Goal: Task Accomplishment & Management: Manage account settings

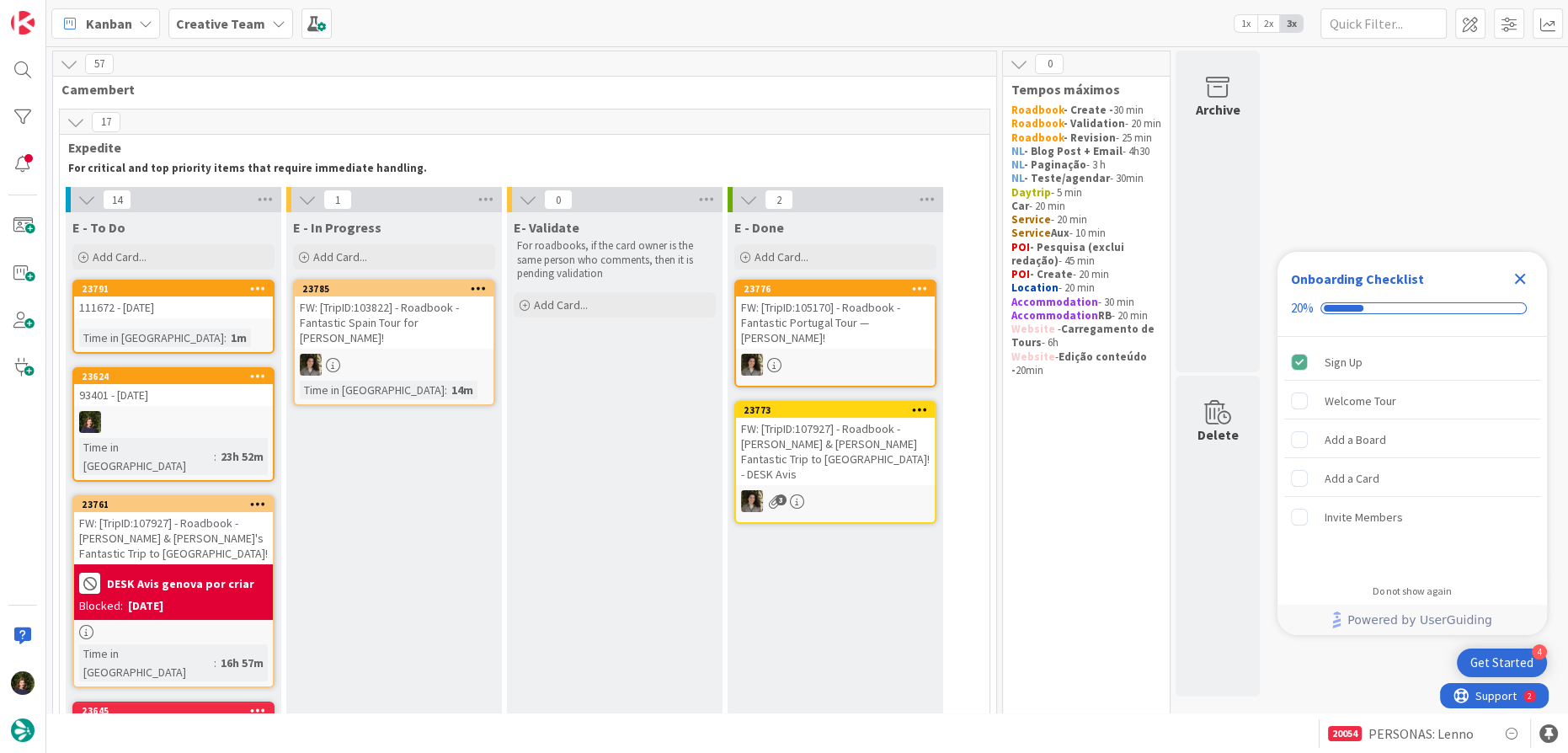
click at [1525, 272] on icon "Close Checklist" at bounding box center [1520, 279] width 20 height 20
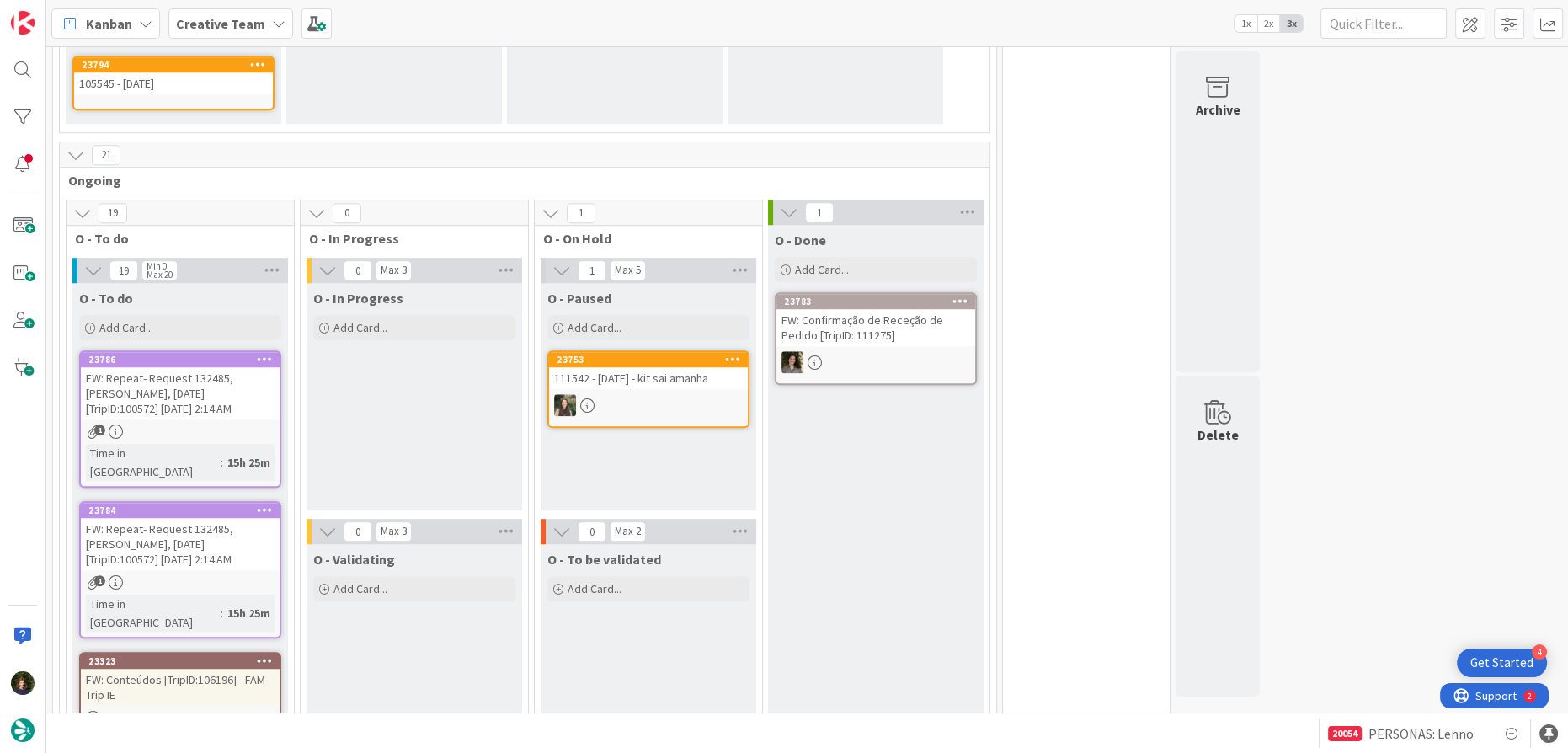
scroll to position [1685, 0]
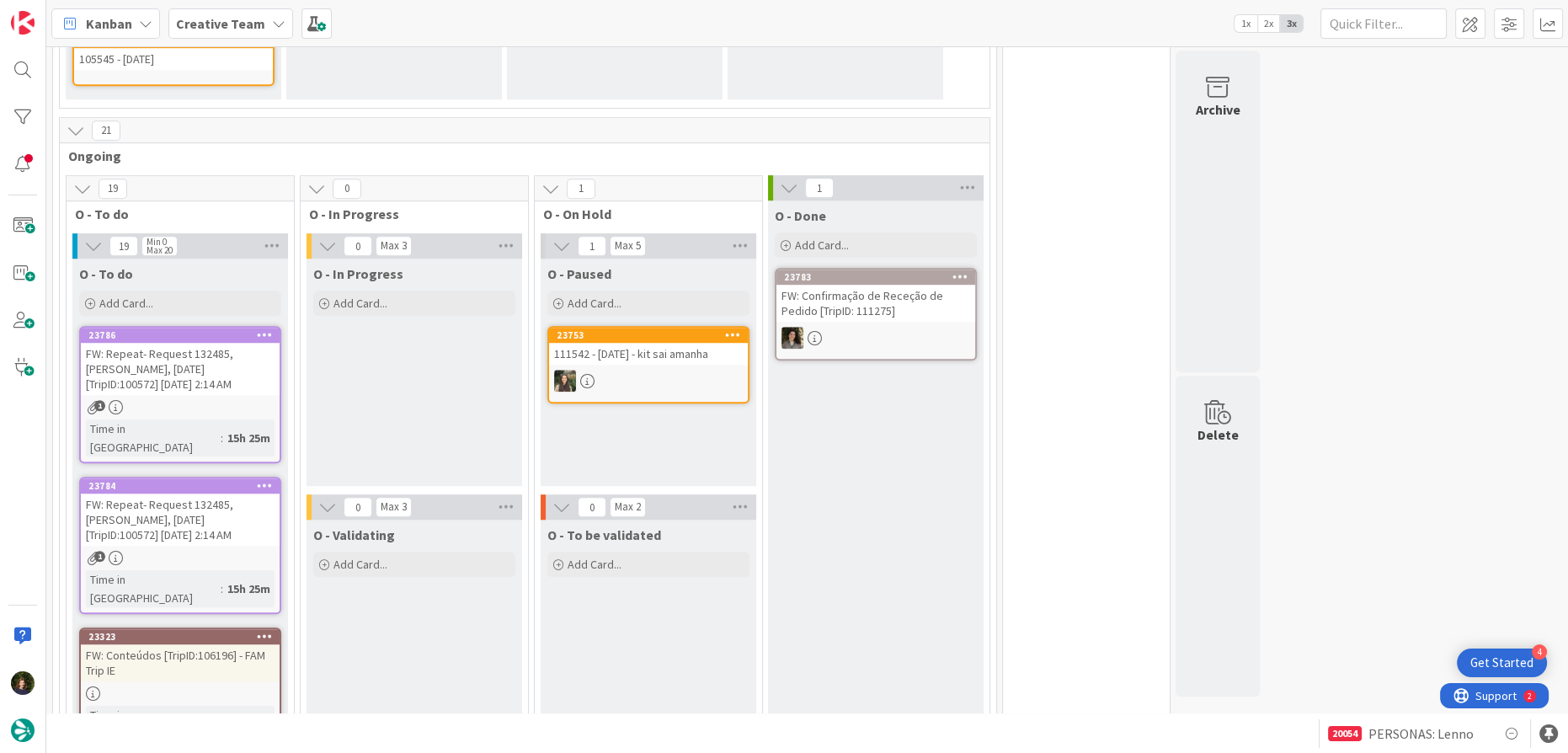
click at [184, 477] on link "23784 FW: Repeat- Request 132485, [PERSON_NAME], [DATE] [TripID:100572] [DATE] …" at bounding box center [180, 545] width 202 height 137
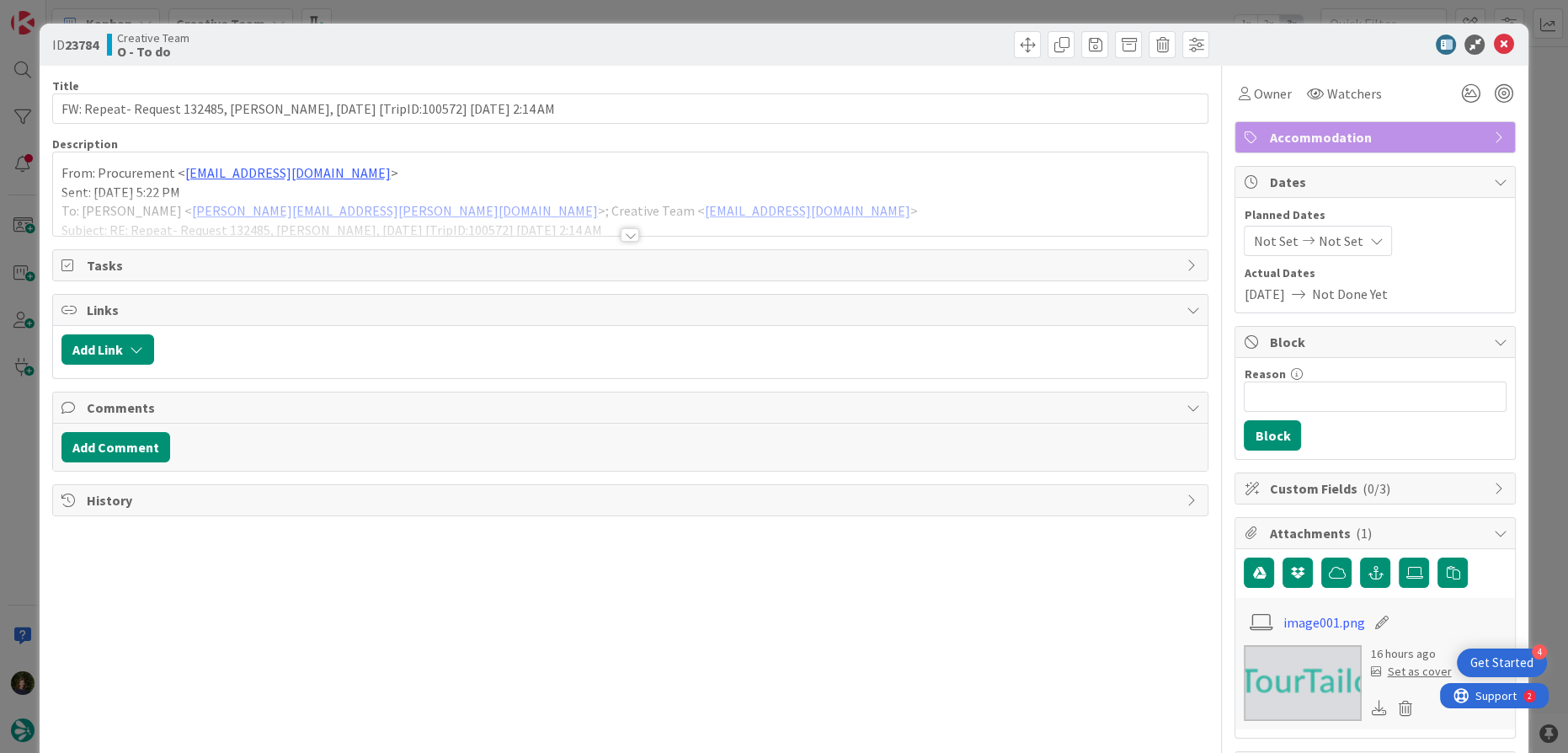
click at [621, 233] on div at bounding box center [630, 234] width 18 height 14
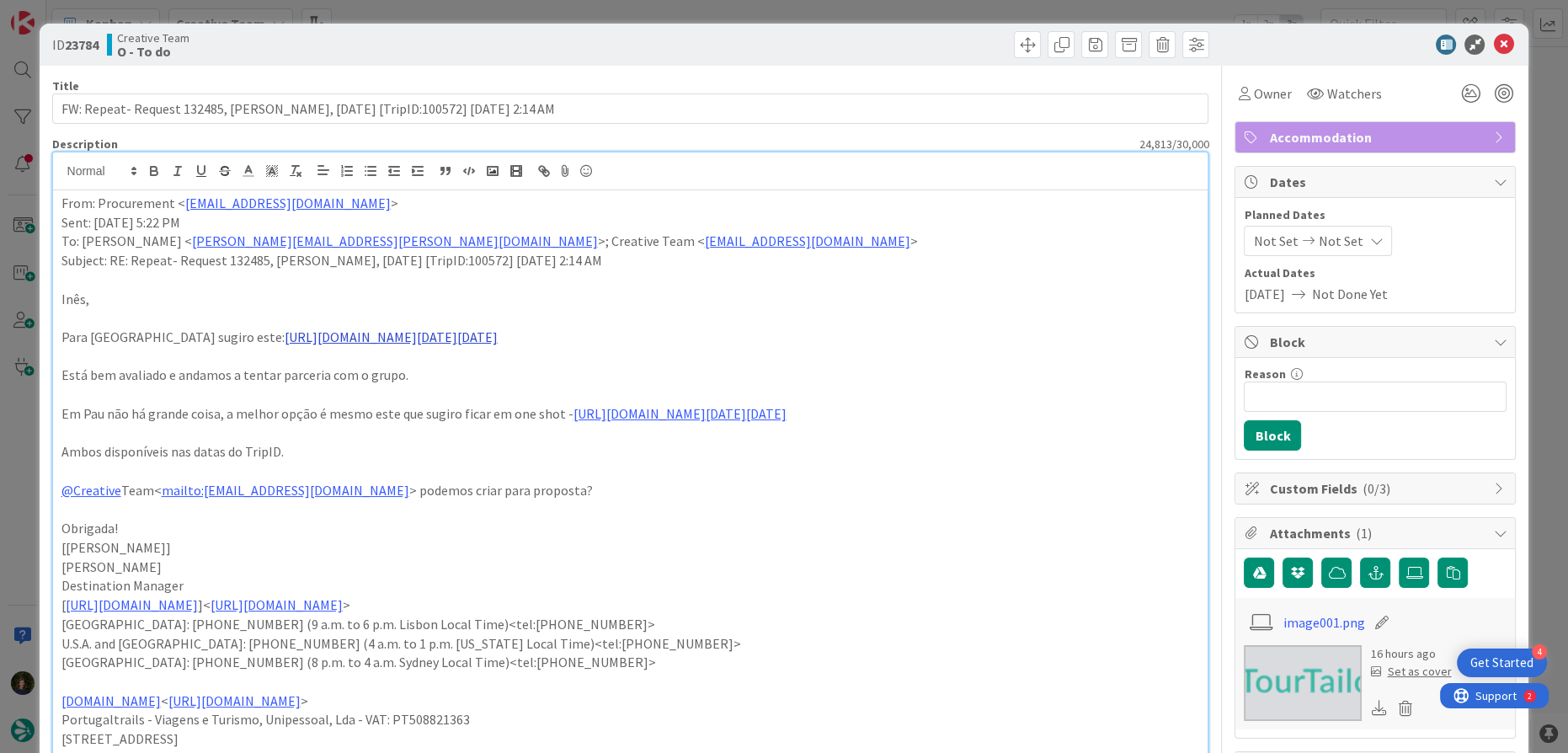
click at [391, 336] on link "[URL][DOMAIN_NAME][DATE][DATE]" at bounding box center [391, 337] width 213 height 17
click at [617, 461] on link "[URL][DOMAIN_NAME][DATE][DATE]" at bounding box center [608, 466] width 169 height 22
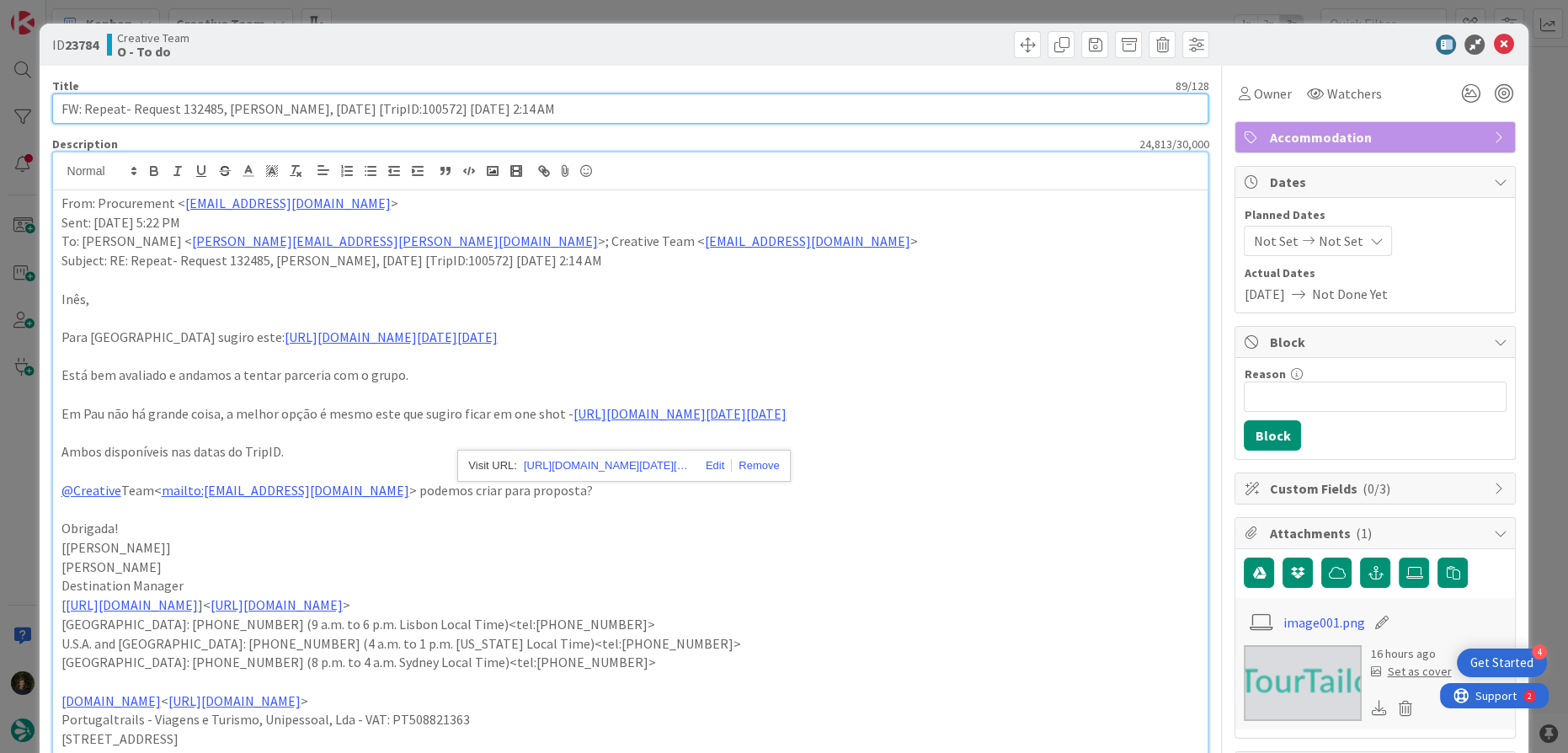
drag, startPoint x: 627, startPoint y: 114, endPoint x: 85, endPoint y: 102, distance: 542.1
click at [85, 102] on input "FW: Repeat- Request 132485, [PERSON_NAME], [DATE] [TripID:100572] [DATE] 2:14 AM" at bounding box center [631, 108] width 1157 height 30
paste input "OKKO Hotels [GEOGRAPHIC_DATA]"
type input "FW: OKKO Hotels [GEOGRAPHIC_DATA]"
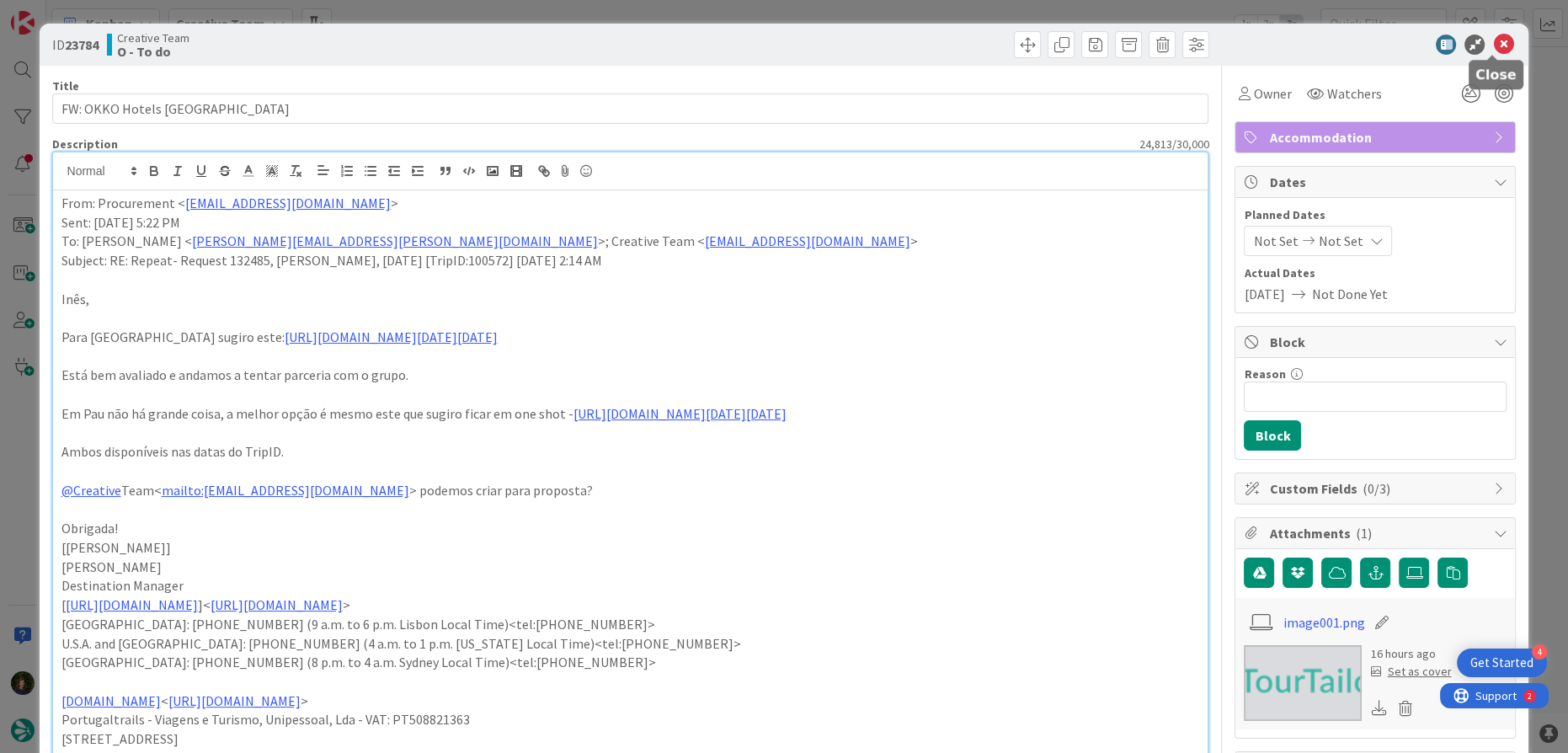
click at [1493, 43] on icon at bounding box center [1503, 44] width 20 height 20
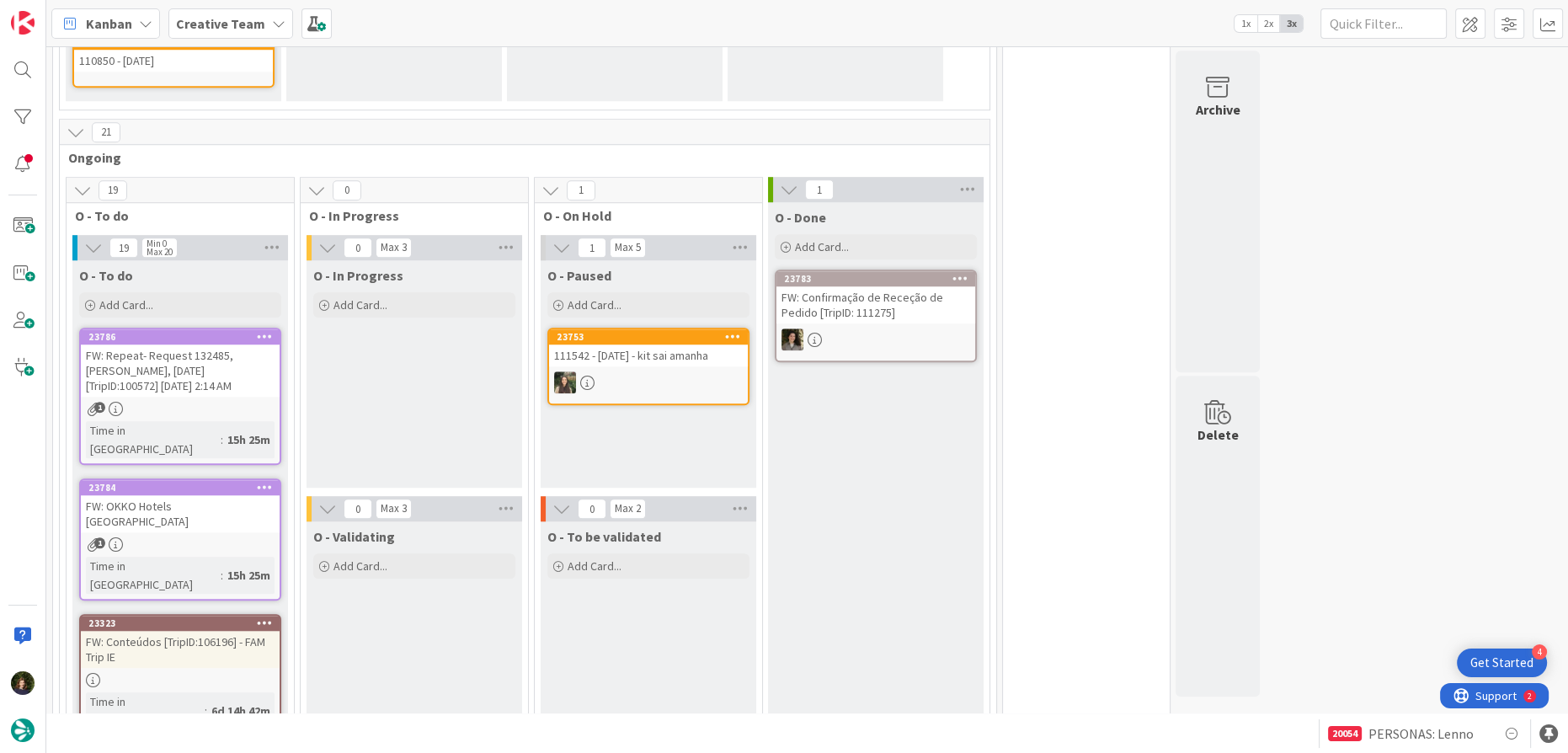
click at [156, 401] on div "1" at bounding box center [180, 409] width 198 height 15
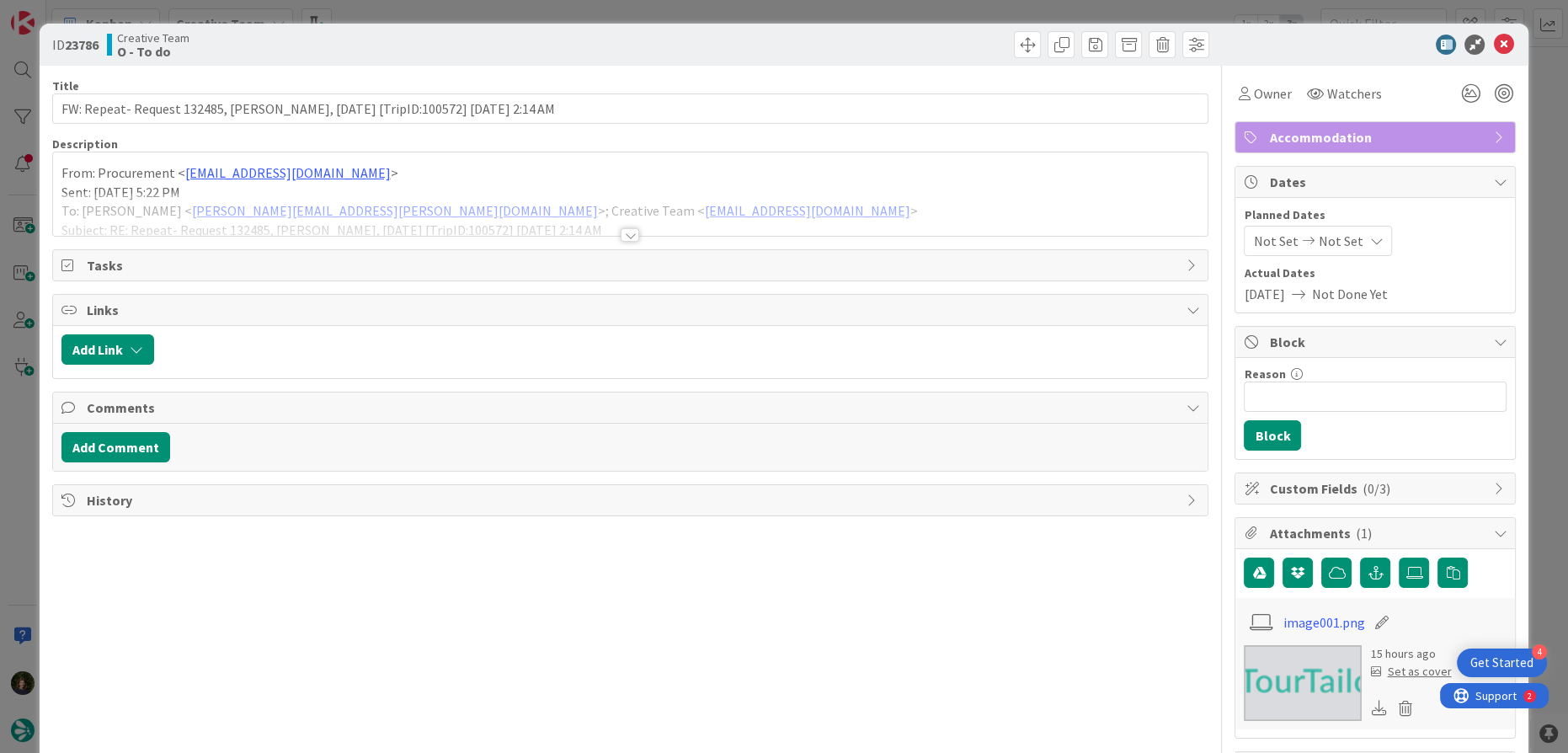
click at [623, 233] on div at bounding box center [630, 234] width 18 height 14
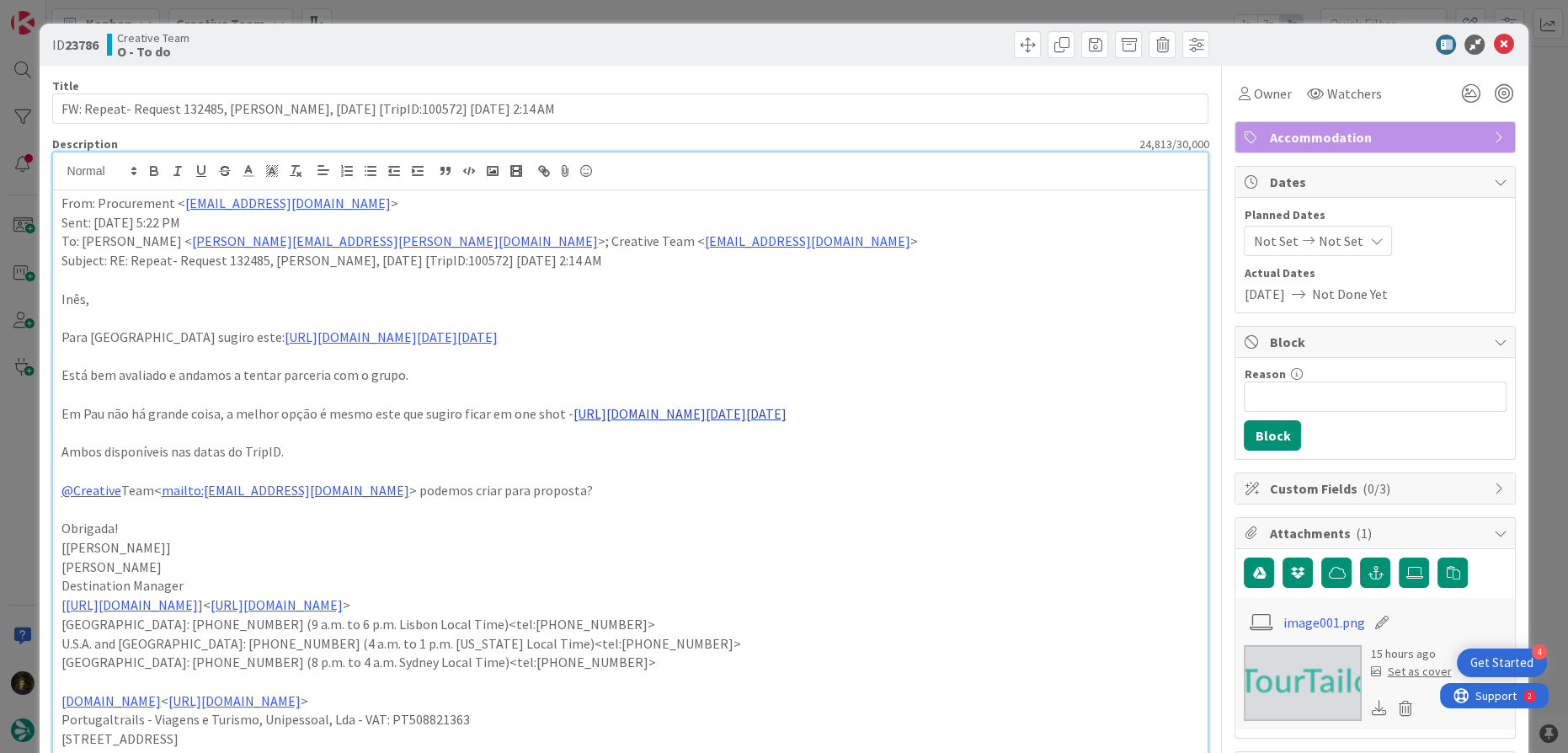
click at [574, 422] on link "[URL][DOMAIN_NAME][DATE][DATE]" at bounding box center [680, 413] width 213 height 17
click at [617, 655] on link "[URL][DOMAIN_NAME][DATE][DATE]" at bounding box center [609, 657] width 169 height 22
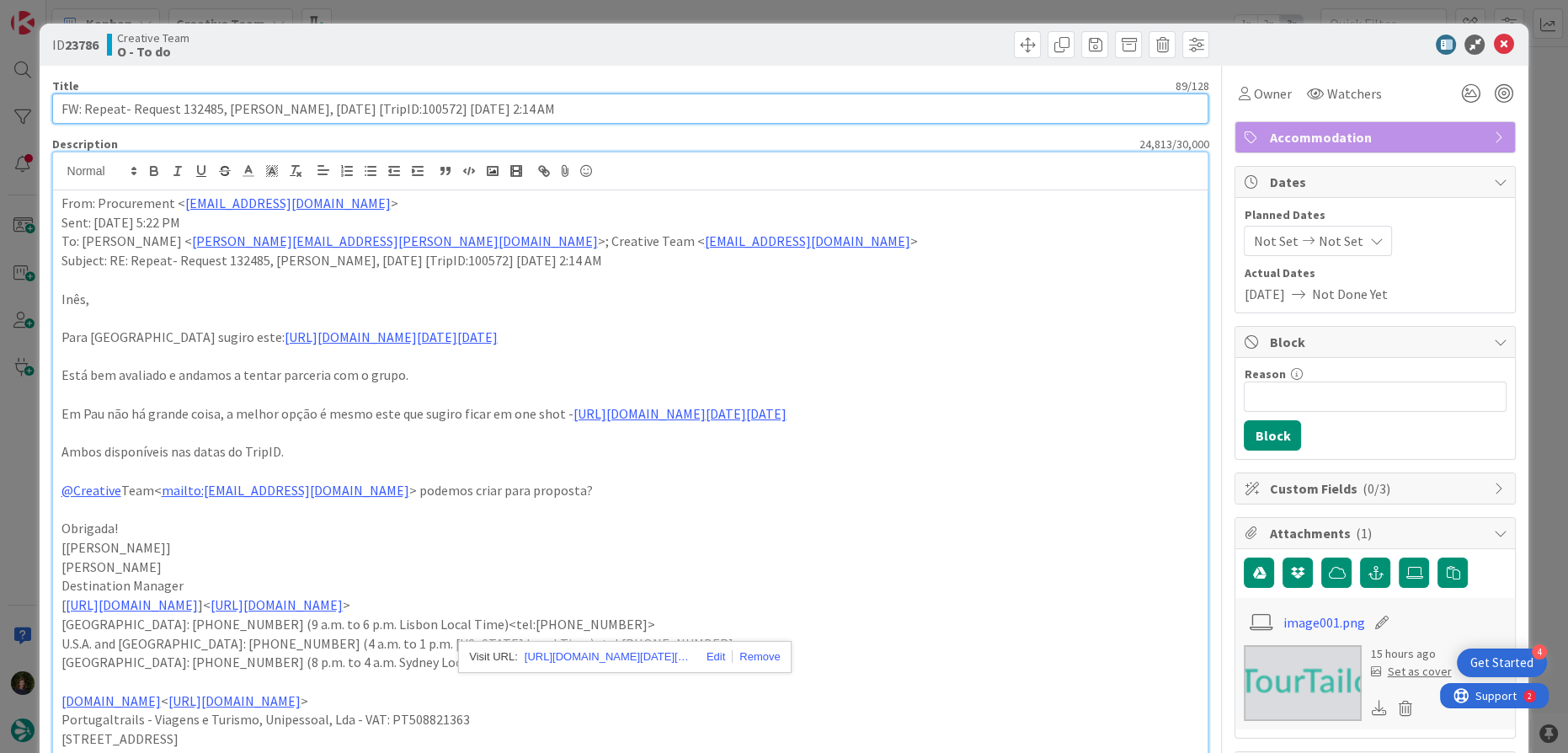
drag, startPoint x: 598, startPoint y: 109, endPoint x: 84, endPoint y: 110, distance: 514.0
click at [84, 110] on input "FW: Repeat- Request 132485, [PERSON_NAME], [DATE] [TripID:100572] [DATE] 2:14 AM" at bounding box center [631, 108] width 1157 height 30
paste input "Mercure Pau [GEOGRAPHIC_DATA]"
type input "FW: Mercure Pau [GEOGRAPHIC_DATA] - OneShot"
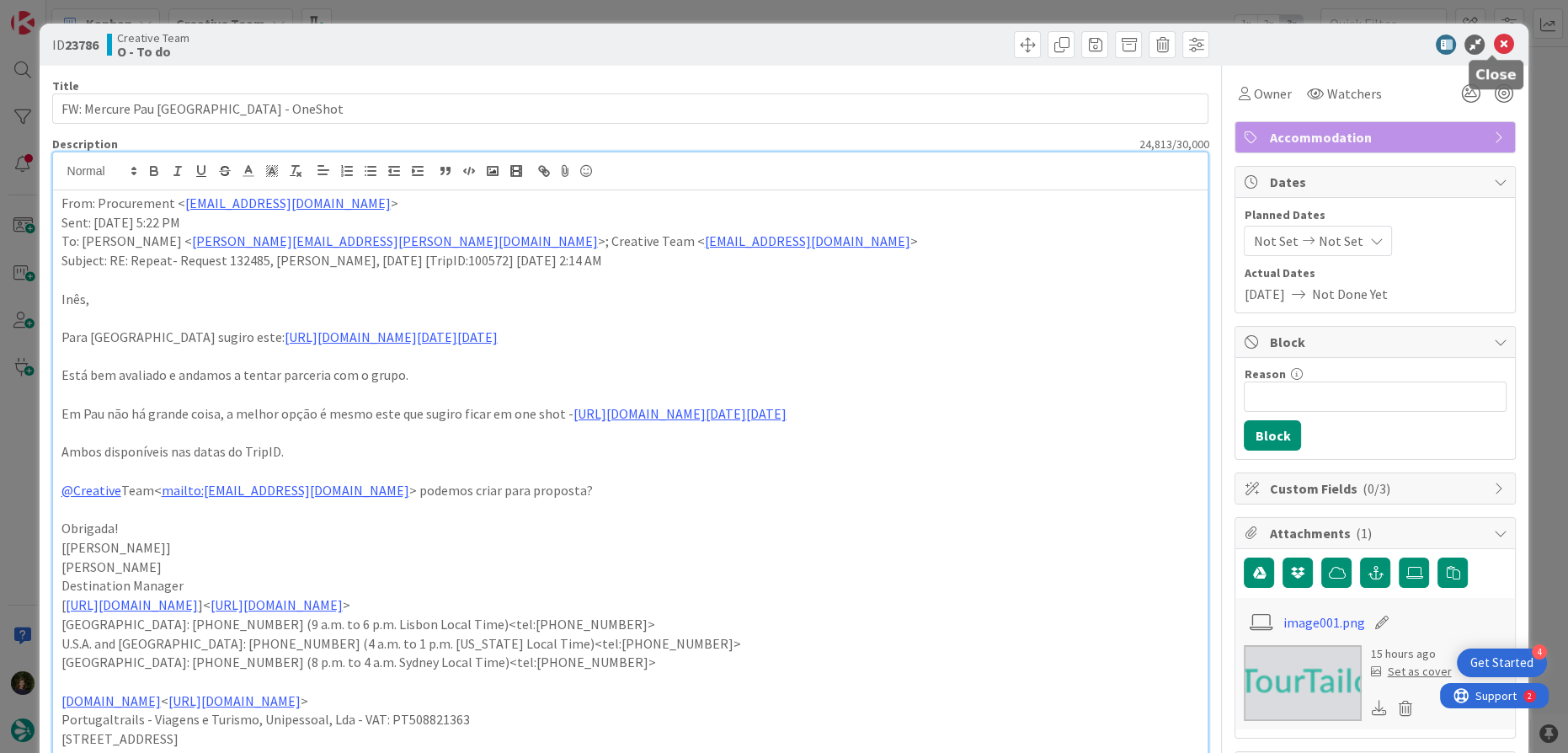
click at [1493, 40] on icon at bounding box center [1503, 44] width 20 height 20
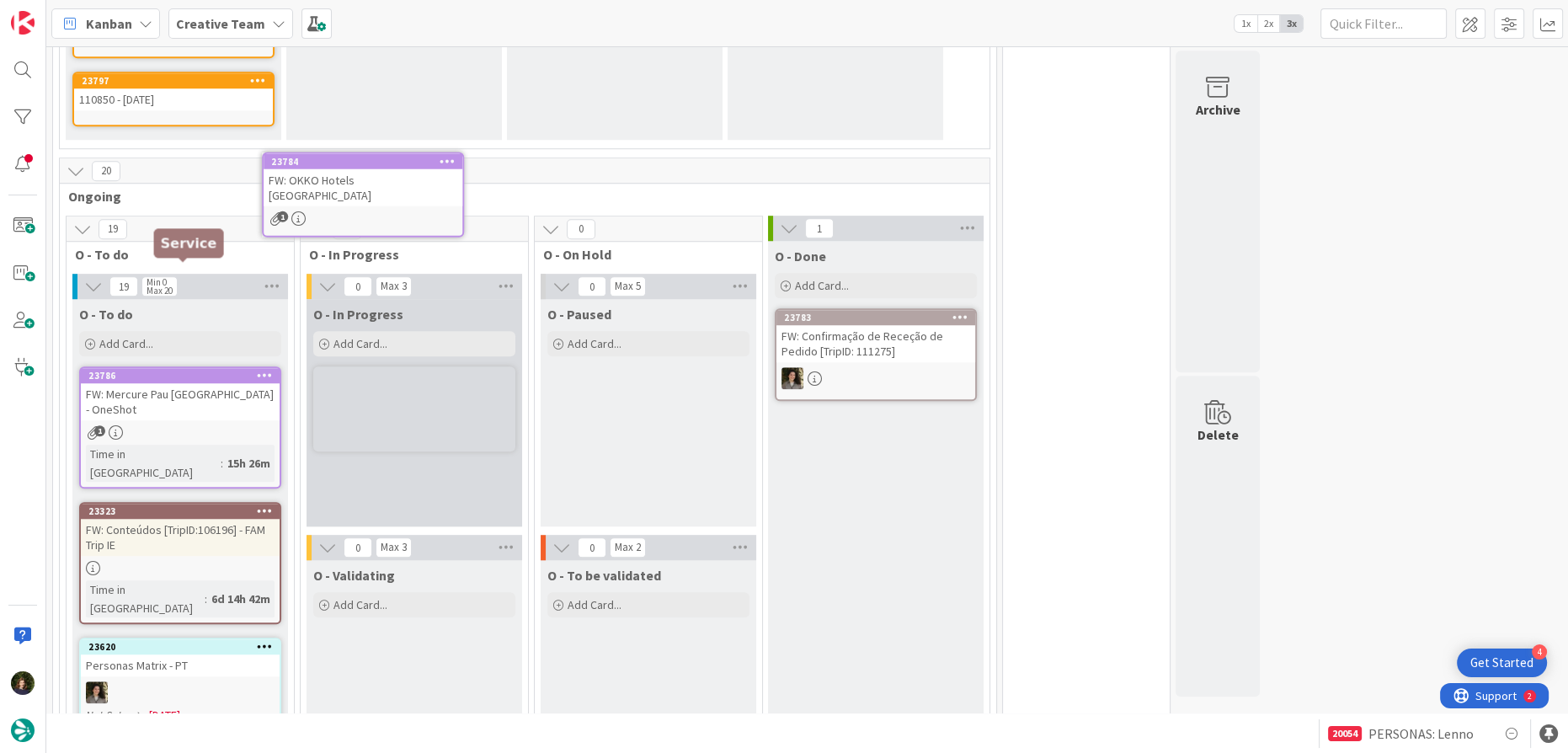
scroll to position [1851, 0]
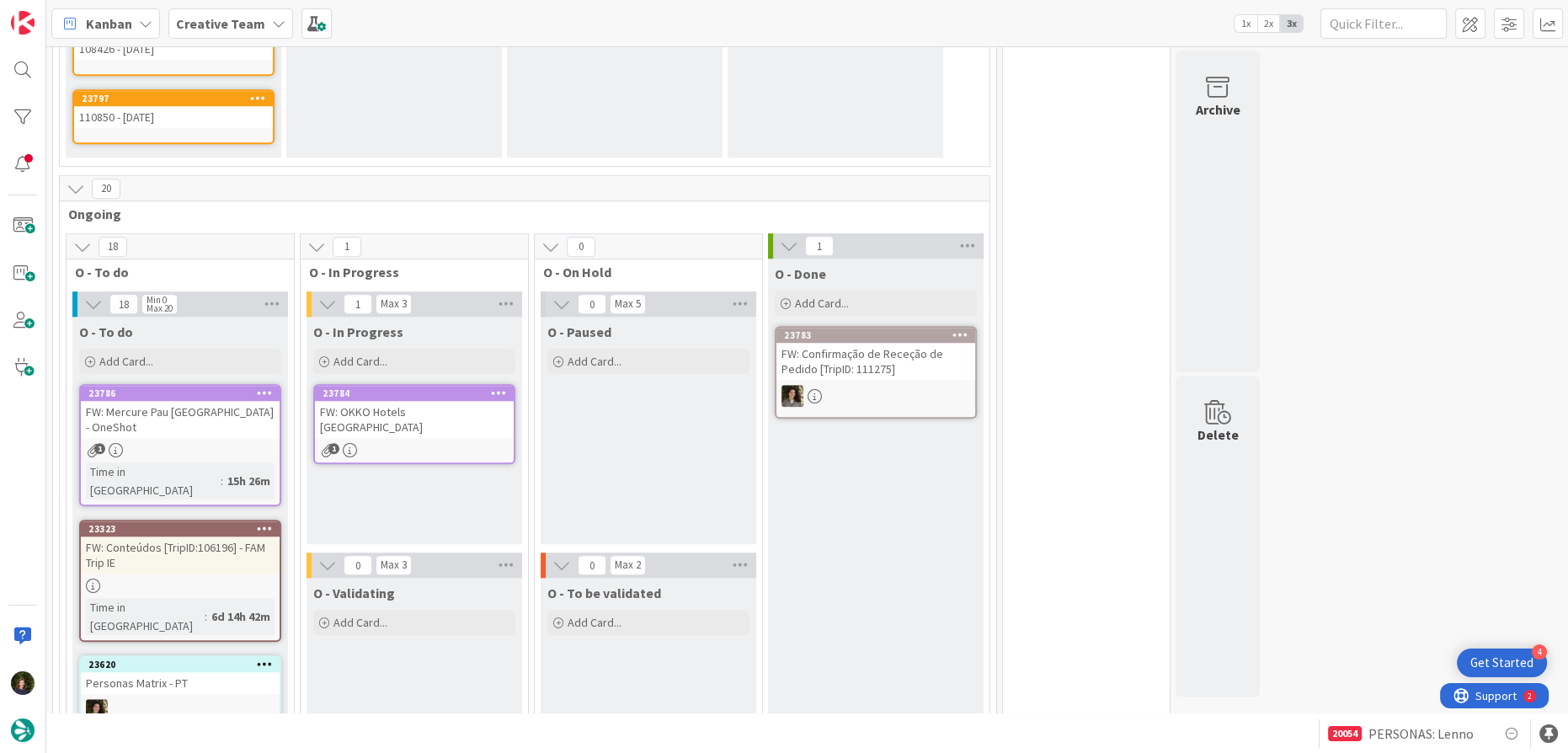
click at [393, 384] on link "23784 FW: OKKO Hotels [GEOGRAPHIC_DATA] 1" at bounding box center [414, 424] width 202 height 80
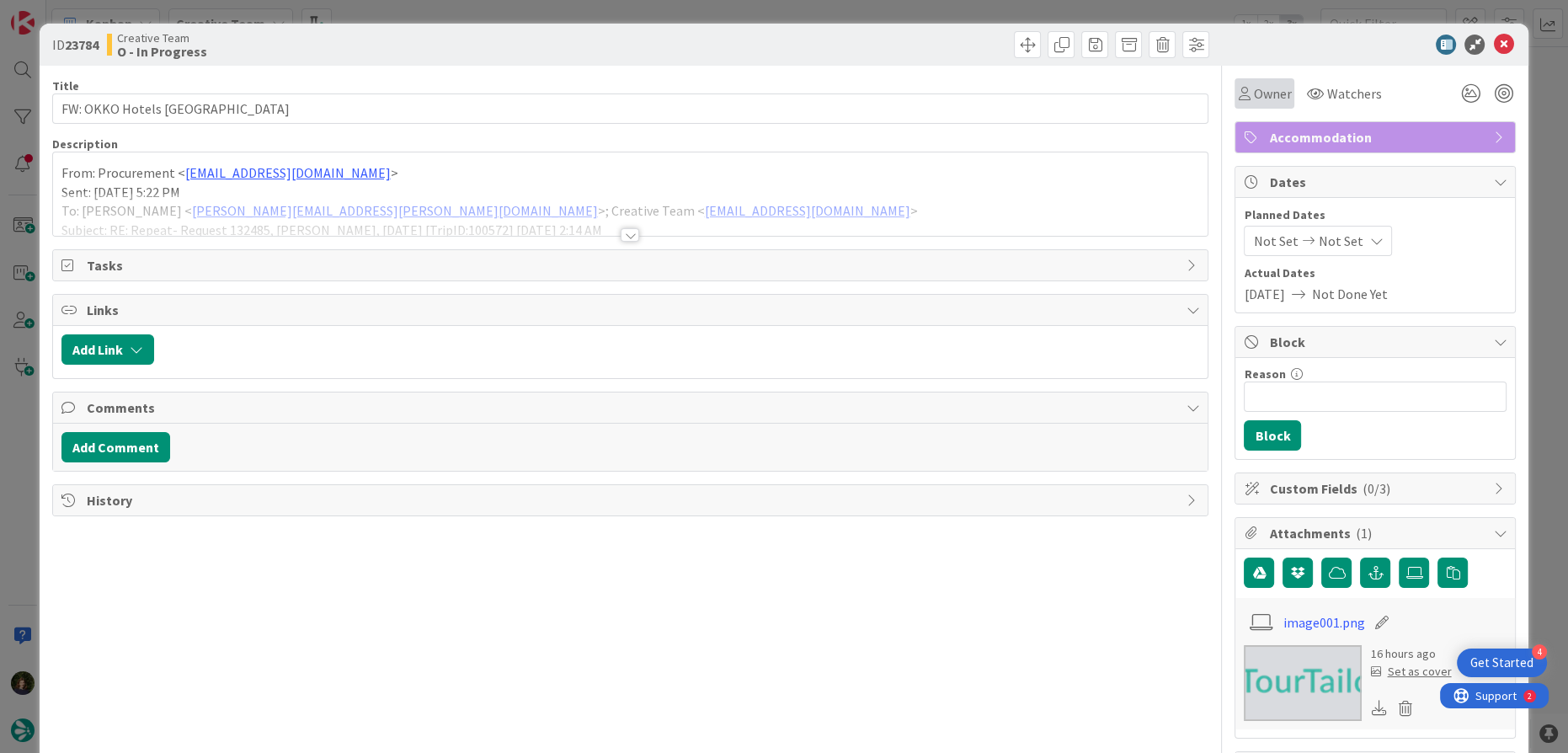
click at [1267, 87] on span "Owner" at bounding box center [1271, 93] width 38 height 20
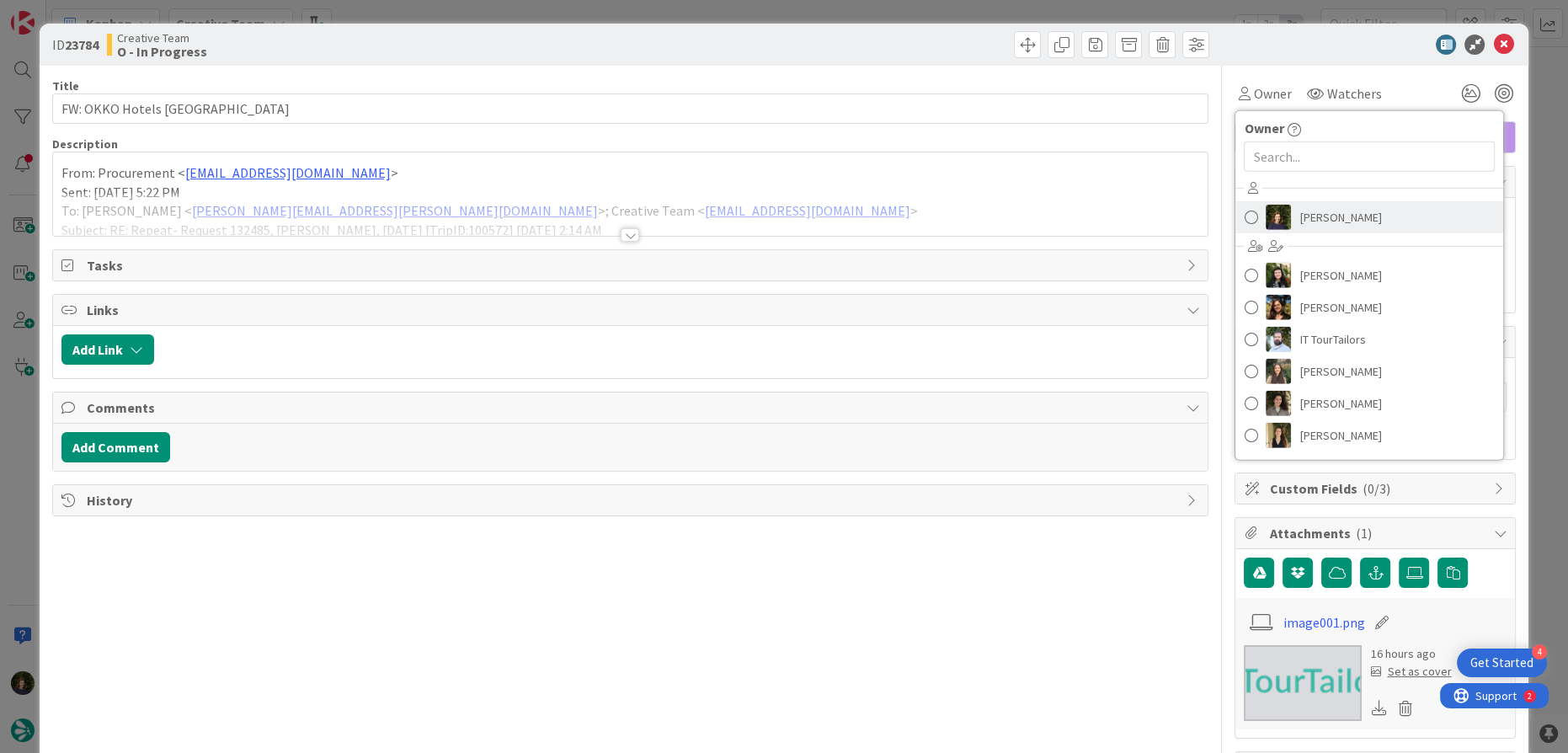
click at [1340, 223] on span "[PERSON_NAME]" at bounding box center [1340, 217] width 82 height 25
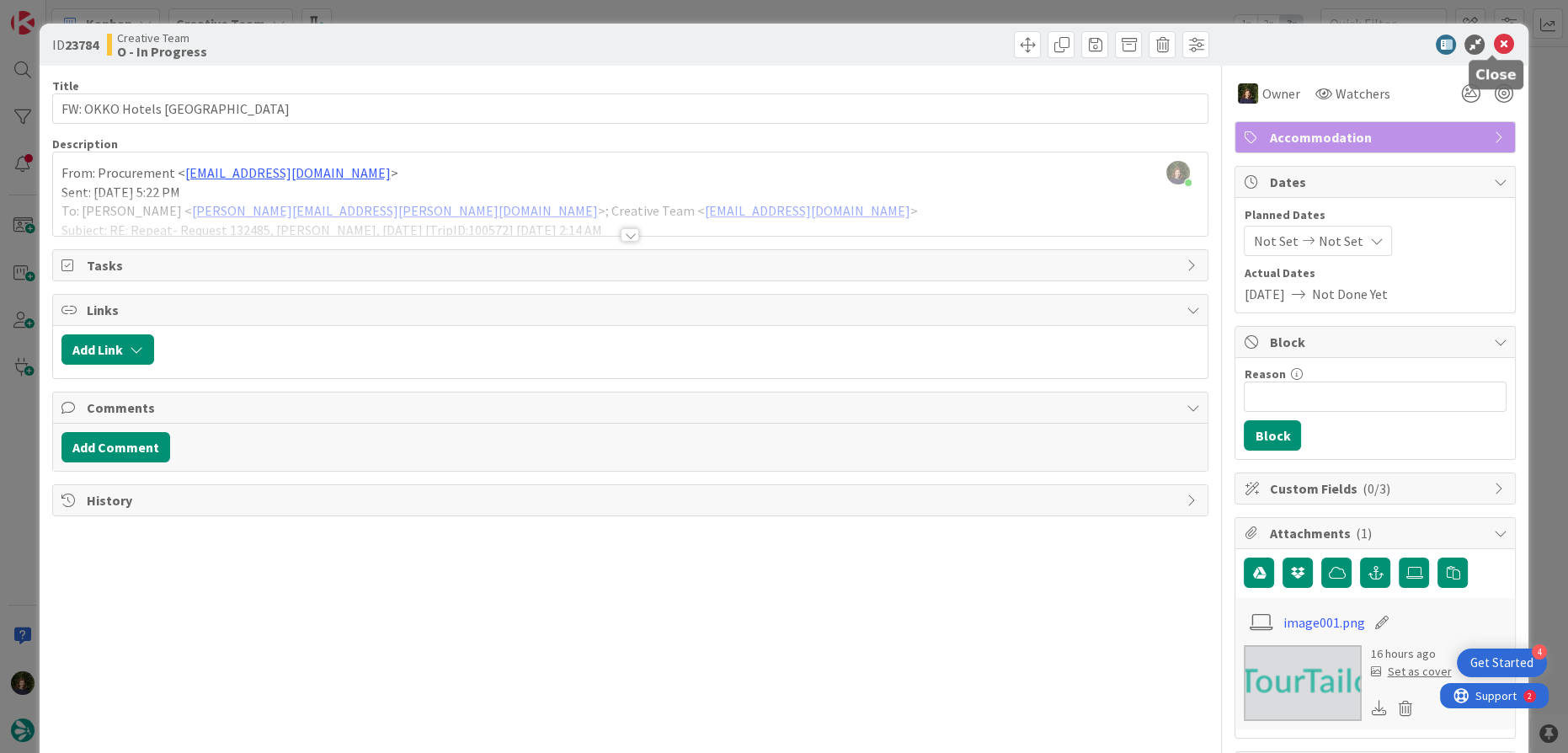
click at [1493, 43] on icon at bounding box center [1503, 44] width 20 height 20
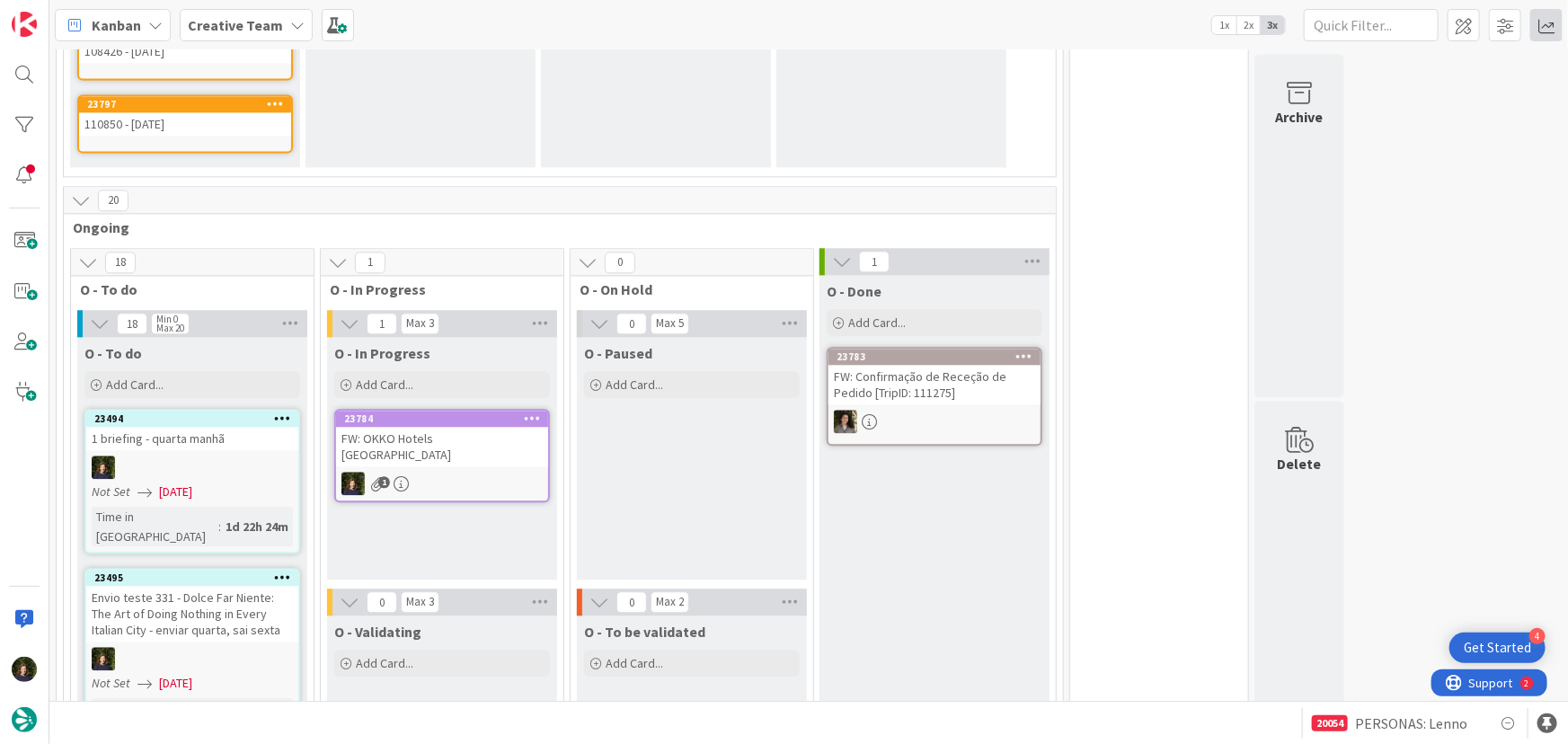
scroll to position [1904, 0]
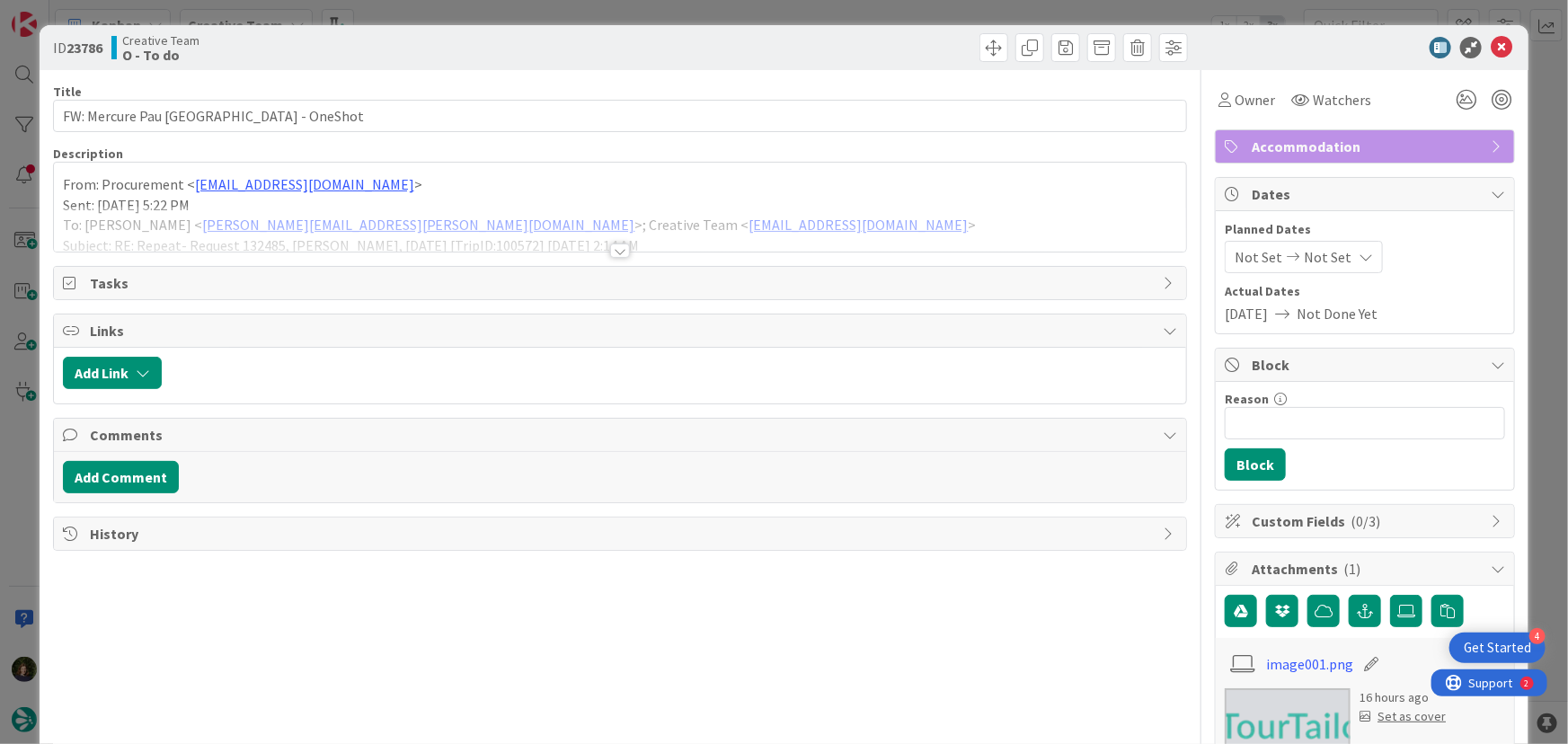
click at [617, 238] on div at bounding box center [620, 228] width 1133 height 46
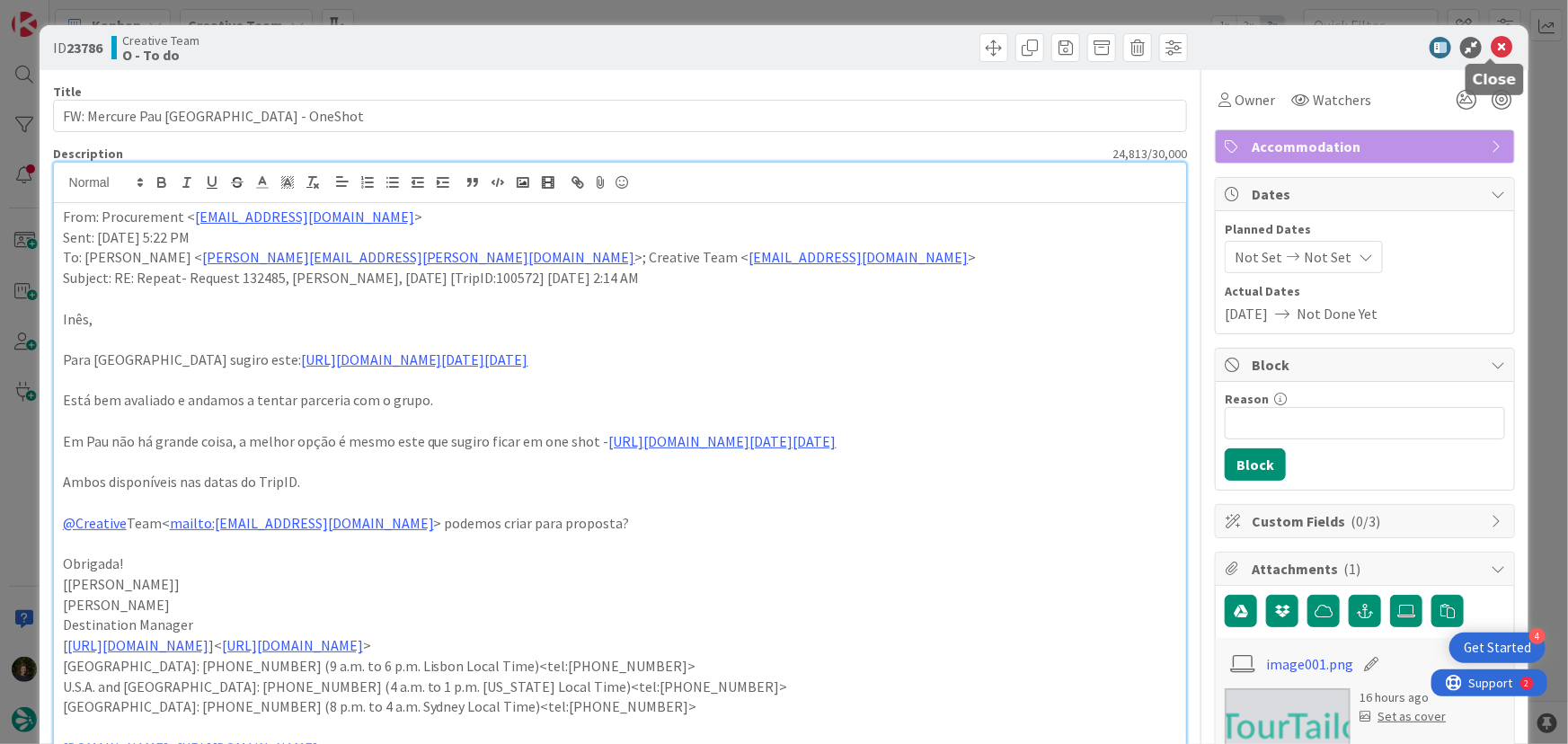
drag, startPoint x: 1482, startPoint y: 36, endPoint x: 1449, endPoint y: 81, distance: 55.8
click at [1490, 36] on icon at bounding box center [1501, 47] width 22 height 22
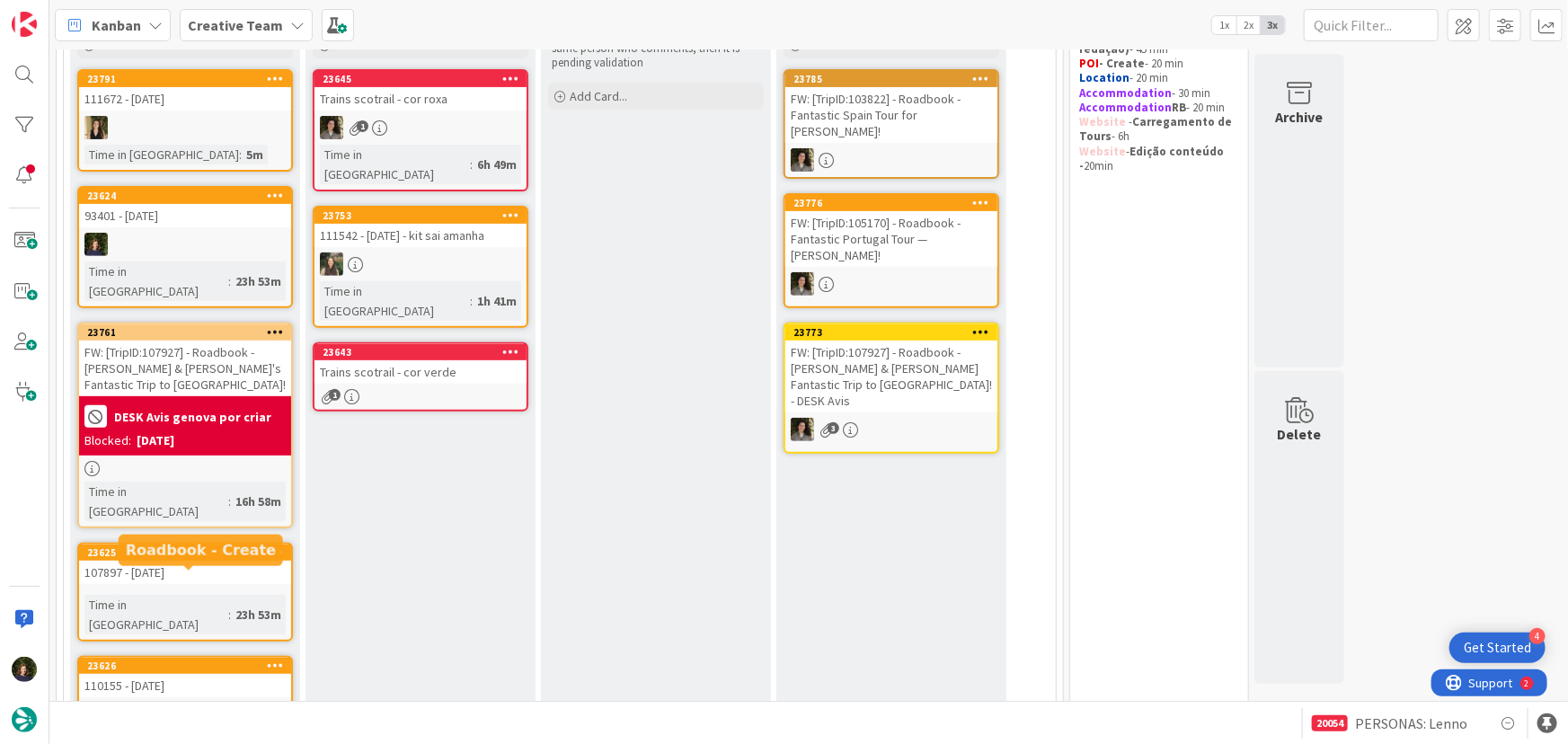
scroll to position [244, 0]
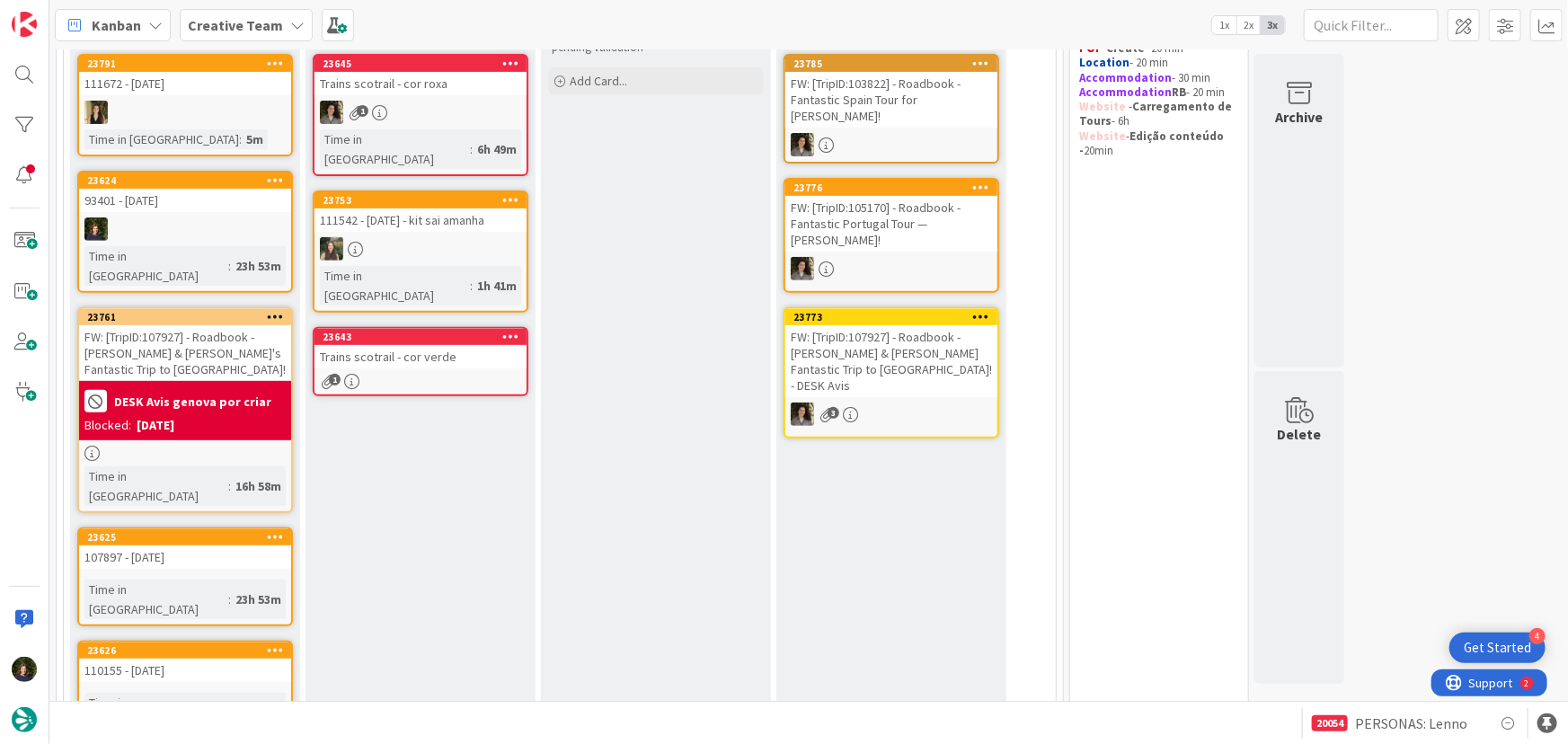
click at [410, 345] on div "Trains scotrail - cor verde" at bounding box center [420, 357] width 212 height 24
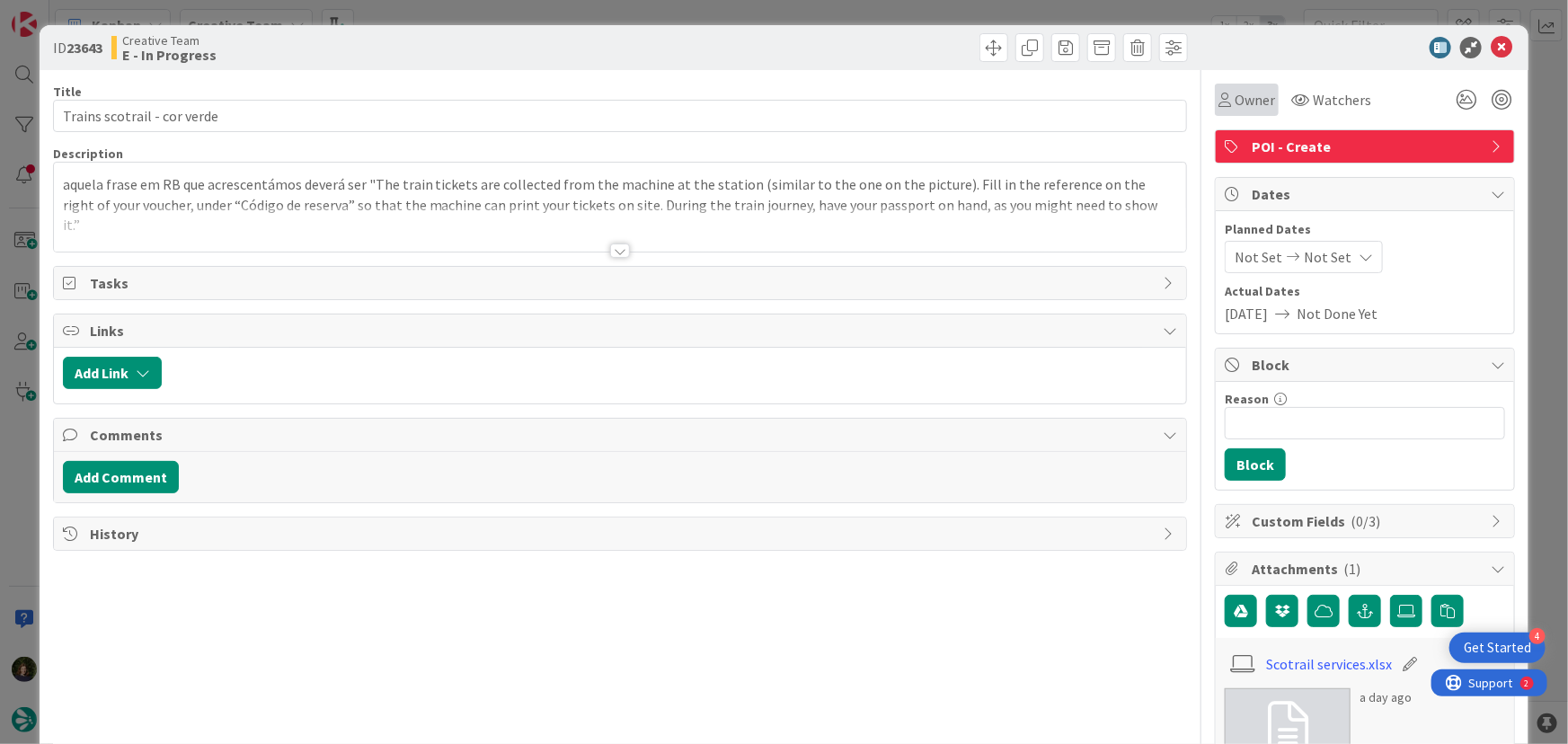
click at [1234, 102] on span "Owner" at bounding box center [1254, 99] width 40 height 22
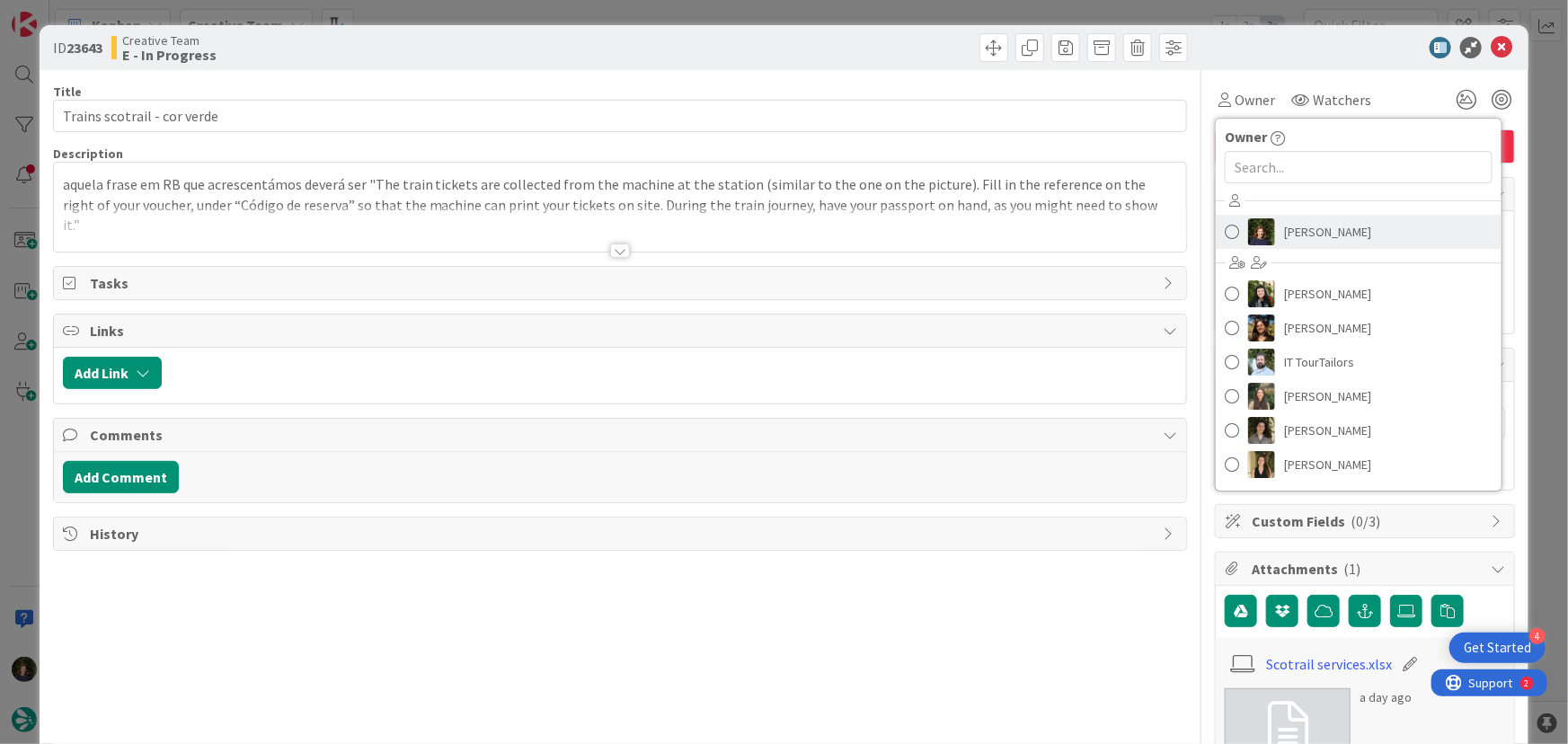
click at [1319, 223] on span "[PERSON_NAME]" at bounding box center [1327, 231] width 88 height 27
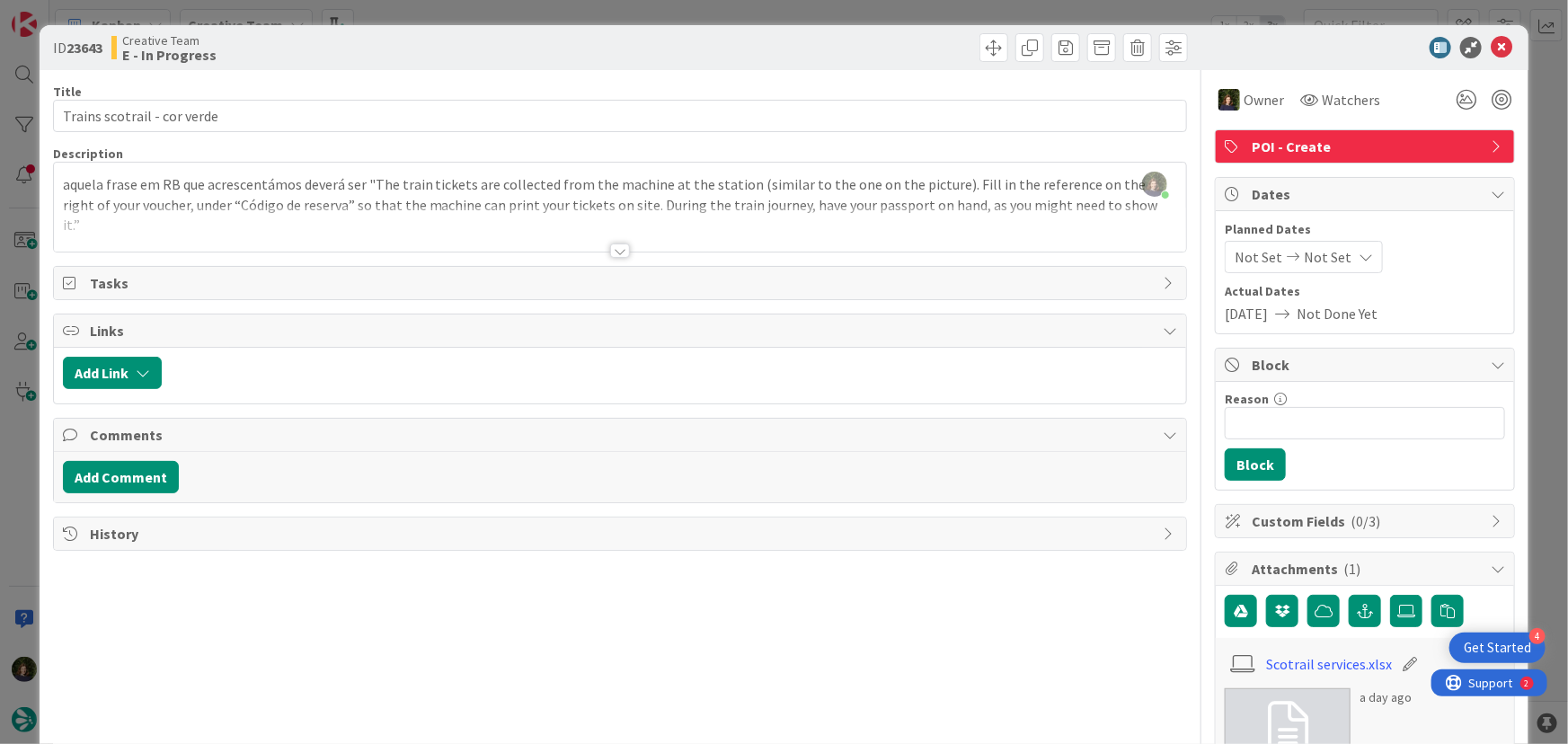
click at [610, 254] on div at bounding box center [620, 250] width 20 height 15
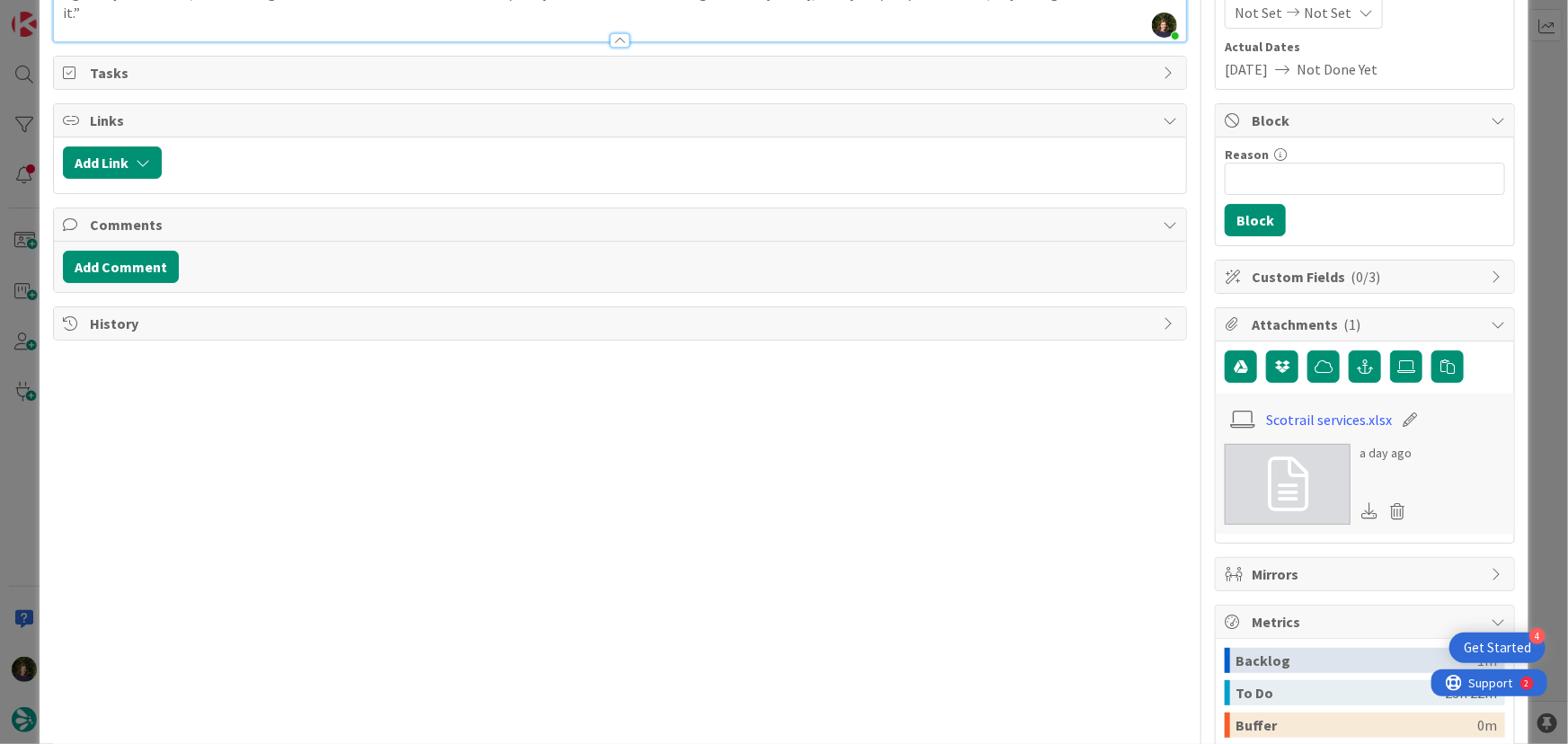
scroll to position [326, 0]
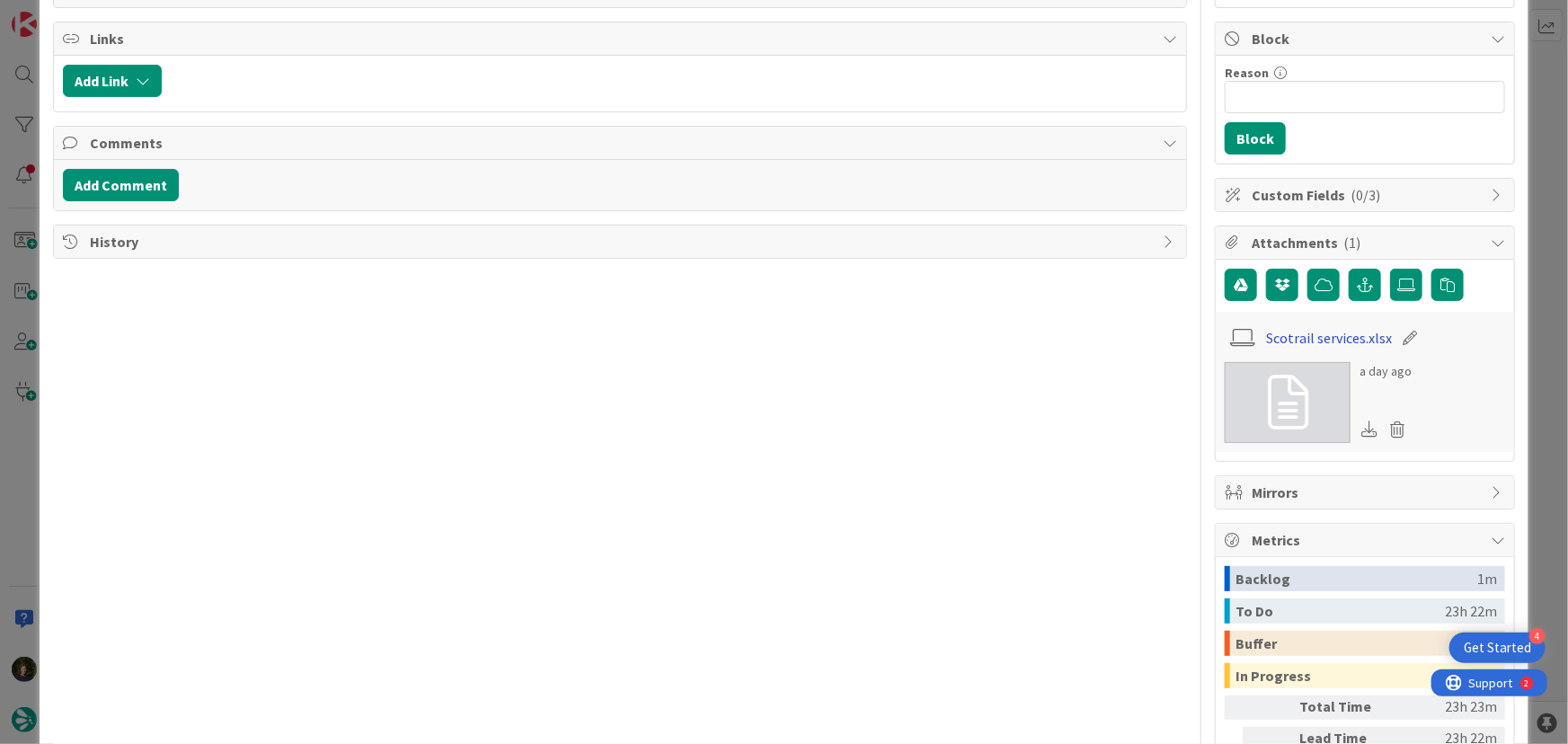
click at [1301, 334] on link "Scotrail services.xlsx" at bounding box center [1330, 338] width 126 height 22
click at [1456, 119] on div "Reason 0 / 256 Block" at bounding box center [1364, 110] width 298 height 108
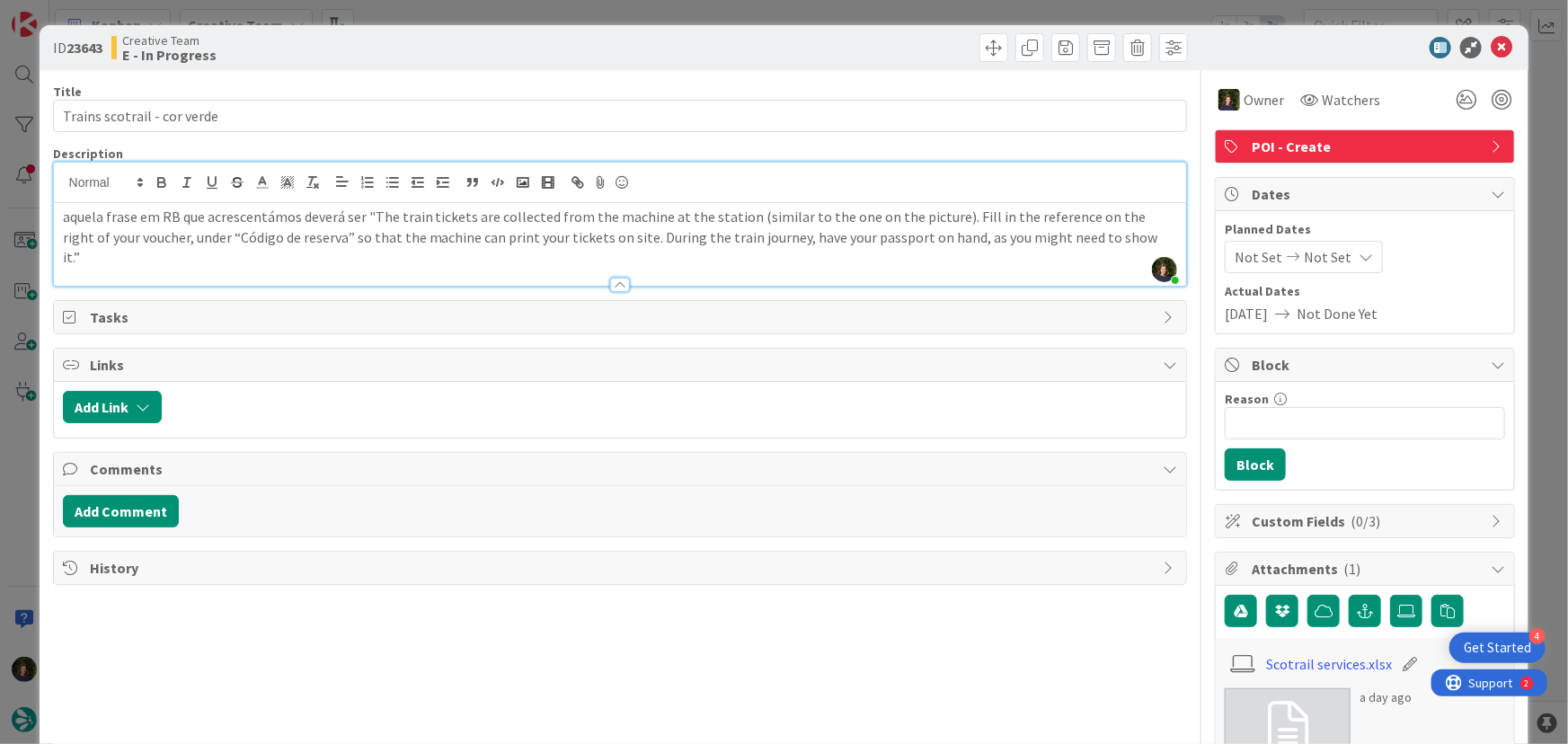
scroll to position [129, 0]
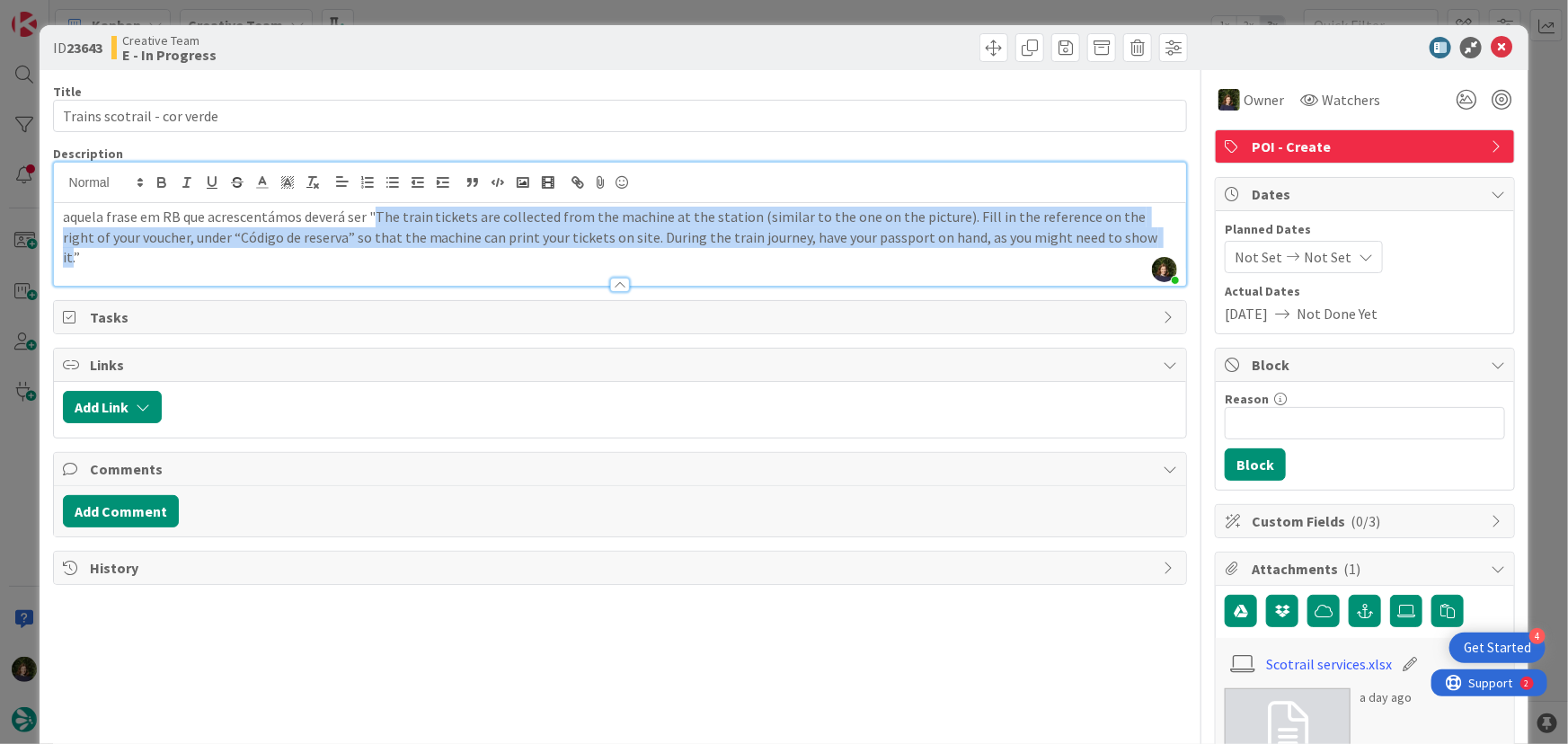
drag, startPoint x: 370, startPoint y: 215, endPoint x: 1101, endPoint y: 241, distance: 731.5
click at [1101, 241] on p "aquela frase em RB que acrescentámos deverá ser "The train tickets are collecte…" at bounding box center [620, 237] width 1115 height 61
copy p "The train tickets are collected from the machine at the station (similar to the…"
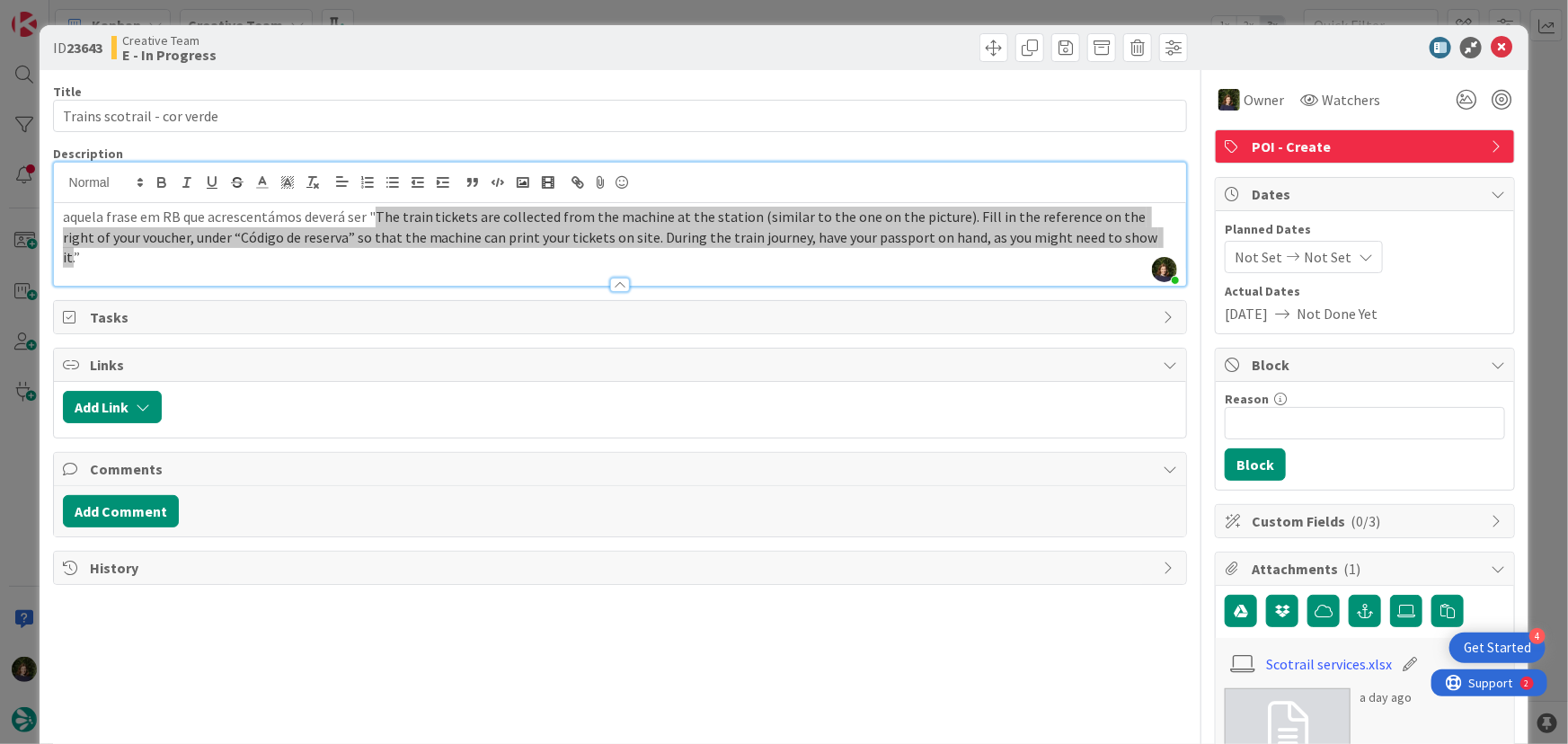
scroll to position [94, 0]
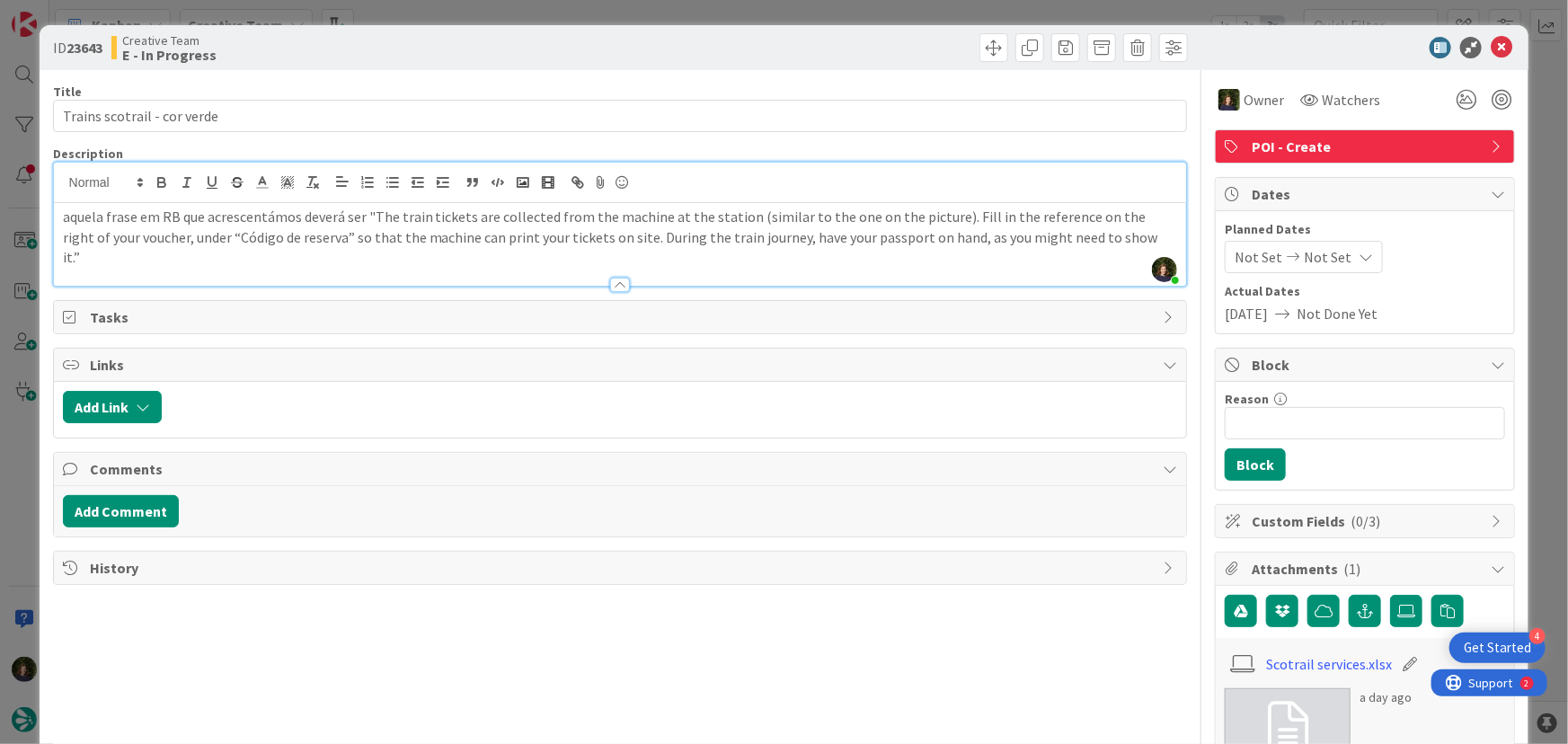
drag, startPoint x: 375, startPoint y: 264, endPoint x: 457, endPoint y: 253, distance: 82.7
click at [375, 267] on div at bounding box center [620, 276] width 1133 height 19
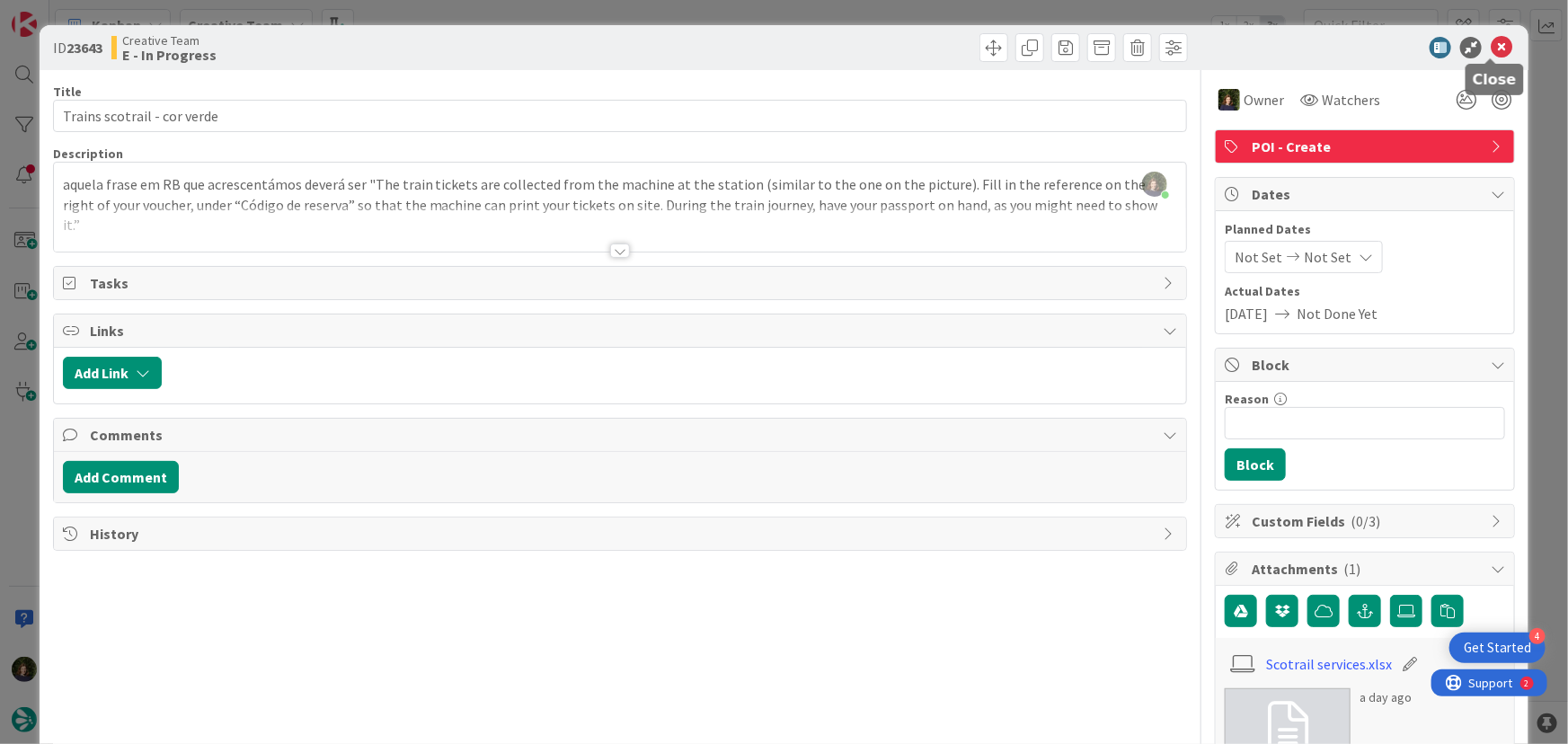
click at [1494, 38] on icon at bounding box center [1501, 47] width 22 height 22
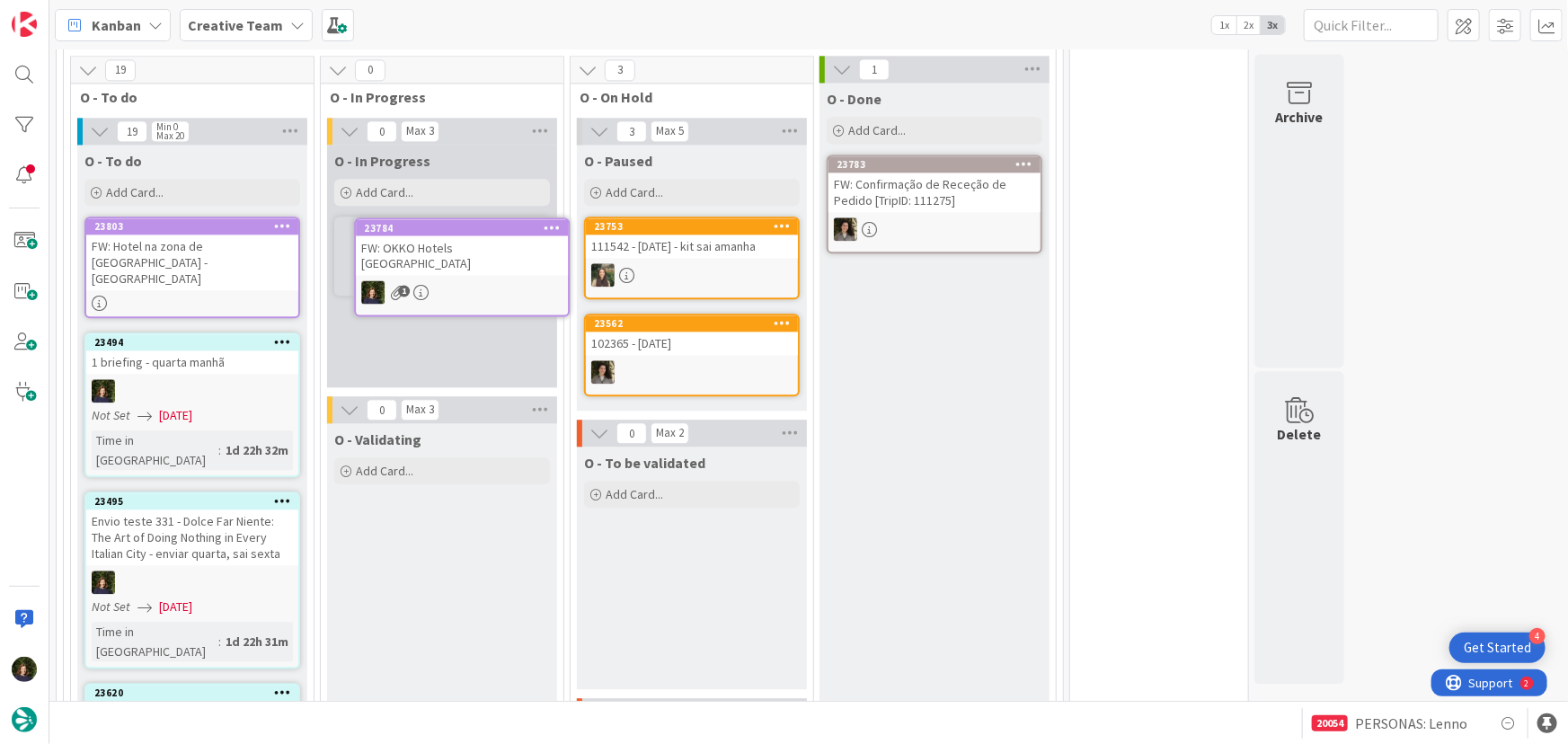
scroll to position [2036, 0]
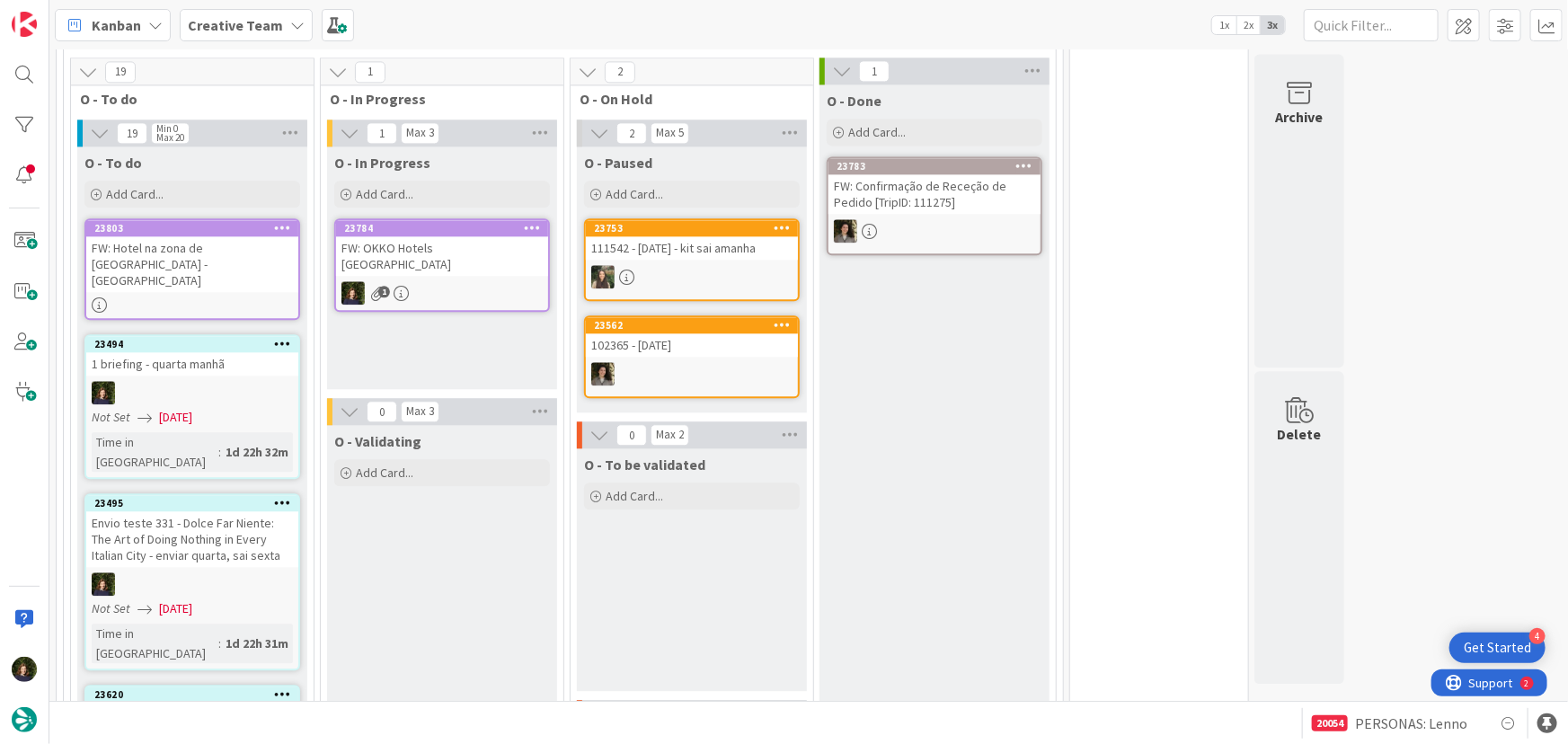
click at [462, 281] on div "1" at bounding box center [441, 293] width 212 height 24
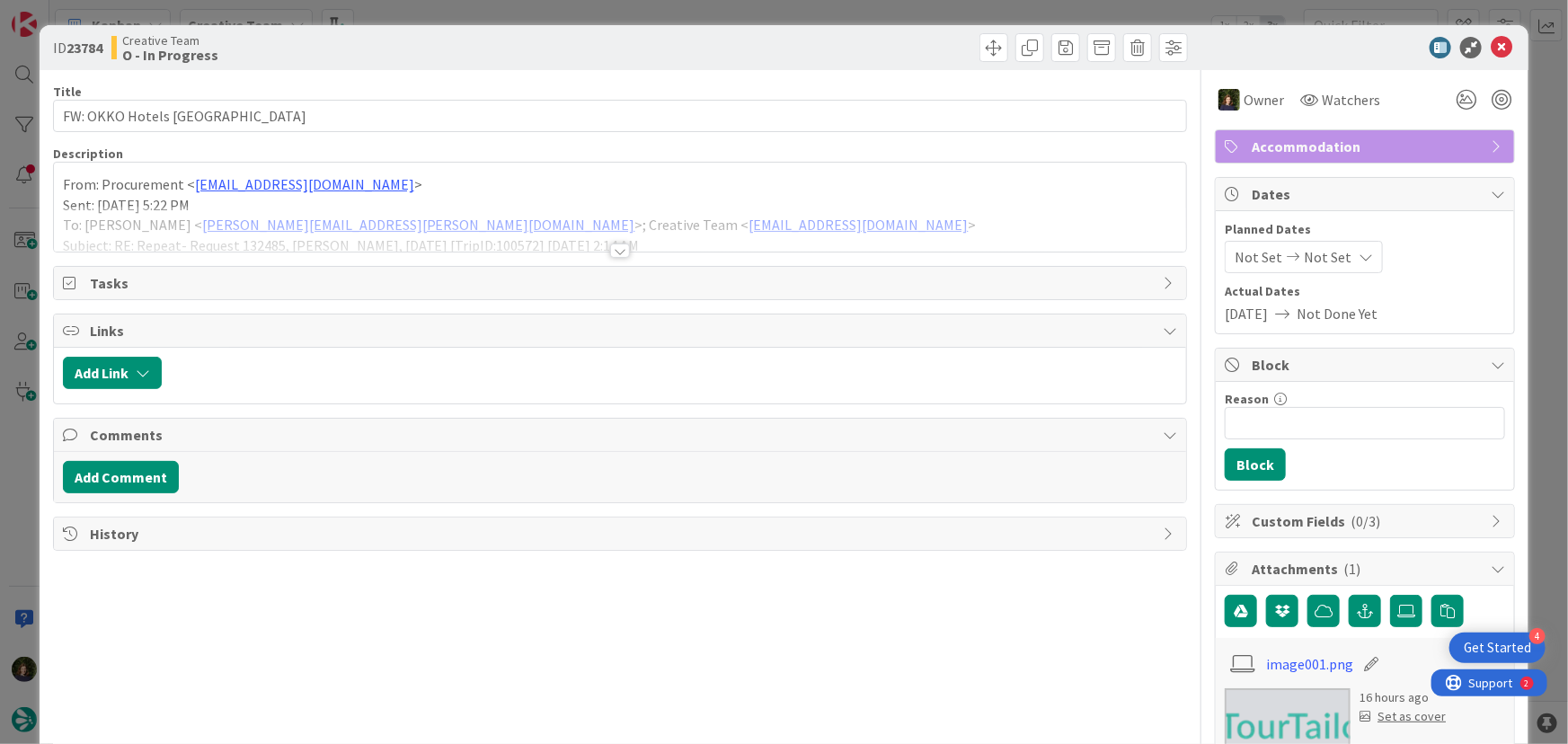
click at [618, 253] on div at bounding box center [620, 250] width 20 height 15
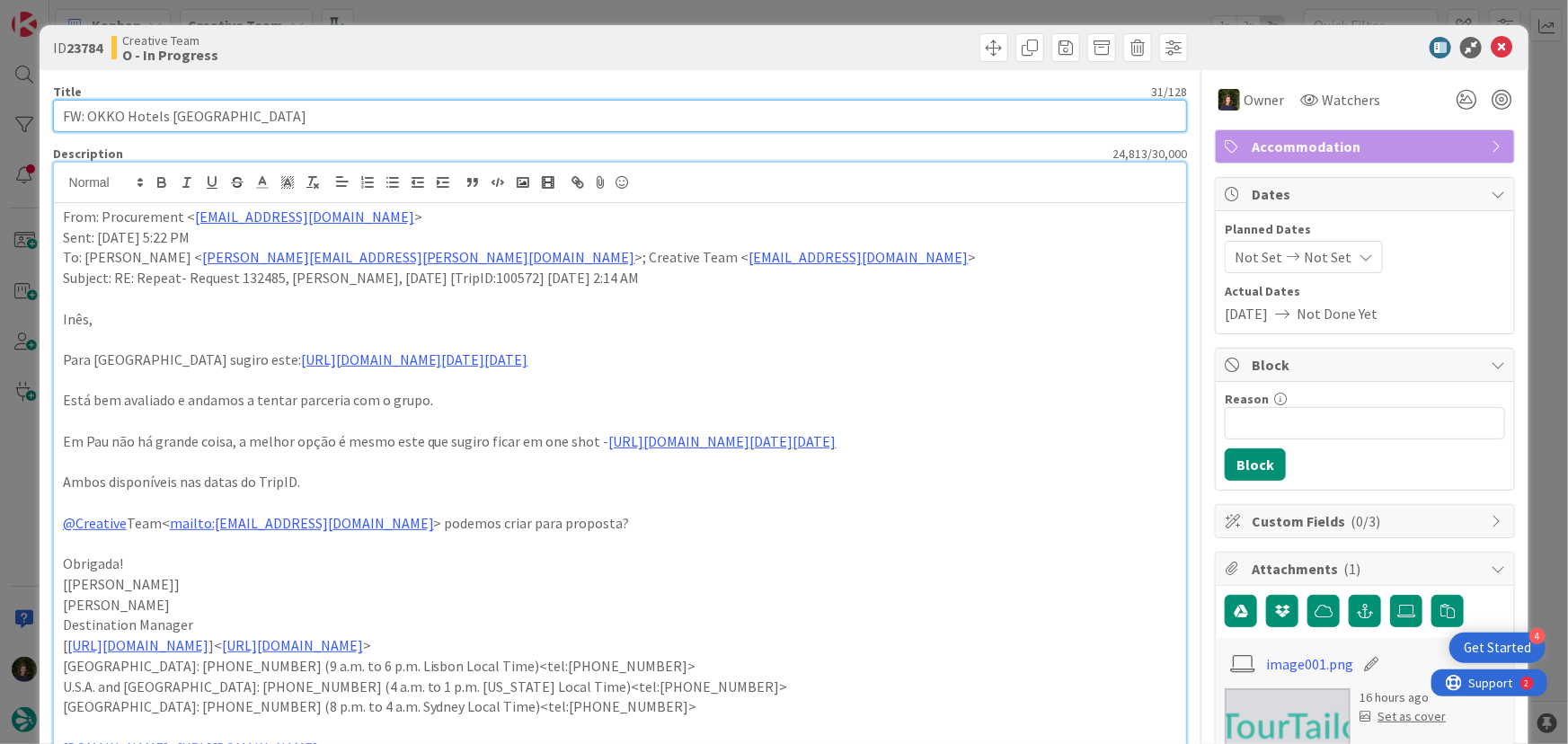
drag, startPoint x: 89, startPoint y: 120, endPoint x: 268, endPoint y: 112, distance: 179.2
click at [268, 112] on input "FW: OKKO Hotels [GEOGRAPHIC_DATA]" at bounding box center [620, 115] width 1135 height 32
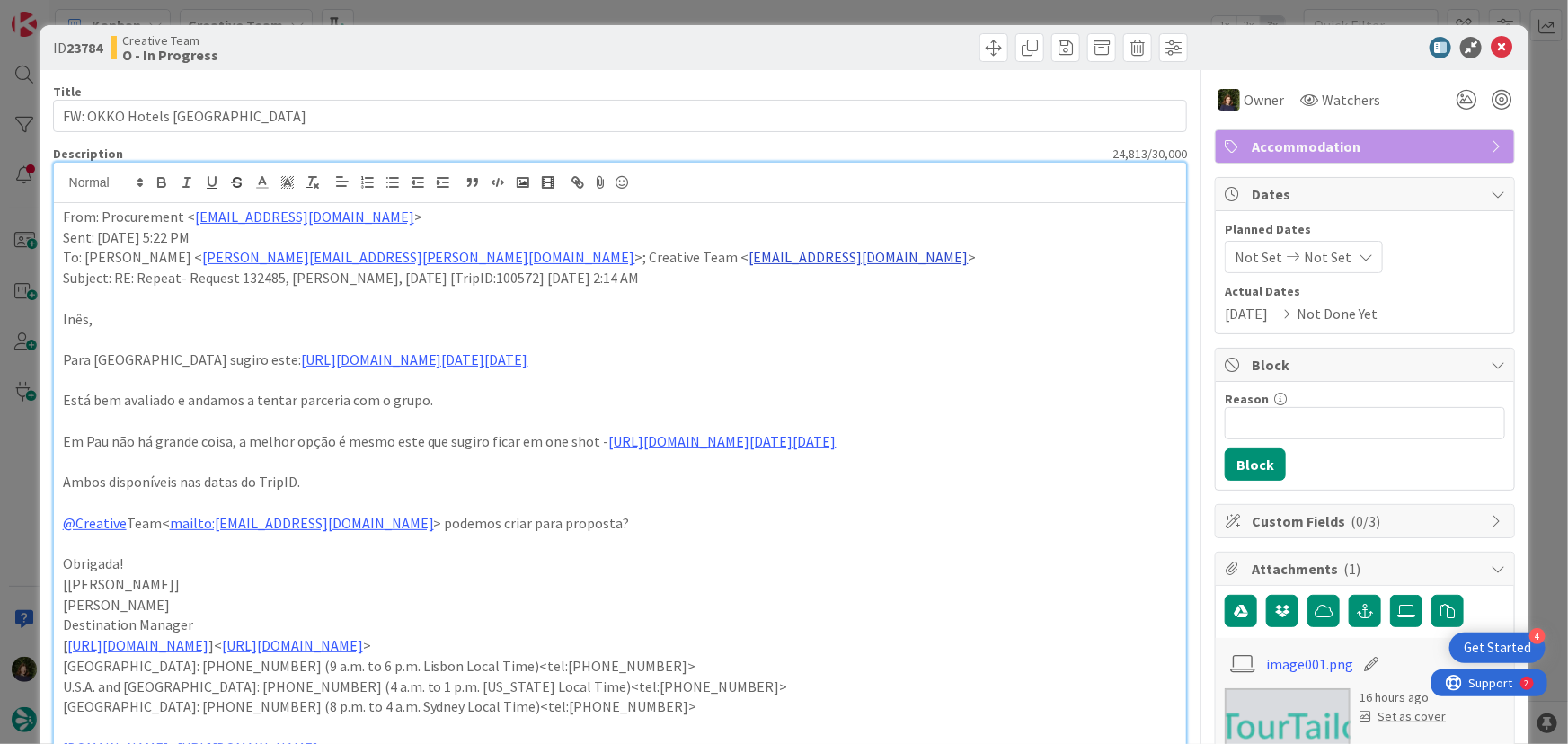
scroll to position [1788, 0]
click at [1490, 45] on icon at bounding box center [1501, 47] width 22 height 22
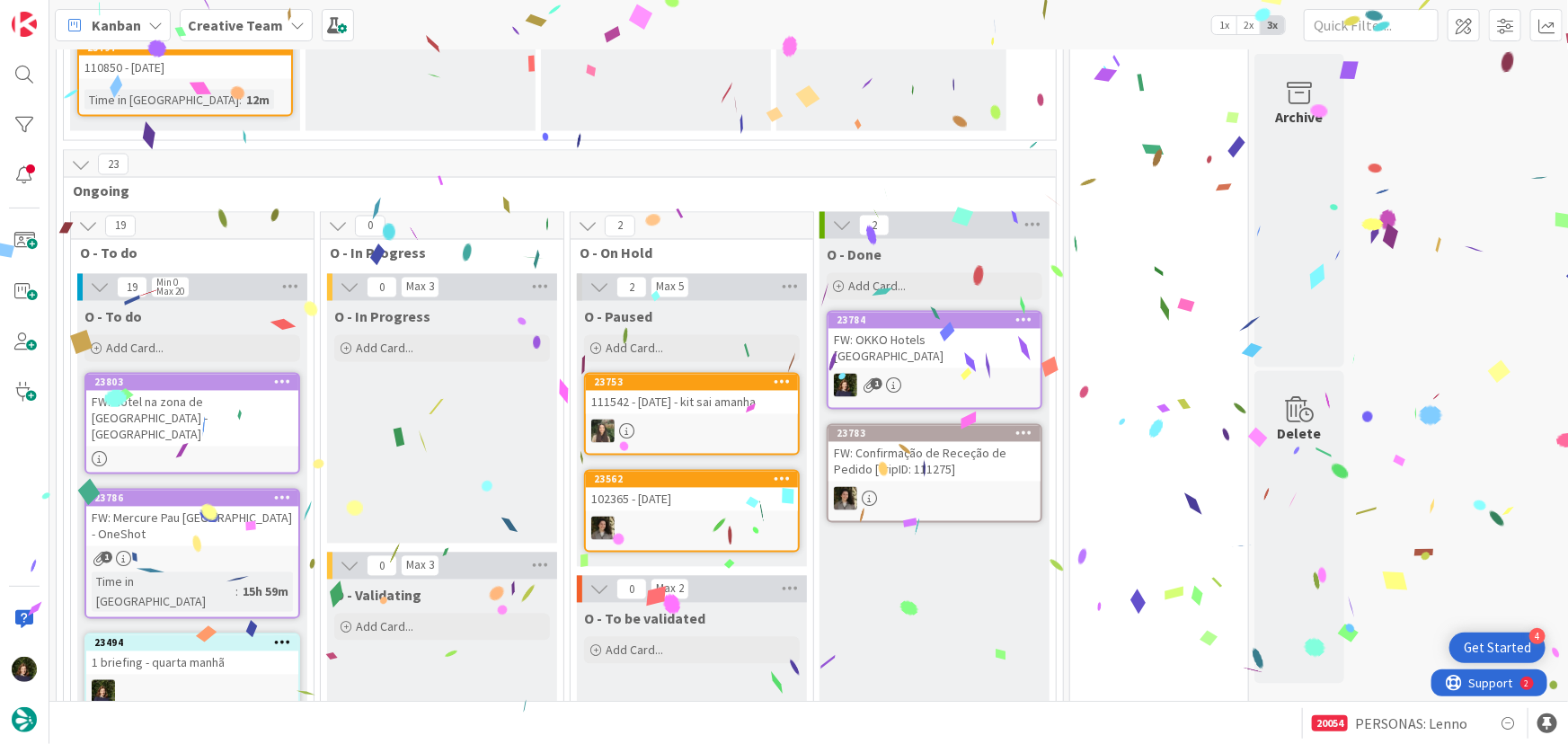
scroll to position [1662, 0]
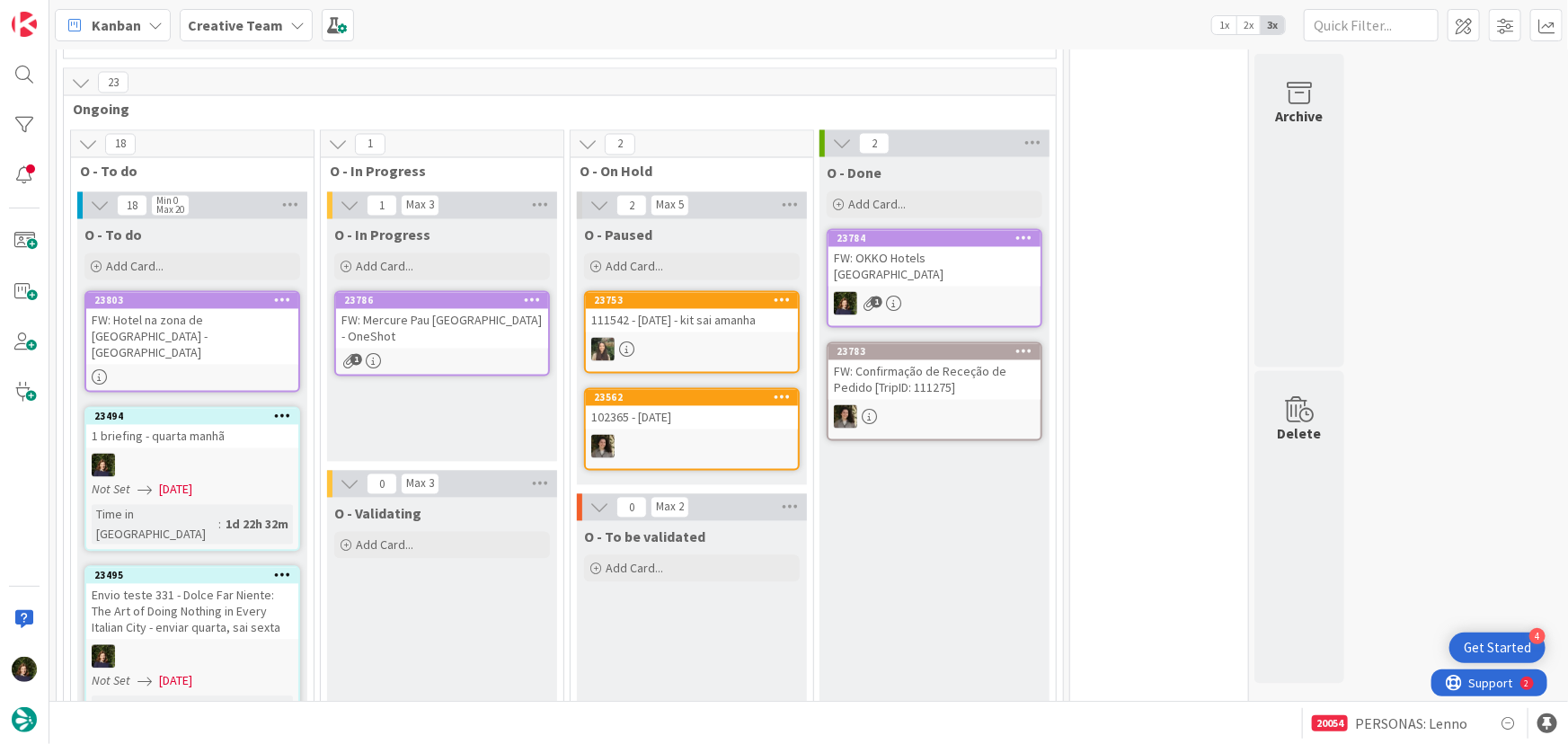
click at [434, 319] on link "23786 FW: Mercure Pau [GEOGRAPHIC_DATA] - OneShot 1" at bounding box center [442, 334] width 216 height 86
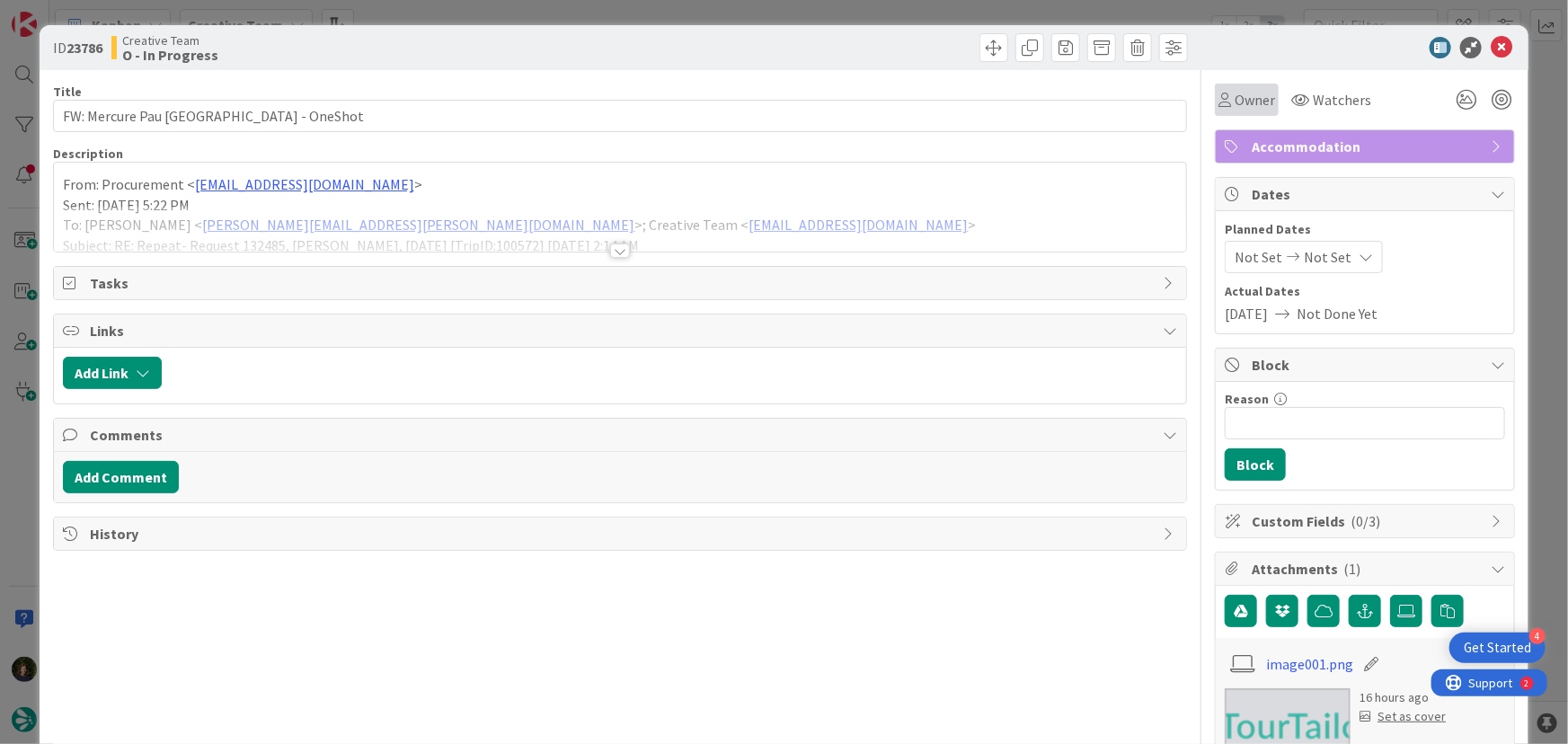
click at [1235, 98] on span "Owner" at bounding box center [1254, 99] width 40 height 22
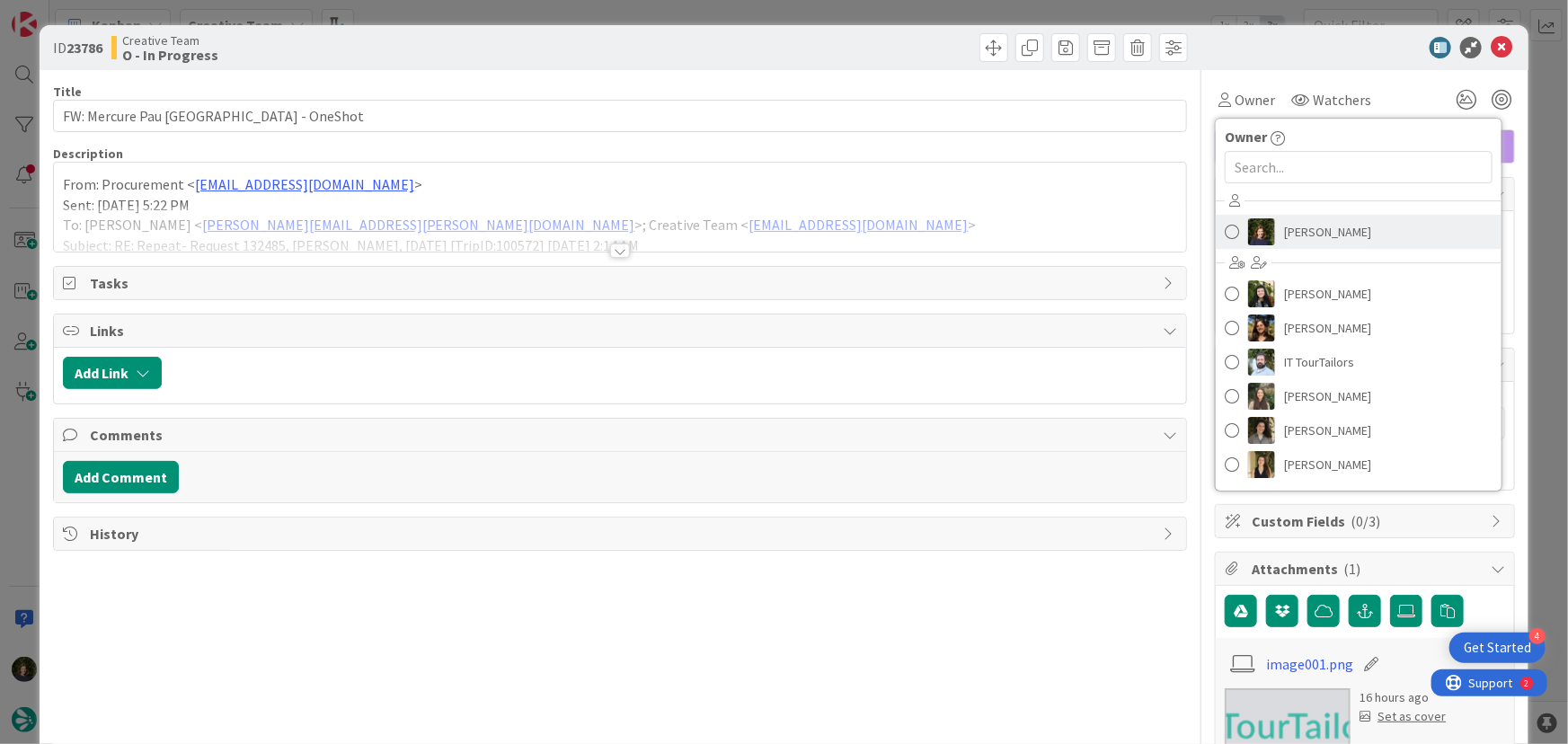
click at [1317, 241] on span "[PERSON_NAME]" at bounding box center [1327, 231] width 88 height 27
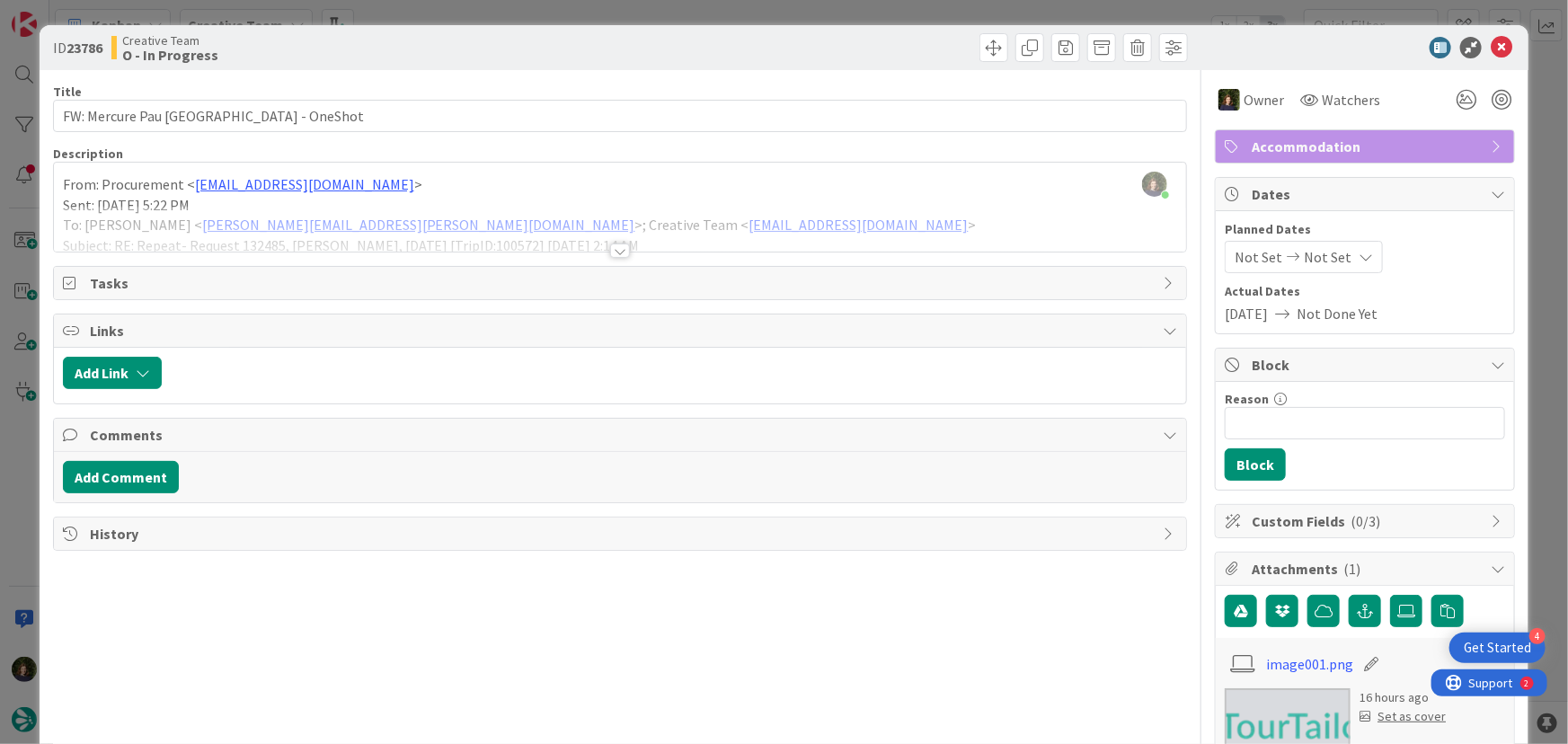
click at [612, 252] on div at bounding box center [620, 250] width 20 height 15
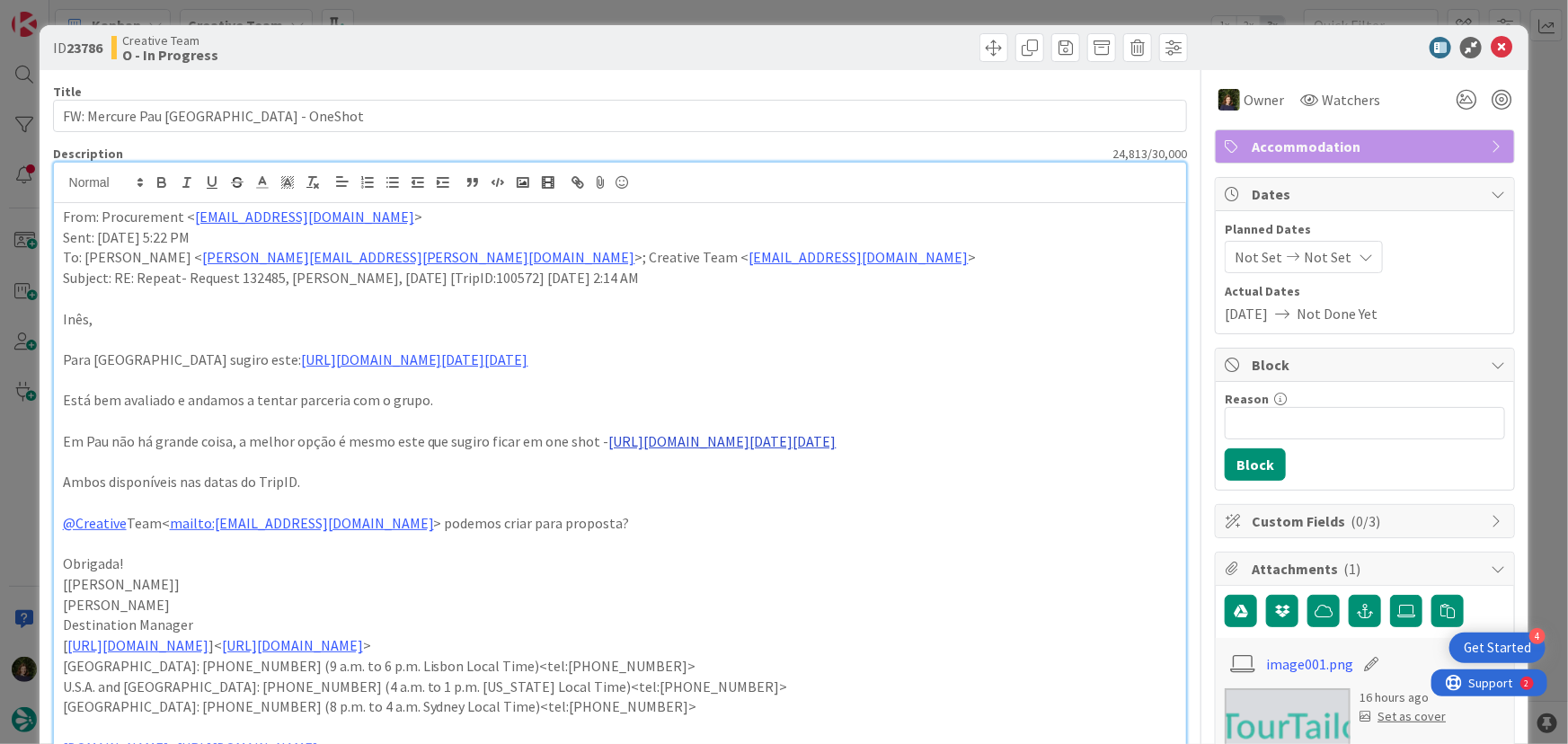
click at [609, 450] on link "[URL][DOMAIN_NAME][DATE][DATE]" at bounding box center [722, 441] width 227 height 18
click at [546, 714] on link "[URL][DOMAIN_NAME][DATE][DATE]" at bounding box center [596, 720] width 180 height 24
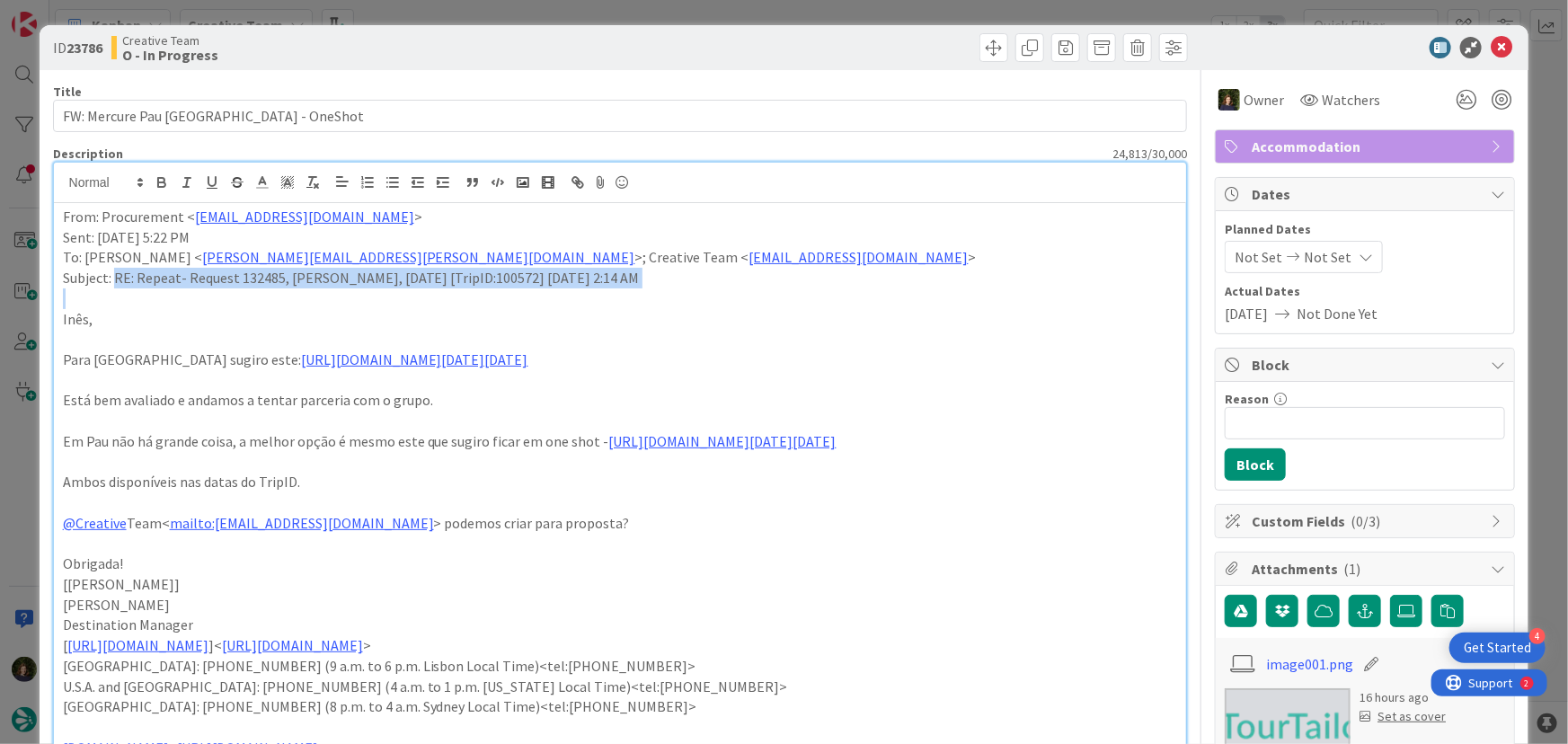
drag, startPoint x: 113, startPoint y: 276, endPoint x: 705, endPoint y: 288, distance: 592.1
click at [573, 318] on p "Inês," at bounding box center [620, 319] width 1115 height 21
drag, startPoint x: 460, startPoint y: 279, endPoint x: 559, endPoint y: 272, distance: 99.2
click at [559, 272] on p "Subject: RE: Repeat- Request 132485, [PERSON_NAME], [DATE] [TripID:100572] [DAT…" at bounding box center [620, 278] width 1115 height 21
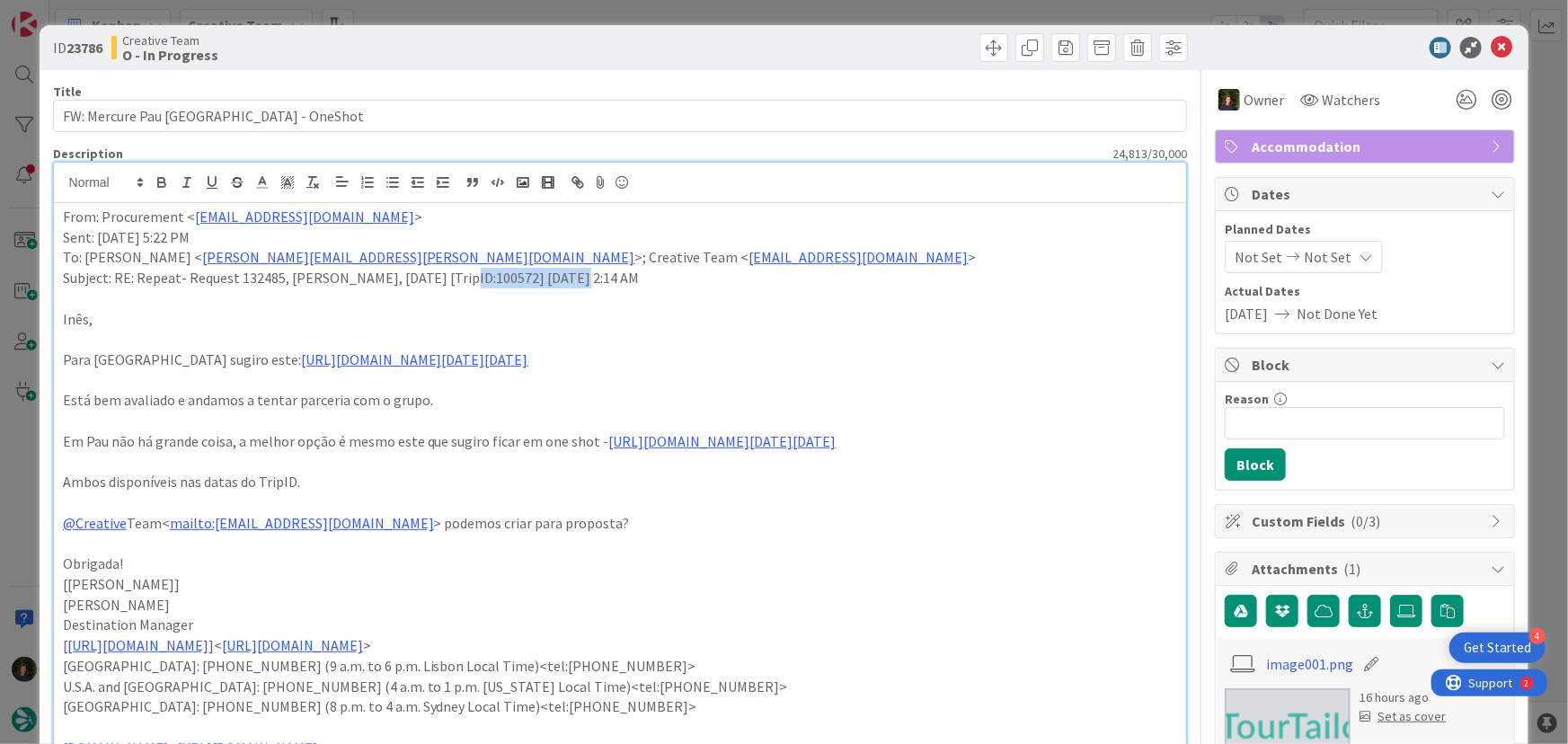
copy p "[TripID:100572]"
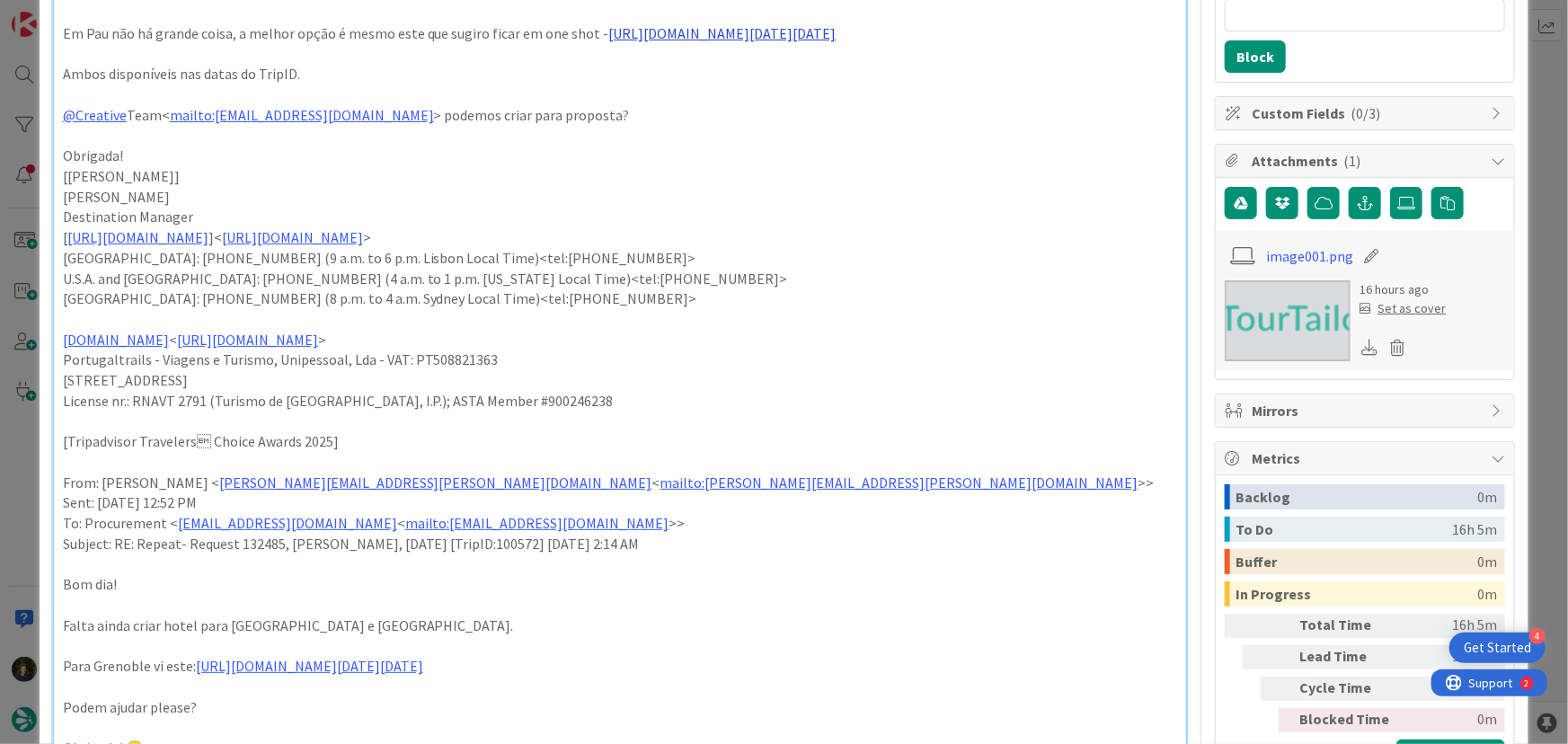
scroll to position [244, 0]
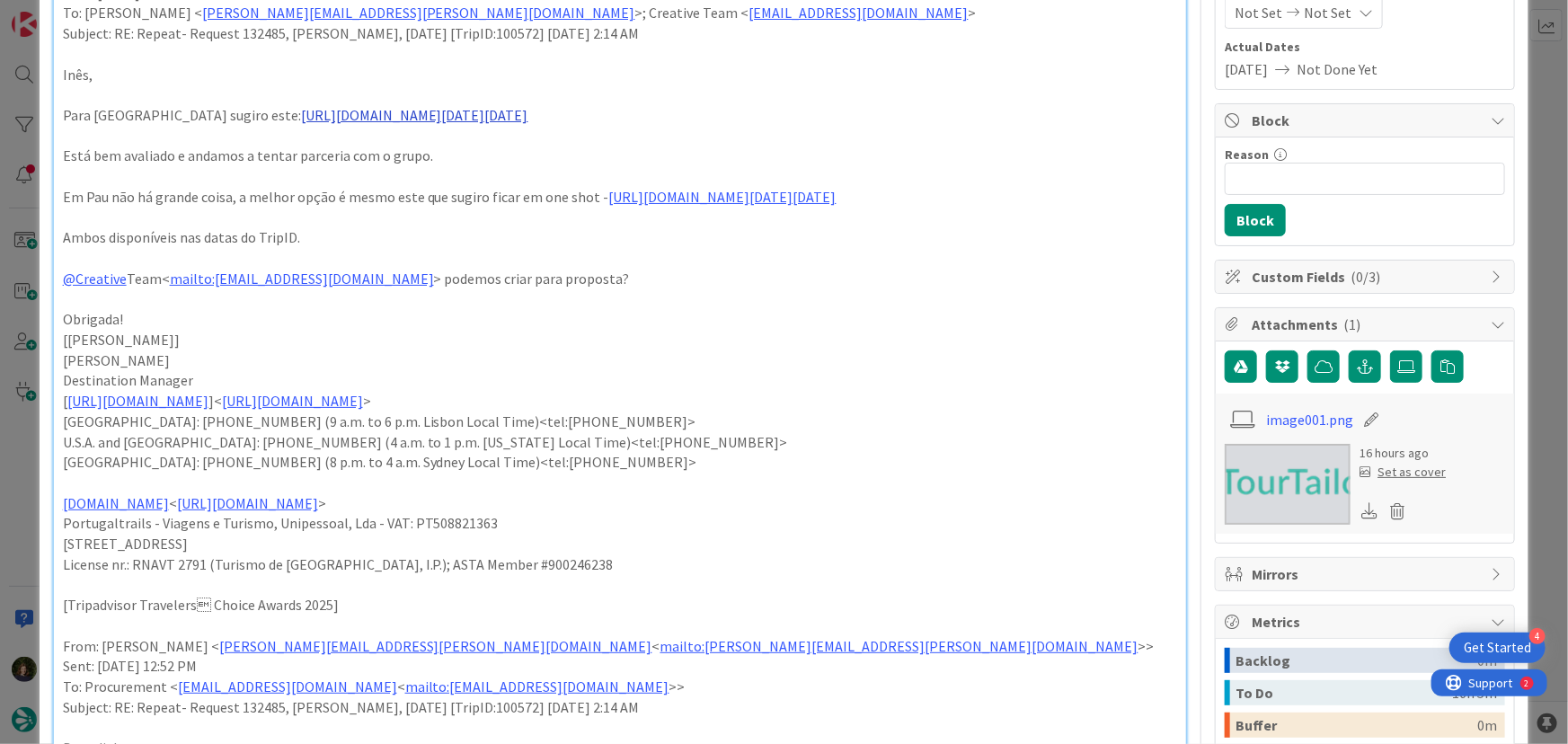
click at [428, 124] on link "[URL][DOMAIN_NAME][DATE][DATE]" at bounding box center [414, 115] width 227 height 18
click at [591, 276] on link "[URL][DOMAIN_NAME][DATE][DATE]" at bounding box center [597, 273] width 180 height 24
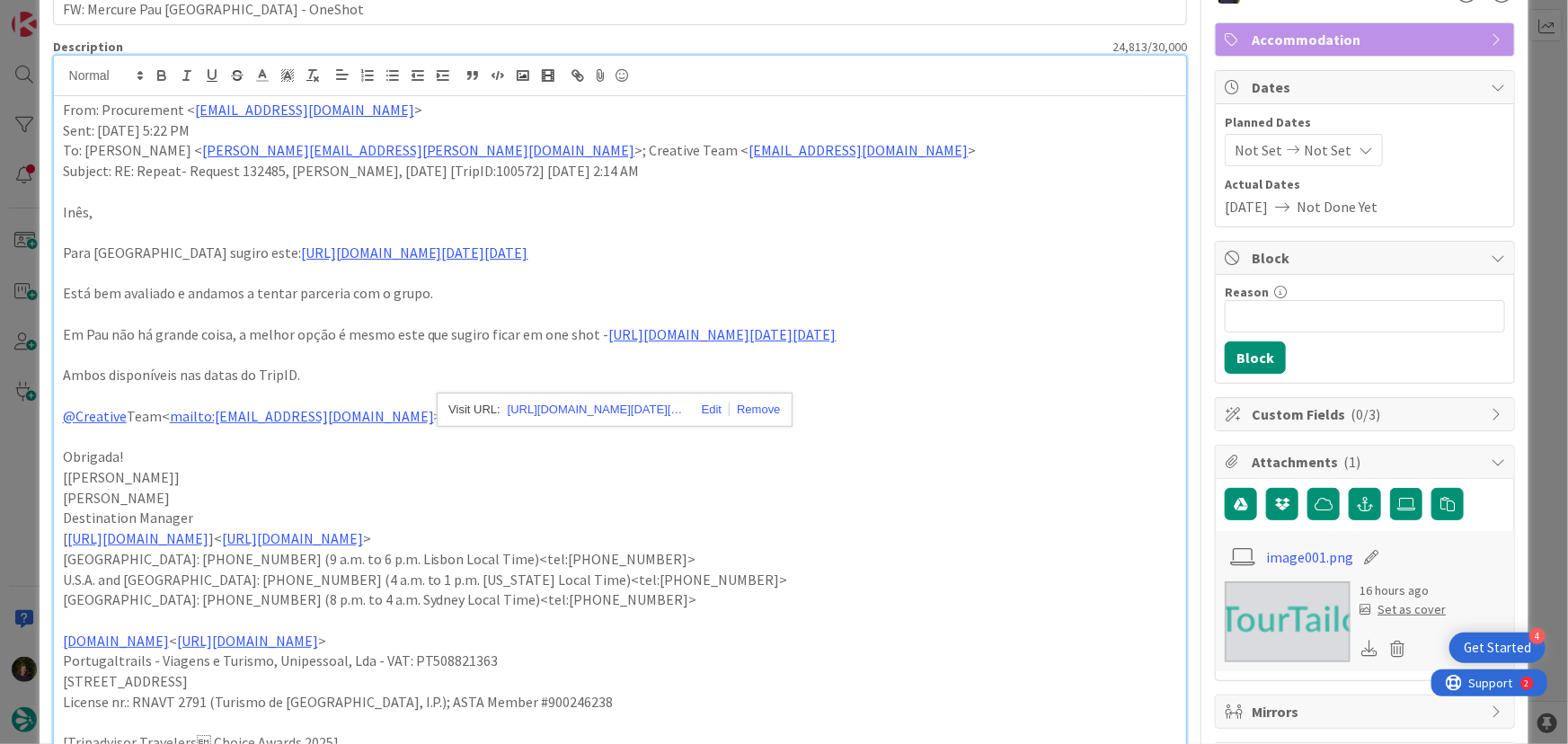
scroll to position [0, 0]
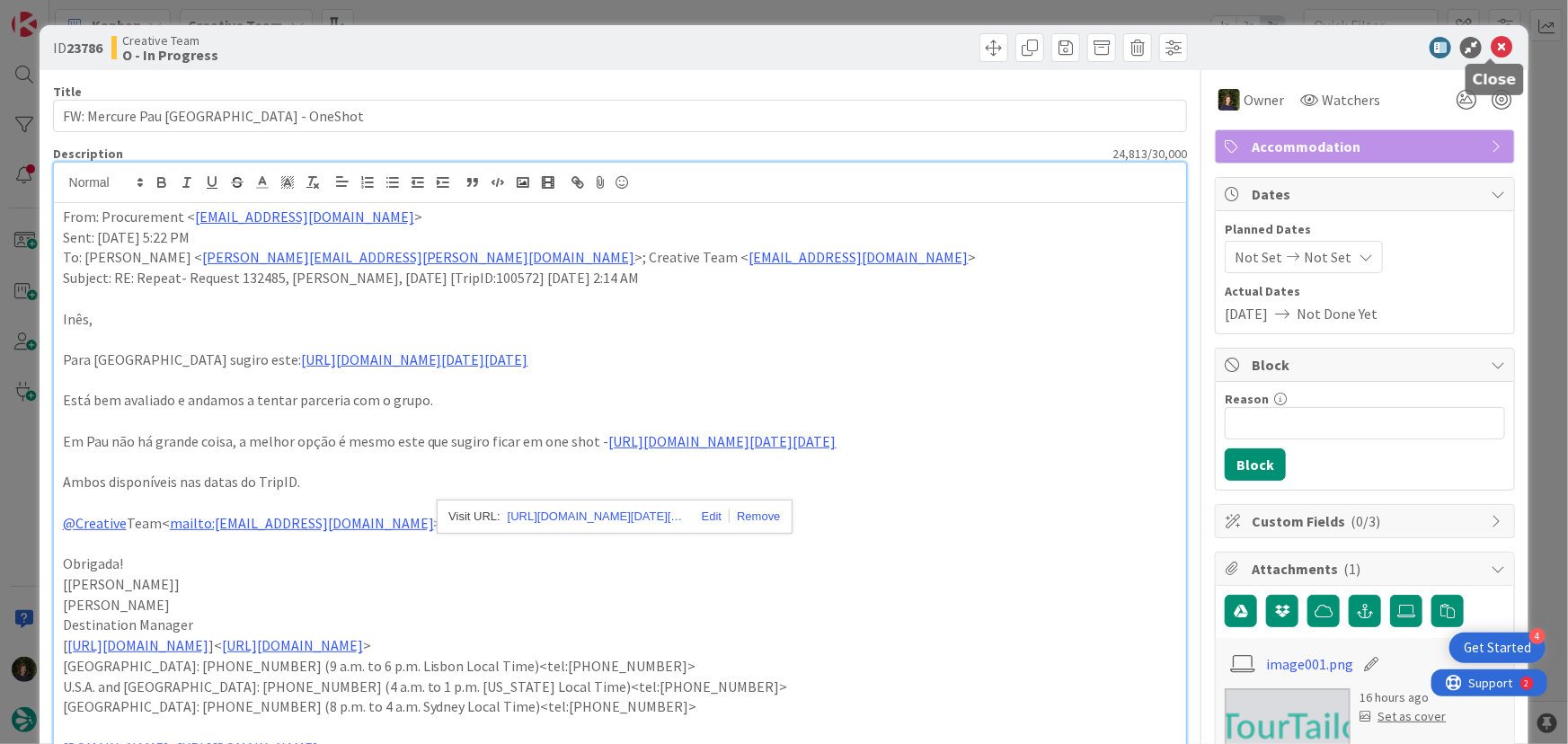
click at [1490, 45] on icon at bounding box center [1501, 47] width 22 height 22
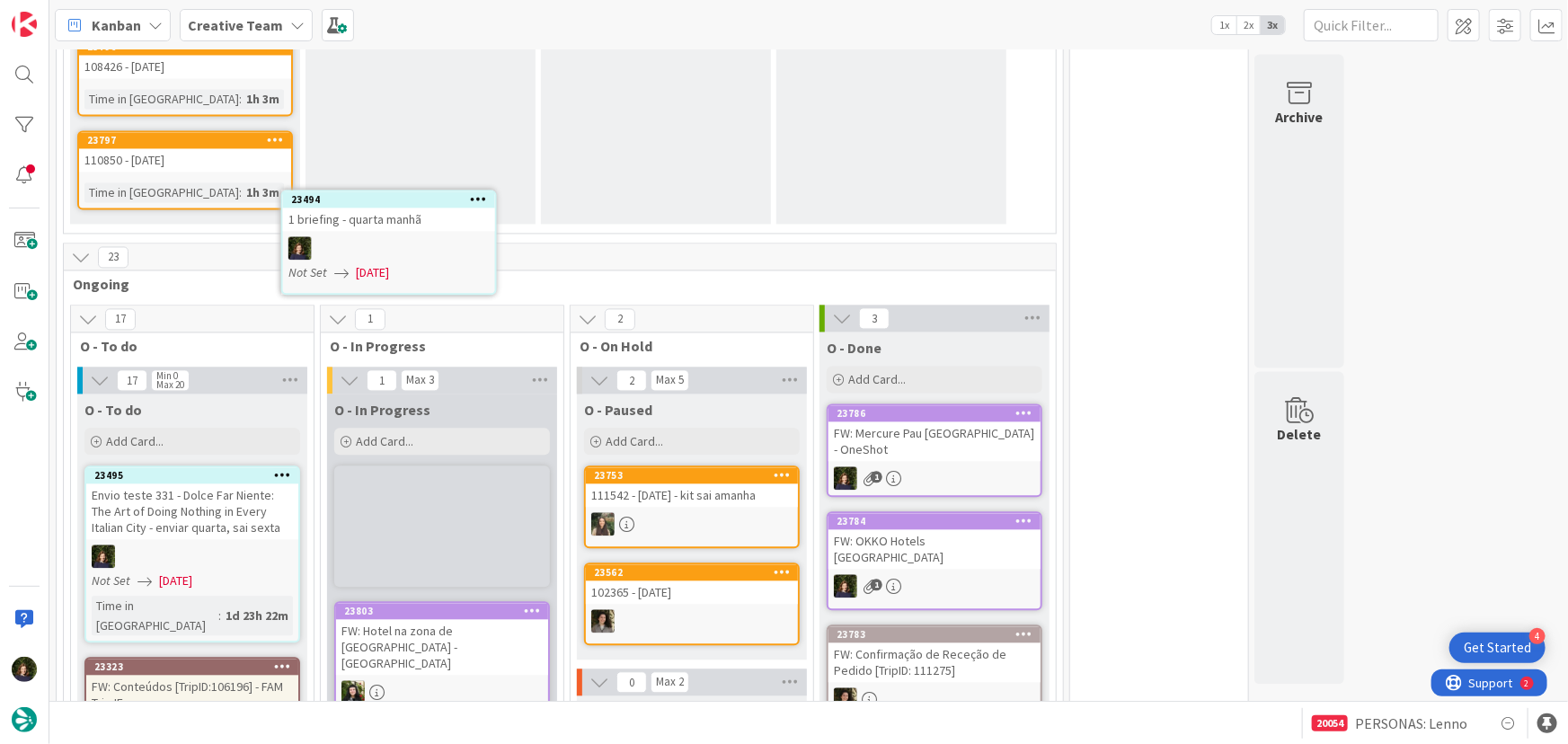
scroll to position [1778, 0]
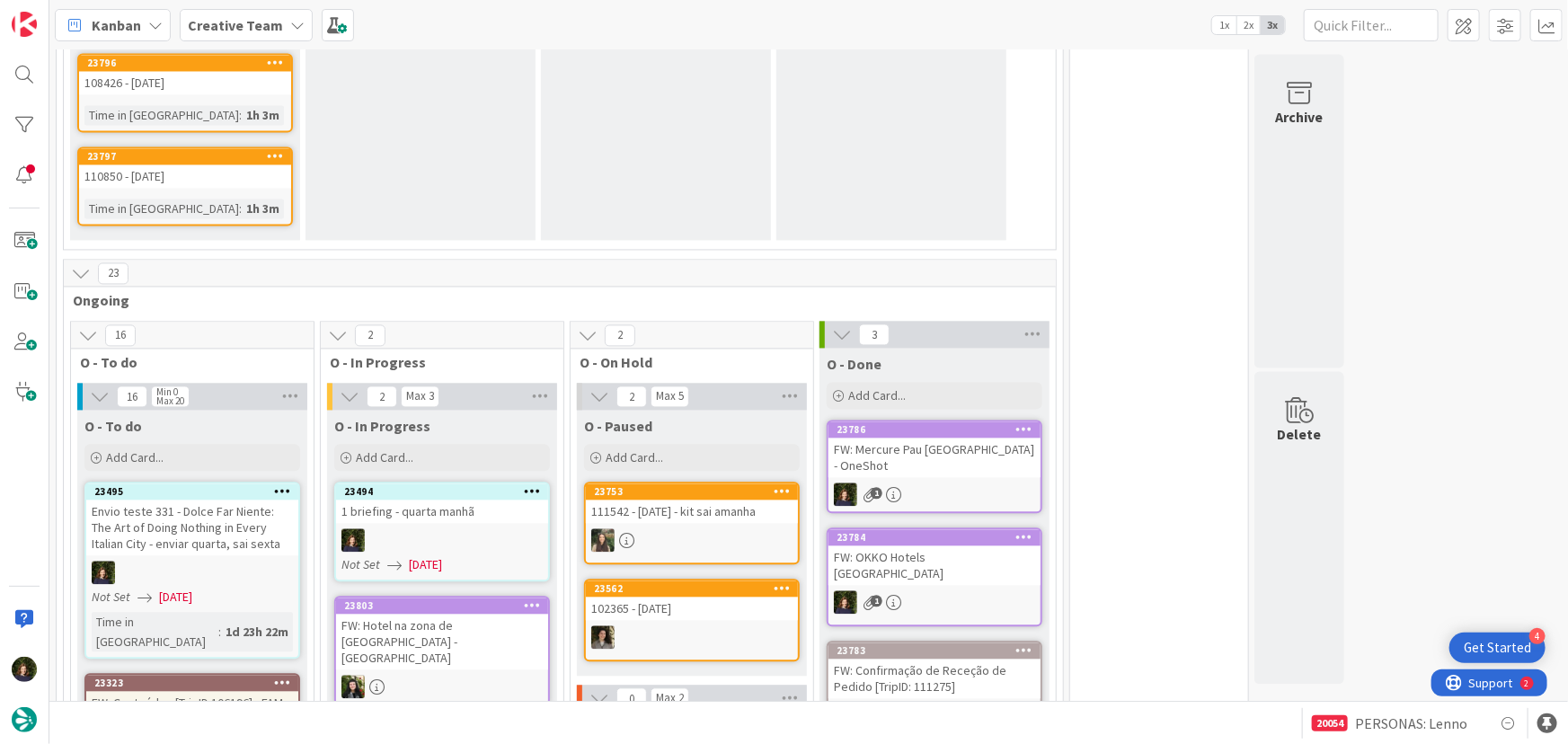
click at [455, 528] on div at bounding box center [441, 540] width 212 height 24
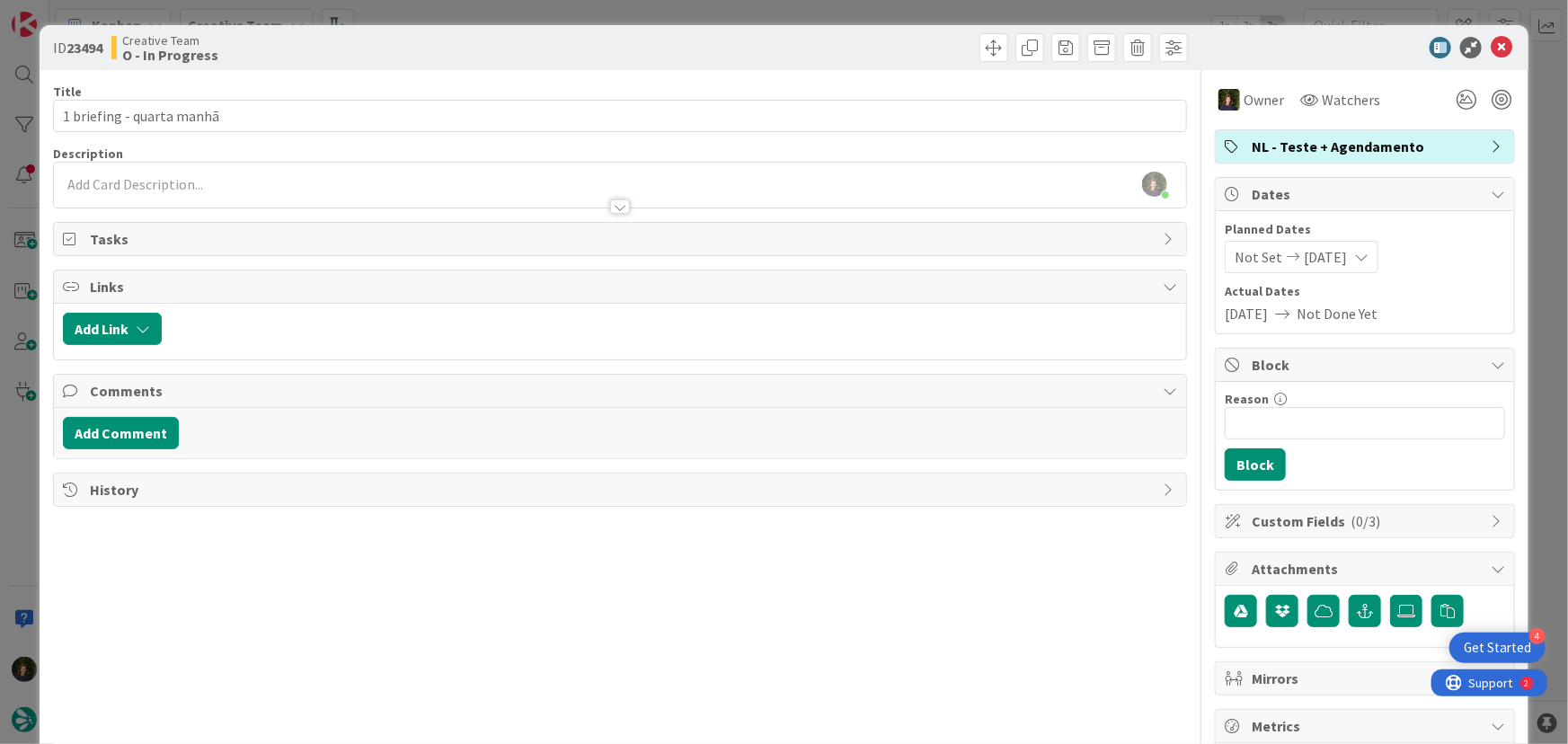
scroll to position [1798, 0]
click at [1492, 53] on icon at bounding box center [1501, 47] width 22 height 22
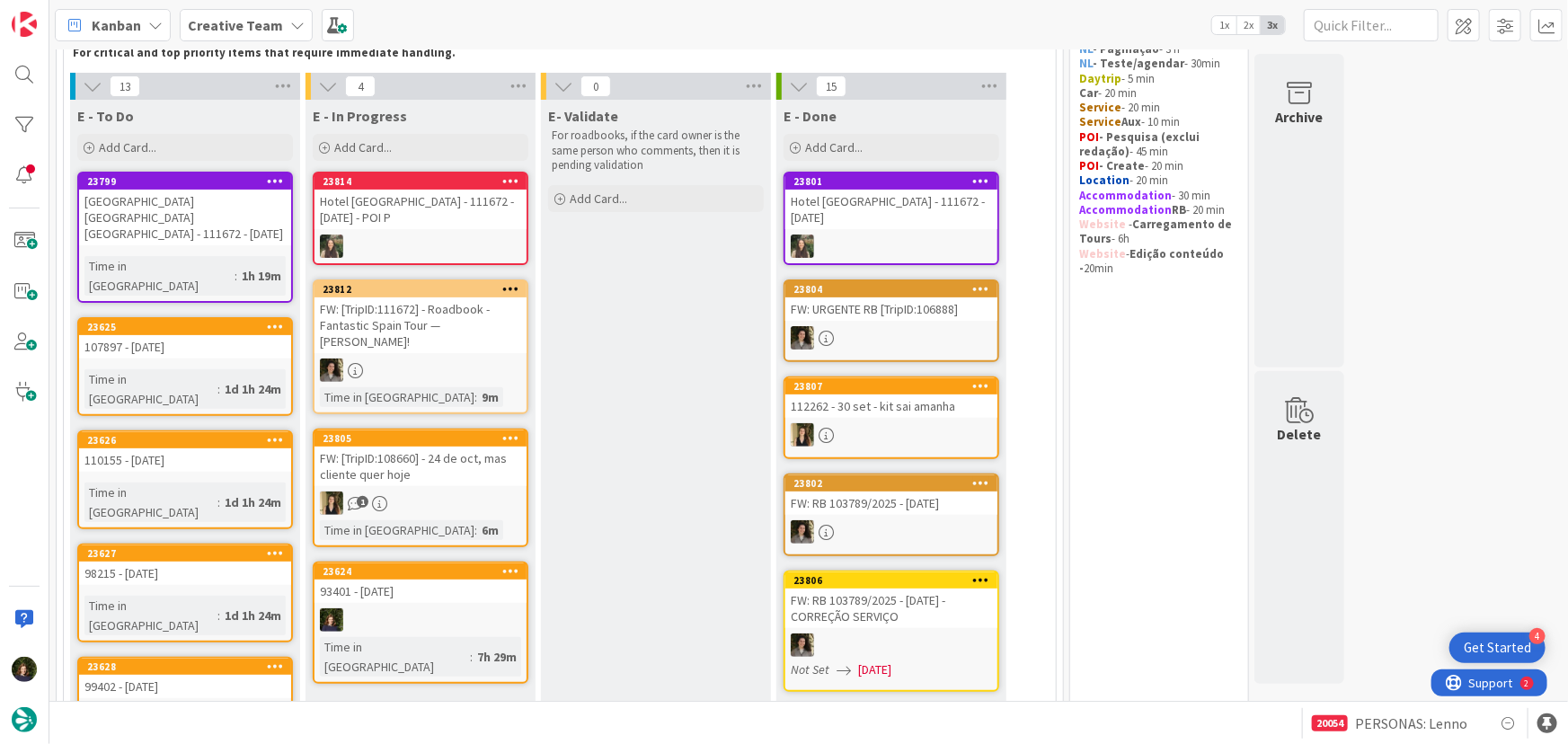
scroll to position [287, 0]
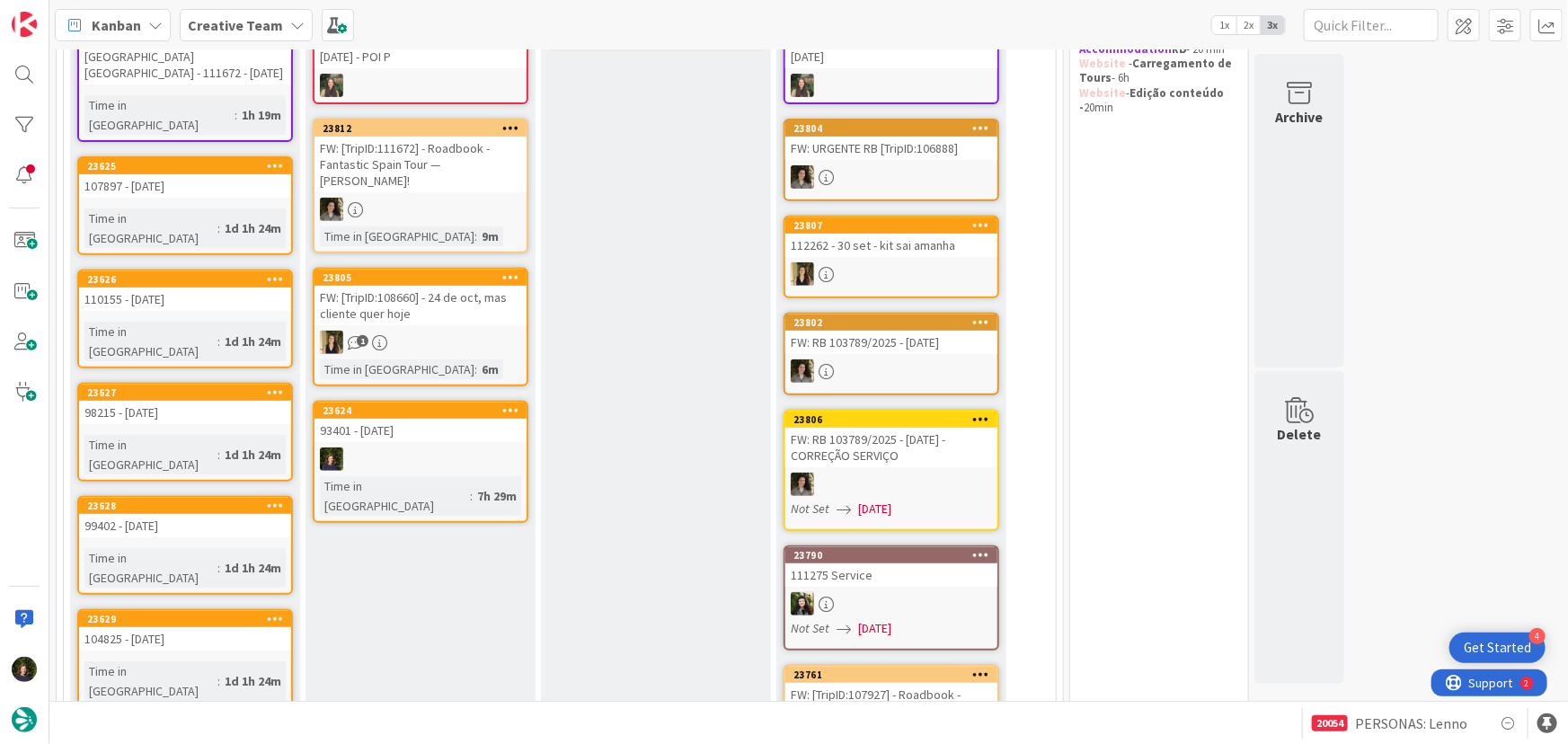
click at [406, 448] on div at bounding box center [420, 460] width 212 height 24
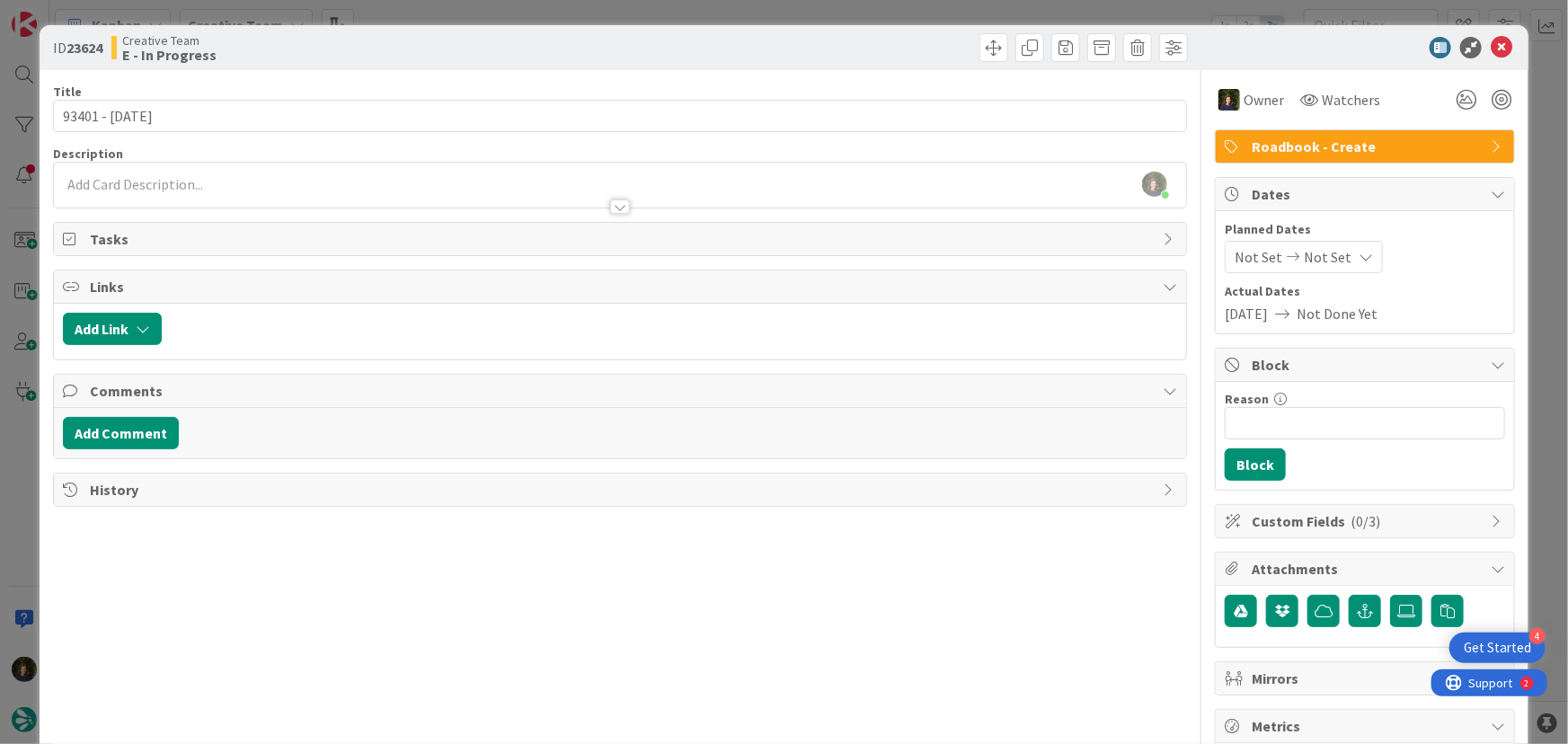
scroll to position [179, 0]
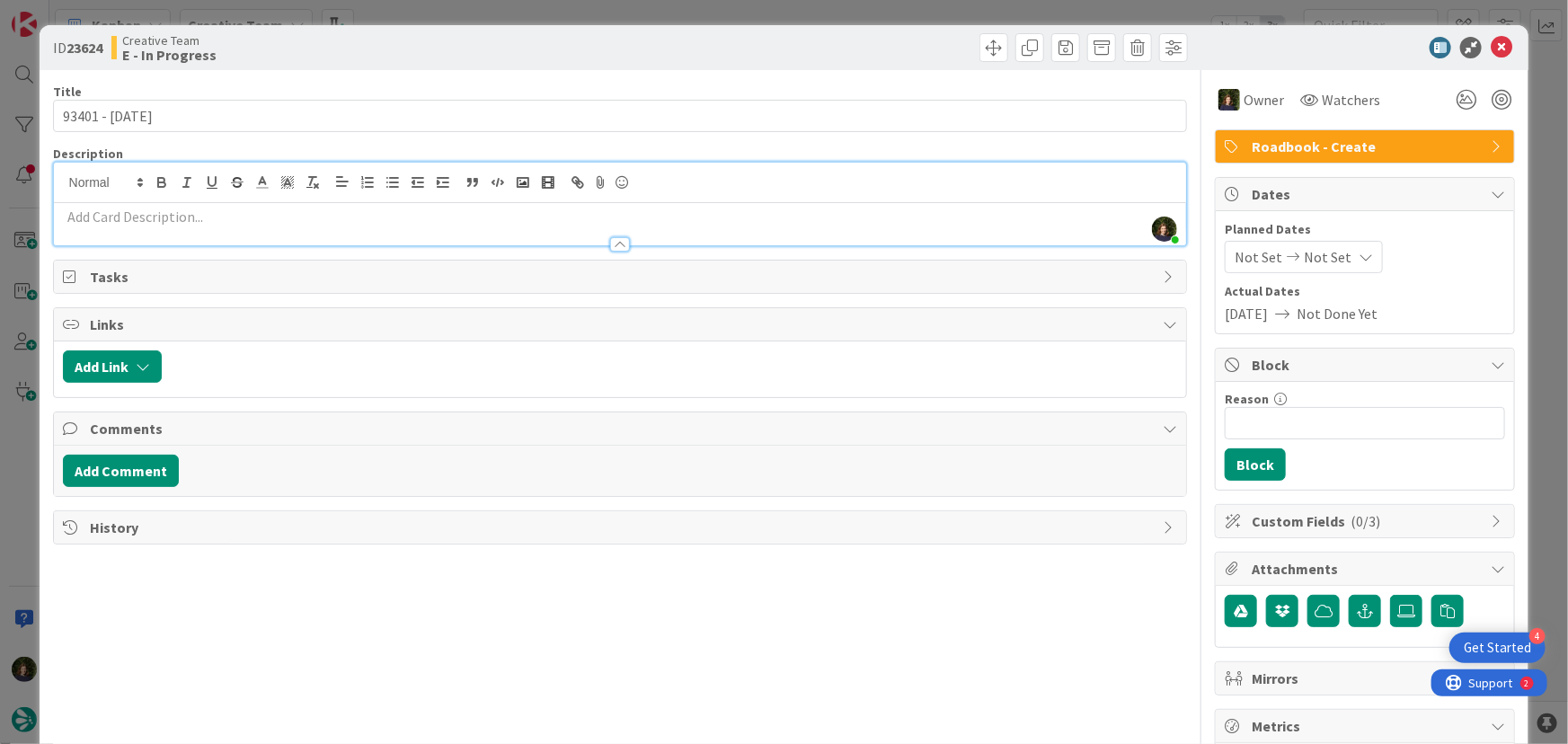
click at [192, 186] on div "[PERSON_NAME] joined 24 m ago" at bounding box center [620, 204] width 1133 height 83
paste div
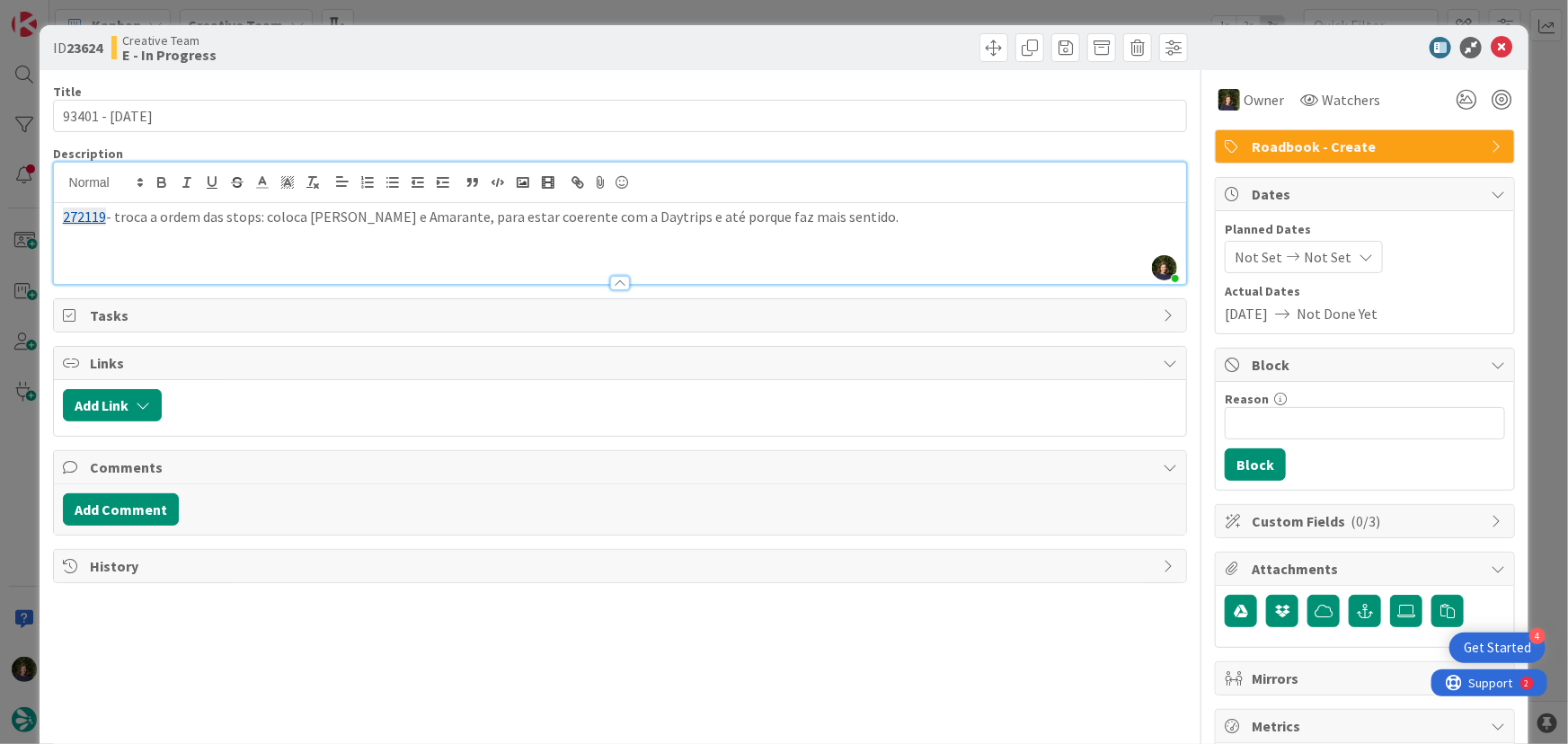
click at [260, 221] on p "272119 - troca a ordem das stops: coloca [PERSON_NAME] e Amarante, para estar c…" at bounding box center [620, 217] width 1115 height 21
click at [935, 224] on p "272119 - troca a ordem das stops no VO: coloca [PERSON_NAME] e Amarante, para e…" at bounding box center [620, 217] width 1115 height 21
click at [980, 215] on p "272119 - troca a ordem das stops no VO: coloca [PERSON_NAME] e Amarante, para e…" at bounding box center [620, 217] width 1115 height 21
click at [175, 251] on div "272119 - troca a ordem das stops no VO: coloca [PERSON_NAME] e [PERSON_NAME], p…" at bounding box center [620, 243] width 1133 height 81
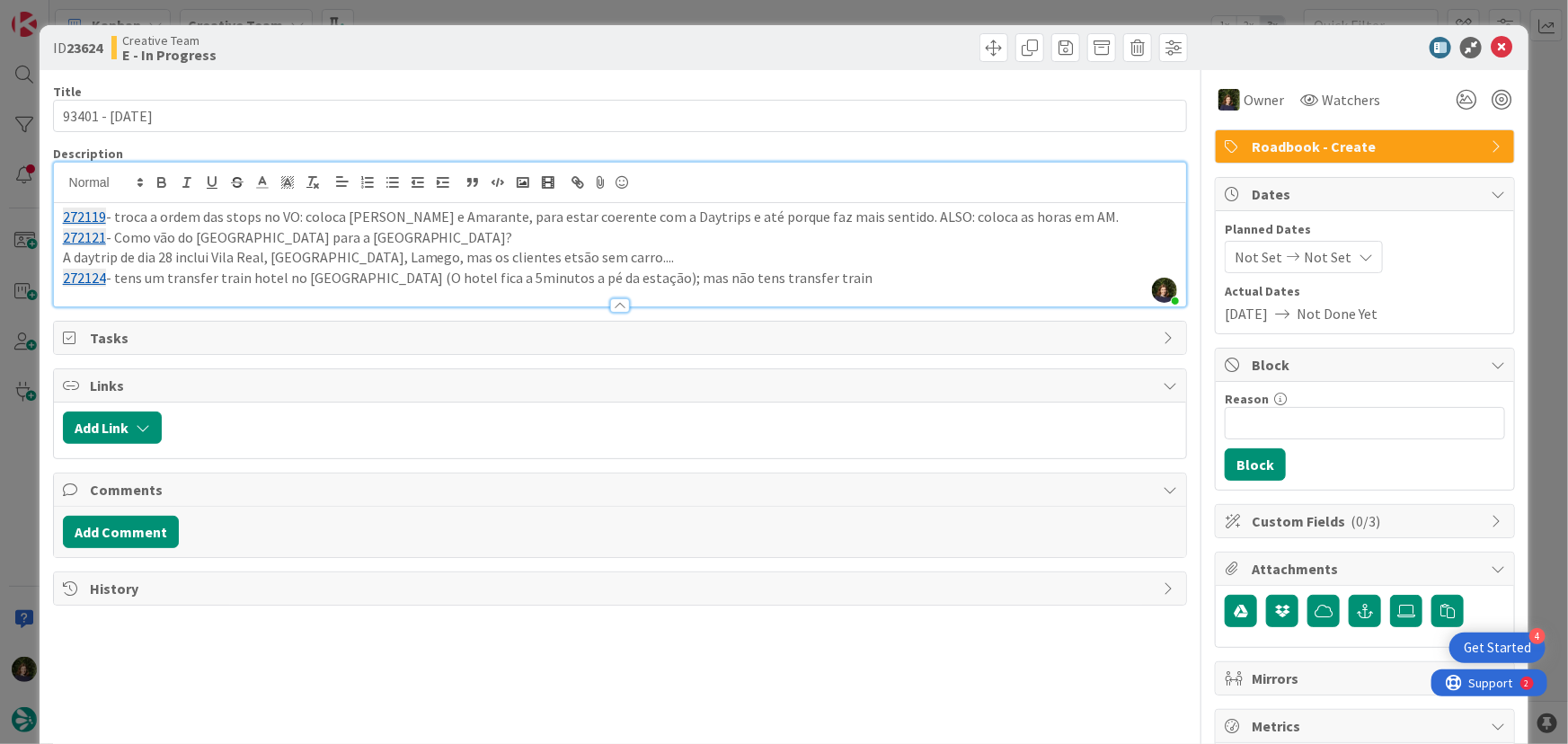
click at [121, 281] on p "272124 - tens um transfer train hotel no [GEOGRAPHIC_DATA] (O hotel fica a 5min…" at bounding box center [620, 278] width 1115 height 21
drag, startPoint x: 115, startPoint y: 279, endPoint x: 210, endPoint y: 281, distance: 95.0
click at [210, 281] on p "272124 - tens um transfer train hotel no [GEOGRAPHIC_DATA] (O hotel fica a 5min…" at bounding box center [620, 278] width 1115 height 21
click at [472, 252] on p "A daytrip de dia 28 inclui Vila Real, [GEOGRAPHIC_DATA], Lamego, mas os cliente…" at bounding box center [620, 257] width 1115 height 21
click at [555, 258] on p "A daytrip de dia 28 inclui Vila Real, [GEOGRAPHIC_DATA], Lamego, mas os cliente…" at bounding box center [620, 257] width 1115 height 21
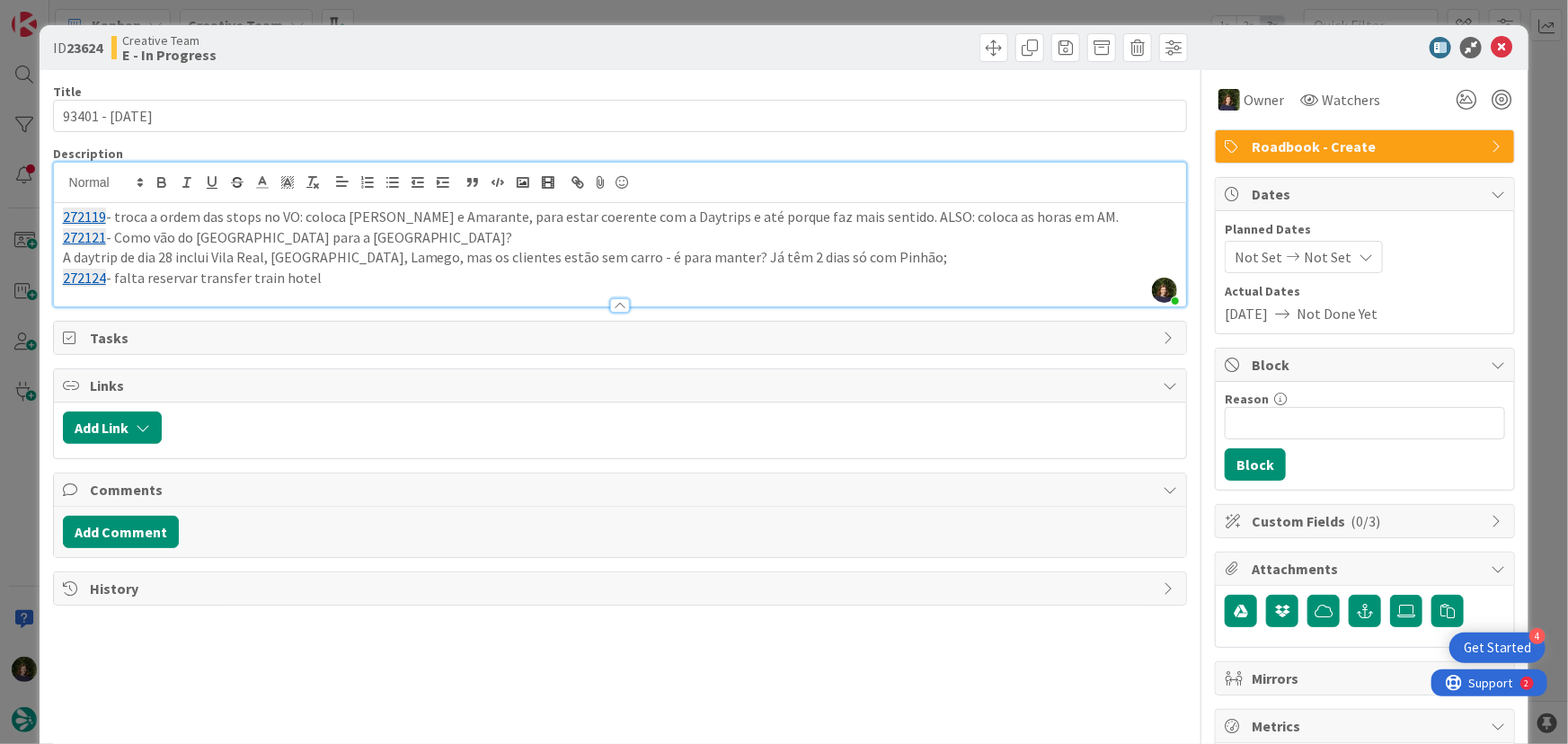
click at [351, 278] on p "272124 - falta reservar transfer train hotel" at bounding box center [620, 278] width 1115 height 21
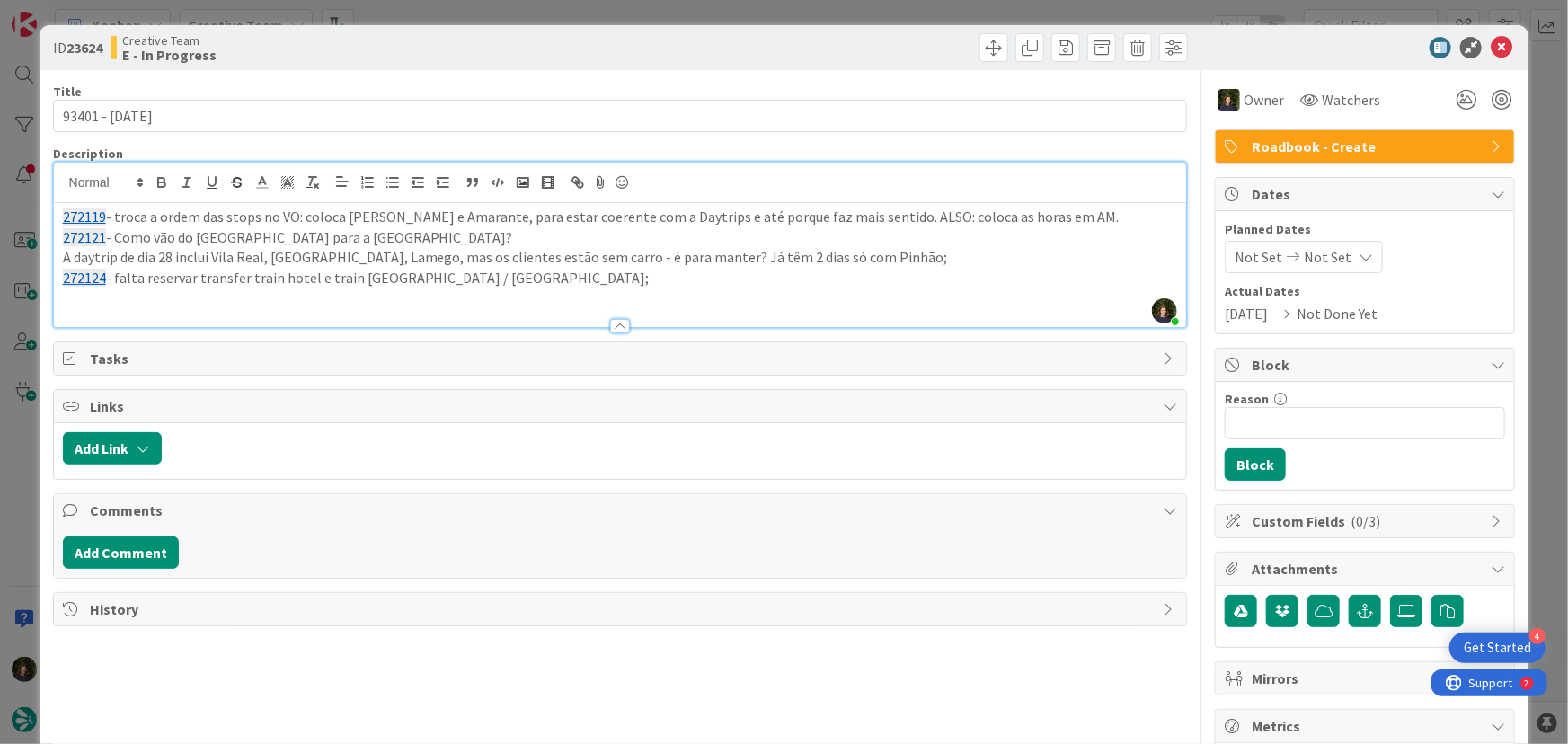
click at [436, 281] on p "272124 - falta reservar transfer train hotel e train [GEOGRAPHIC_DATA] / [GEOGR…" at bounding box center [620, 278] width 1115 height 21
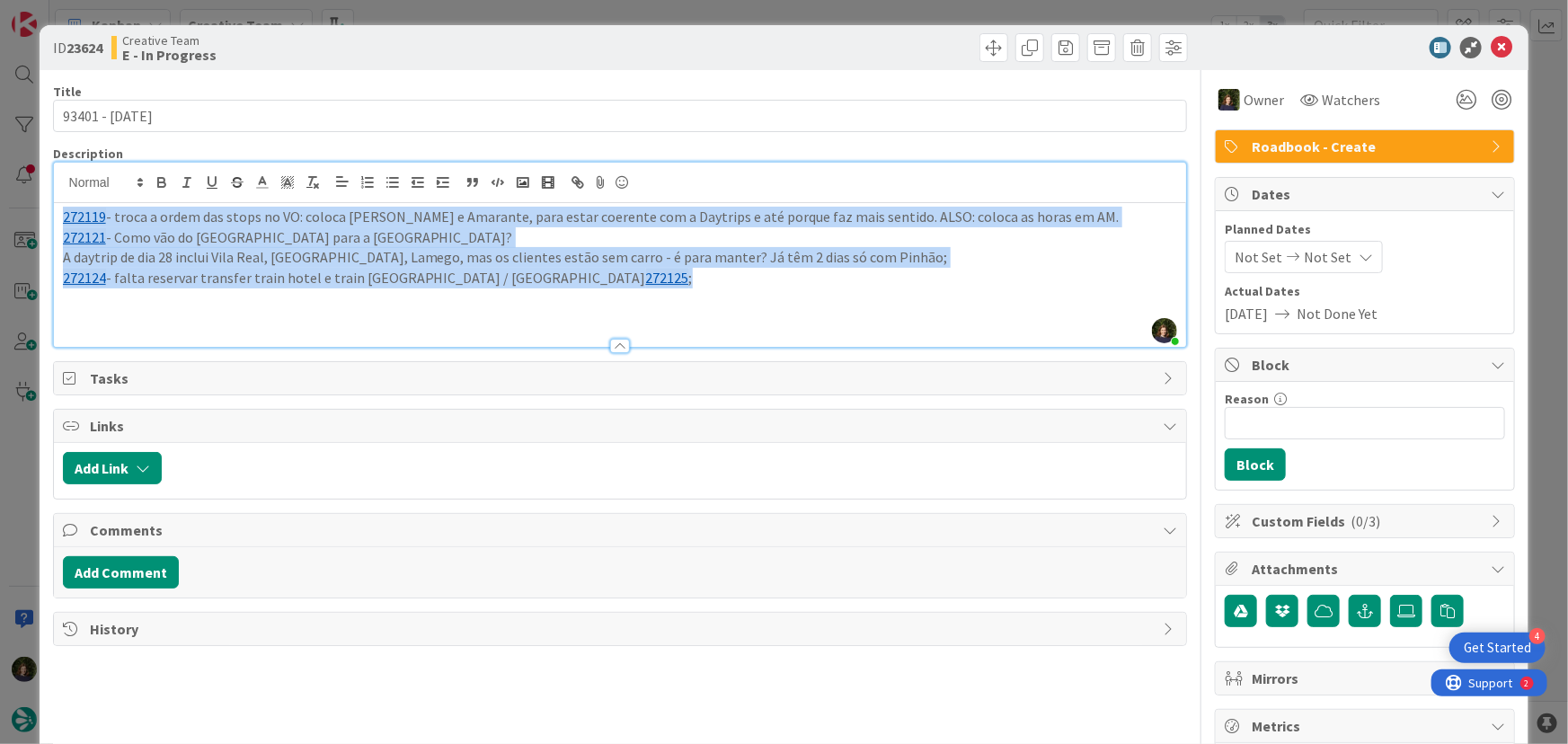
drag, startPoint x: 526, startPoint y: 276, endPoint x: 88, endPoint y: 233, distance: 440.1
click at [41, 214] on div "ID 23624 Creative Team E - In Progress Title 14 / 128 93401 - [DATE] Descriptio…" at bounding box center [784, 544] width 1490 height 1037
copy div "272119 - troca a ordem das stops no VO: coloca [PERSON_NAME] e [PERSON_NAME], p…"
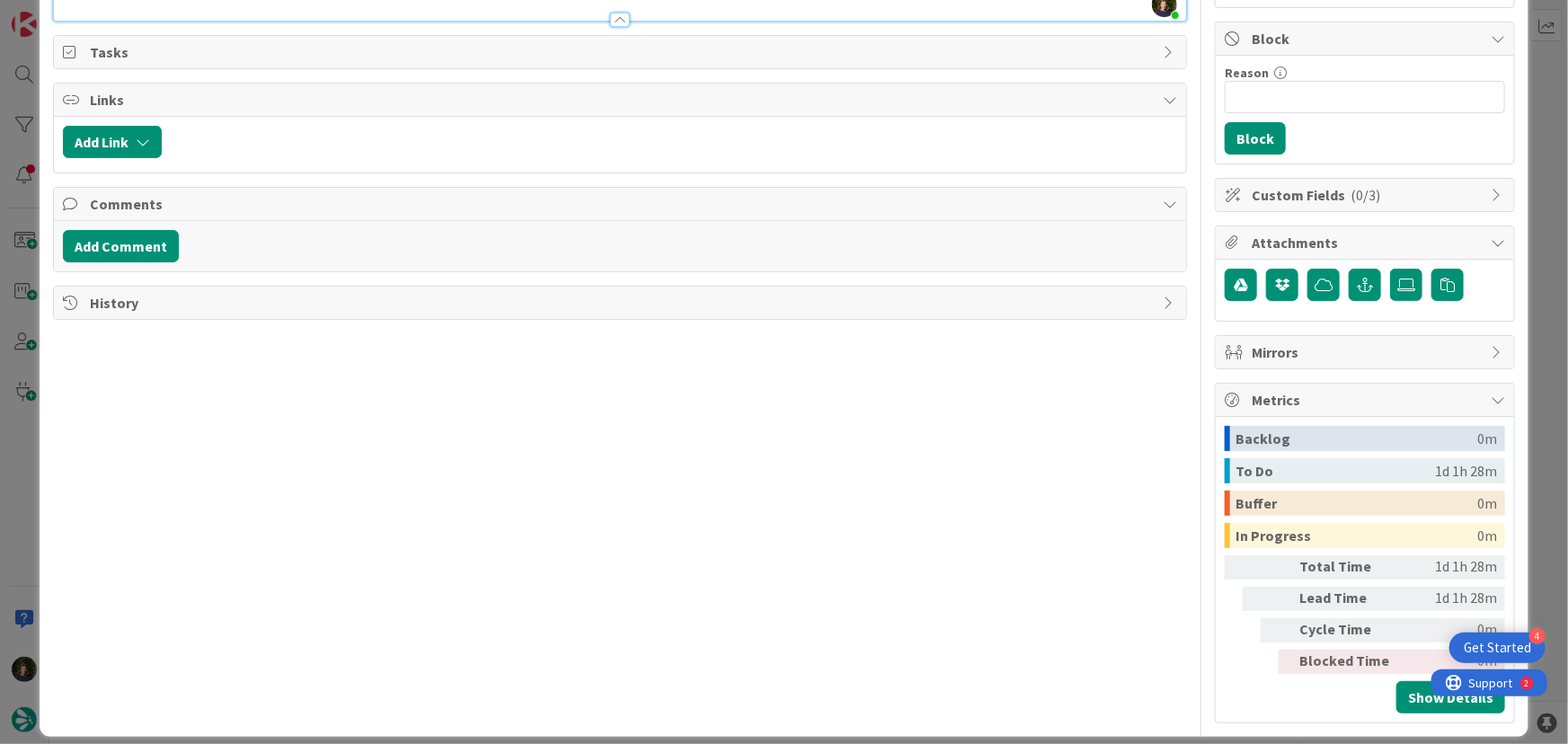
scroll to position [0, 0]
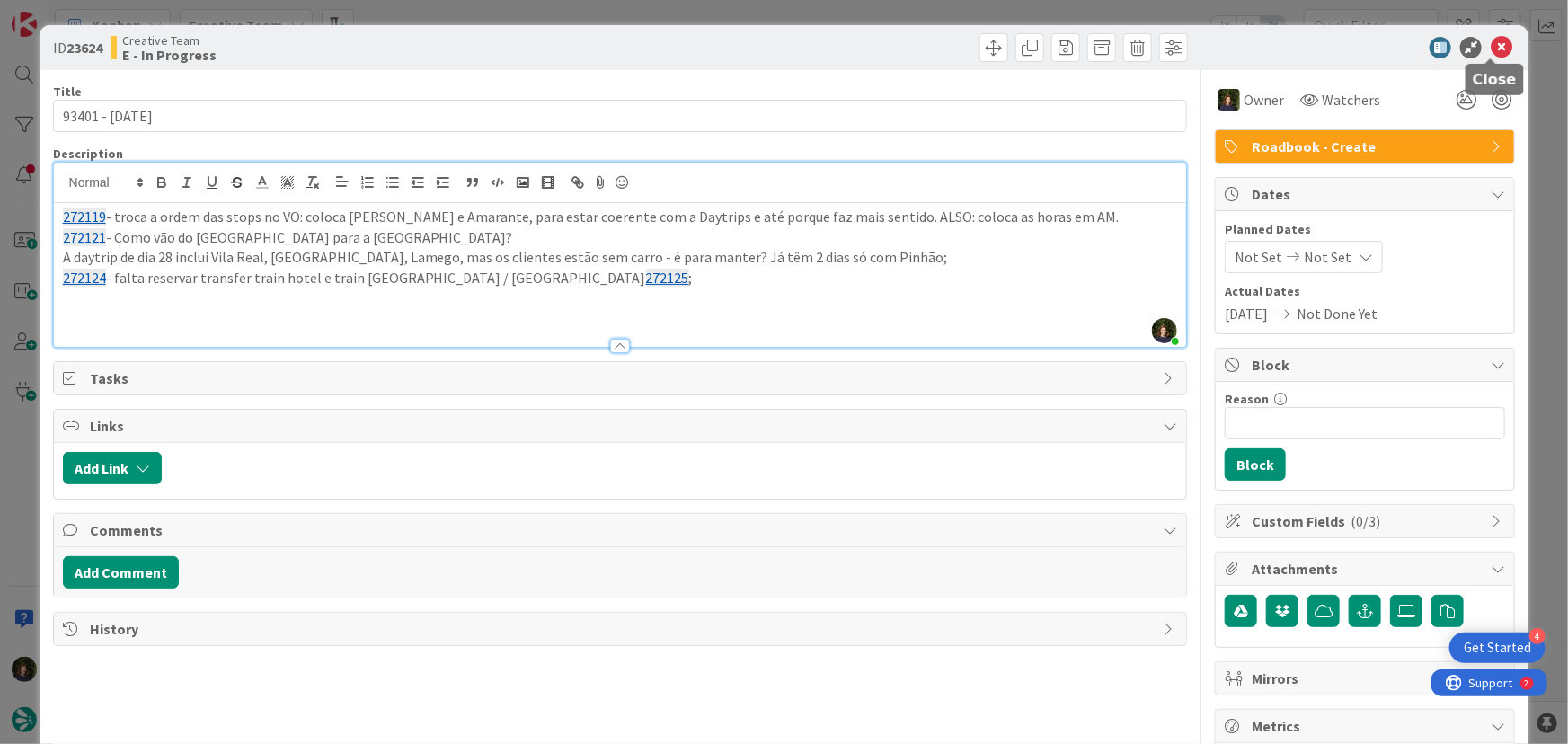
drag, startPoint x: 1489, startPoint y: 47, endPoint x: 1374, endPoint y: 126, distance: 139.5
click at [1490, 47] on icon at bounding box center [1501, 47] width 22 height 22
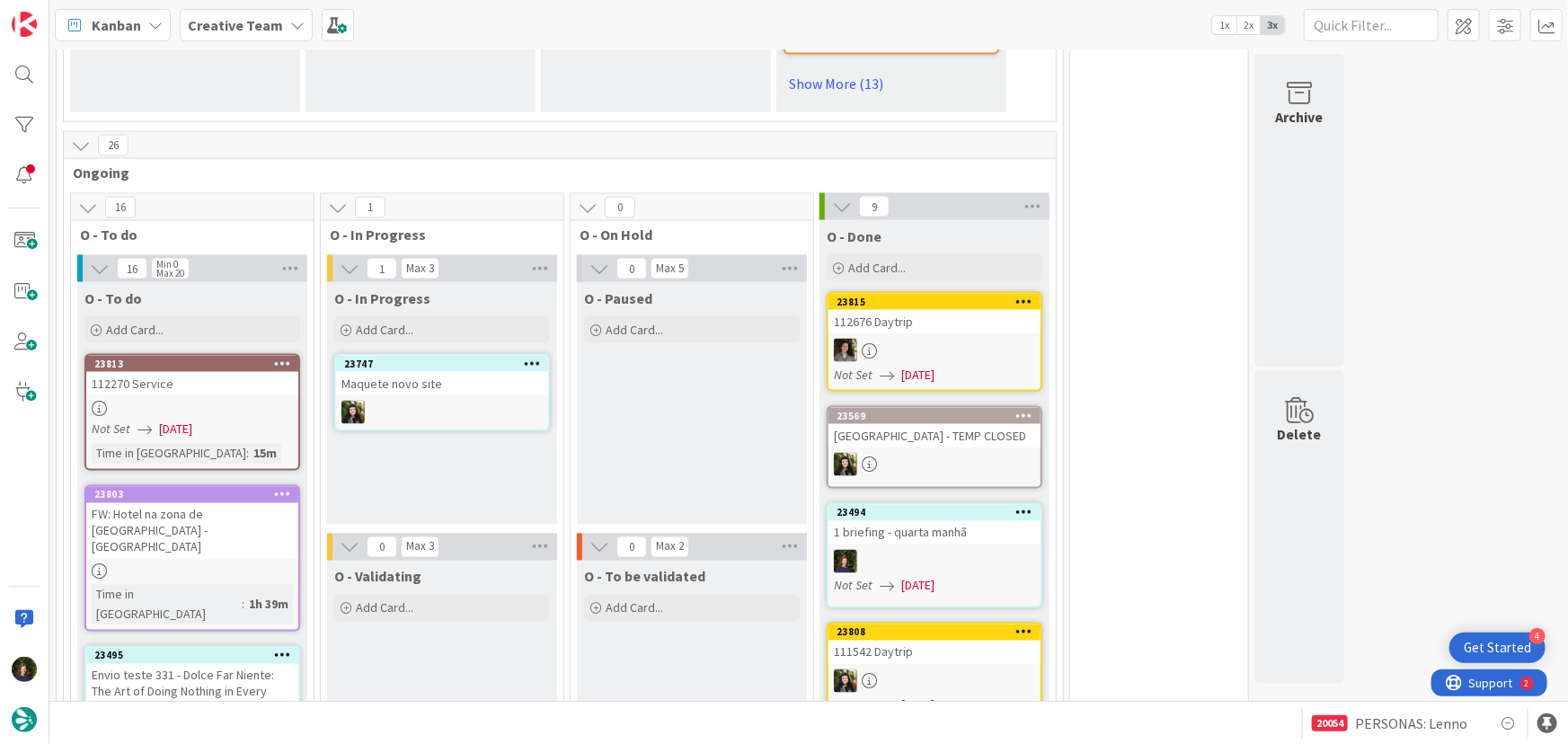
scroll to position [1469, 0]
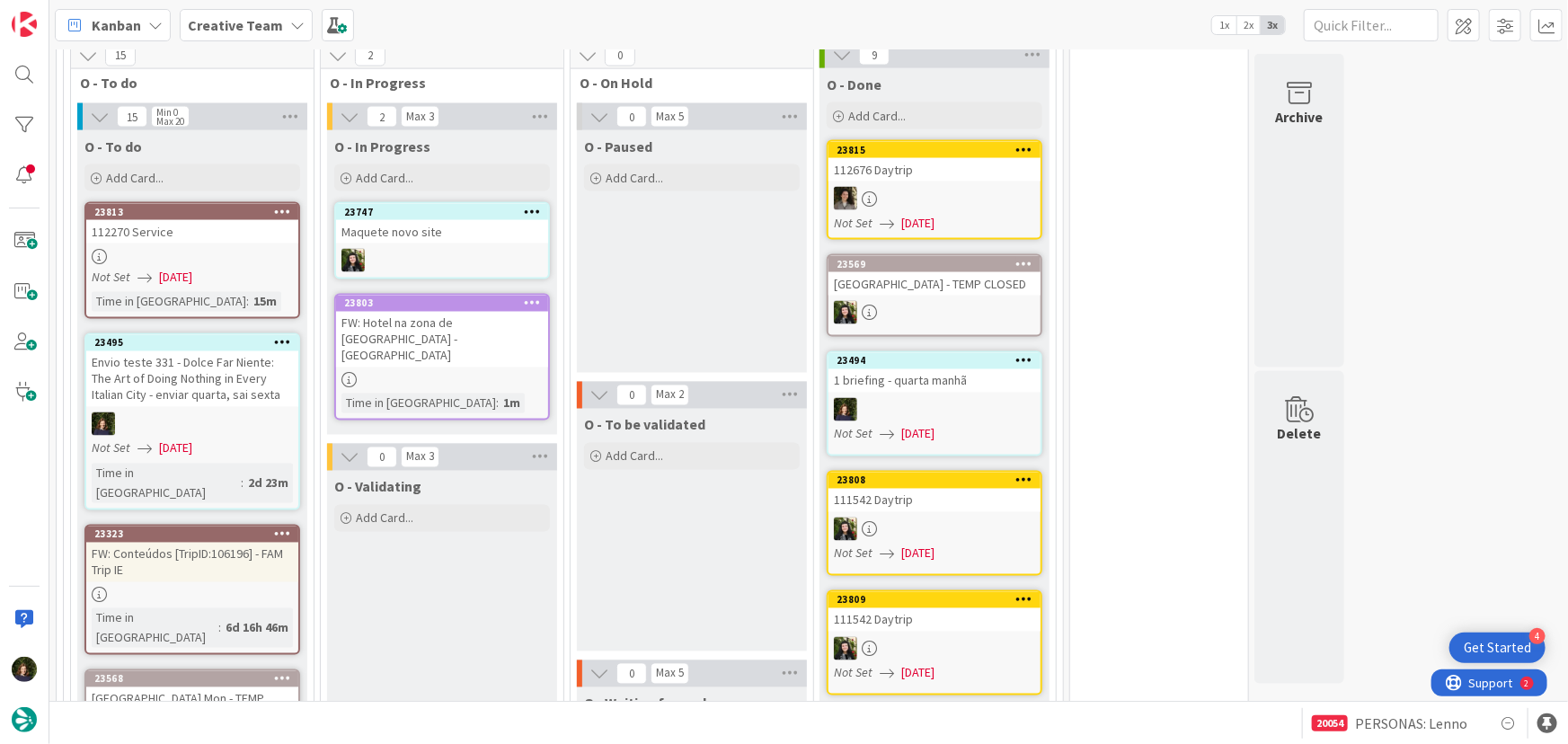
click at [430, 373] on div at bounding box center [441, 381] width 212 height 16
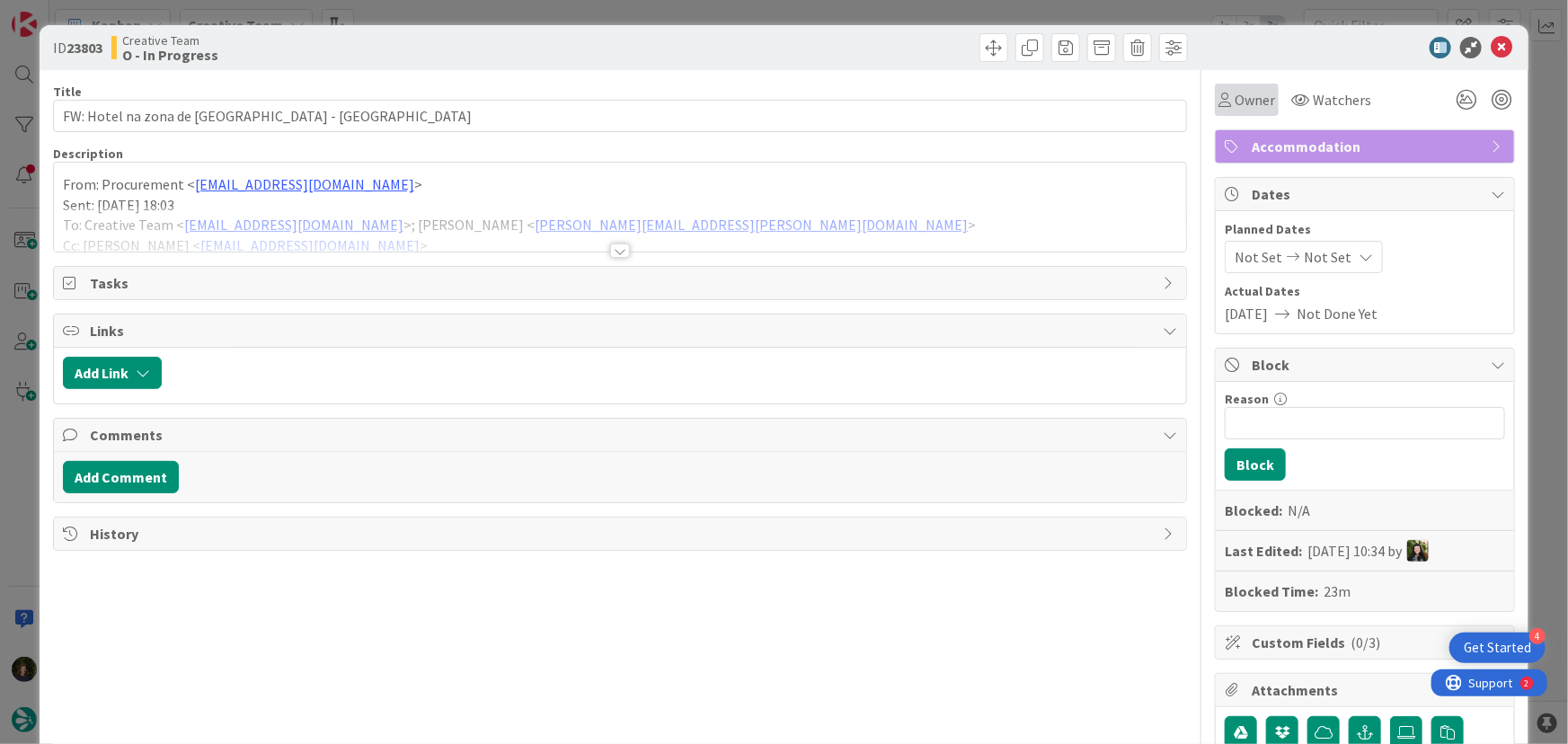
click at [1251, 98] on span "Owner" at bounding box center [1254, 99] width 40 height 22
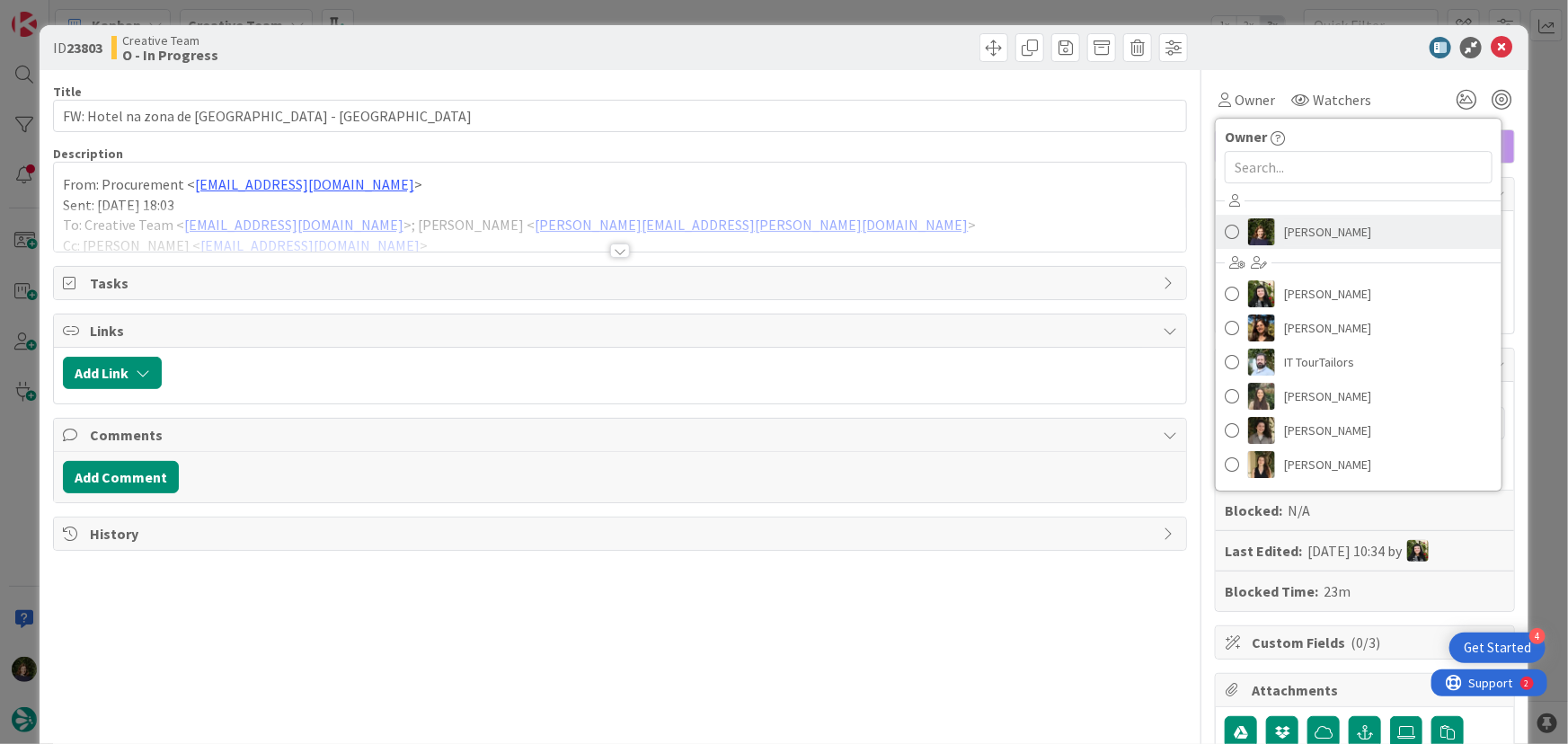
click at [1308, 230] on span "[PERSON_NAME]" at bounding box center [1327, 231] width 88 height 27
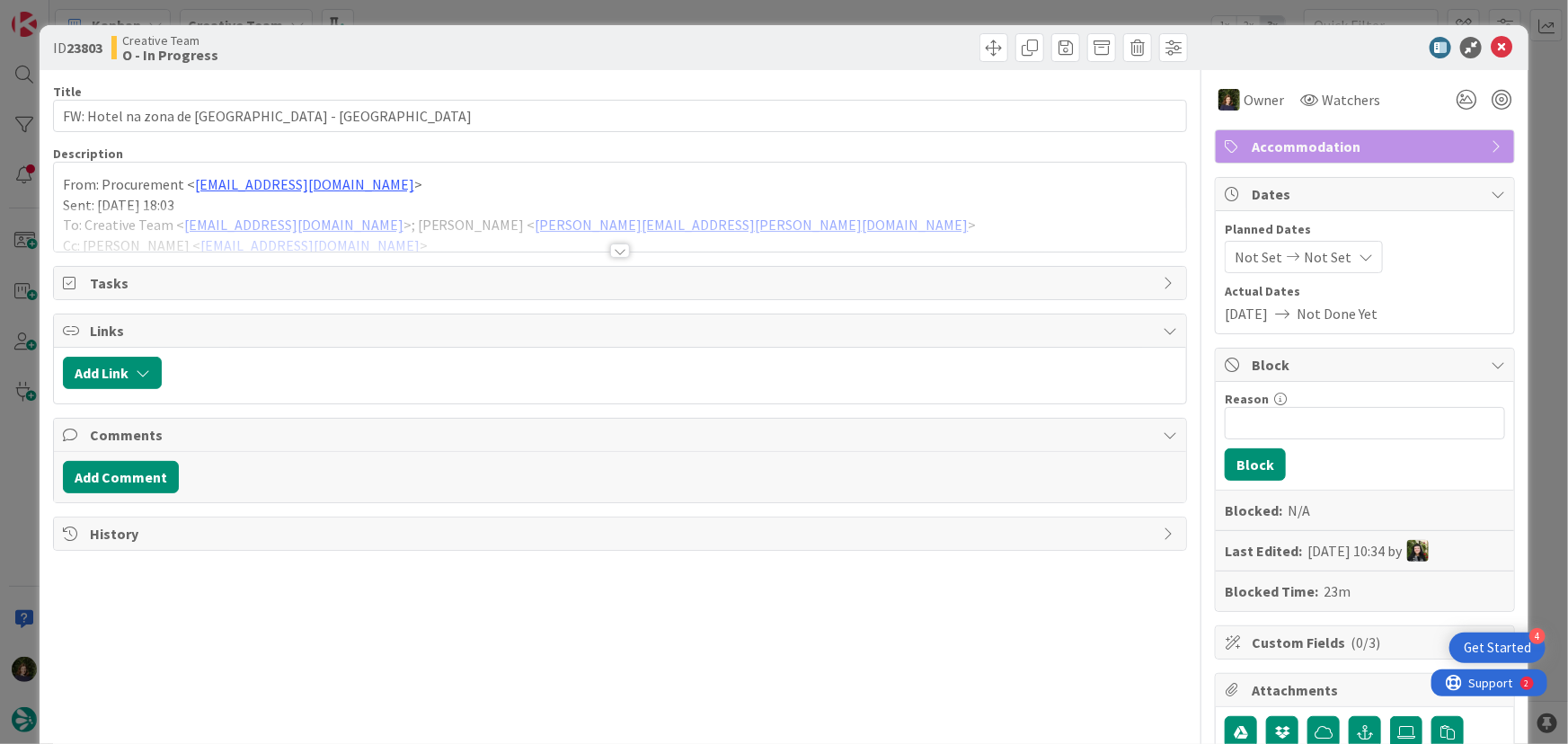
click at [613, 252] on div at bounding box center [620, 250] width 20 height 15
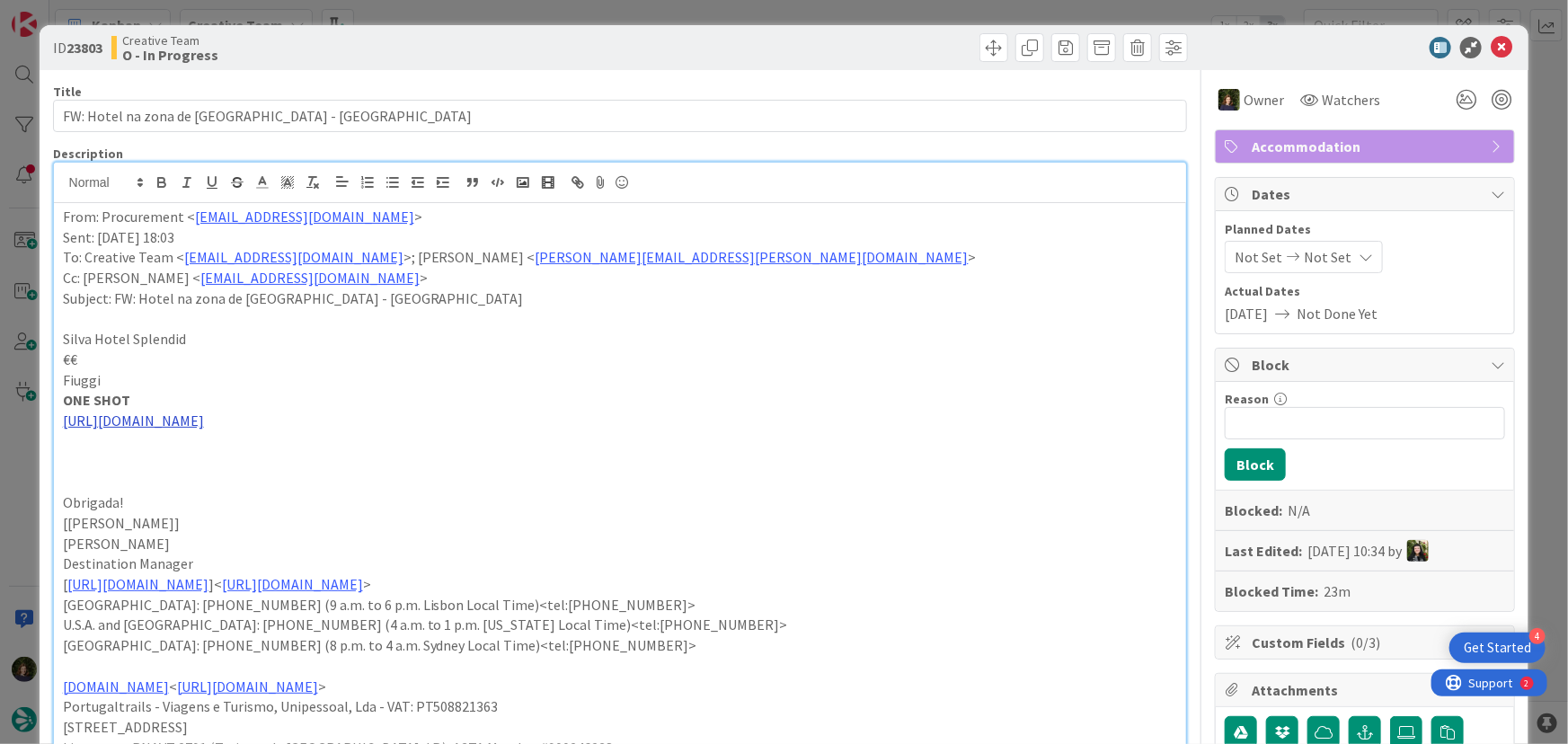
click at [163, 423] on link "[URL][DOMAIN_NAME]" at bounding box center [133, 420] width 141 height 18
click at [157, 458] on link "[URL][DOMAIN_NAME]" at bounding box center [132, 456] width 123 height 24
click at [819, 295] on p "Subject: FW: Hotel na zona de [GEOGRAPHIC_DATA] - [GEOGRAPHIC_DATA]" at bounding box center [620, 298] width 1115 height 21
drag, startPoint x: 199, startPoint y: 341, endPoint x: 50, endPoint y: 335, distance: 149.1
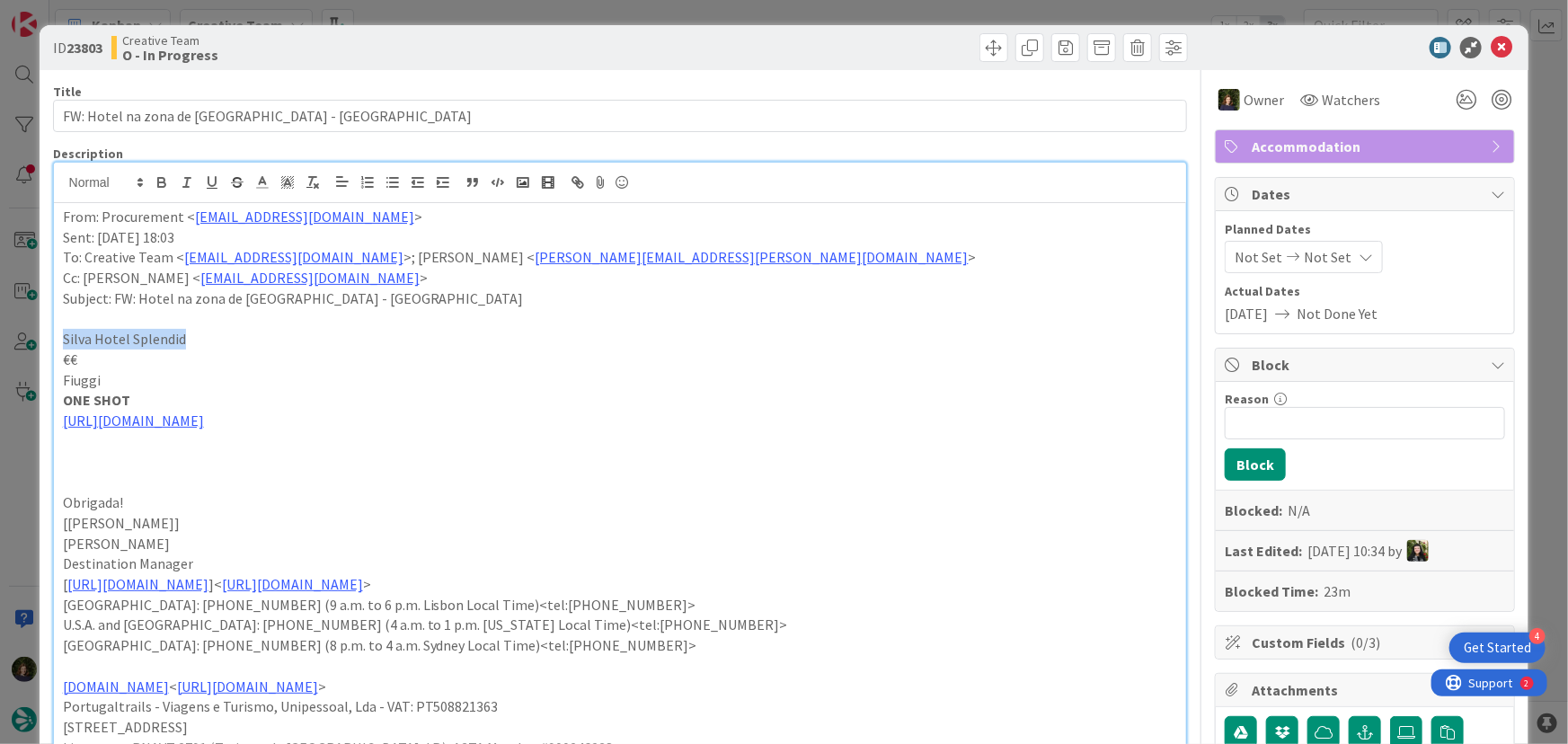
copy p "Silva Hotel Splendid"
click at [1490, 48] on icon at bounding box center [1501, 47] width 22 height 22
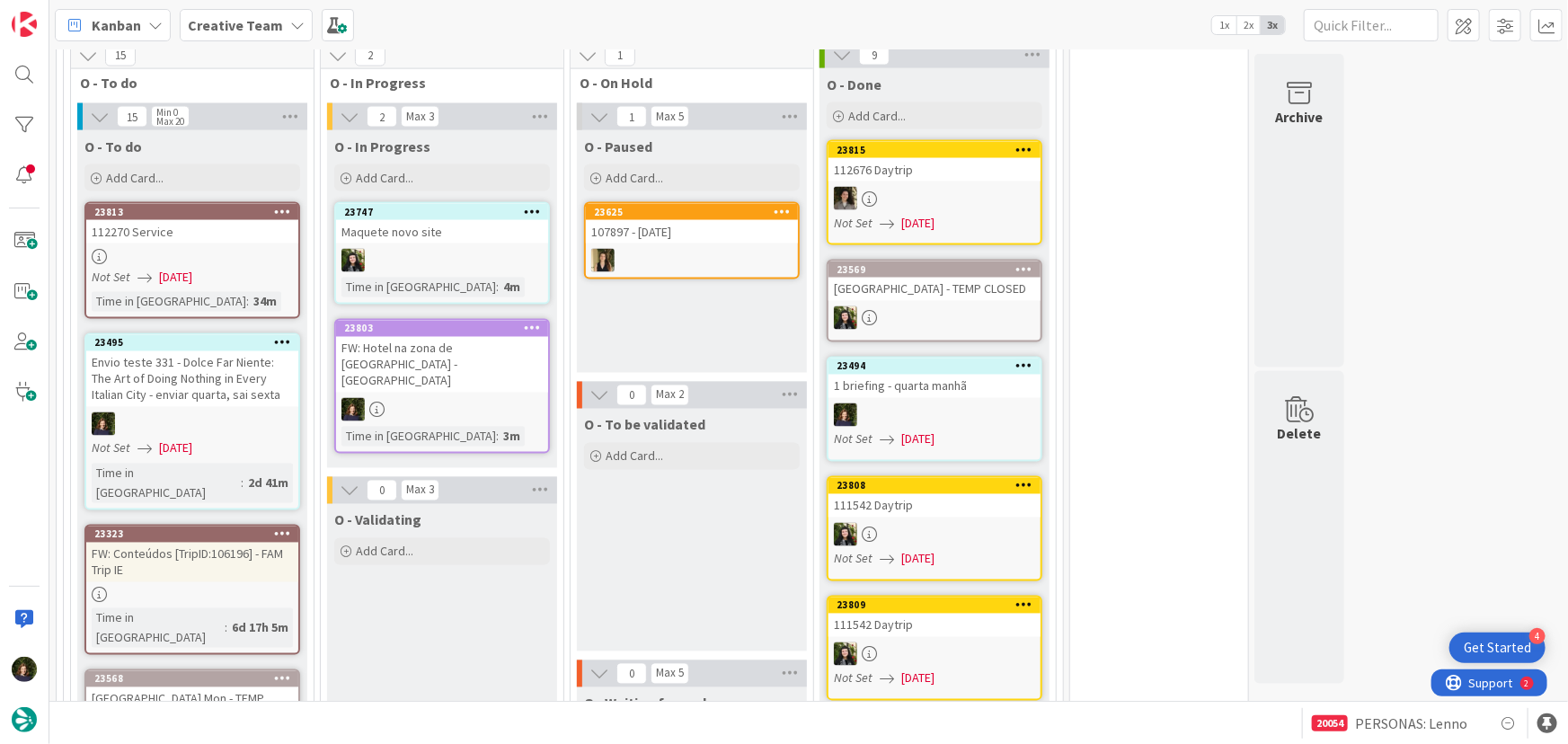
click at [442, 337] on div "FW: Hotel na zona de [GEOGRAPHIC_DATA] - [GEOGRAPHIC_DATA]" at bounding box center [441, 364] width 212 height 56
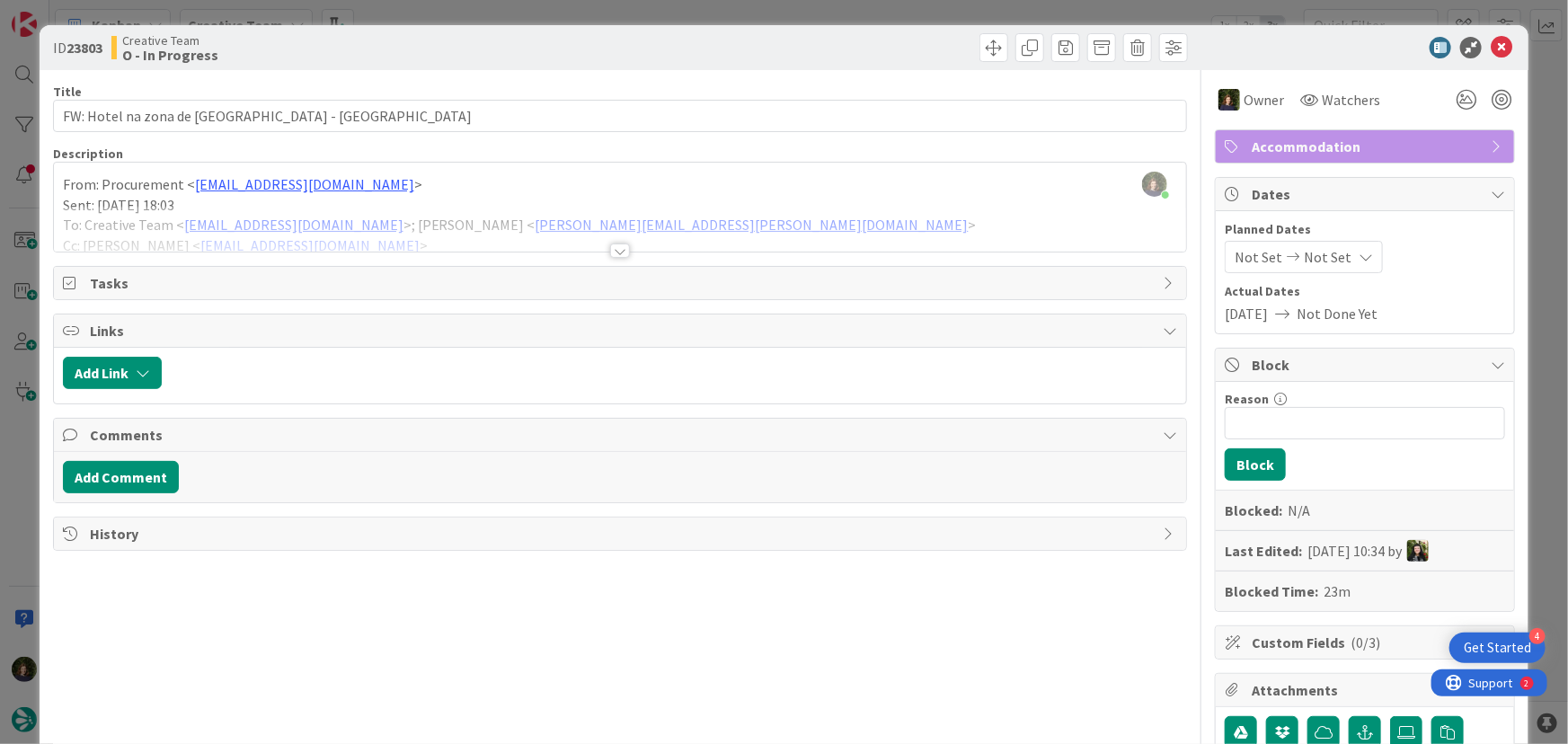
click at [615, 252] on div at bounding box center [620, 250] width 20 height 15
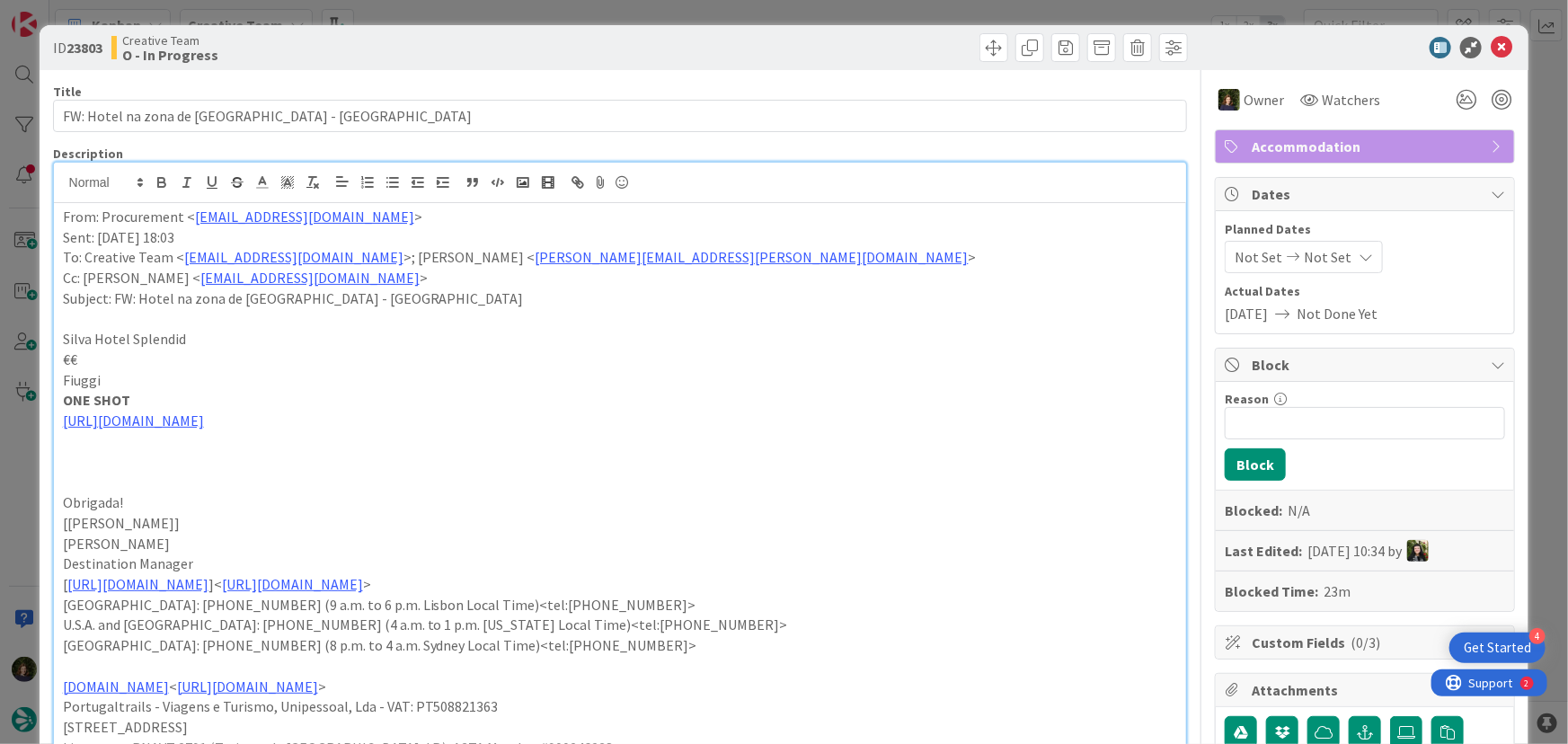
scroll to position [1497, 0]
click at [1490, 42] on icon at bounding box center [1501, 47] width 22 height 22
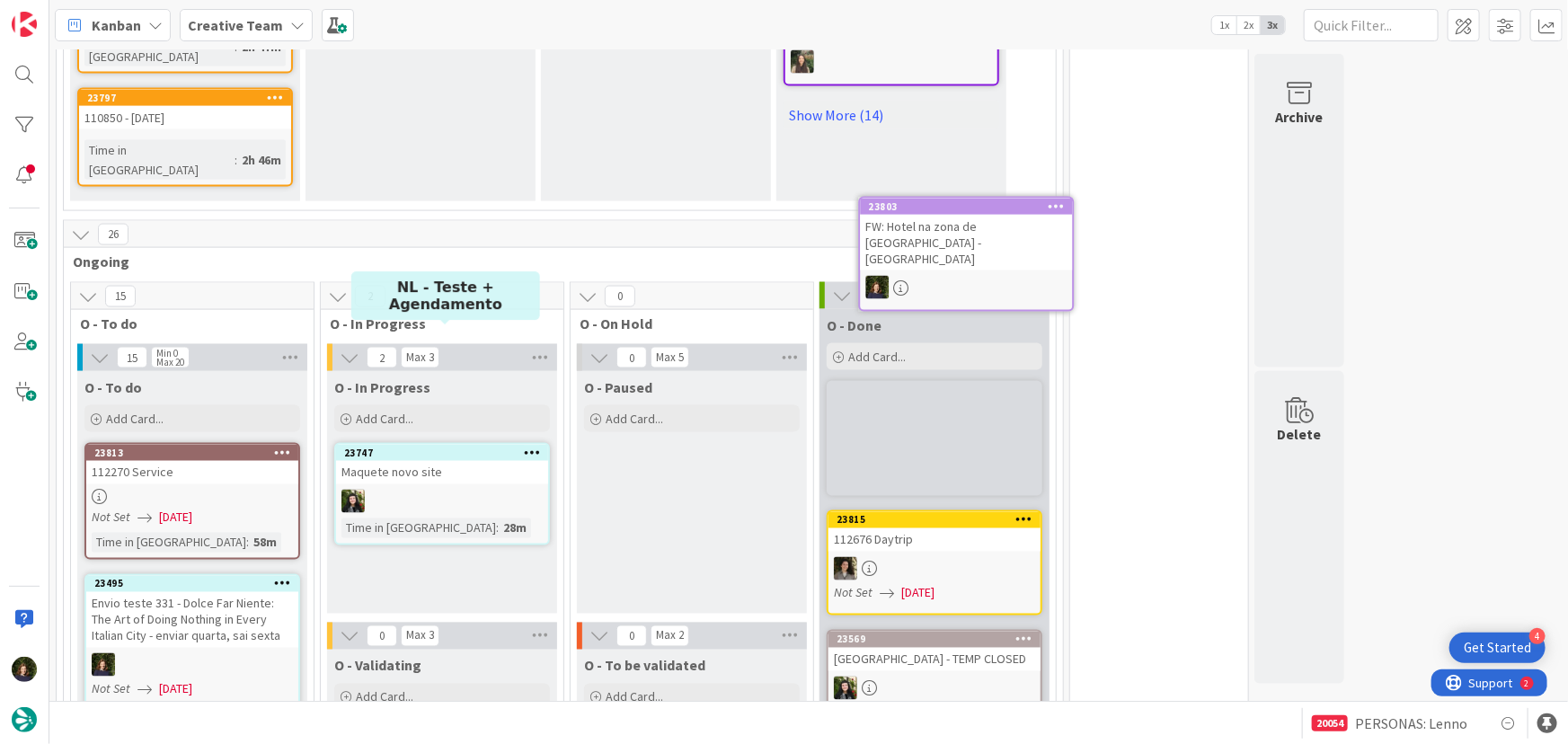
scroll to position [1314, 0]
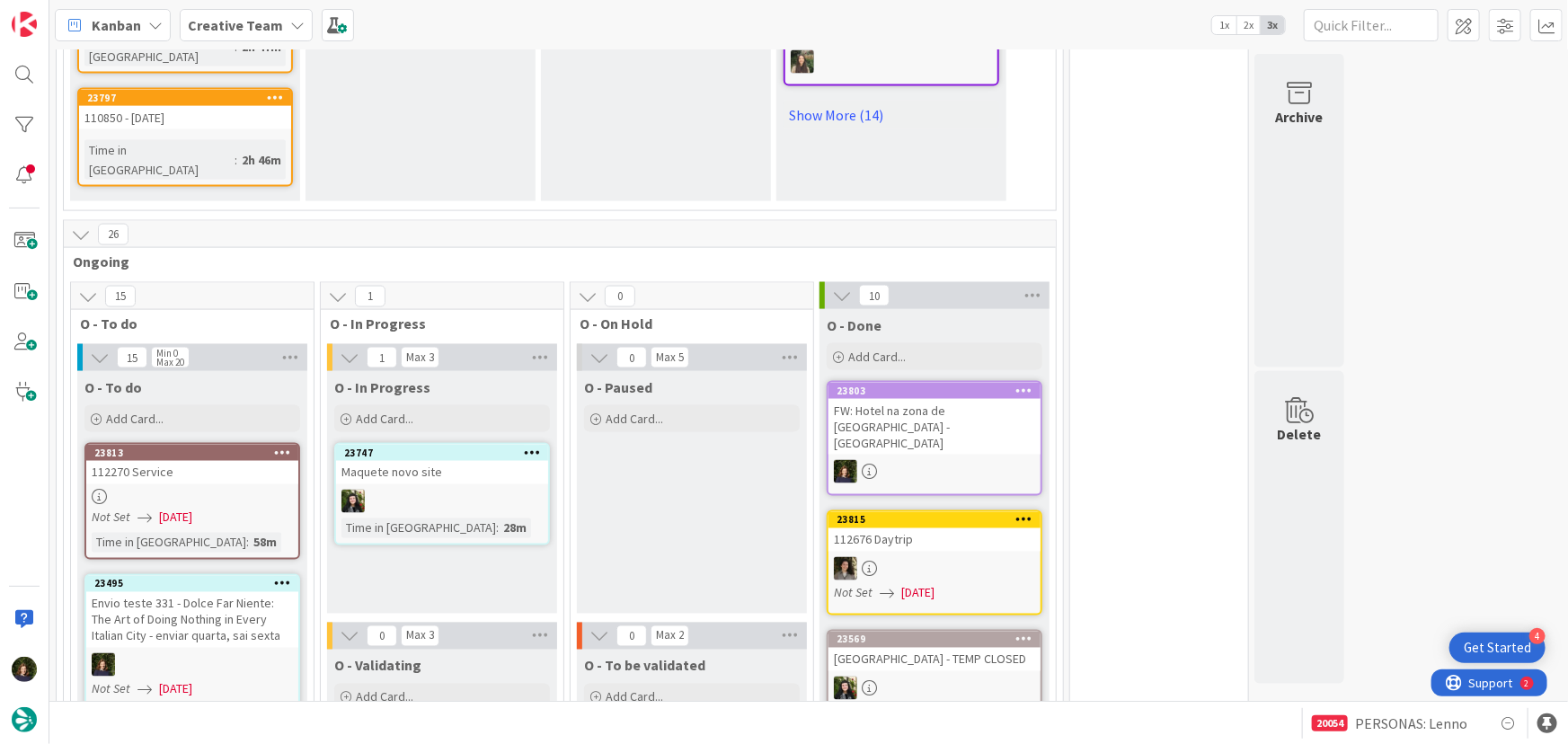
click at [198, 443] on link "23813 112270 Service Not Set [DATE] Time in [GEOGRAPHIC_DATA] : 58m" at bounding box center [192, 501] width 216 height 117
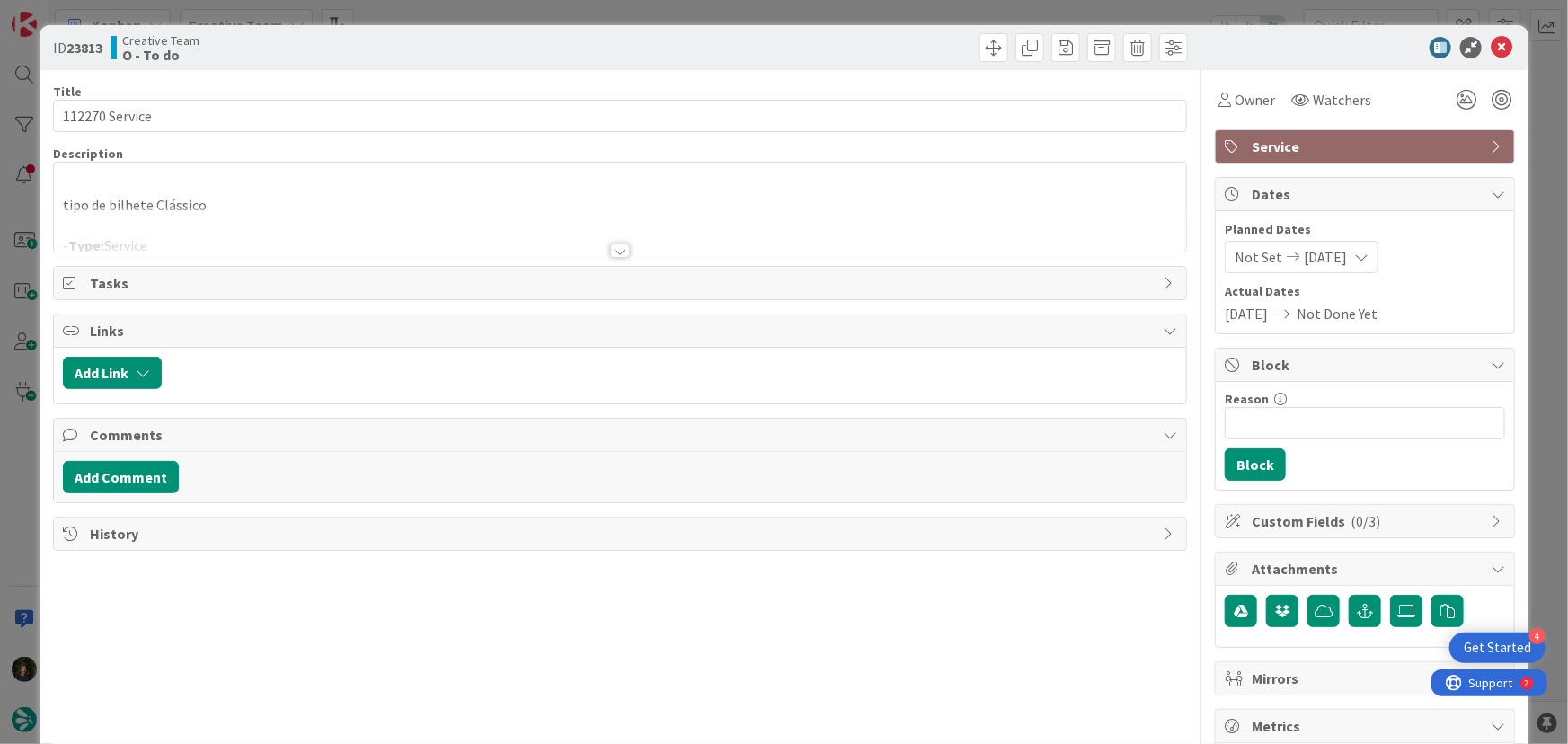
click at [612, 253] on div at bounding box center [620, 250] width 20 height 15
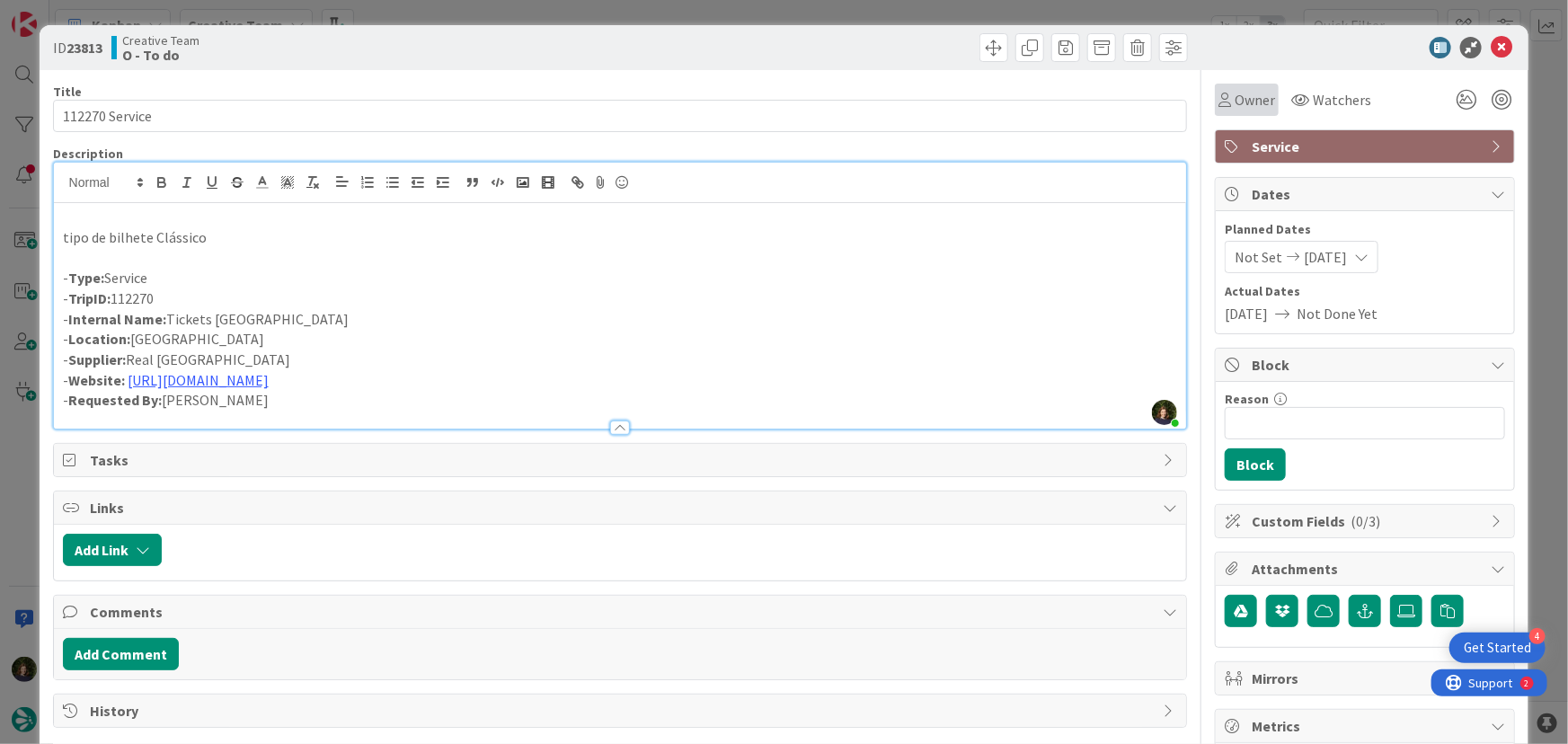
click at [1247, 102] on span "Owner" at bounding box center [1254, 99] width 40 height 22
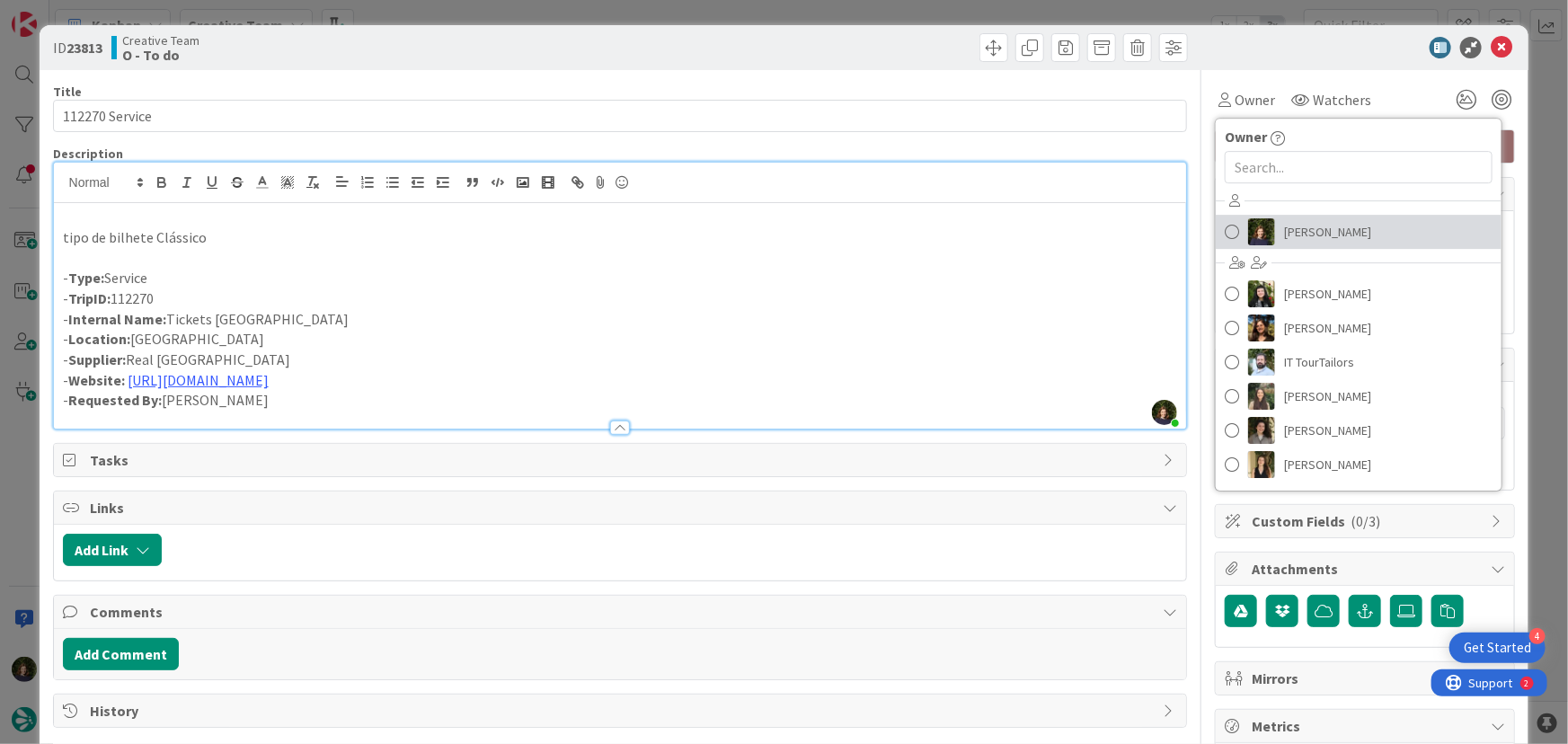
click at [1325, 225] on span "[PERSON_NAME]" at bounding box center [1327, 231] width 88 height 27
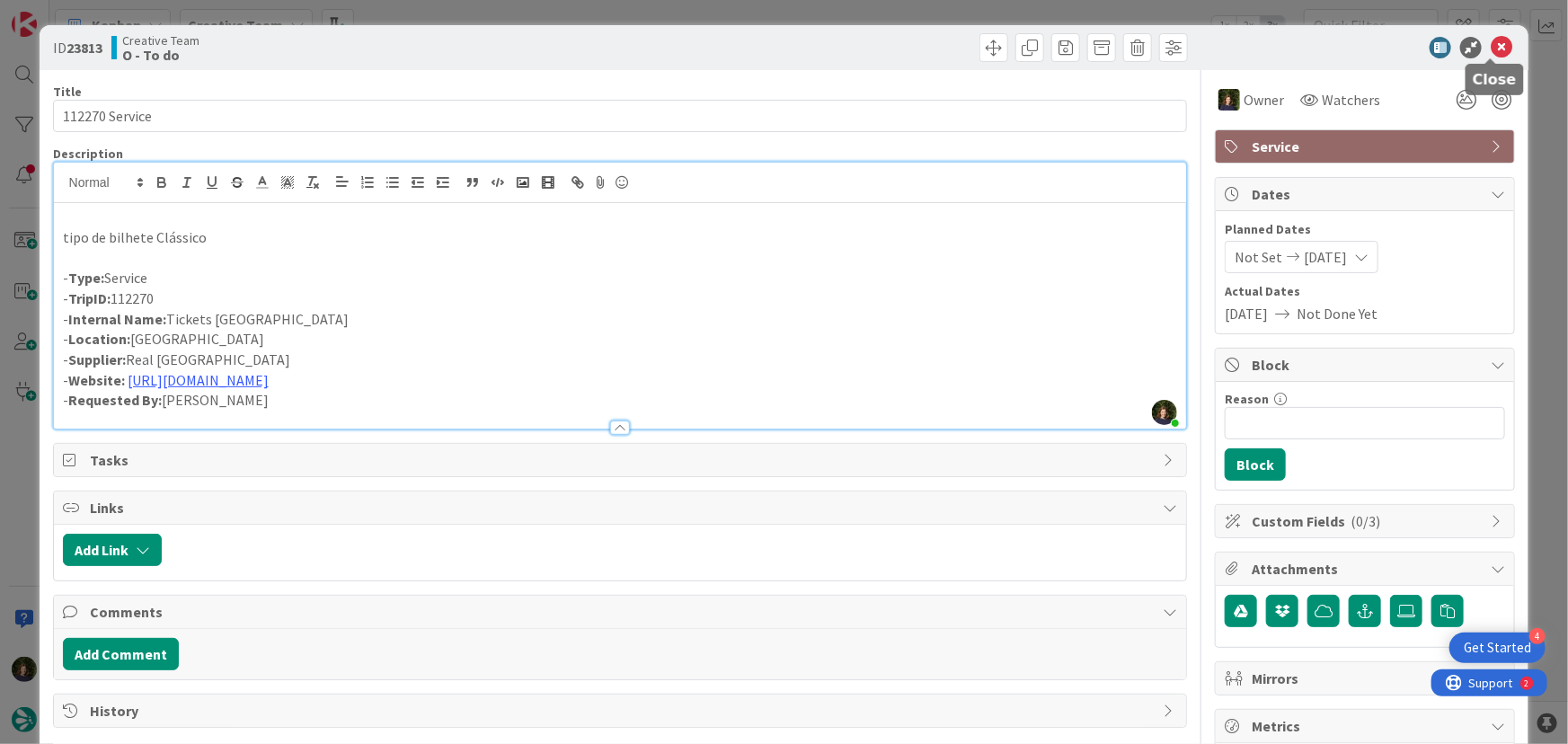
click at [1493, 48] on icon at bounding box center [1501, 47] width 22 height 22
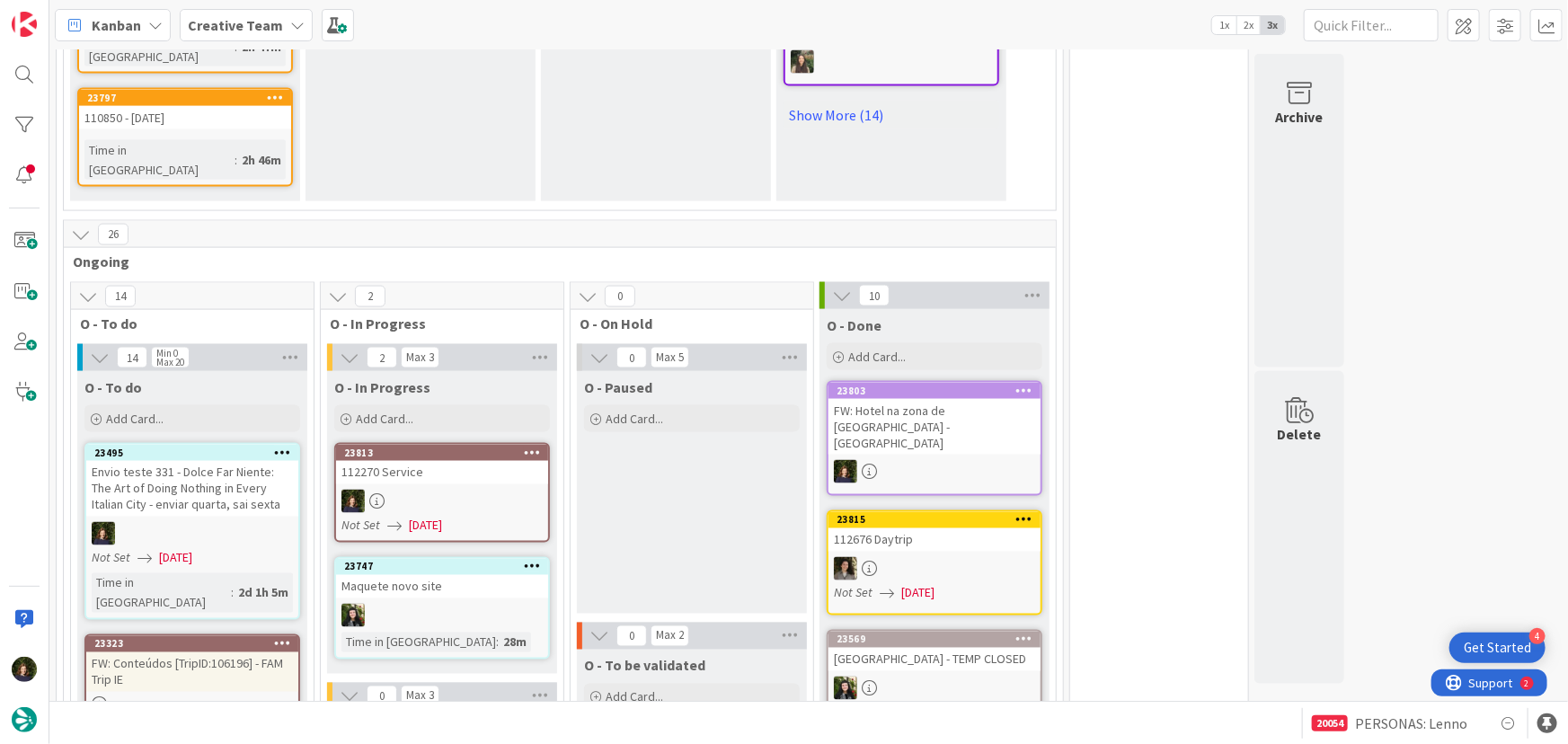
click at [458, 490] on div at bounding box center [441, 502] width 212 height 24
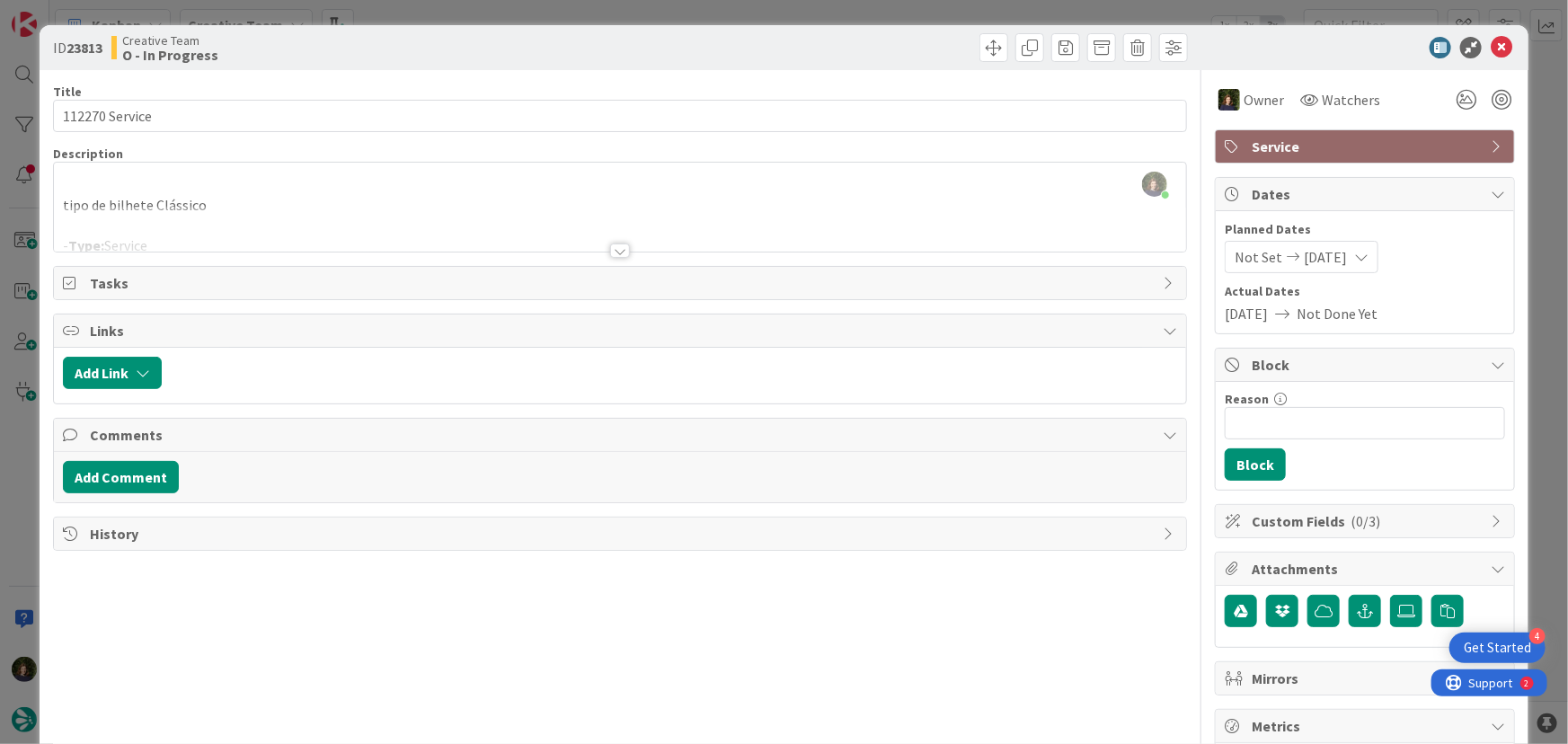
click at [610, 245] on div at bounding box center [620, 250] width 20 height 15
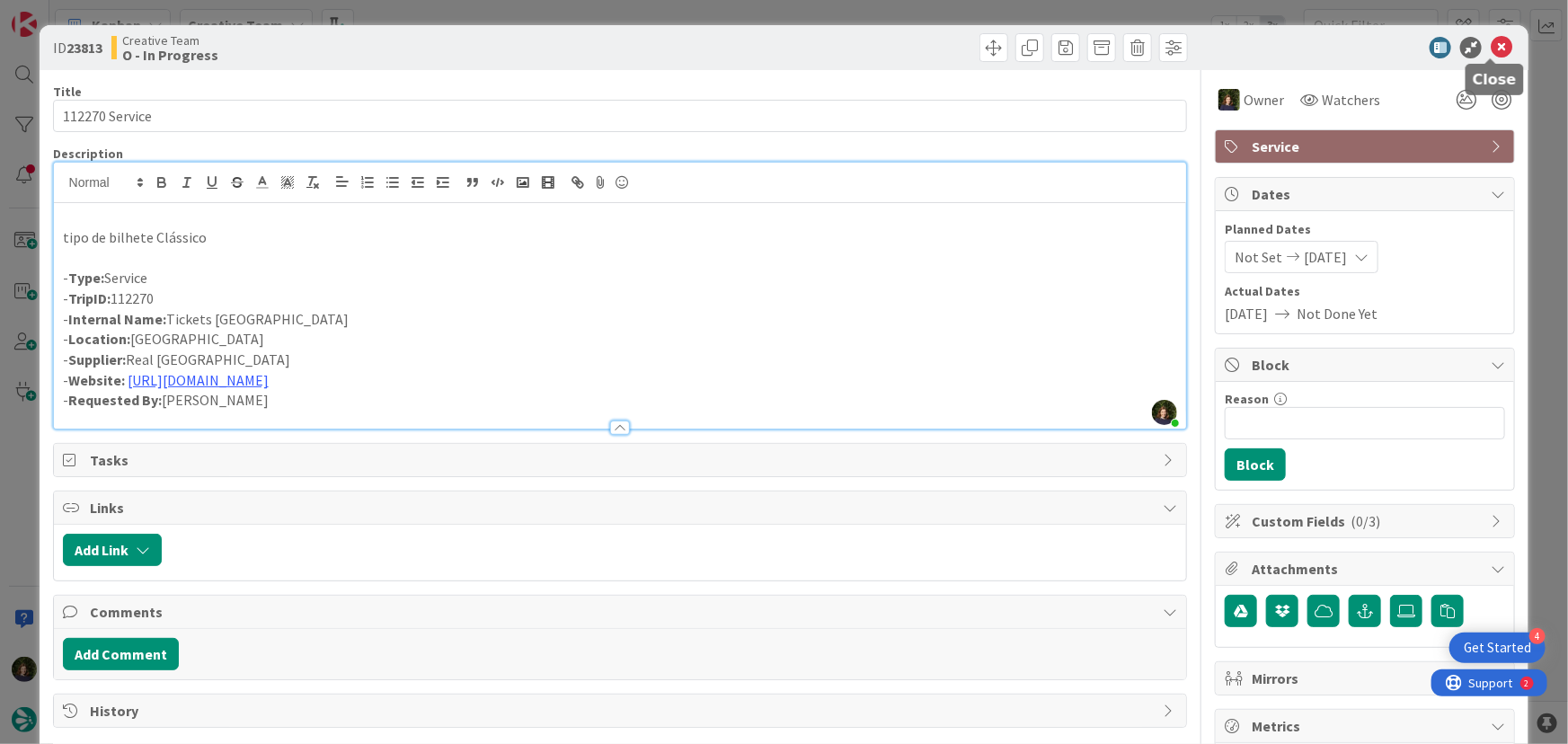
click at [1490, 47] on icon at bounding box center [1501, 47] width 22 height 22
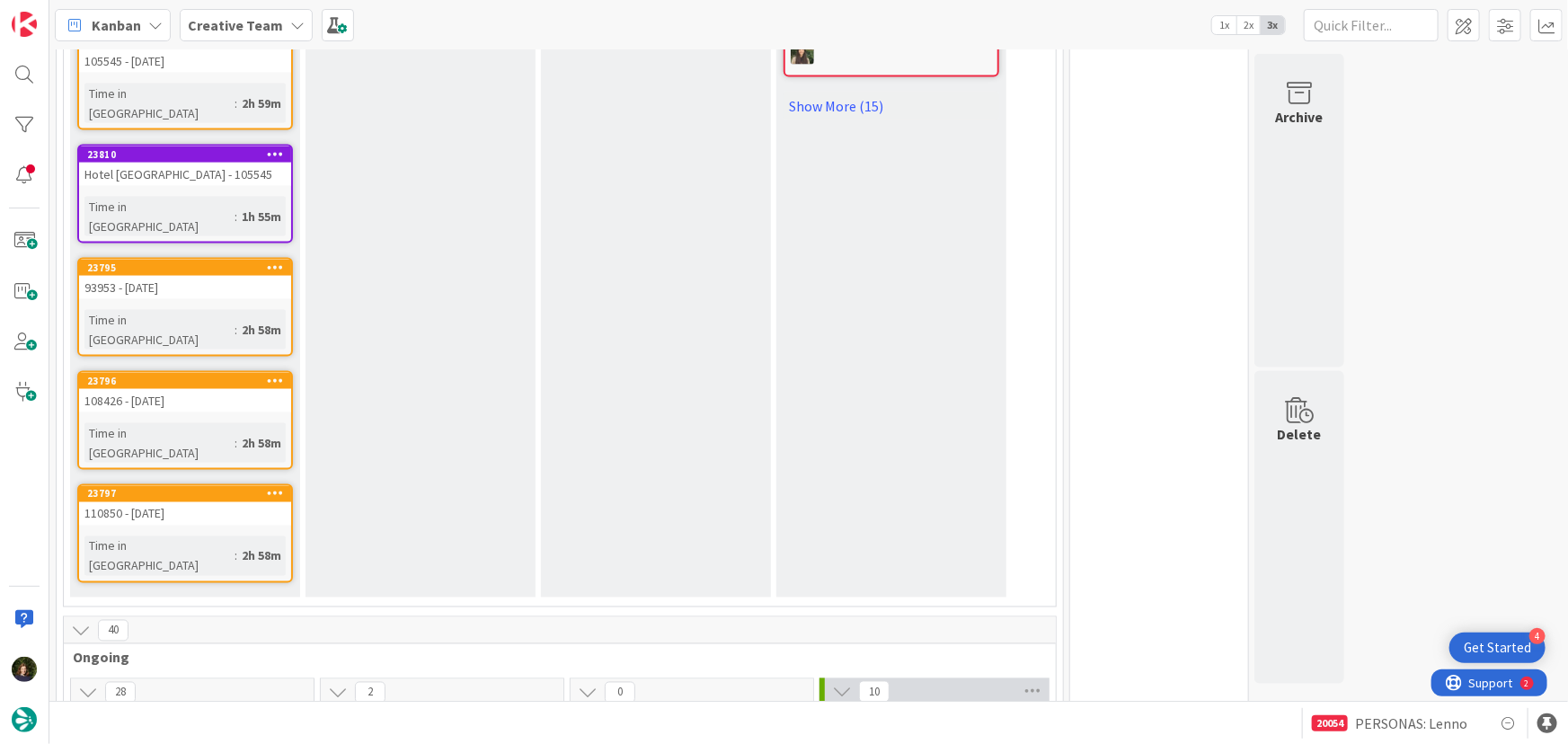
scroll to position [1634, 0]
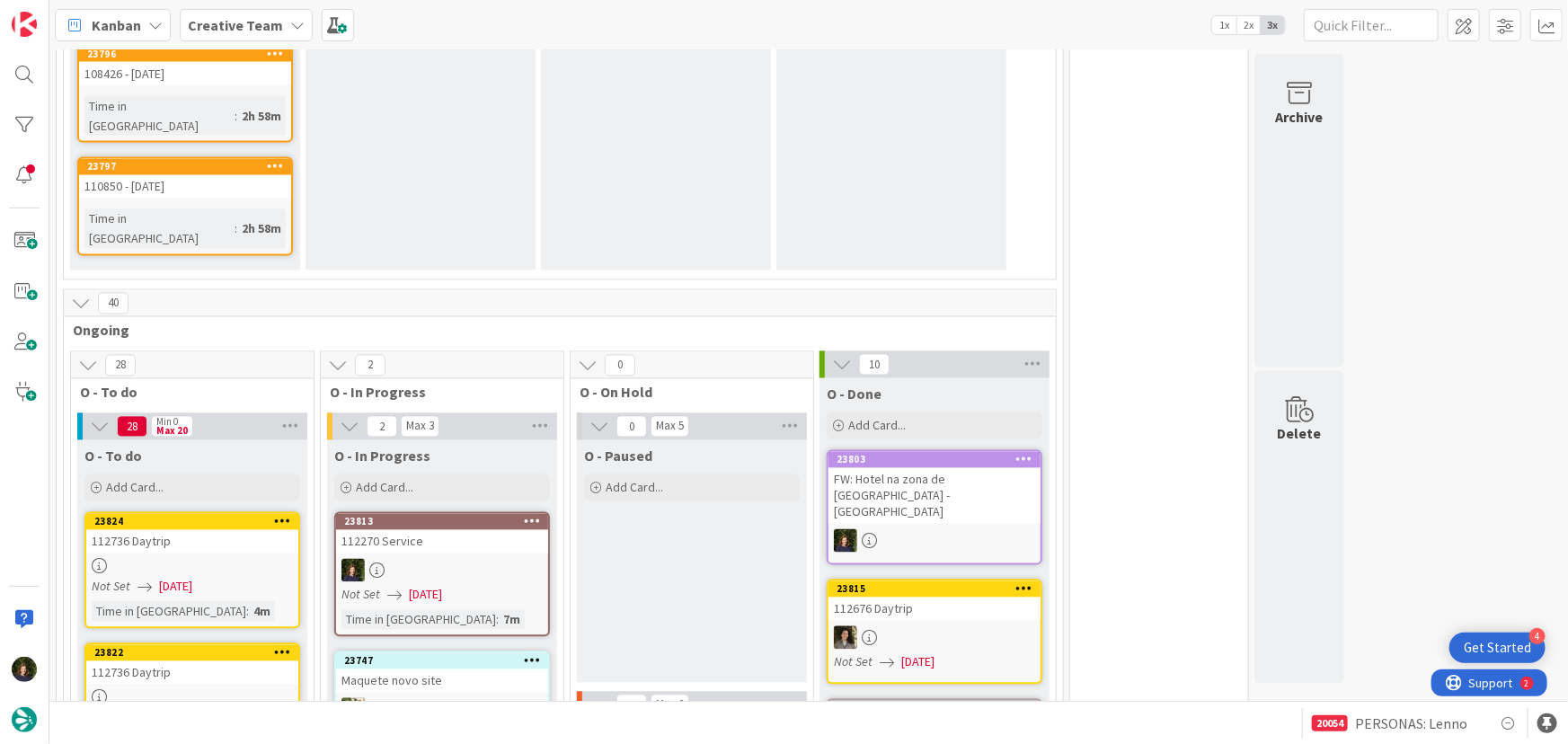
click at [448, 559] on div at bounding box center [441, 571] width 212 height 24
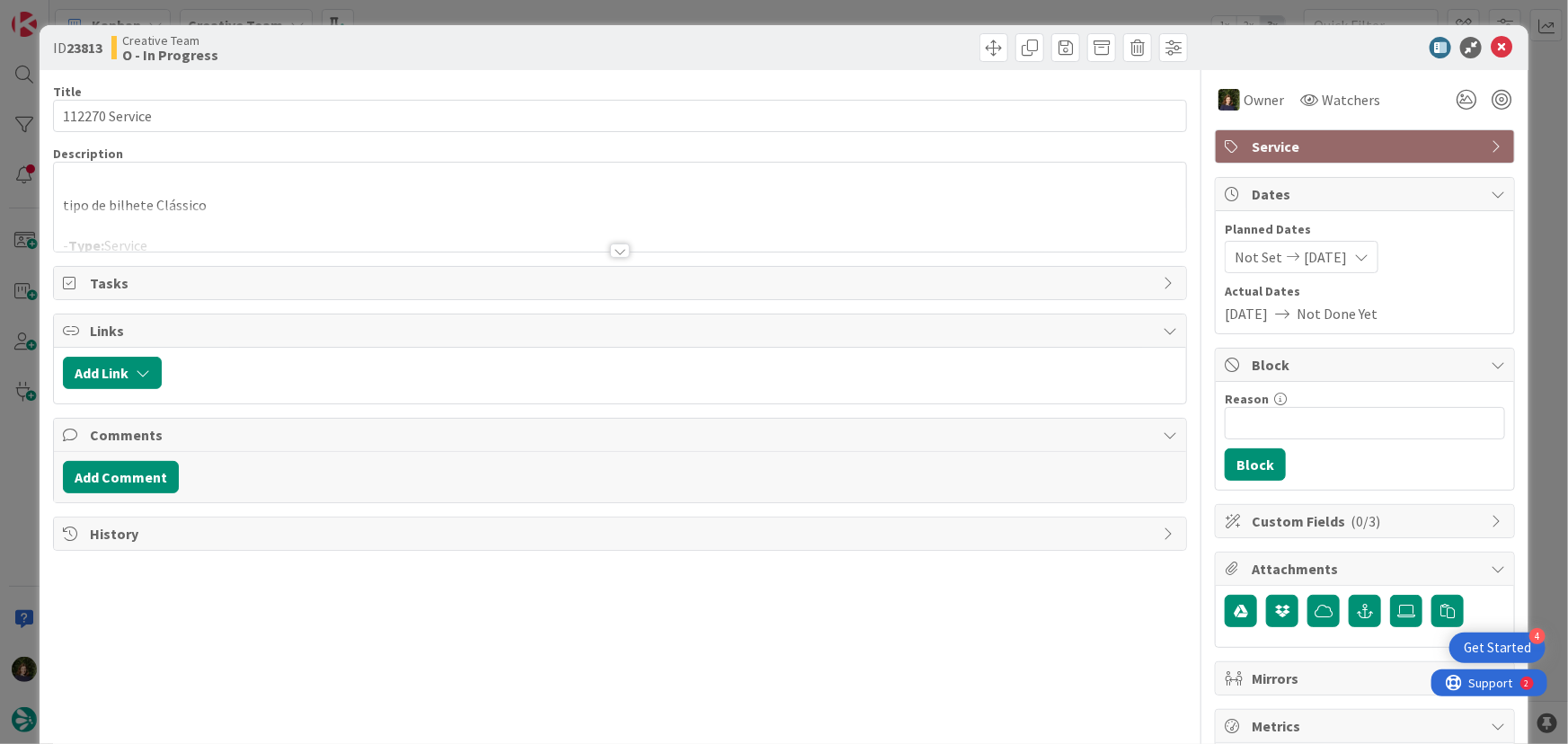
click at [613, 250] on div at bounding box center [620, 250] width 20 height 15
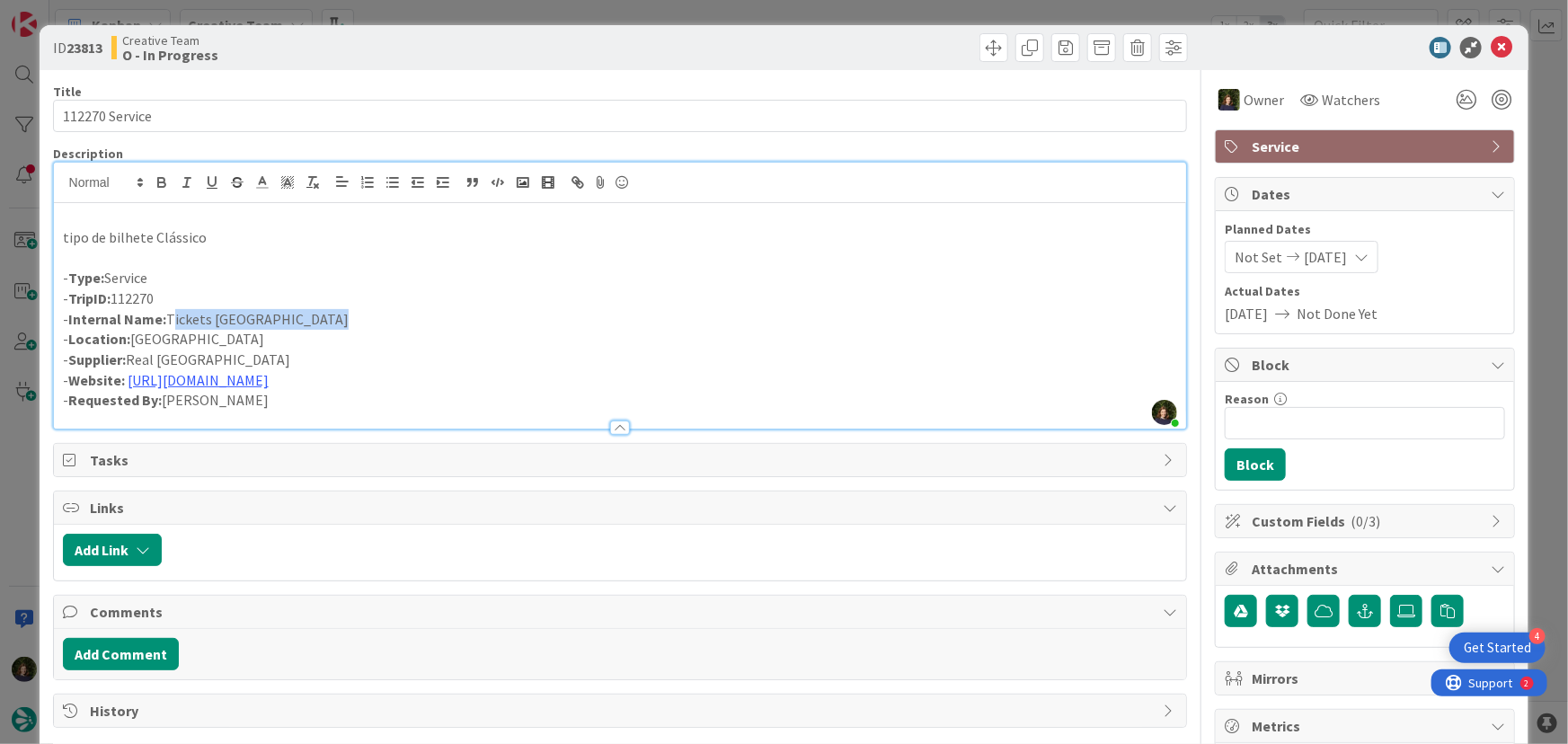
drag, startPoint x: 169, startPoint y: 316, endPoint x: 330, endPoint y: 317, distance: 161.0
click at [330, 317] on p "- Internal Name: Tickets [GEOGRAPHIC_DATA]" at bounding box center [620, 319] width 1115 height 21
copy p "Tickets [GEOGRAPHIC_DATA]"
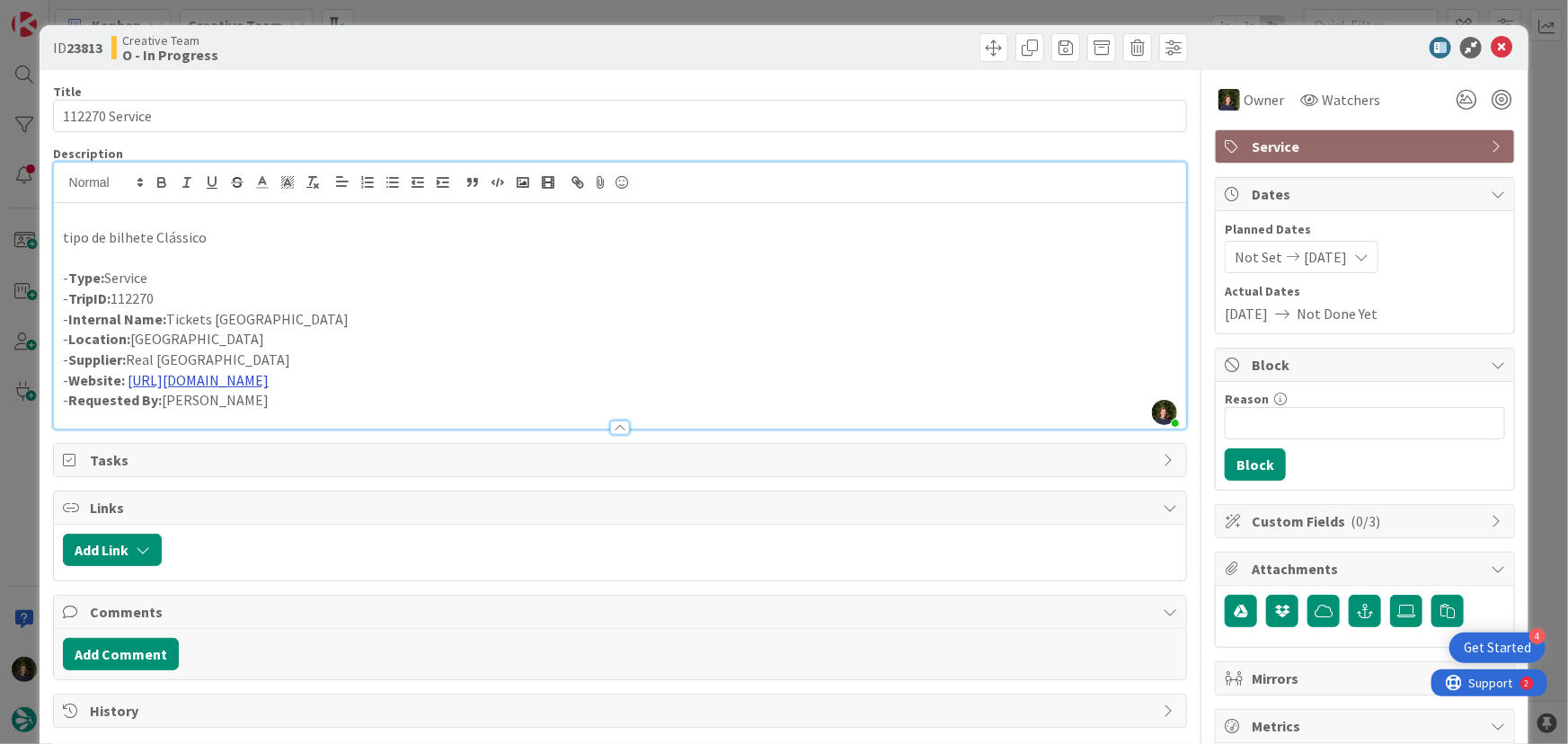
click at [269, 377] on link "[URL][DOMAIN_NAME]" at bounding box center [198, 380] width 141 height 18
click at [304, 410] on link "[URL][DOMAIN_NAME]" at bounding box center [263, 414] width 123 height 24
click at [231, 315] on p "- Internal Name: Tickets [GEOGRAPHIC_DATA]" at bounding box center [620, 319] width 1115 height 21
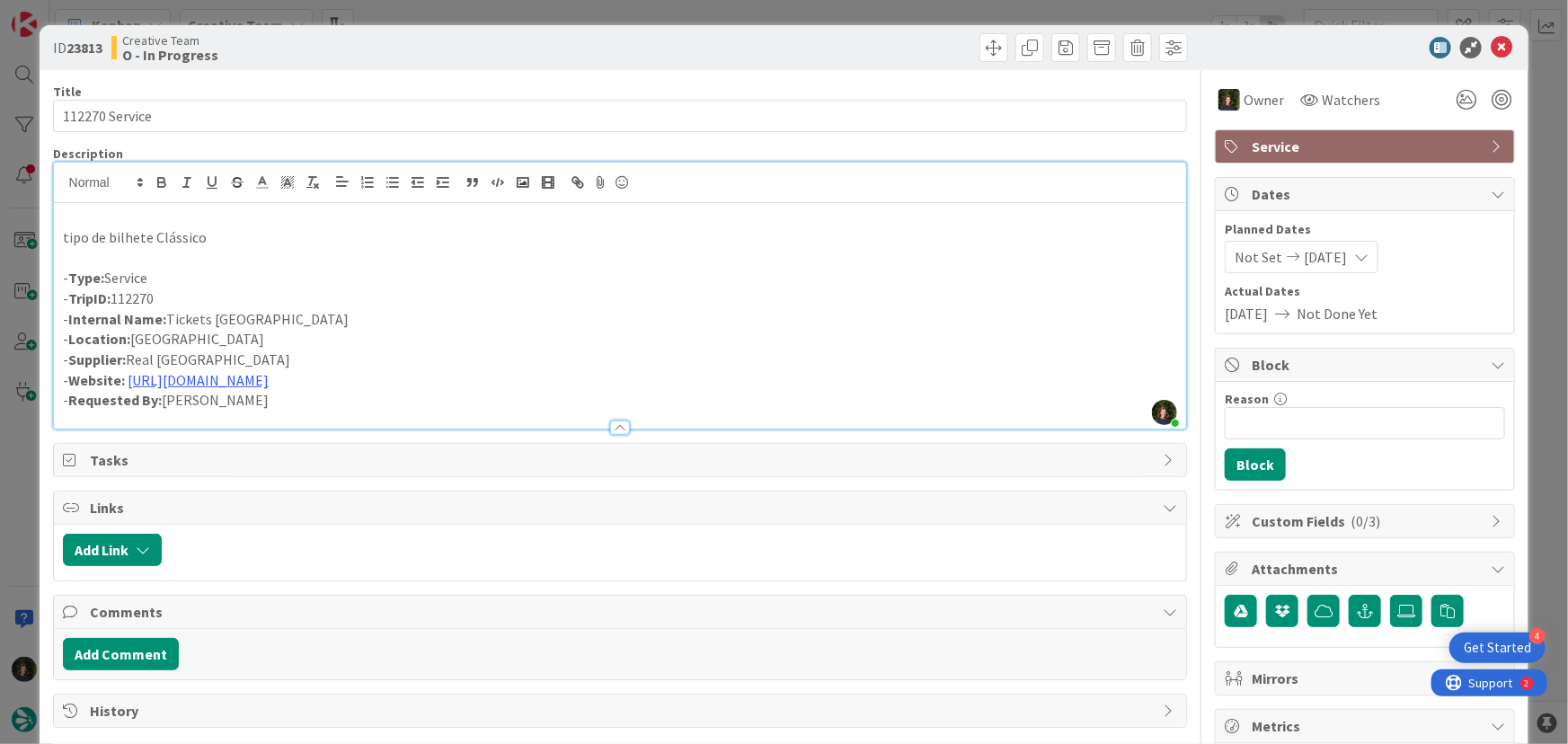
click at [319, 335] on p "- Location: [GEOGRAPHIC_DATA]" at bounding box center [620, 339] width 1115 height 21
drag, startPoint x: 332, startPoint y: 321, endPoint x: 189, endPoint y: 314, distance: 143.2
click at [167, 315] on p "- Internal Name: Tickets [GEOGRAPHIC_DATA]" at bounding box center [620, 319] width 1115 height 21
copy p "Tickets [GEOGRAPHIC_DATA]"
drag, startPoint x: 257, startPoint y: 306, endPoint x: 213, endPoint y: 325, distance: 47.9
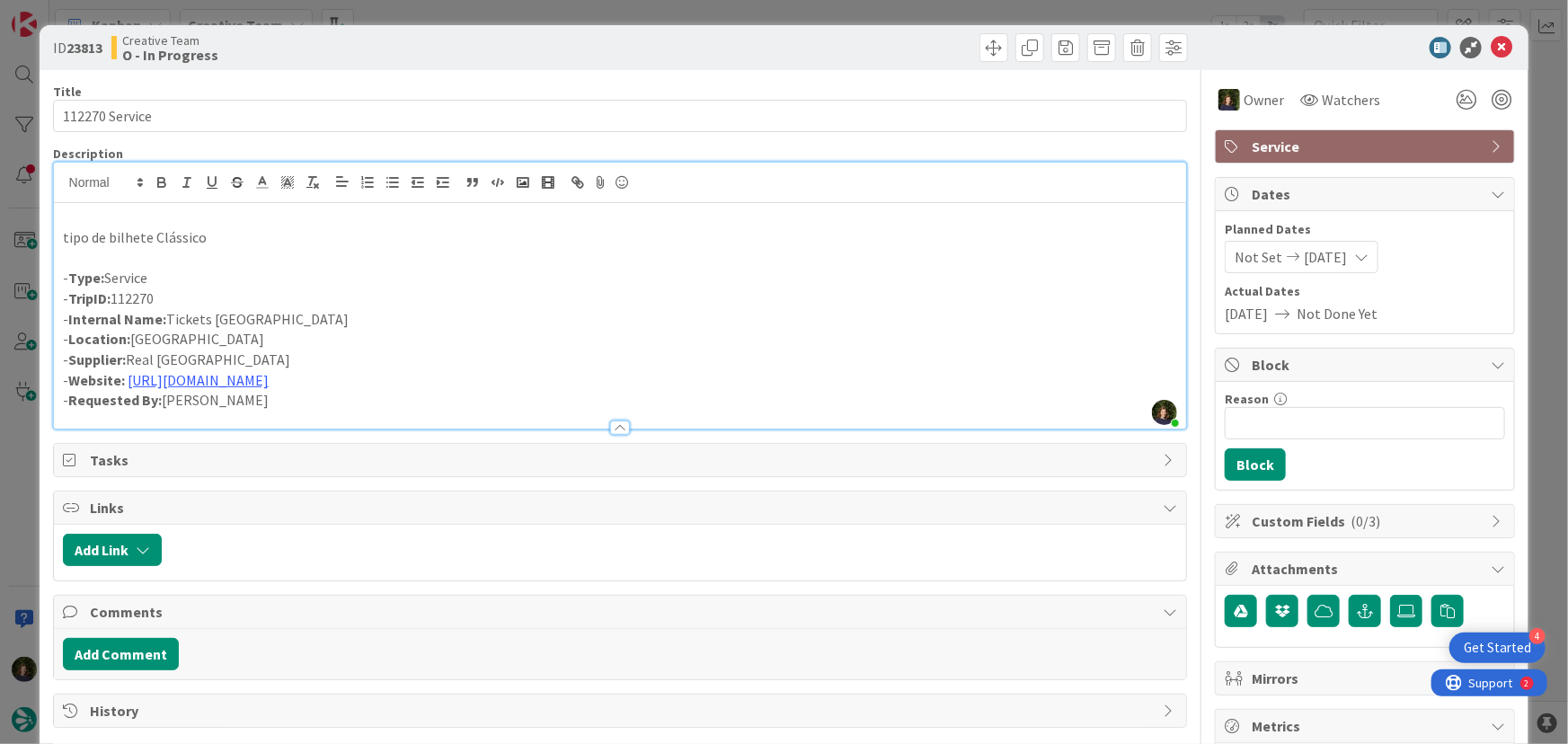
click at [213, 325] on p "- Internal Name: Tickets [GEOGRAPHIC_DATA]" at bounding box center [620, 319] width 1115 height 21
drag, startPoint x: 167, startPoint y: 316, endPoint x: 325, endPoint y: 324, distance: 158.2
click at [325, 324] on p "- Internal Name: Tickets [GEOGRAPHIC_DATA]" at bounding box center [620, 319] width 1115 height 21
copy p "Tickets [GEOGRAPHIC_DATA]"
click at [1491, 41] on icon at bounding box center [1501, 47] width 22 height 22
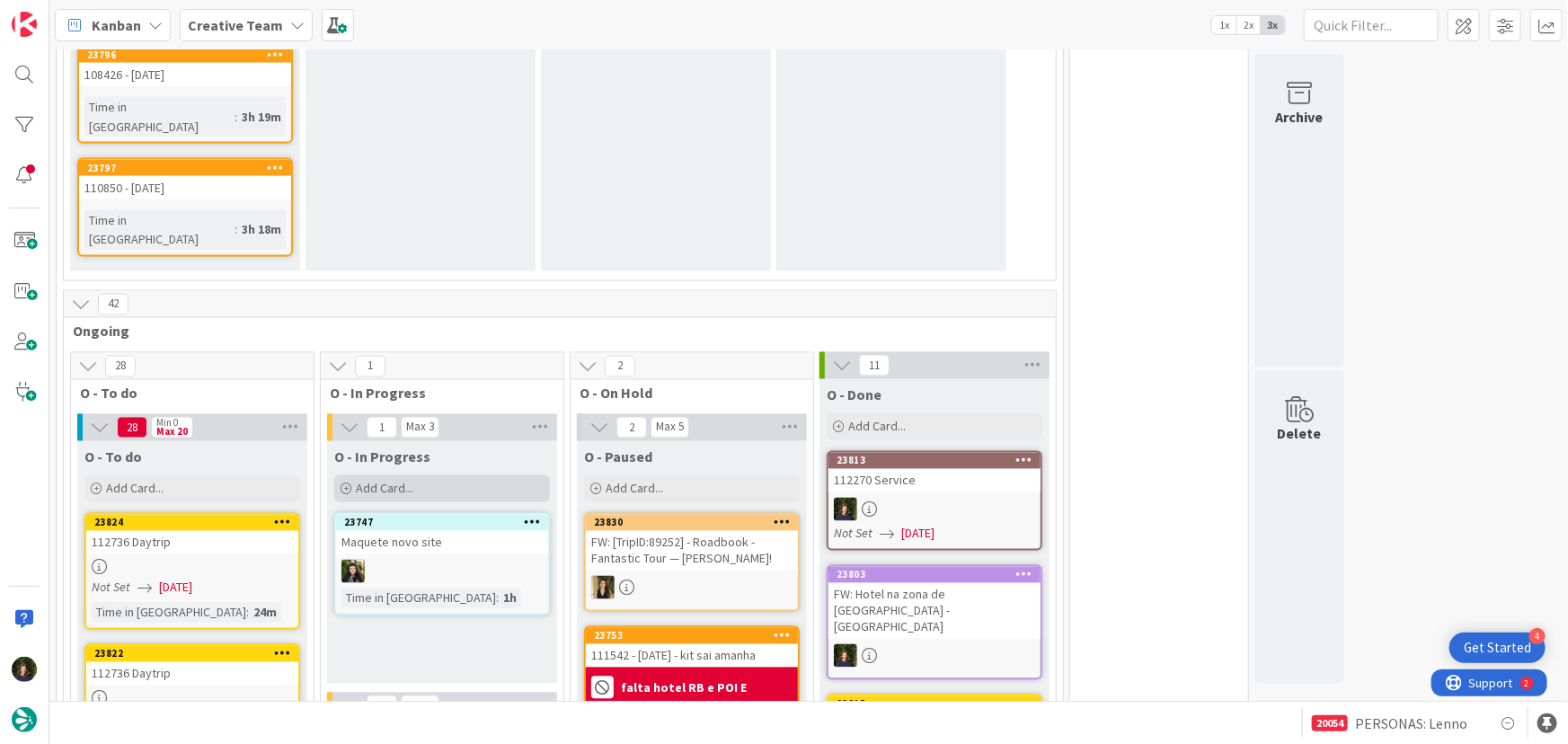
click at [439, 475] on div "Add Card..." at bounding box center [442, 488] width 216 height 27
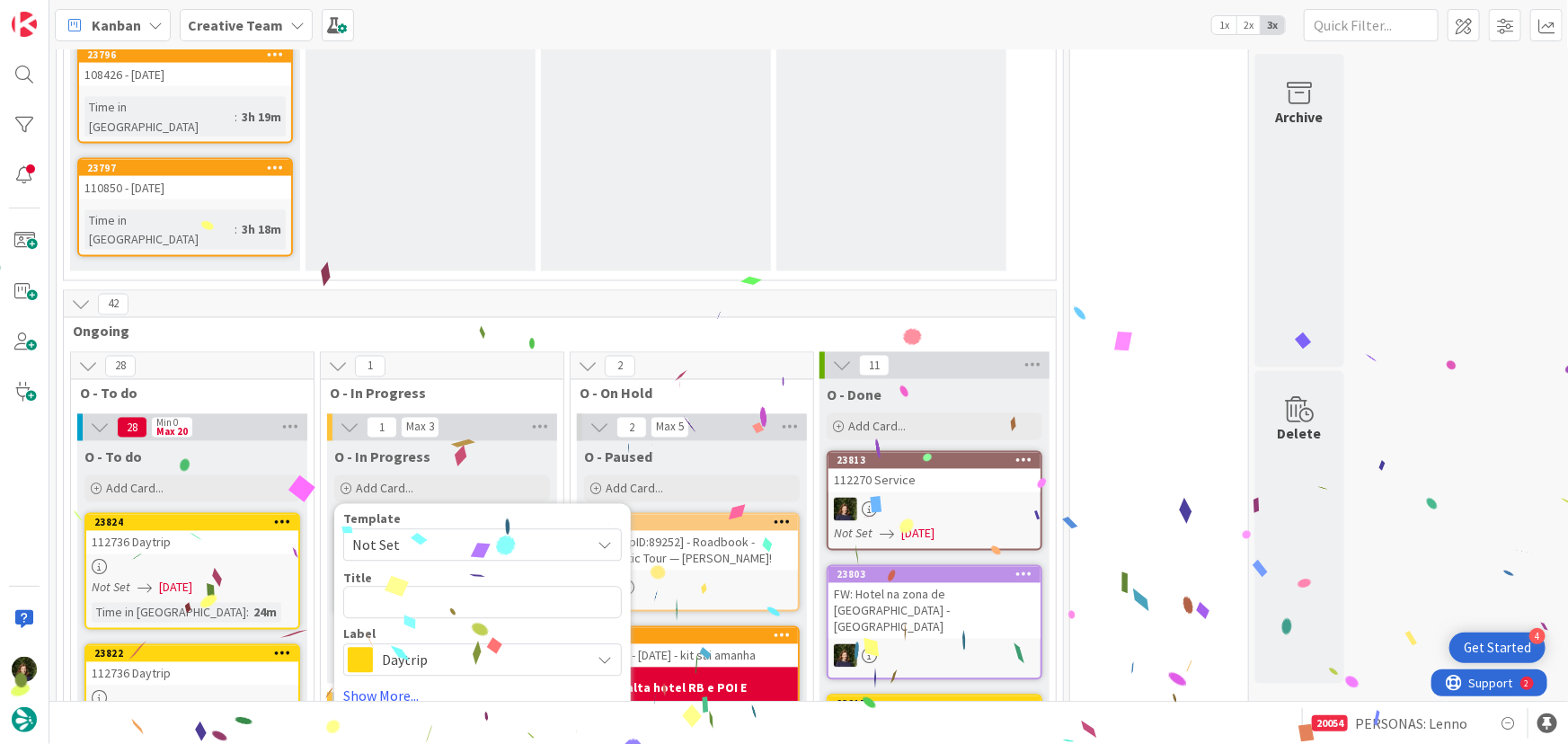
click at [426, 648] on span "Daytrip" at bounding box center [481, 660] width 200 height 26
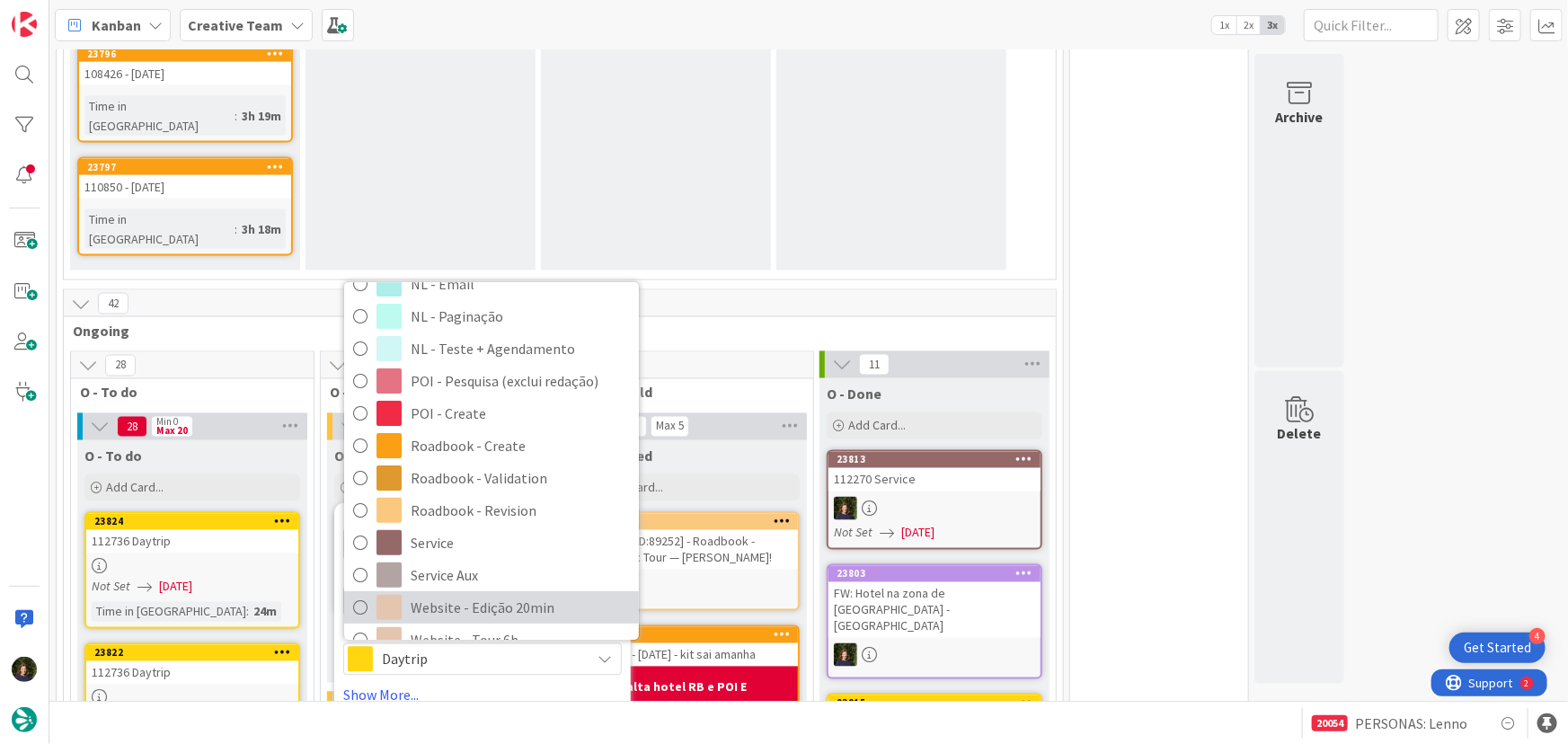
scroll to position [244, 0]
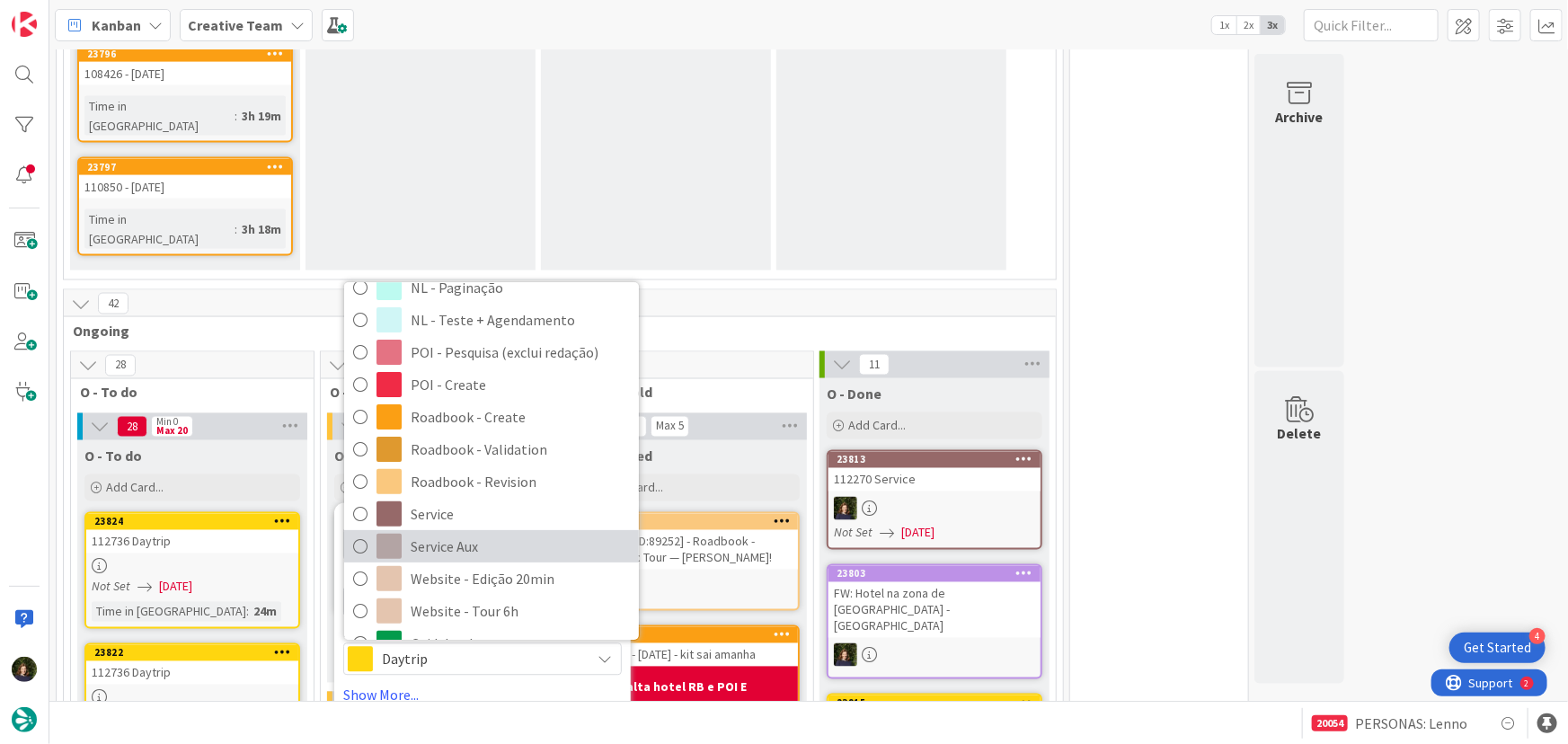
click at [443, 533] on span "Service Aux" at bounding box center [520, 546] width 220 height 27
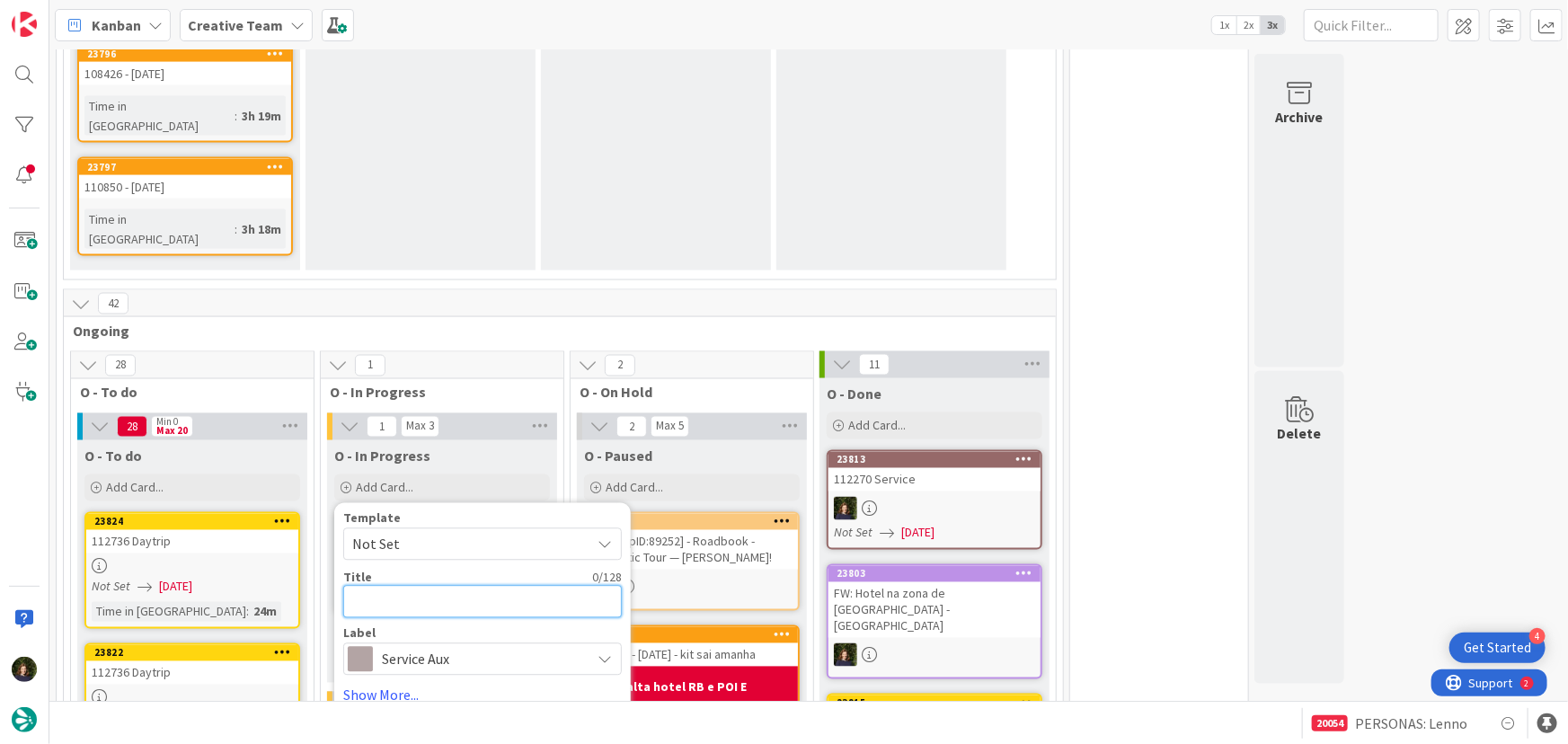
click at [385, 586] on textarea at bounding box center [482, 601] width 279 height 32
type textarea "x"
type textarea "s"
type textarea "x"
type textarea "su"
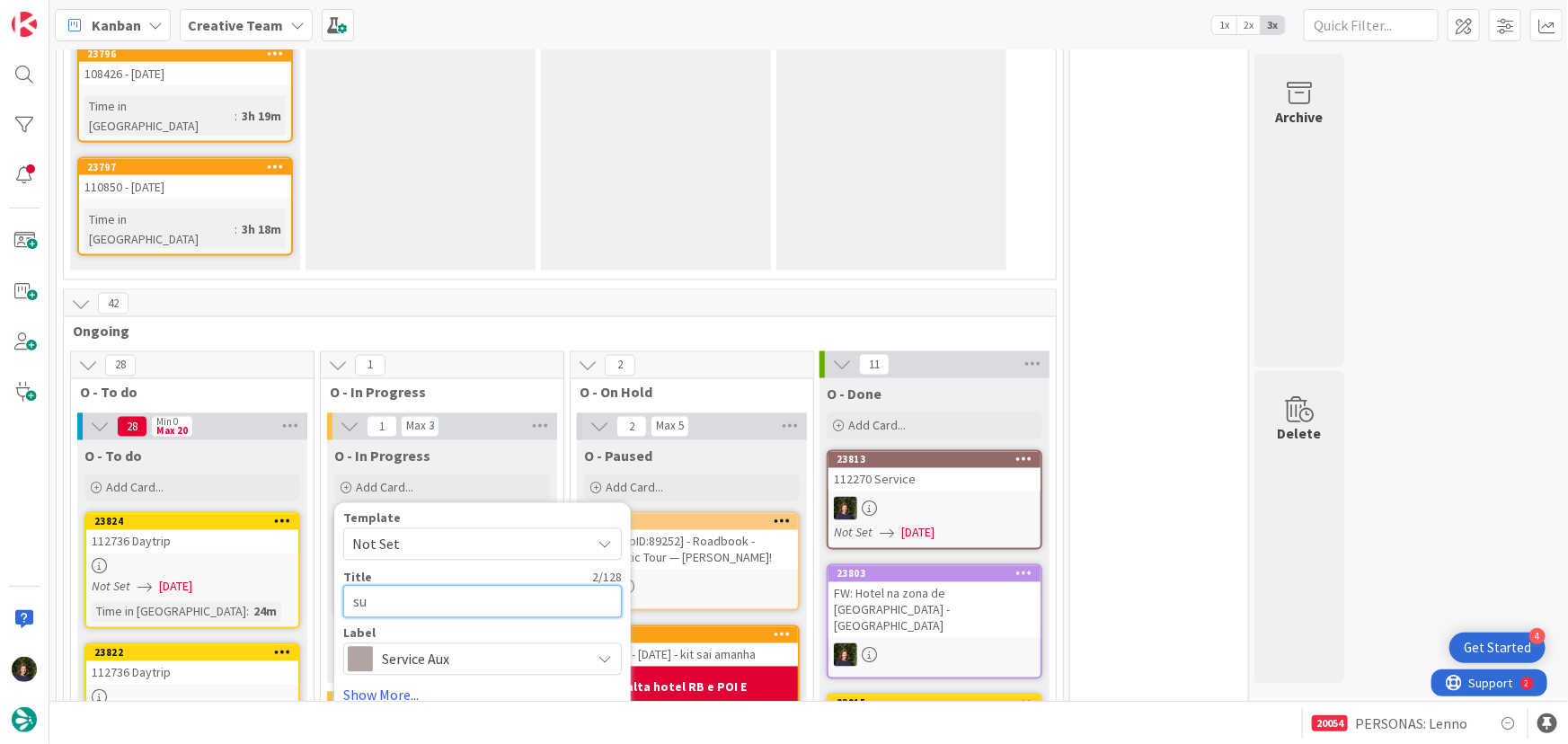
type textarea "x"
type textarea "sup"
type textarea "x"
type textarea "supp"
type textarea "x"
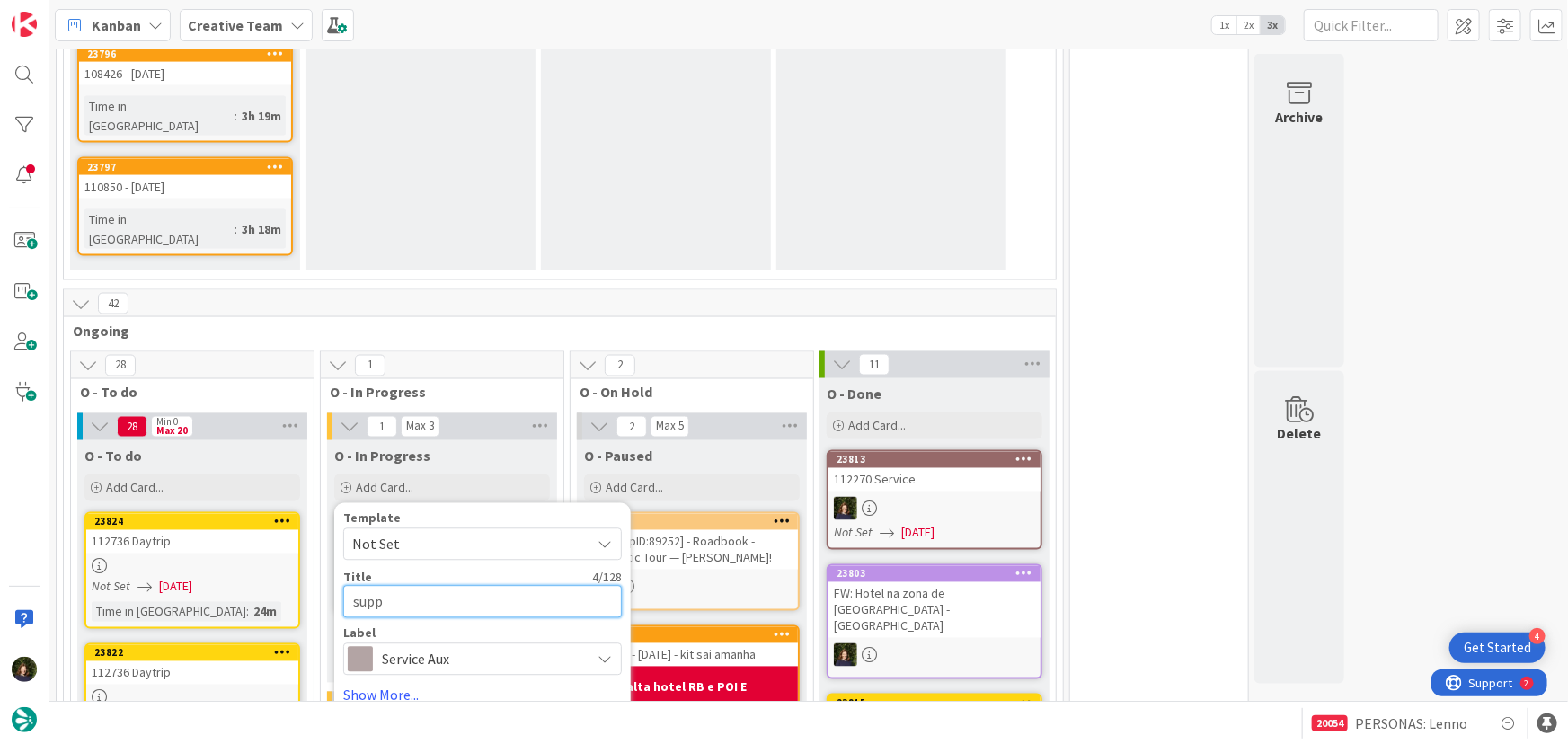
type textarea "suppl"
type textarea "x"
type textarea "suppli"
type textarea "x"
type textarea "supplie"
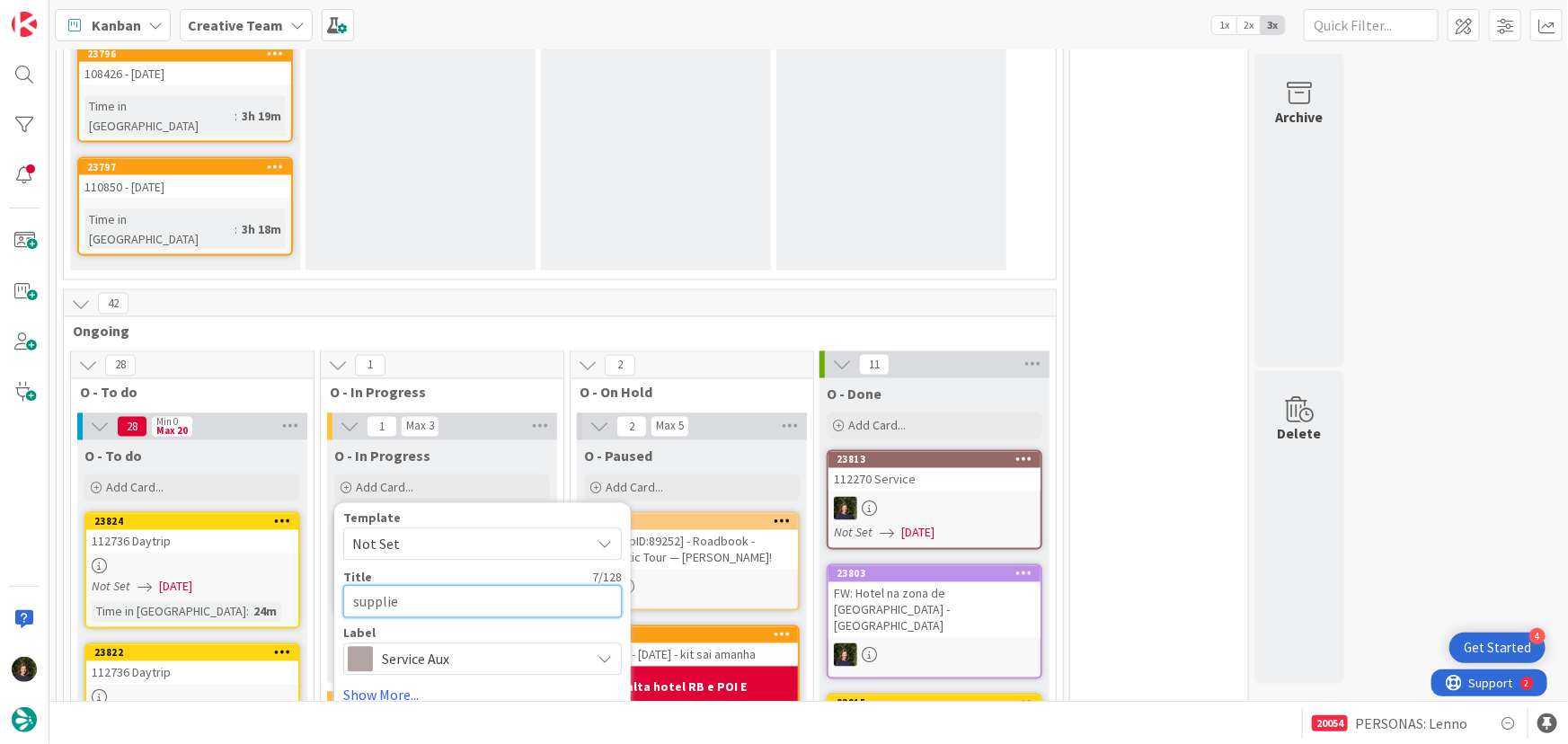
type textarea "x"
type textarea "supplier"
type textarea "x"
type textarea "supplier"
type textarea "x"
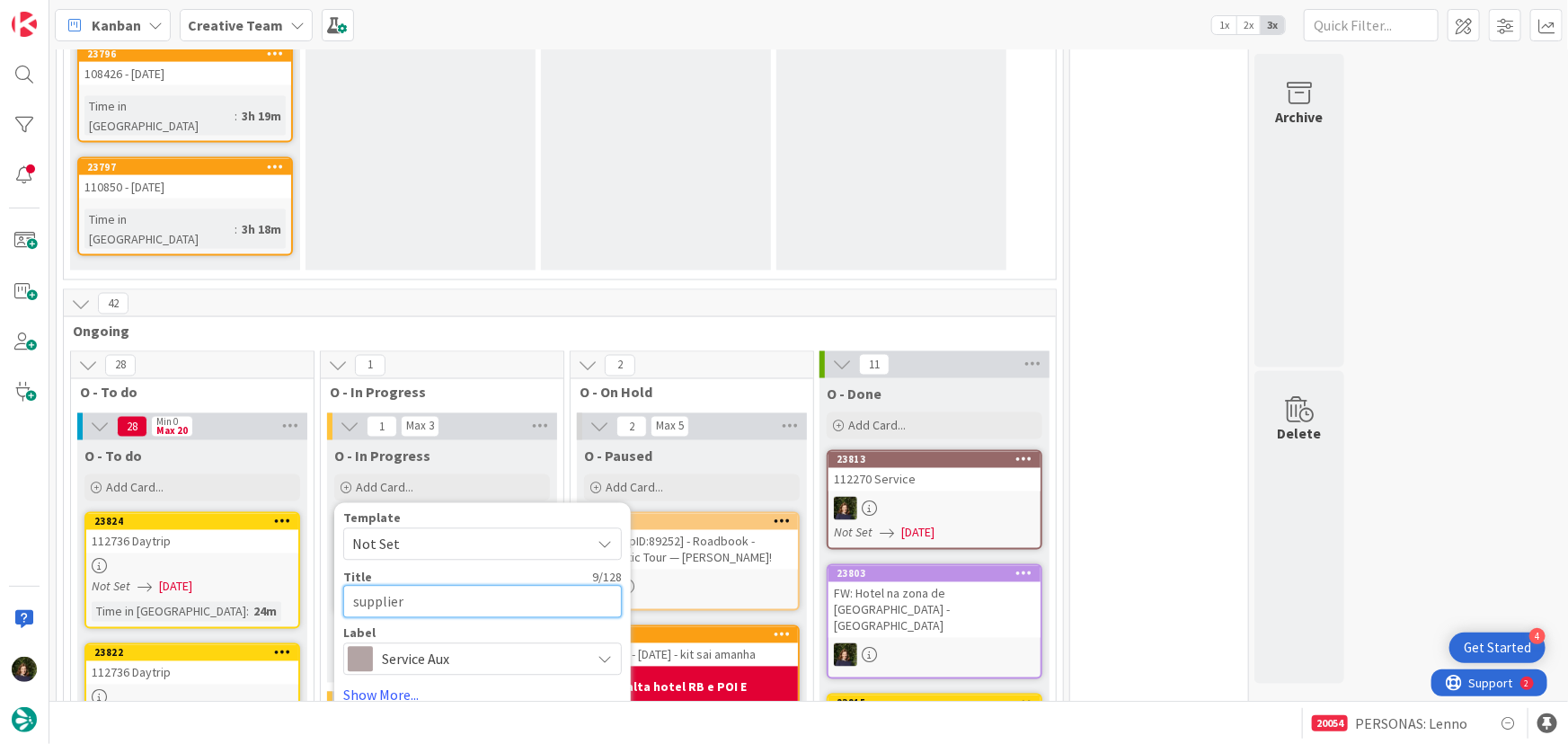
type textarea "supplier R"
type textarea "x"
type textarea "supplier Re"
type textarea "x"
type textarea "supplier Rea"
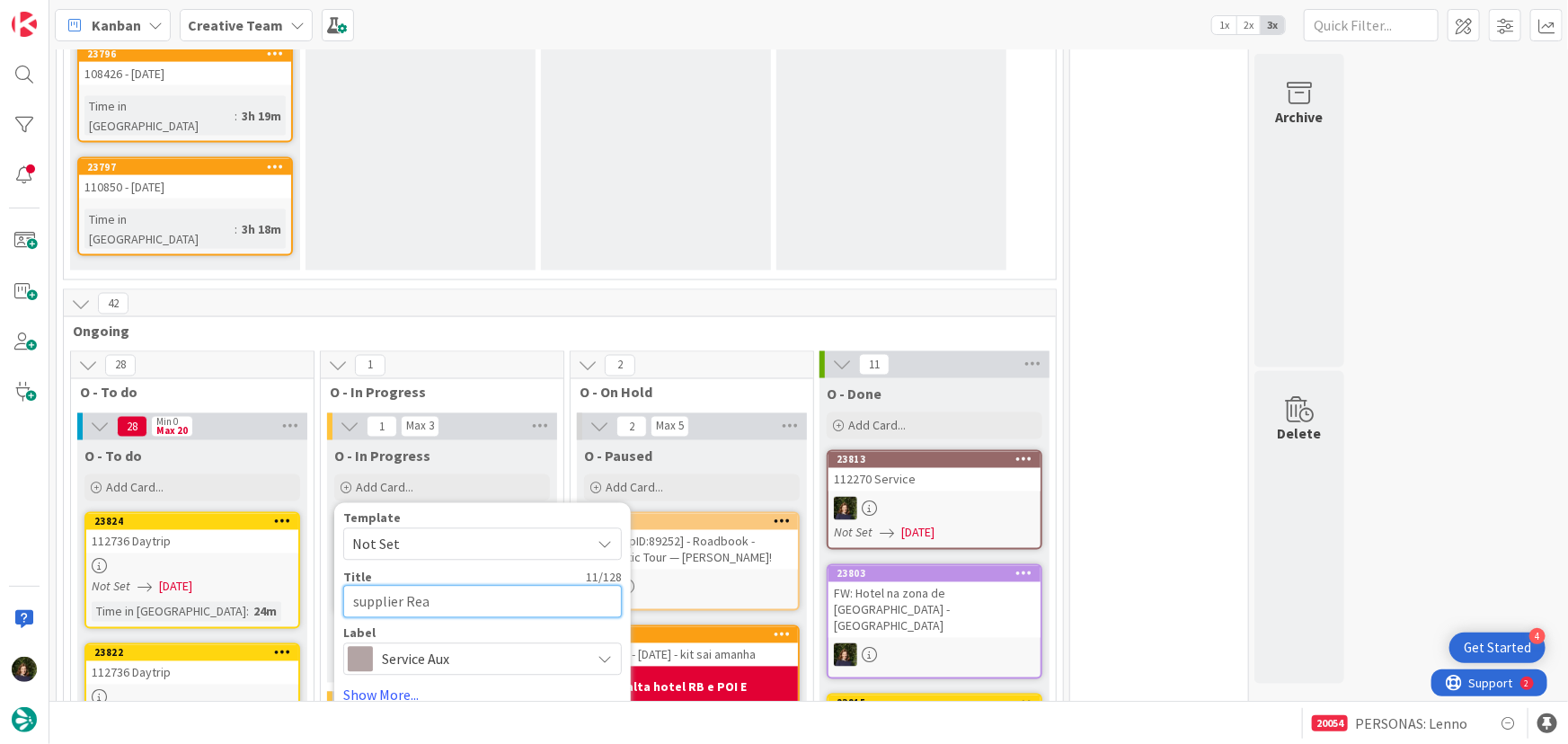
type textarea "x"
type textarea "supplier Real"
type textarea "x"
type textarea "supplier Real"
type textarea "x"
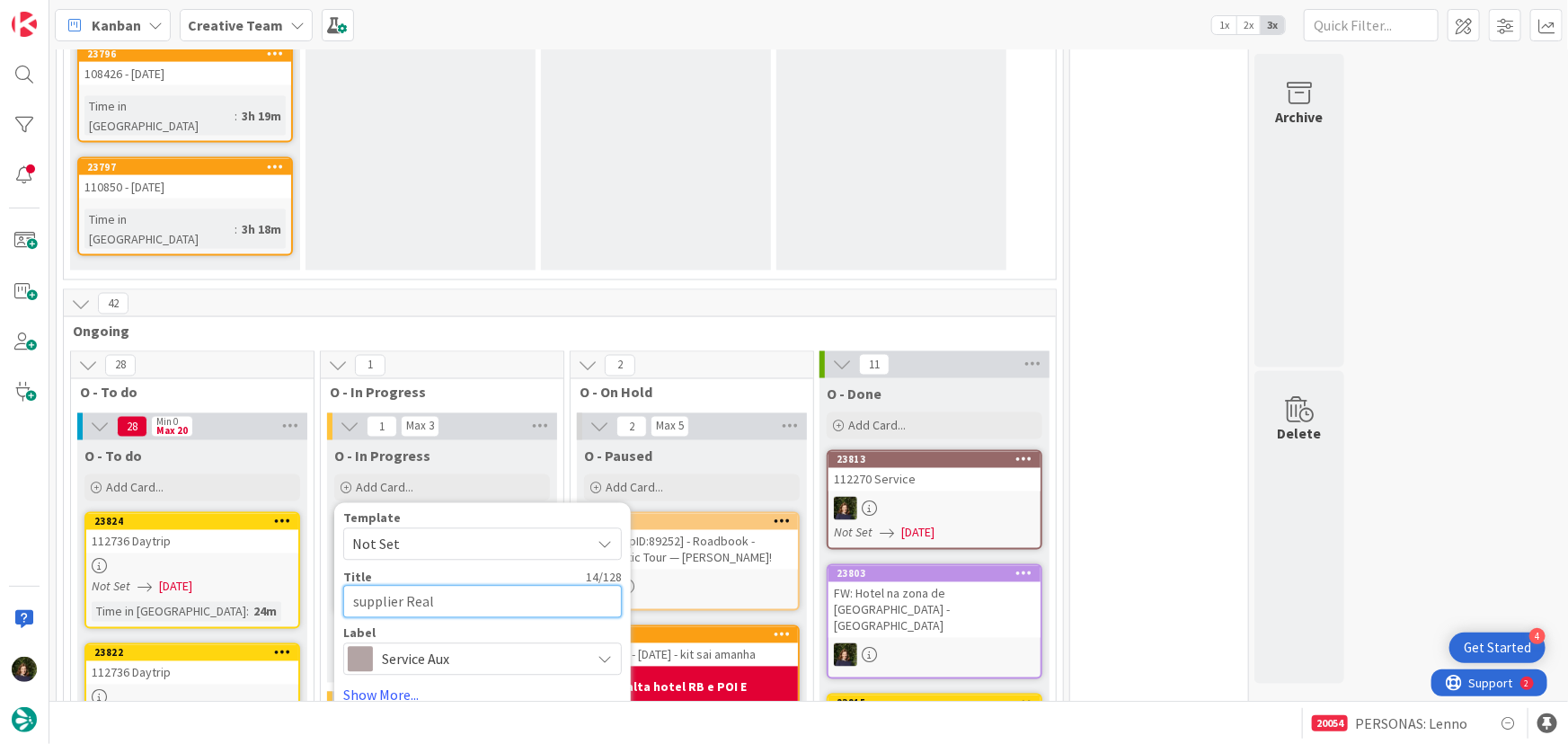
type textarea "supplier Real m"
type textarea "x"
type textarea "supplier Real ma"
type textarea "x"
type textarea "supplier Real mad"
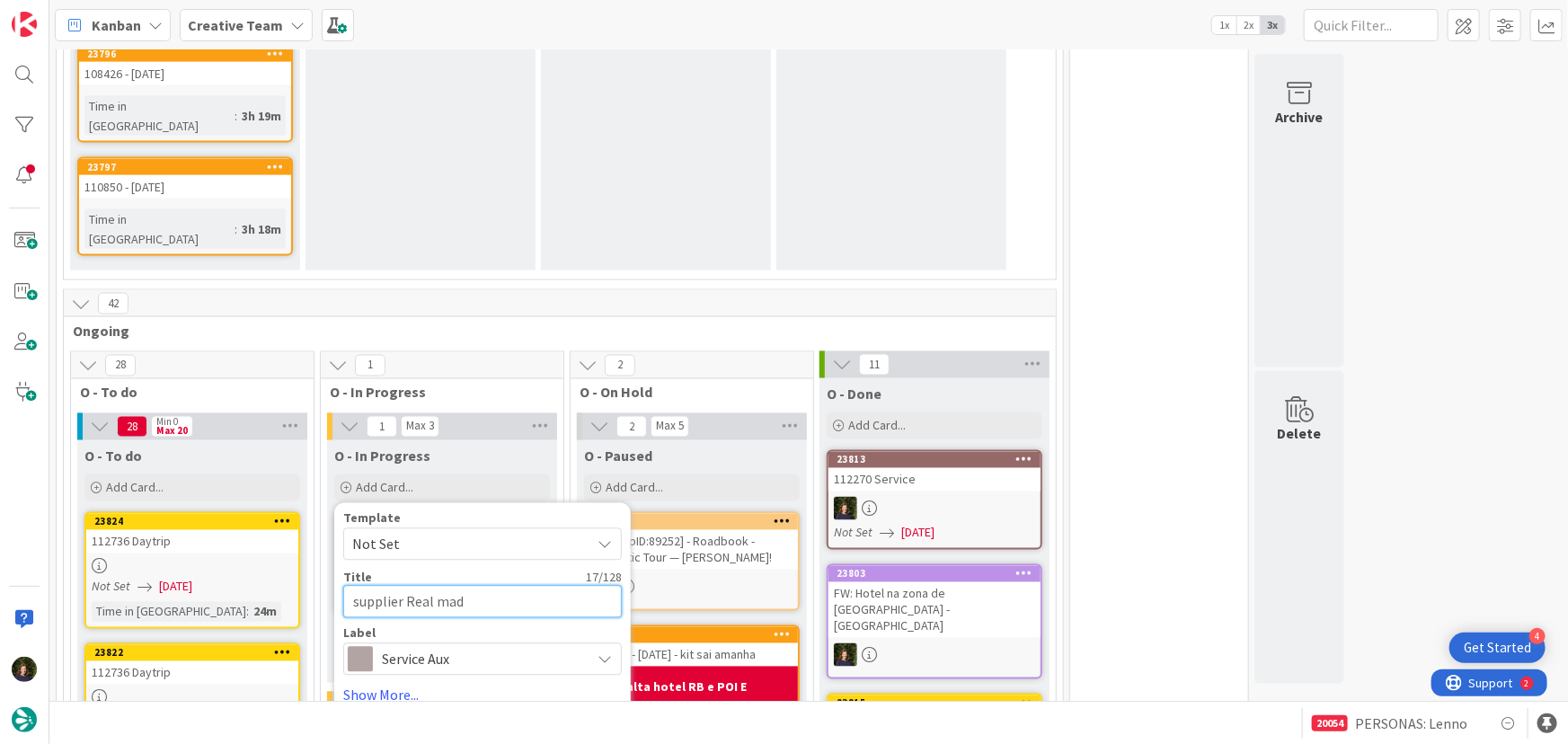
type textarea "x"
type textarea "supplier Real madr"
type textarea "x"
type textarea "supplier Real madri"
type textarea "x"
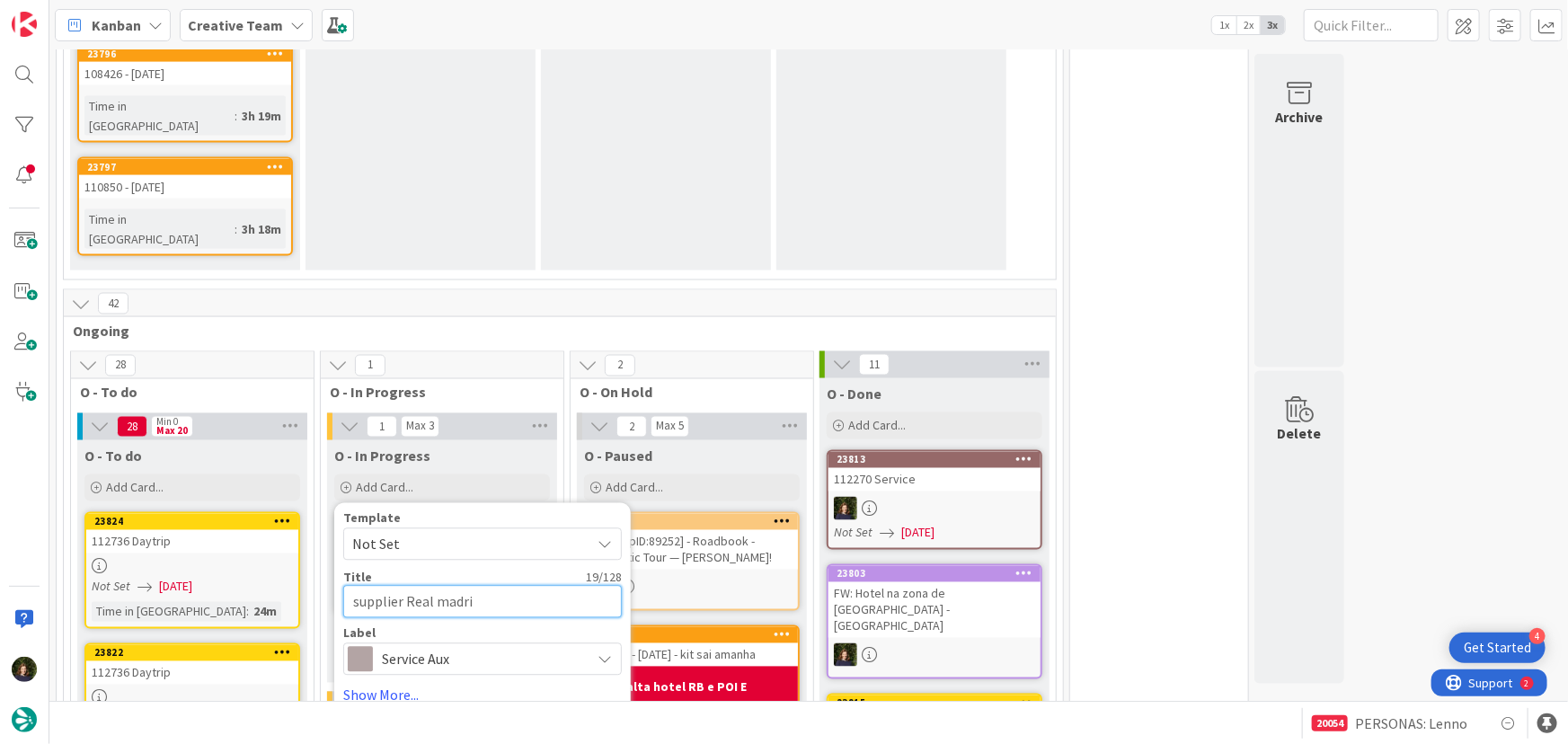
type textarea "supplier Real [GEOGRAPHIC_DATA]"
click at [449, 586] on textarea "supplier Real [GEOGRAPHIC_DATA]" at bounding box center [482, 601] width 279 height 32
type textarea "x"
type textarea "supplier Real adrid"
type textarea "x"
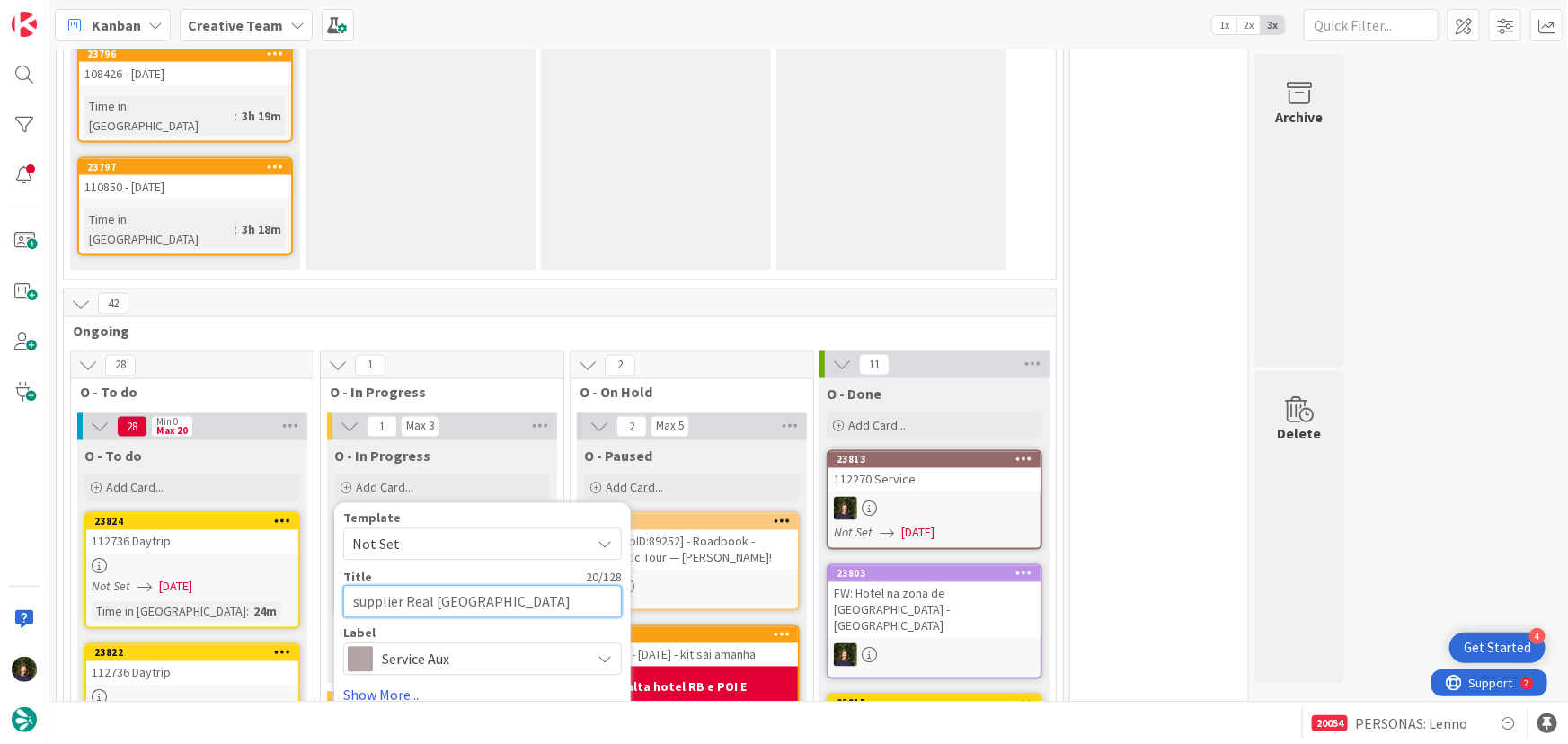
type textarea "supplier Real [GEOGRAPHIC_DATA]"
click at [366, 715] on button "Add" at bounding box center [367, 731] width 47 height 32
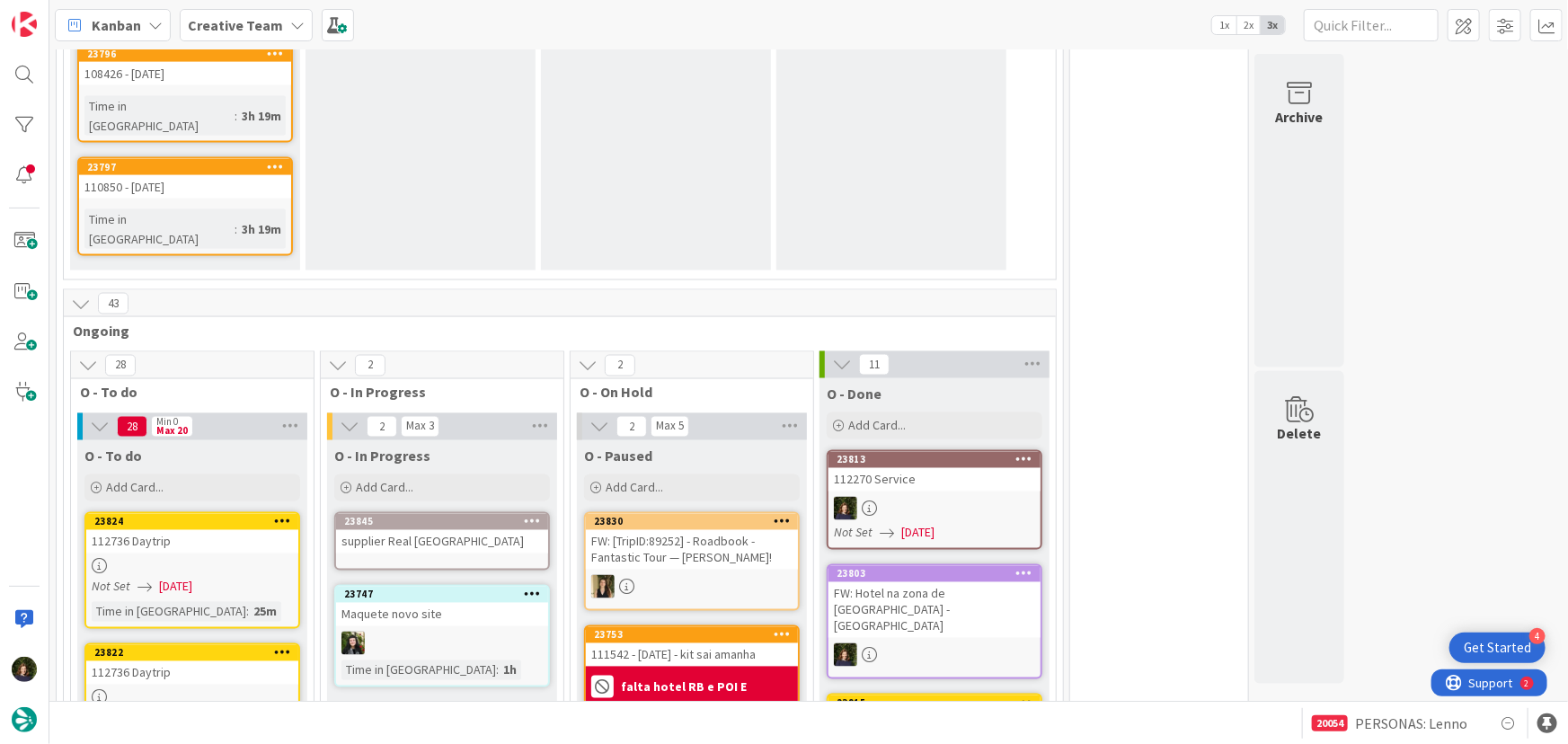
click at [460, 530] on div "supplier Real [GEOGRAPHIC_DATA]" at bounding box center [441, 542] width 212 height 24
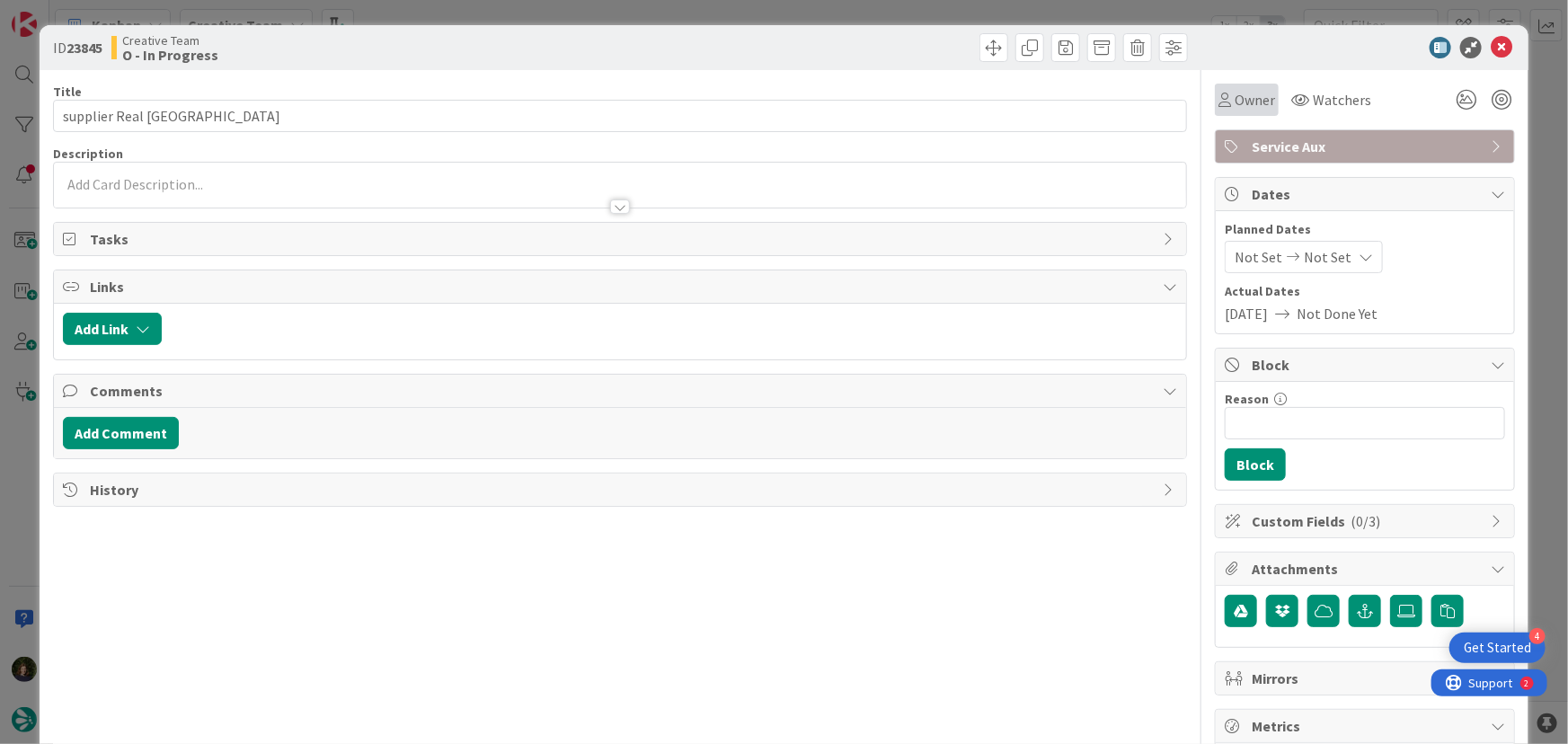
click at [1245, 98] on span "Owner" at bounding box center [1254, 99] width 40 height 22
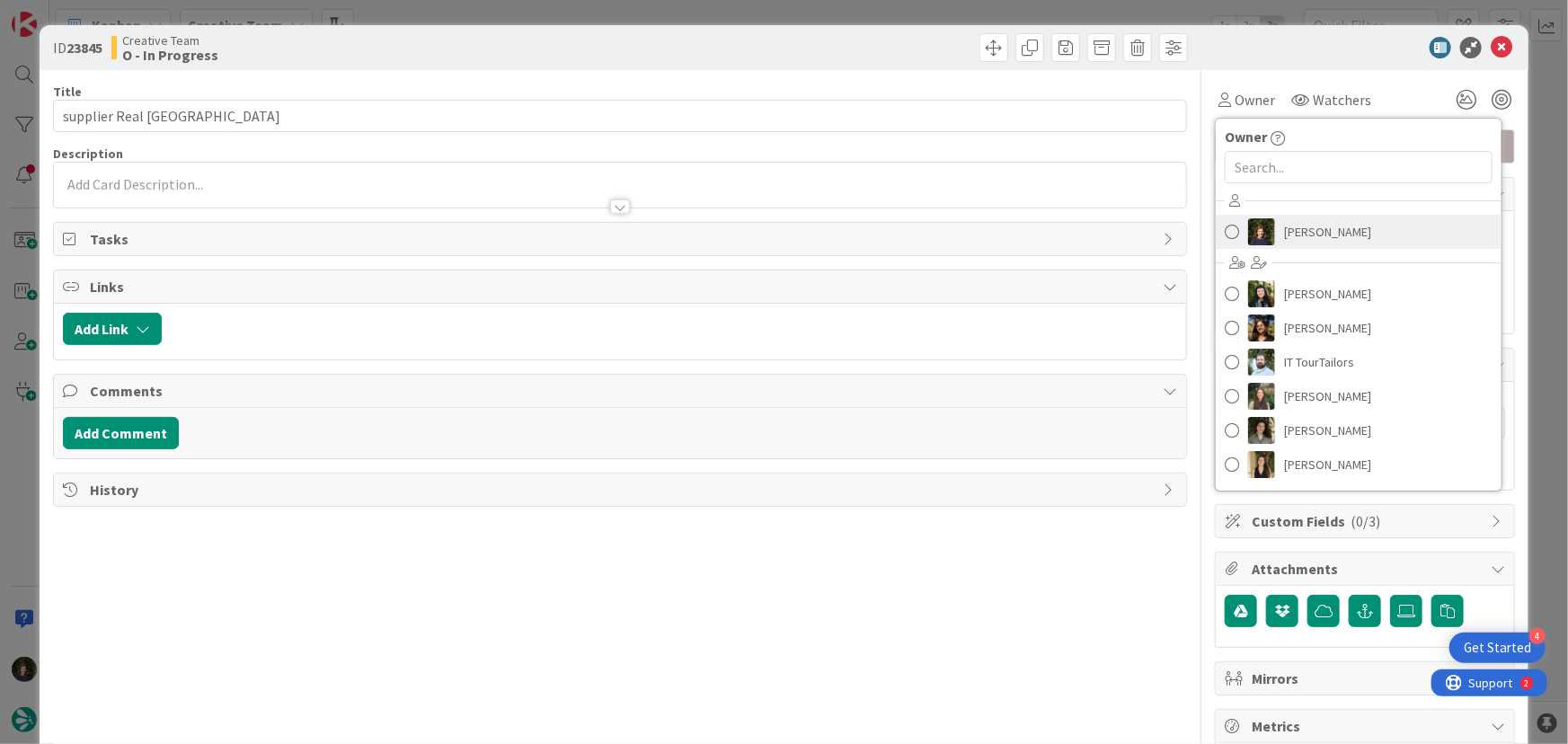
click at [1295, 238] on span "[PERSON_NAME]" at bounding box center [1327, 231] width 88 height 27
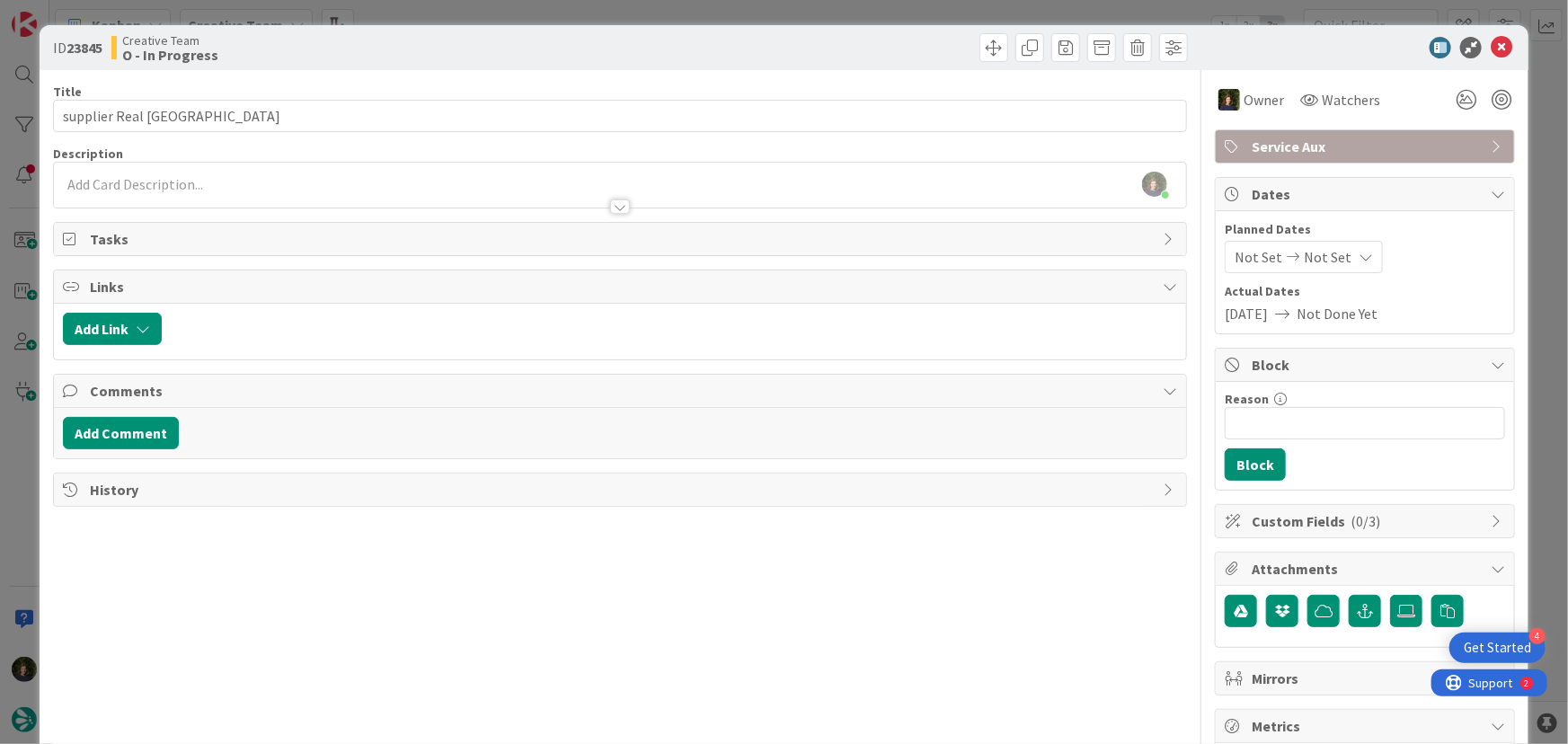
scroll to position [1301, 0]
click at [1500, 46] on div at bounding box center [1355, 47] width 318 height 22
click at [1491, 53] on icon at bounding box center [1501, 47] width 22 height 22
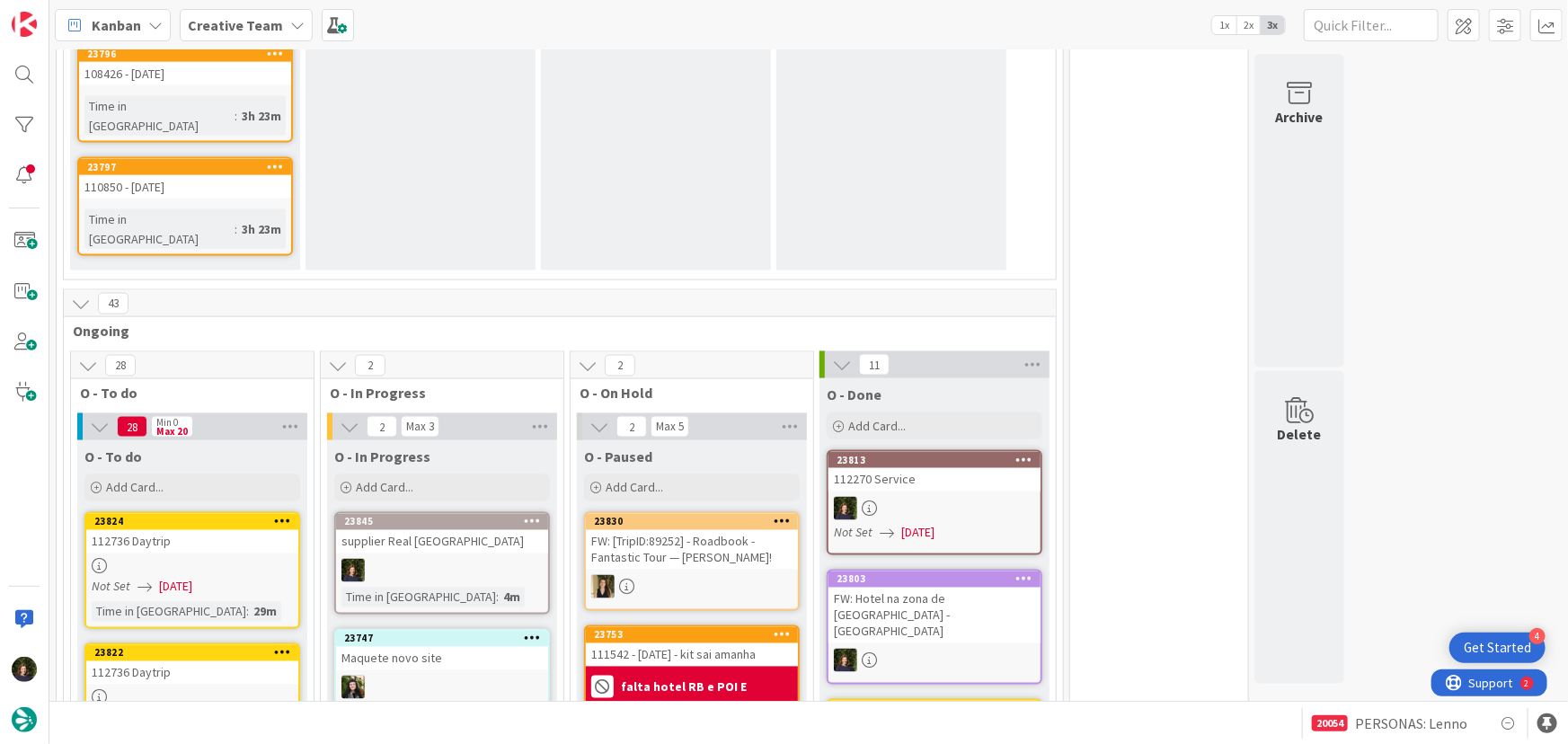
click at [931, 450] on link "23813 112270 Service Not Set [DATE]" at bounding box center [934, 502] width 216 height 105
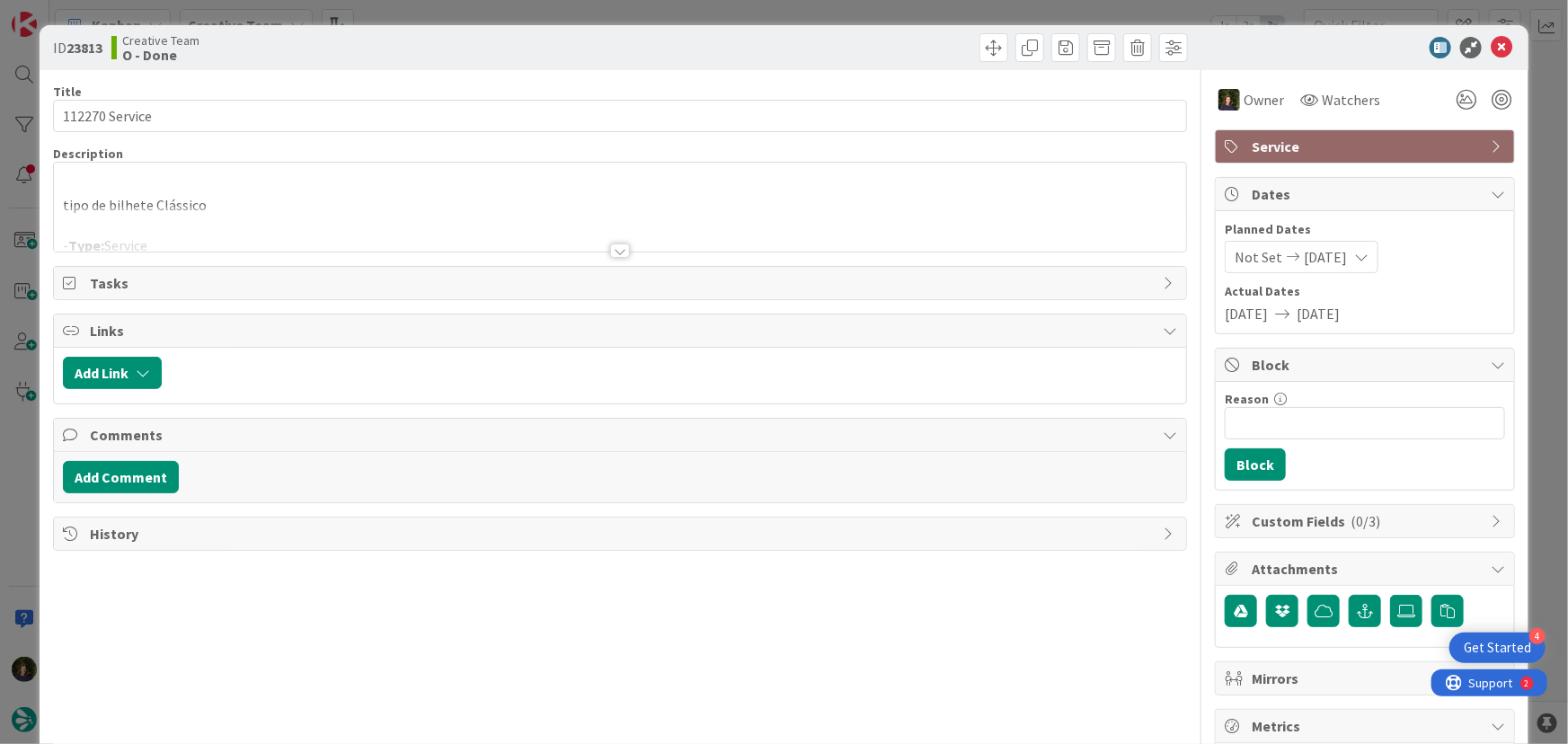
click at [610, 252] on div at bounding box center [620, 250] width 20 height 15
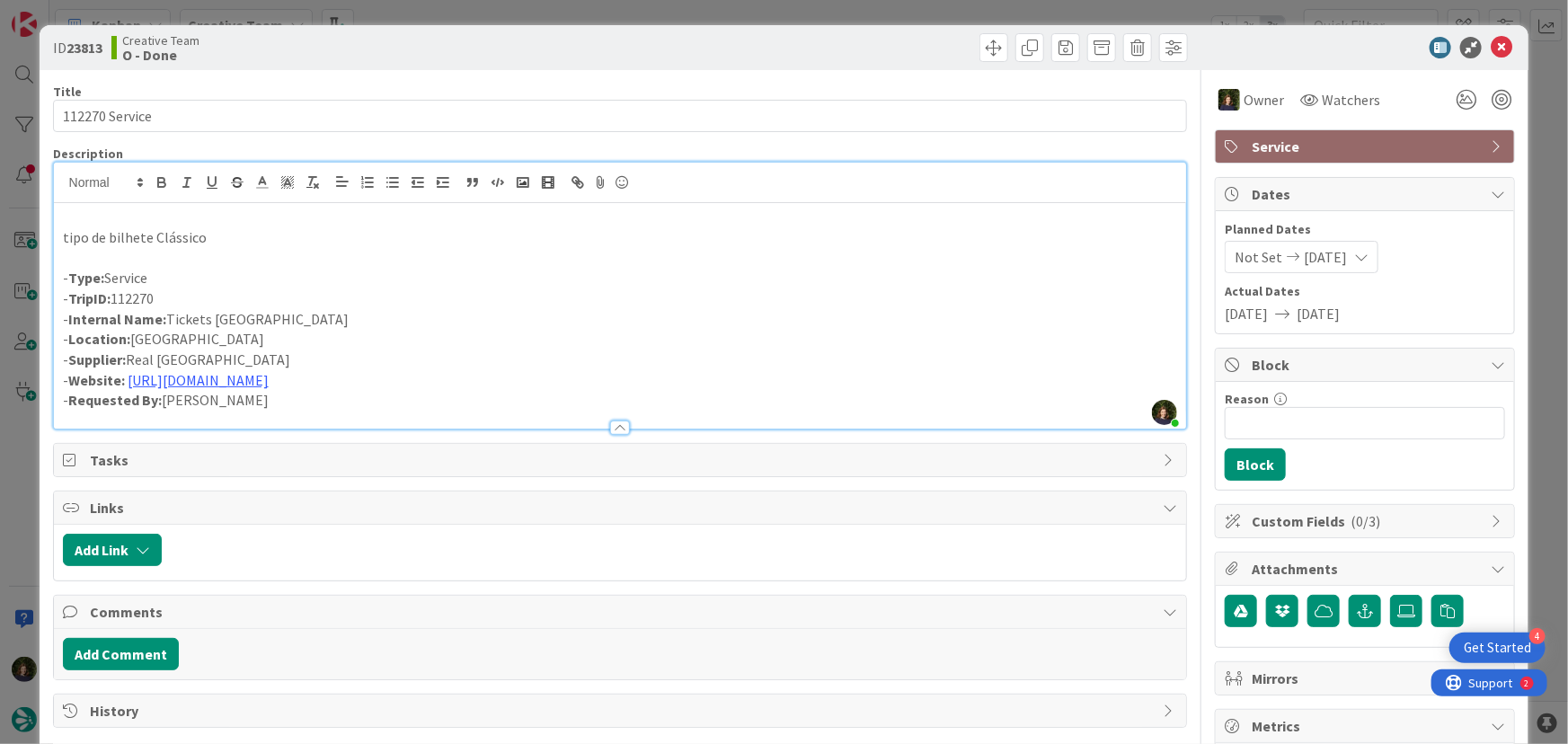
drag, startPoint x: 180, startPoint y: 300, endPoint x: 72, endPoint y: 299, distance: 108.0
click at [72, 299] on p "- TripID: 112270" at bounding box center [620, 298] width 1115 height 21
copy p "TripID: 112270"
click at [1490, 47] on icon at bounding box center [1501, 47] width 22 height 22
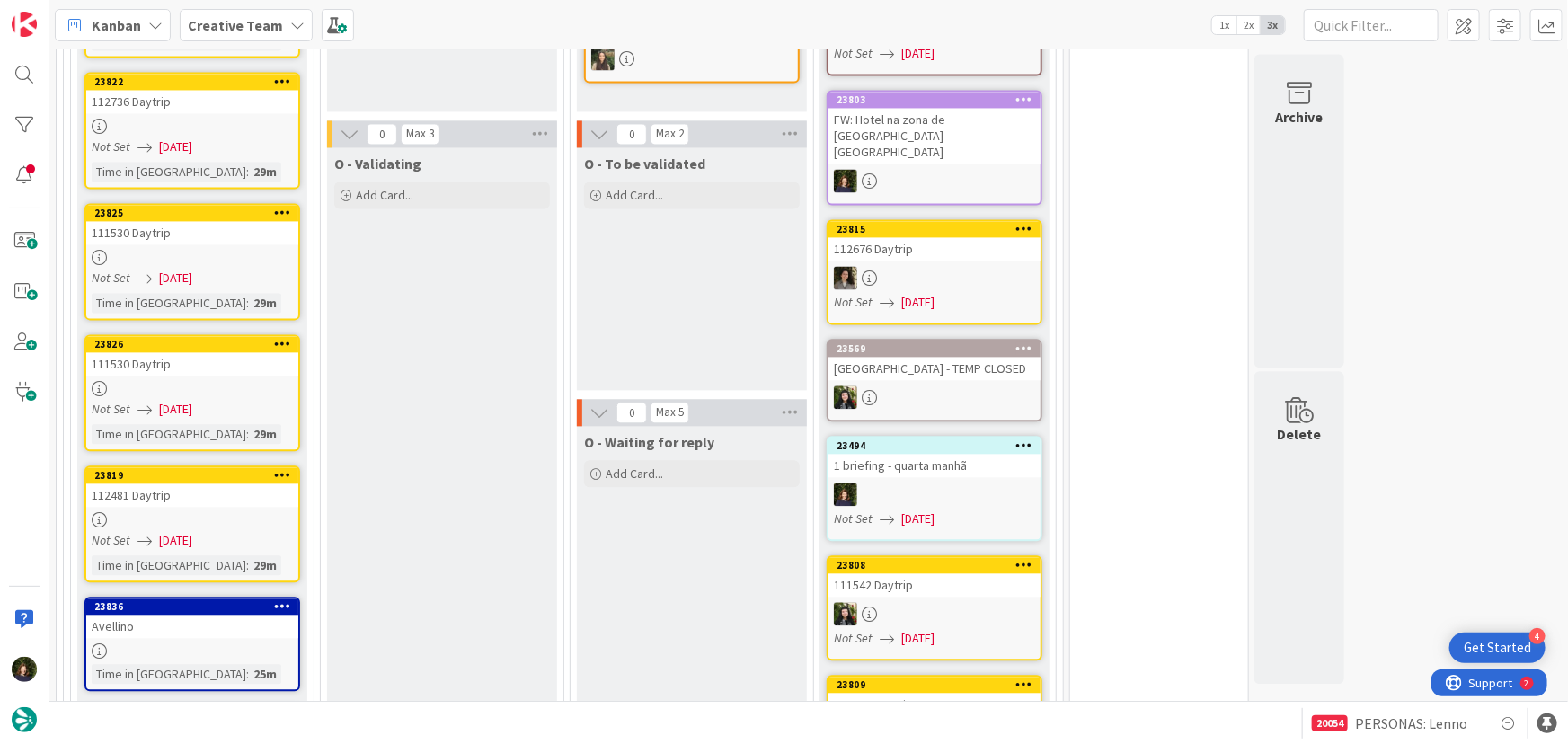
scroll to position [1790, 0]
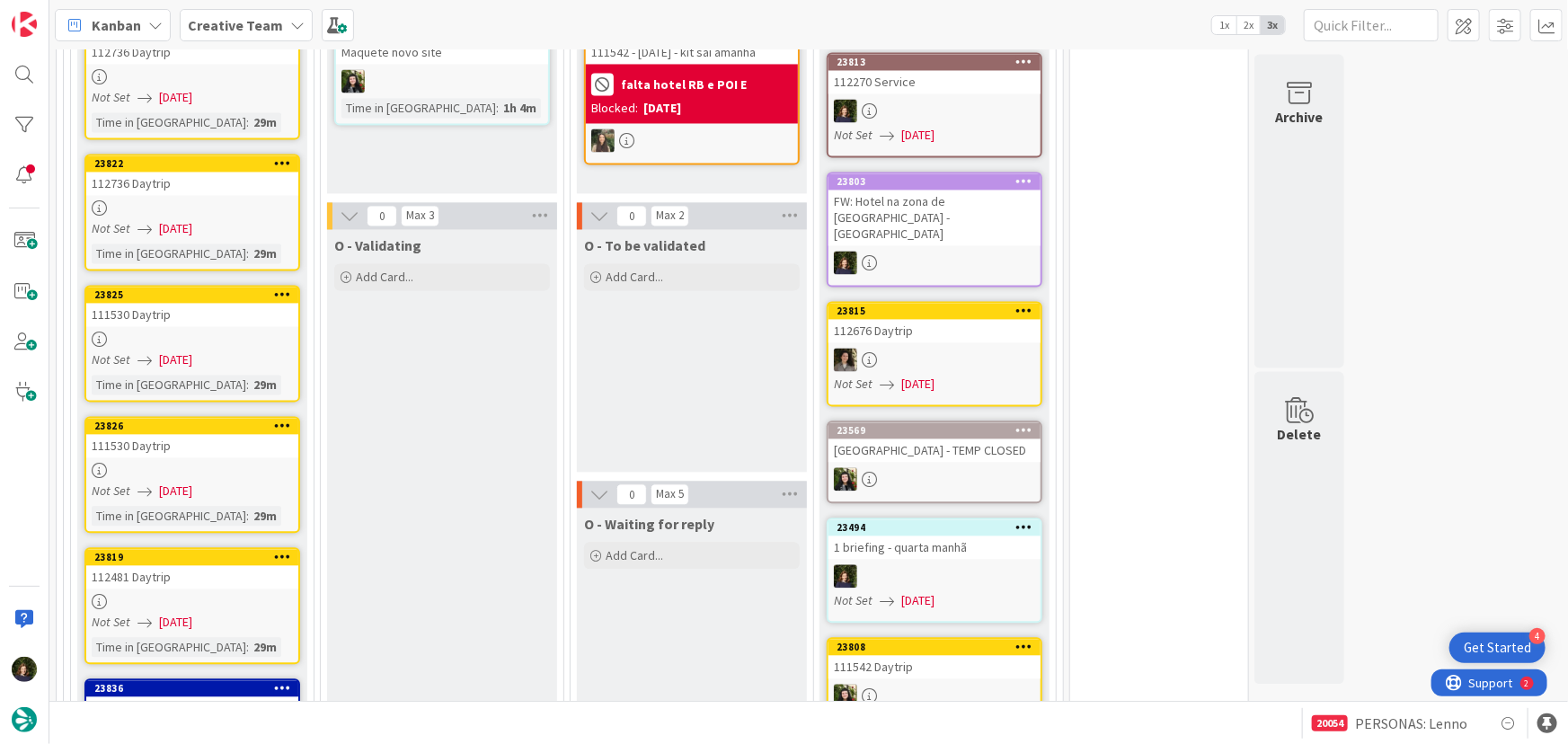
click at [155, 565] on div "112481 Daytrip" at bounding box center [192, 577] width 212 height 24
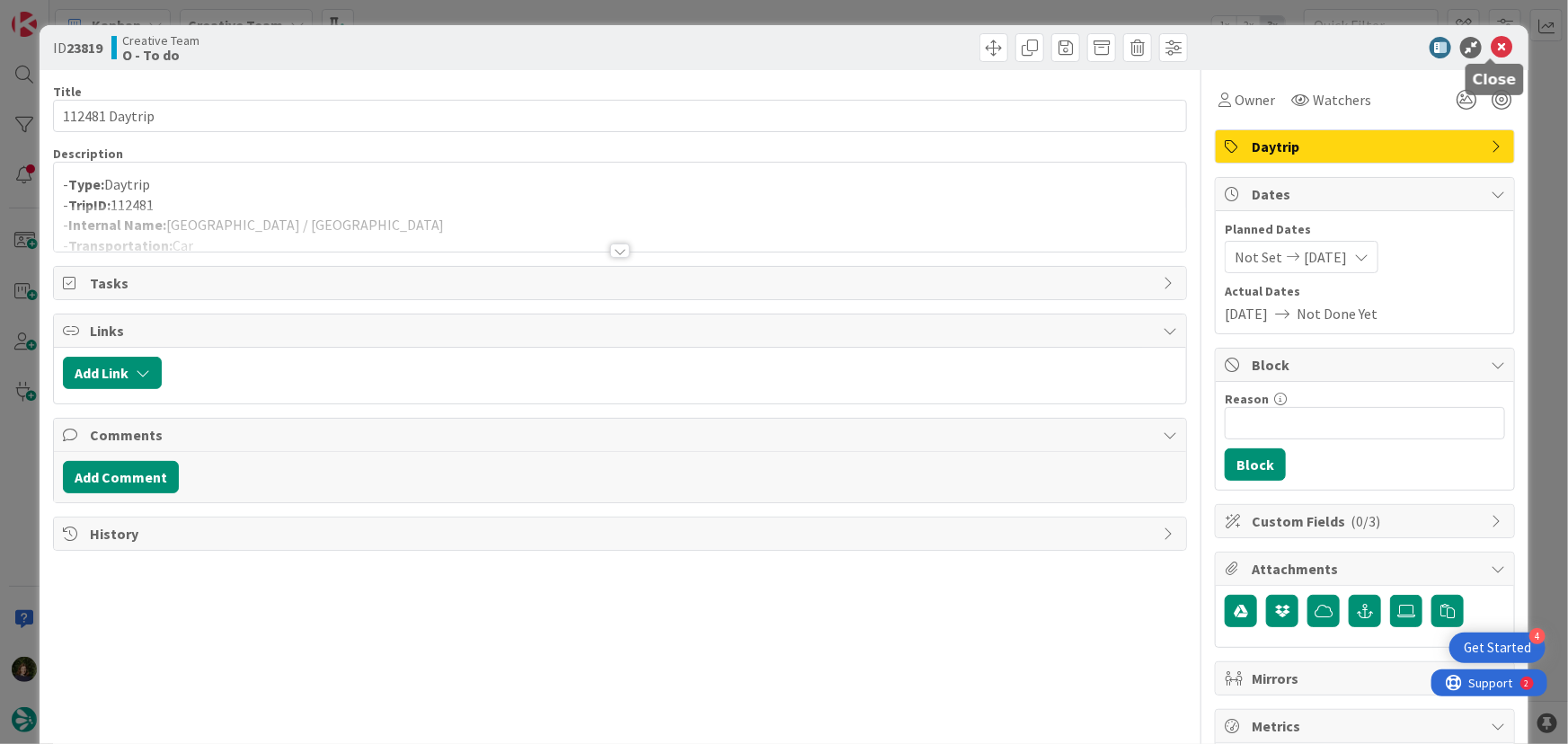
click at [1493, 44] on icon at bounding box center [1501, 47] width 22 height 22
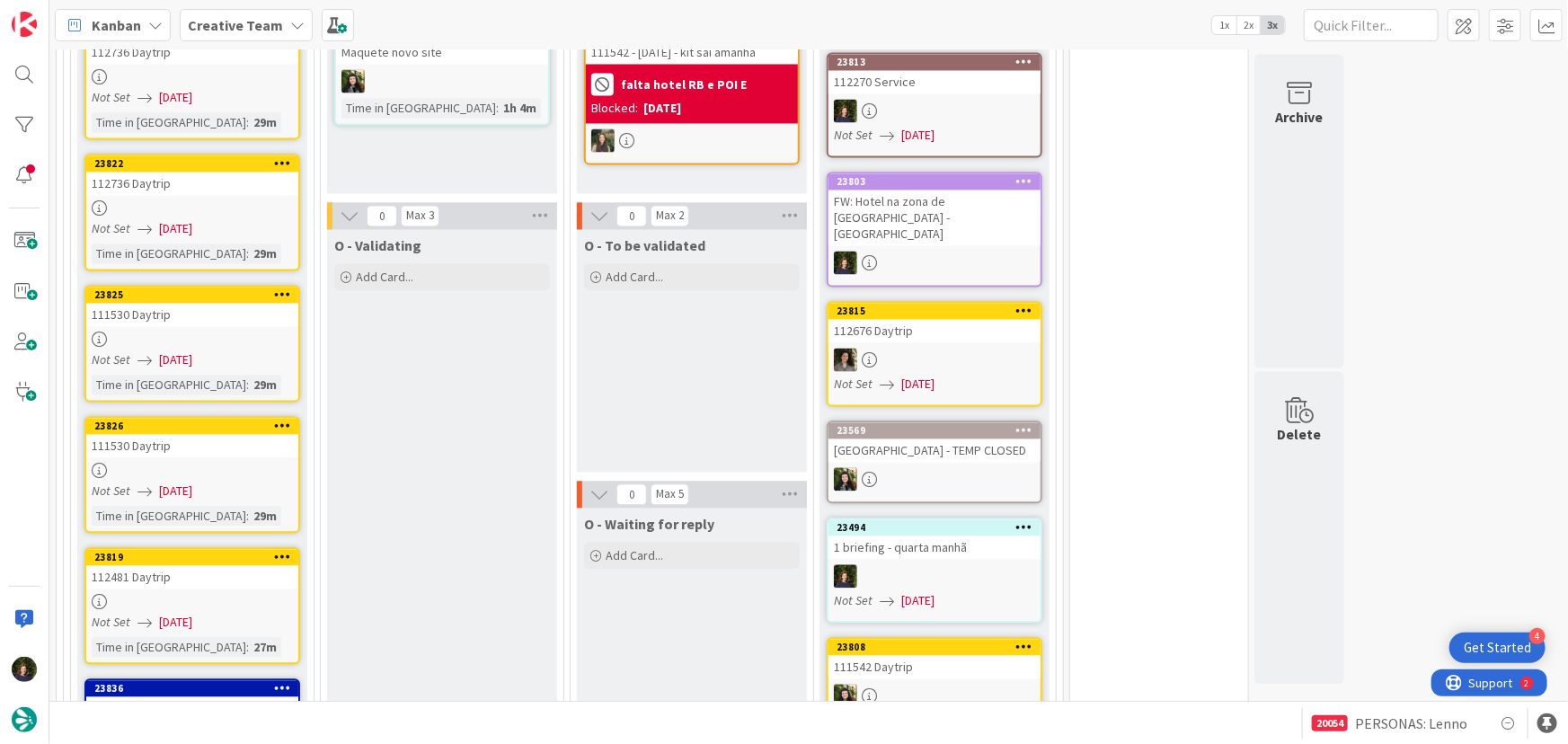
click at [189, 416] on link "23826 111530 Daytrip Not Set [DATE] Time in [GEOGRAPHIC_DATA] : 29m" at bounding box center [192, 474] width 216 height 117
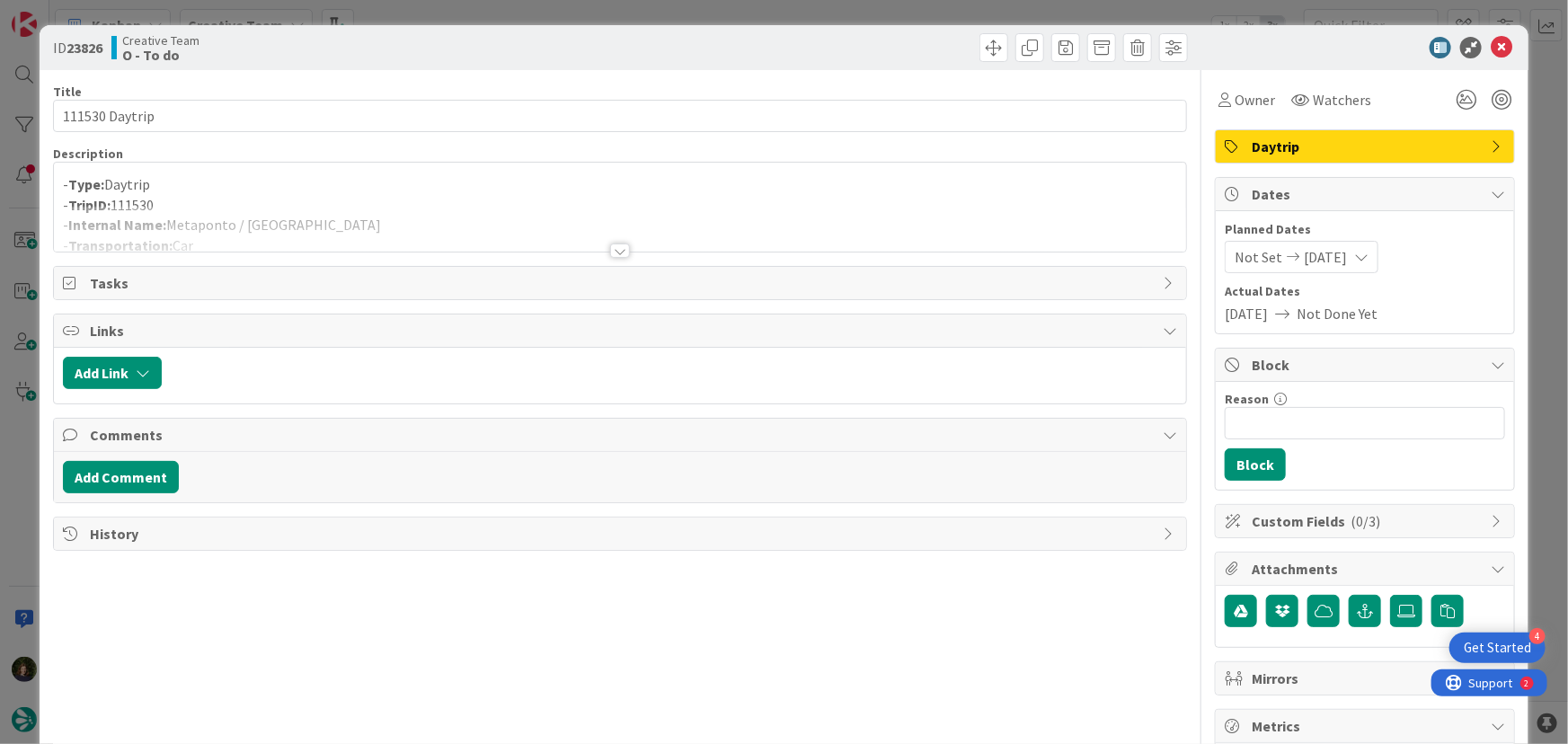
click at [621, 248] on div at bounding box center [620, 250] width 20 height 15
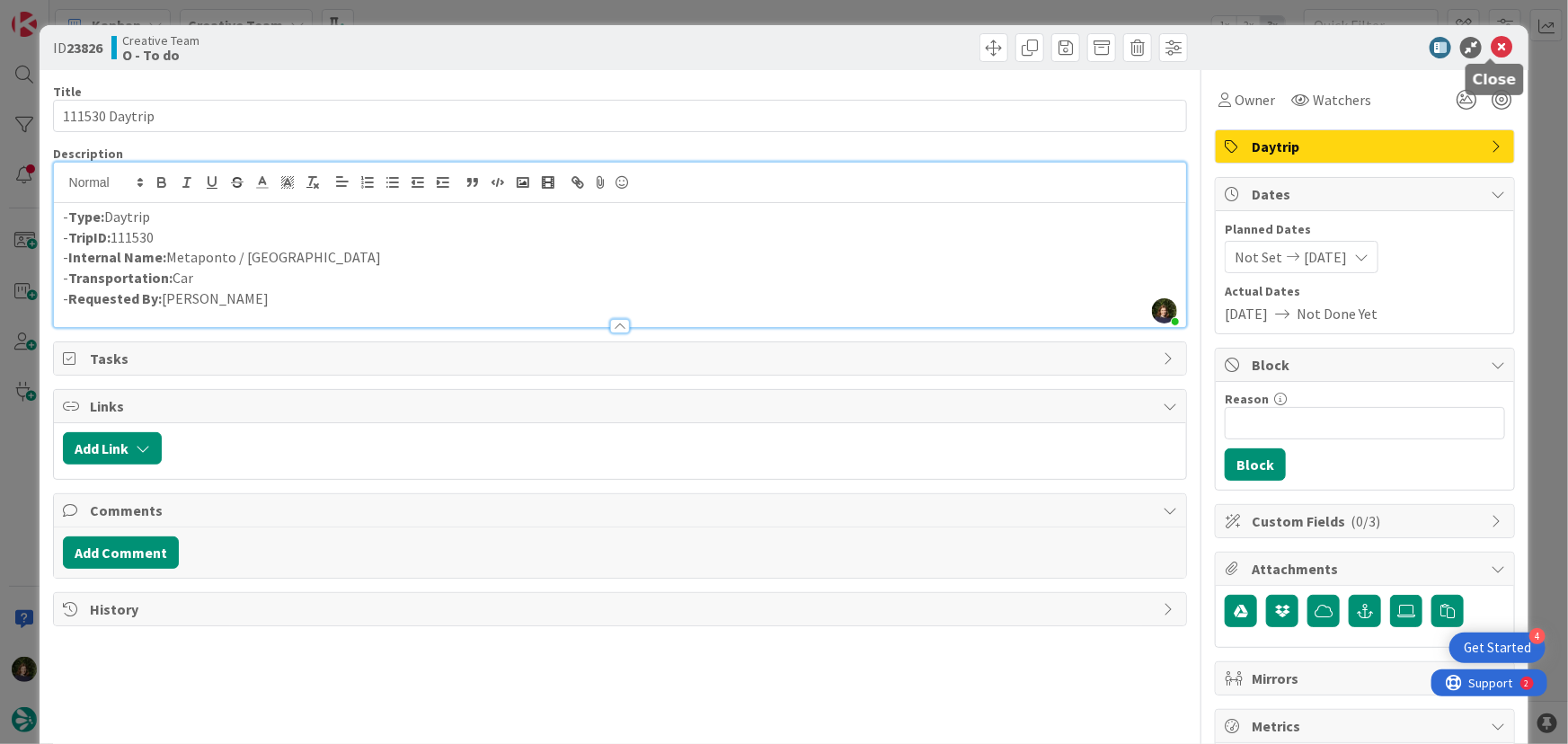
click at [1493, 44] on icon at bounding box center [1501, 47] width 22 height 22
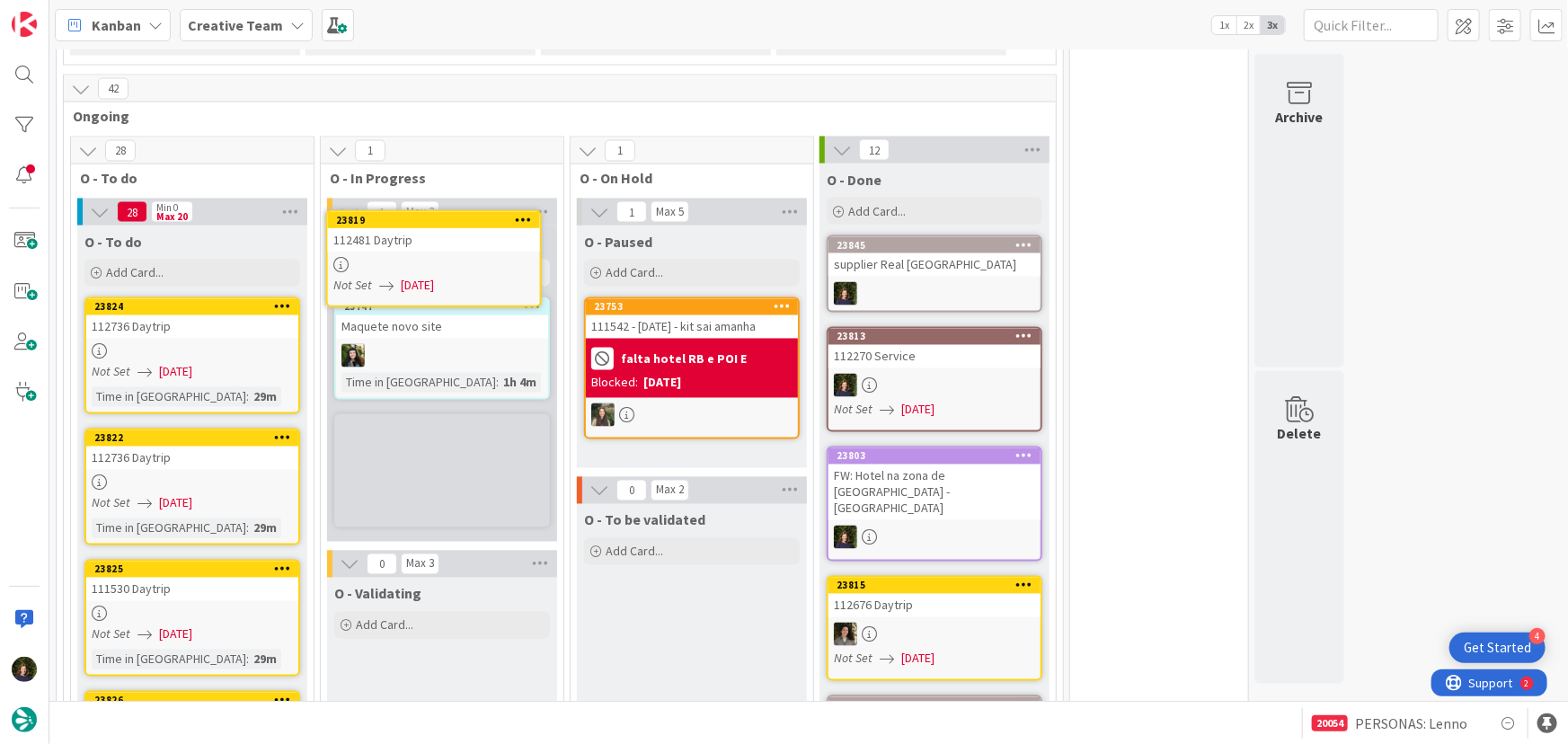
scroll to position [1498, 0]
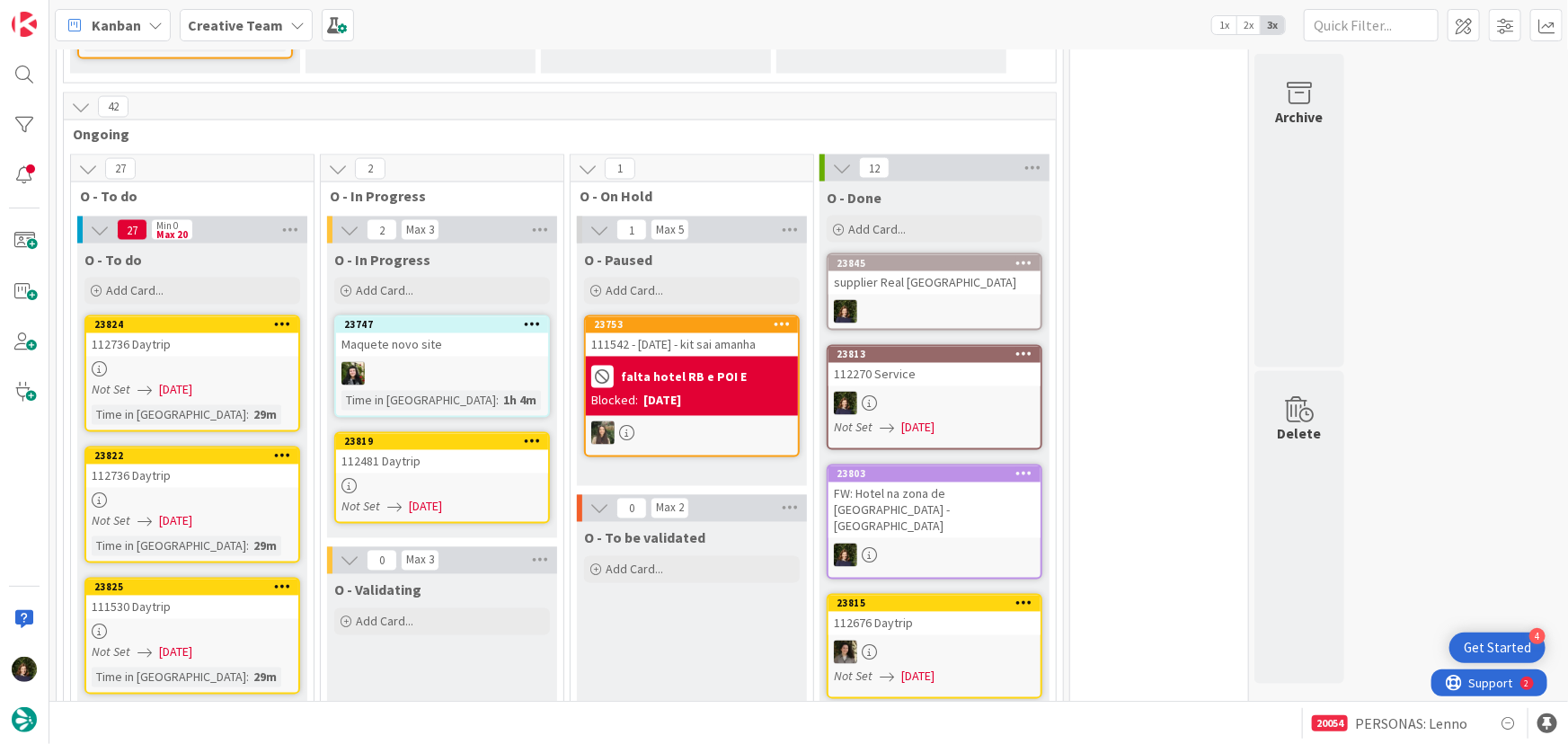
click at [438, 479] on div at bounding box center [441, 487] width 212 height 16
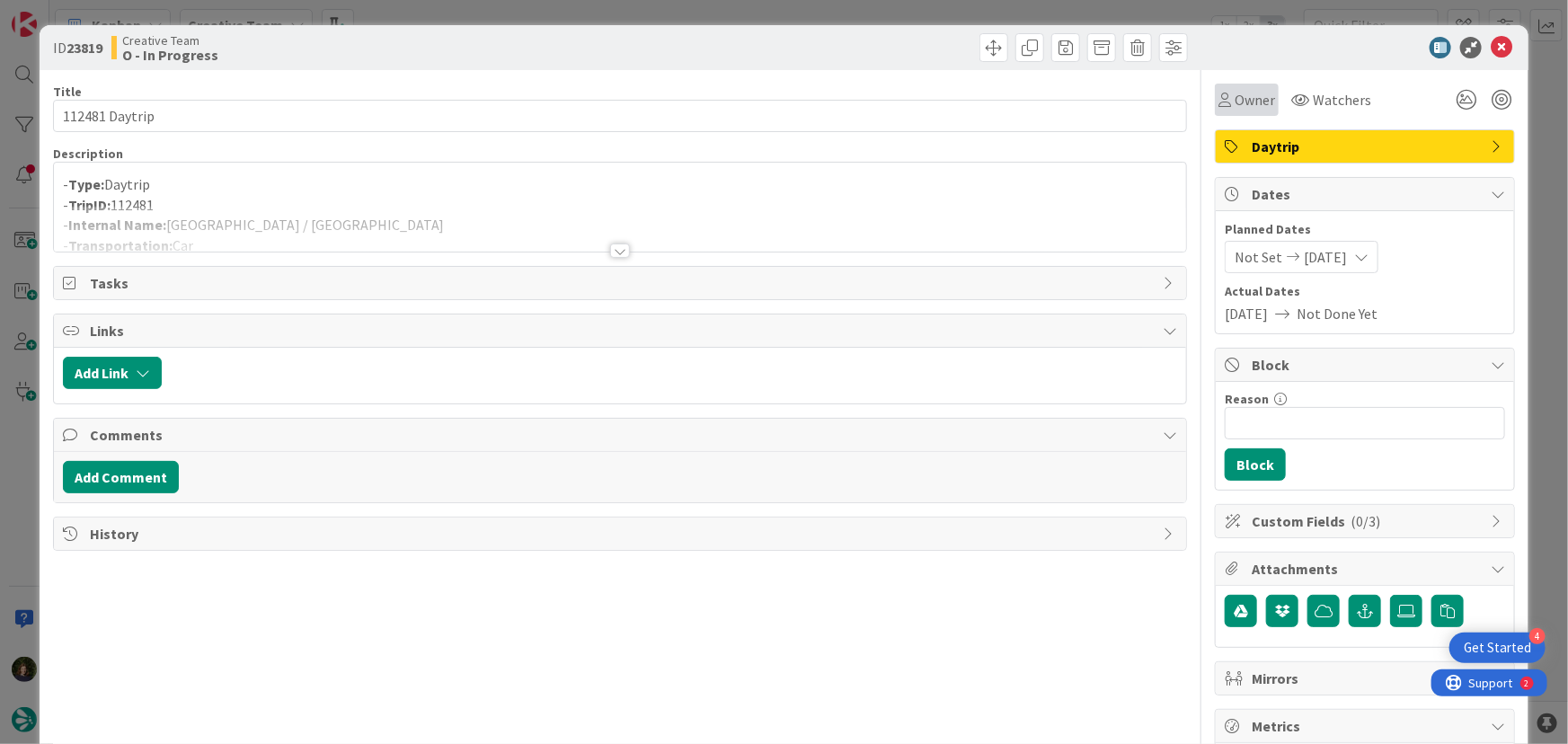
click at [1253, 99] on span "Owner" at bounding box center [1254, 99] width 40 height 22
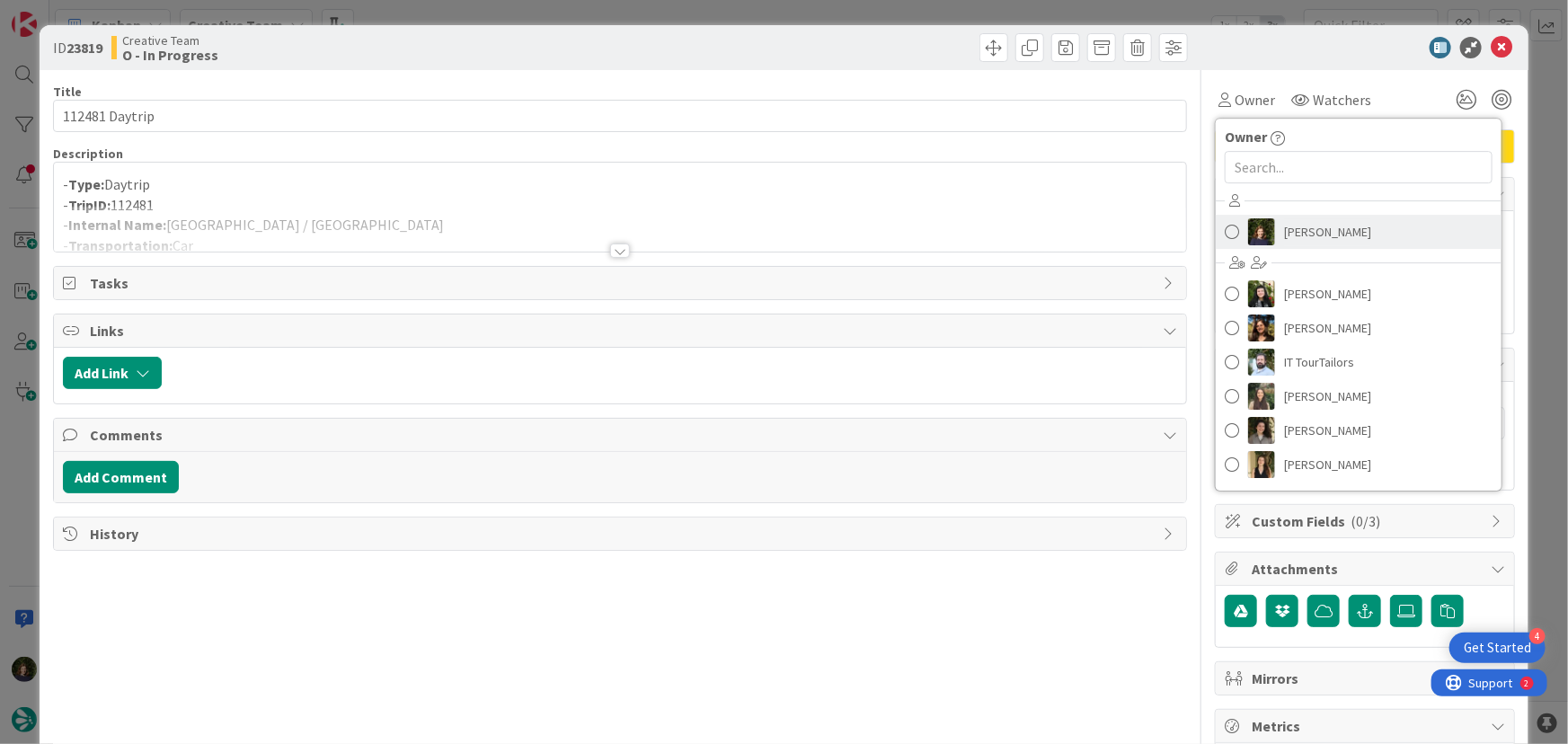
click at [1315, 231] on span "[PERSON_NAME]" at bounding box center [1327, 231] width 88 height 27
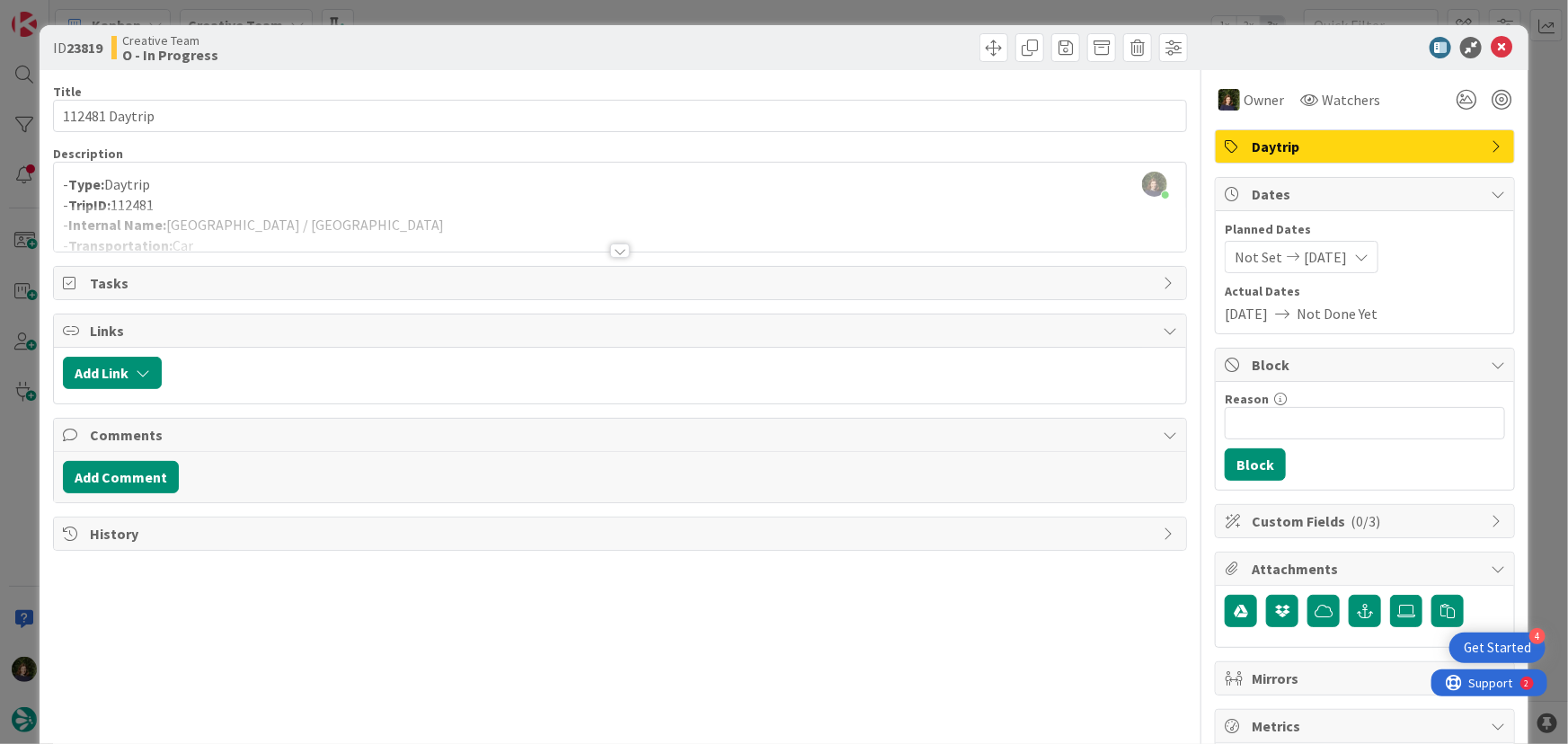
click at [613, 252] on div at bounding box center [620, 250] width 20 height 15
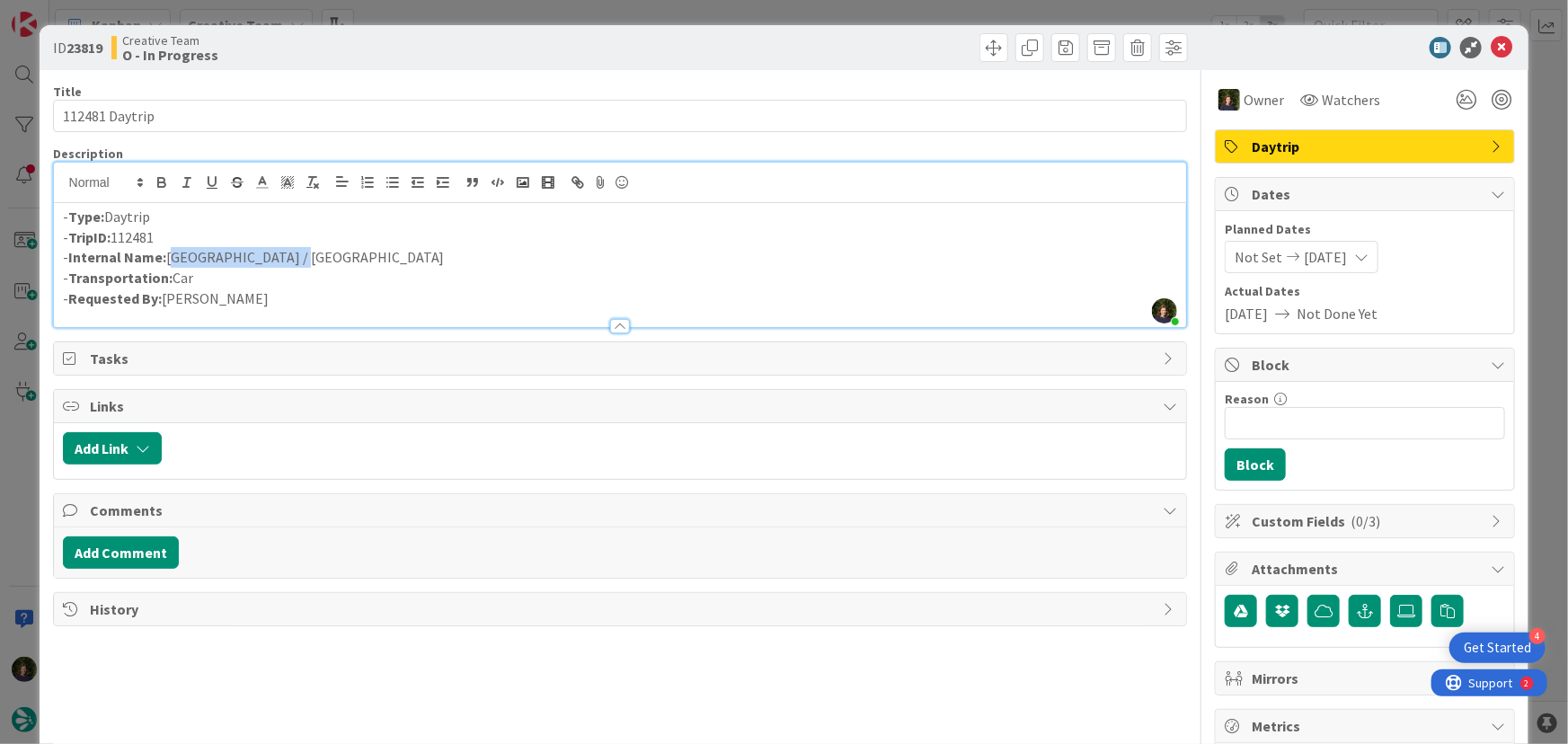
drag, startPoint x: 306, startPoint y: 262, endPoint x: 167, endPoint y: 259, distance: 139.0
click at [167, 258] on p "- Internal Name: [GEOGRAPHIC_DATA] / [GEOGRAPHIC_DATA]" at bounding box center [620, 257] width 1115 height 21
drag, startPoint x: 144, startPoint y: 236, endPoint x: 81, endPoint y: 235, distance: 63.0
click at [57, 232] on div "- Type: Daytrip - TripID: 112481 - Internal Name: [GEOGRAPHIC_DATA] / Antibes -…" at bounding box center [620, 265] width 1133 height 124
drag, startPoint x: 270, startPoint y: 255, endPoint x: 60, endPoint y: 253, distance: 210.0
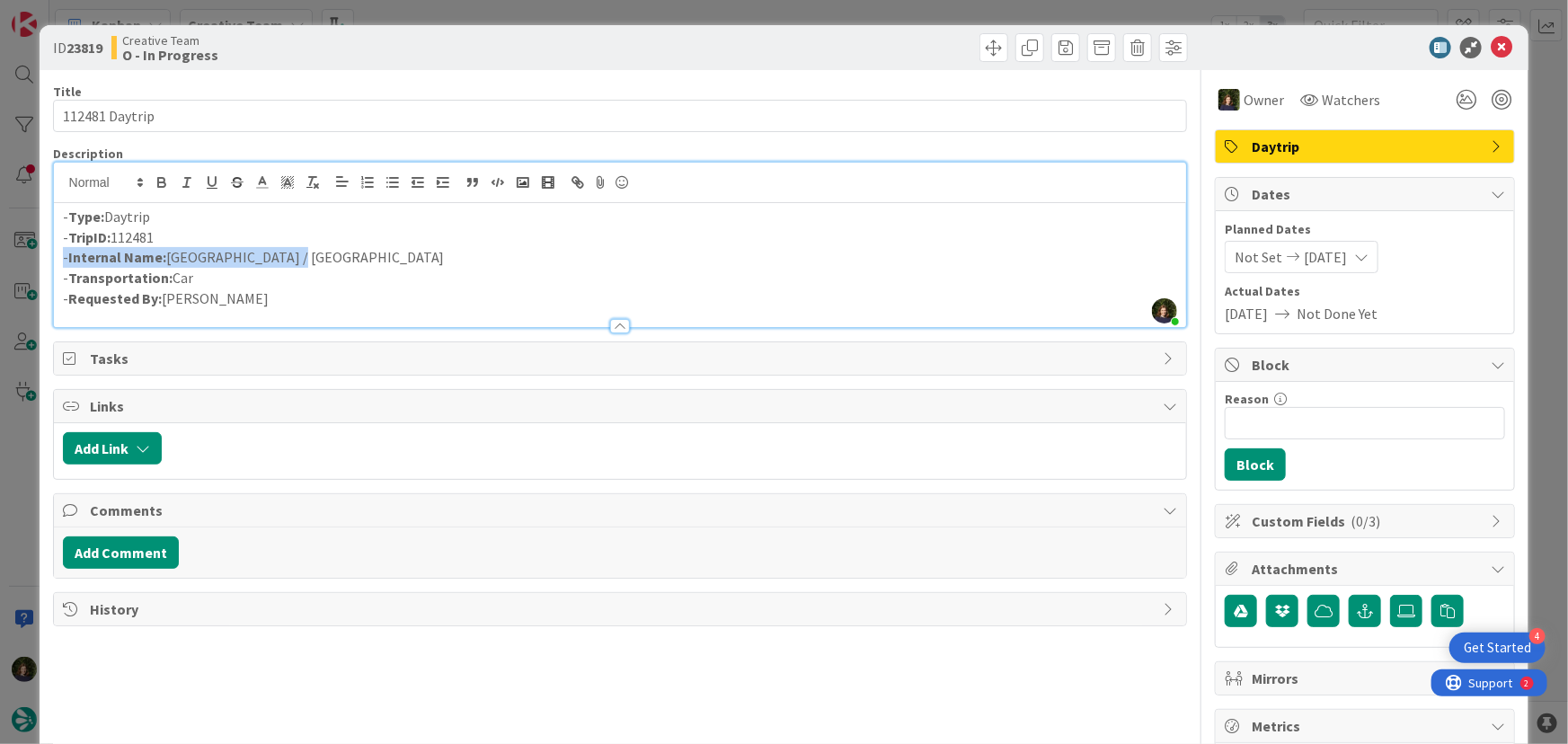
click at [45, 253] on div "ID 23819 Creative Team O - In Progress Title 14 / 128 112481 Daytrip Descriptio…" at bounding box center [784, 544] width 1490 height 1037
click at [1491, 45] on icon at bounding box center [1501, 47] width 22 height 22
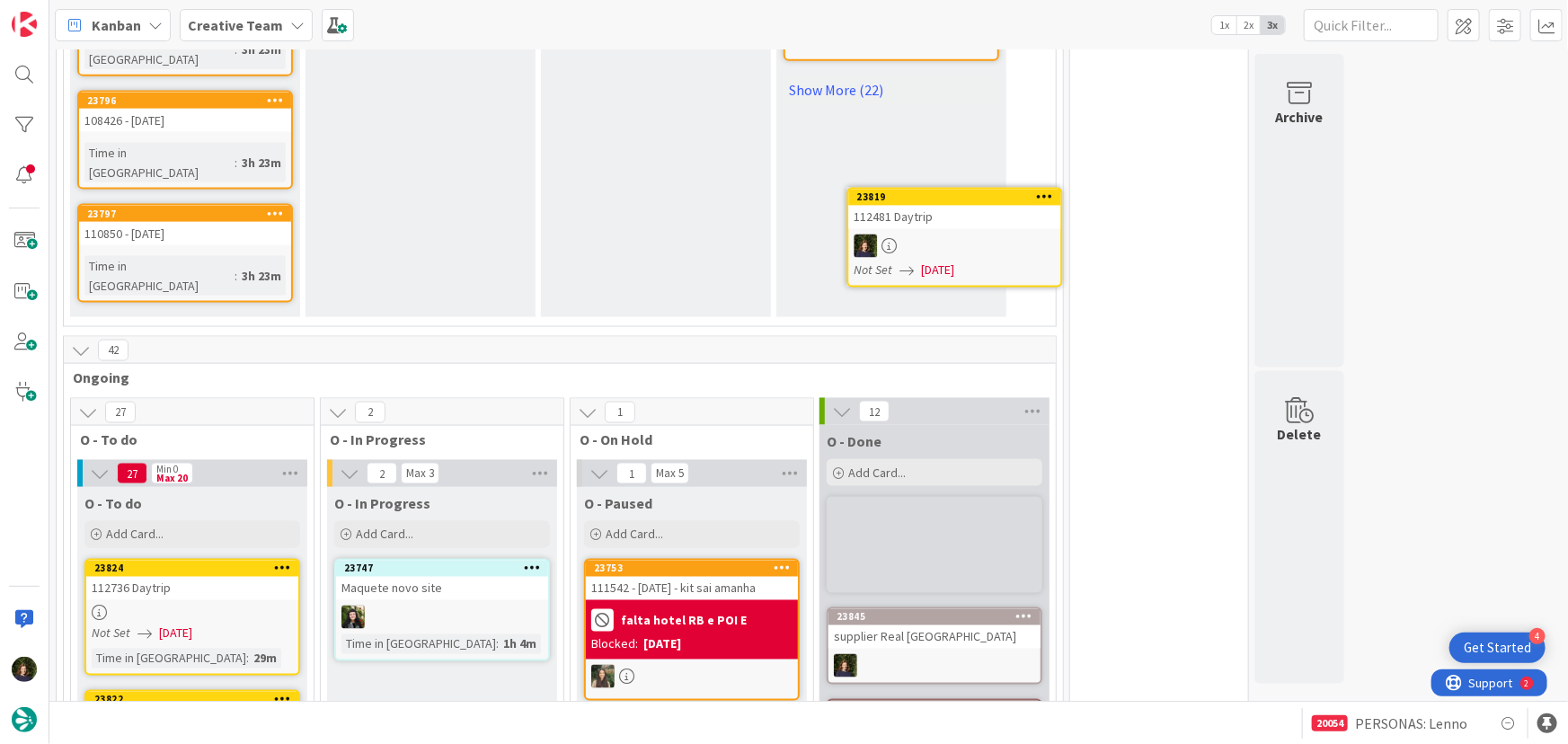
scroll to position [1242, 0]
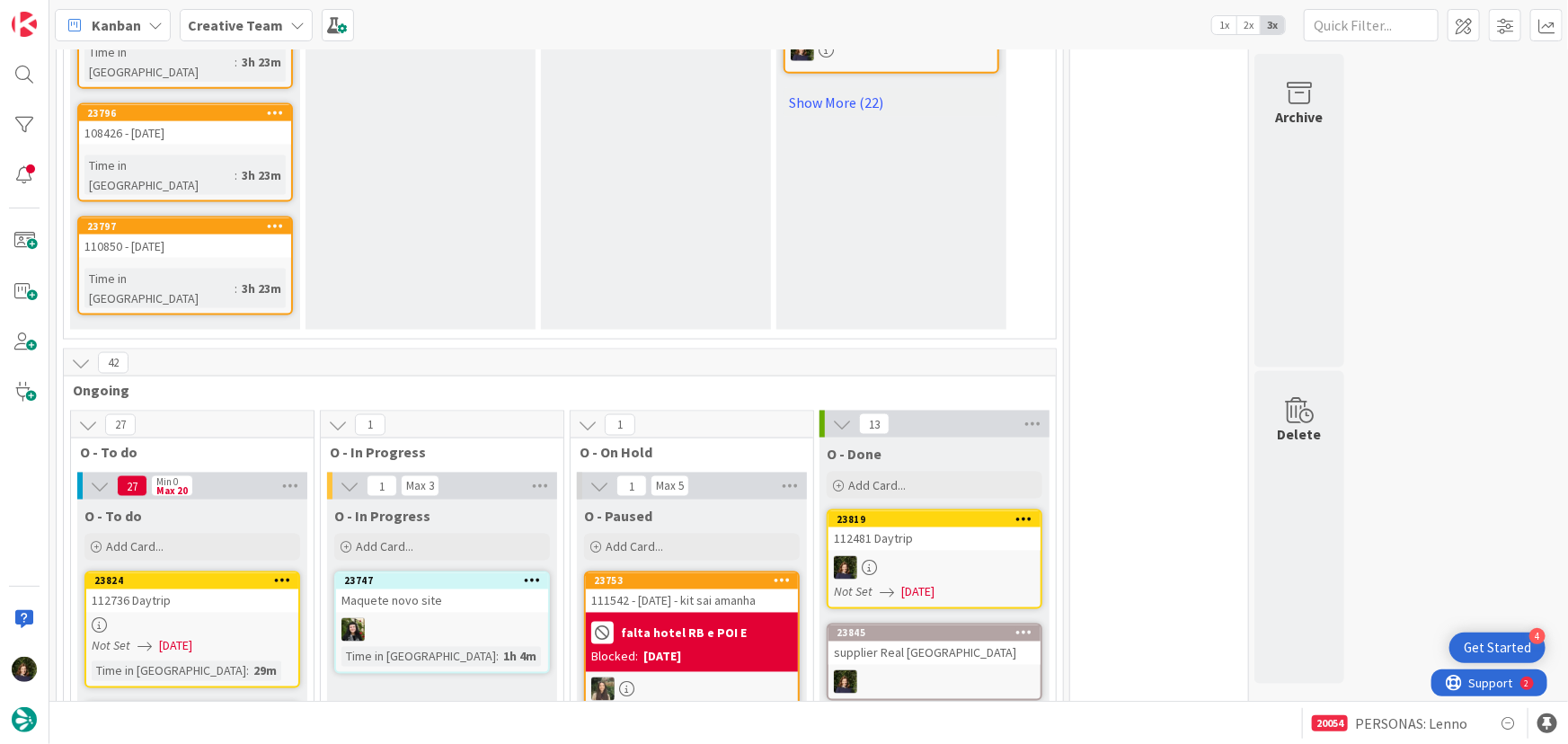
click at [138, 618] on div at bounding box center [192, 626] width 212 height 16
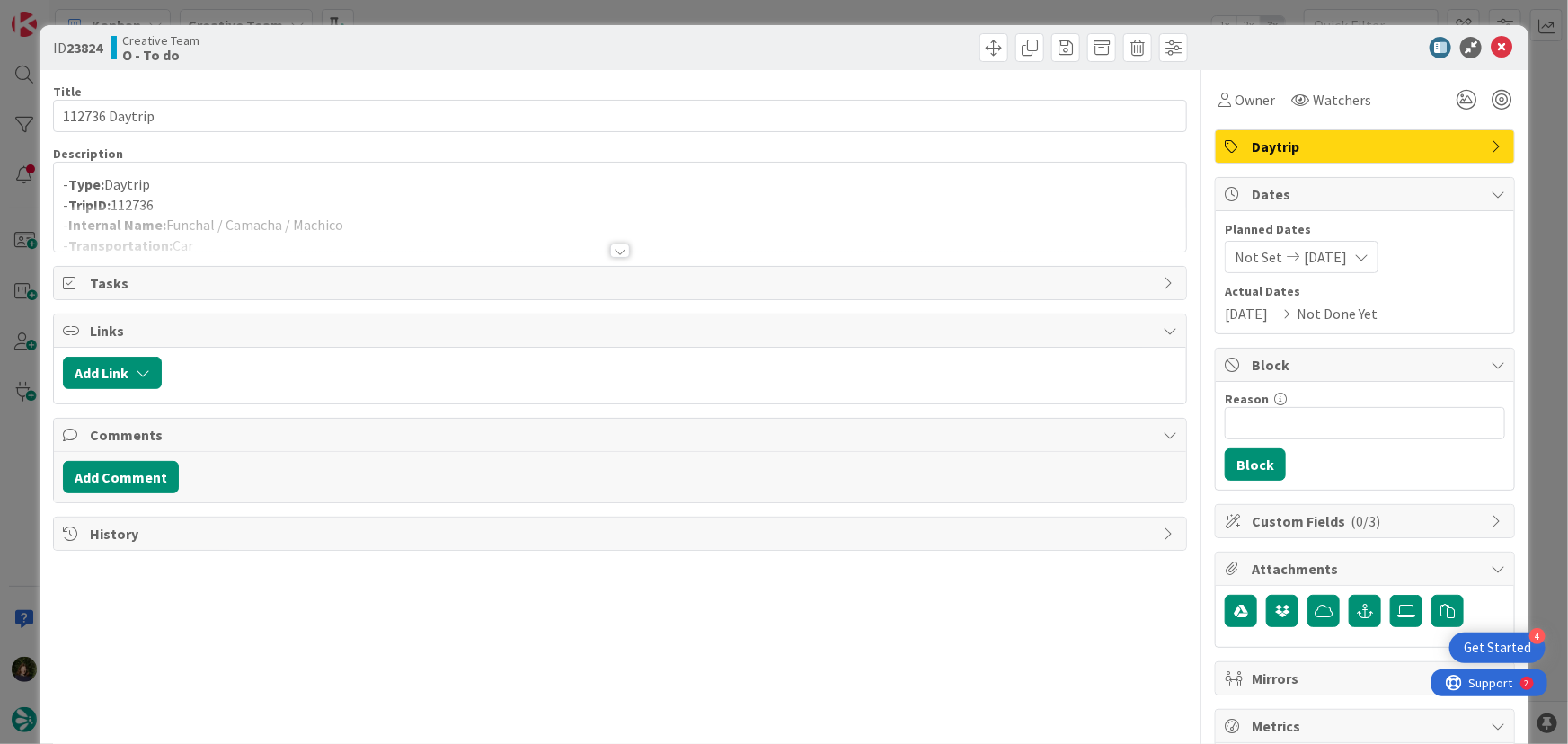
click at [618, 247] on div at bounding box center [620, 250] width 20 height 15
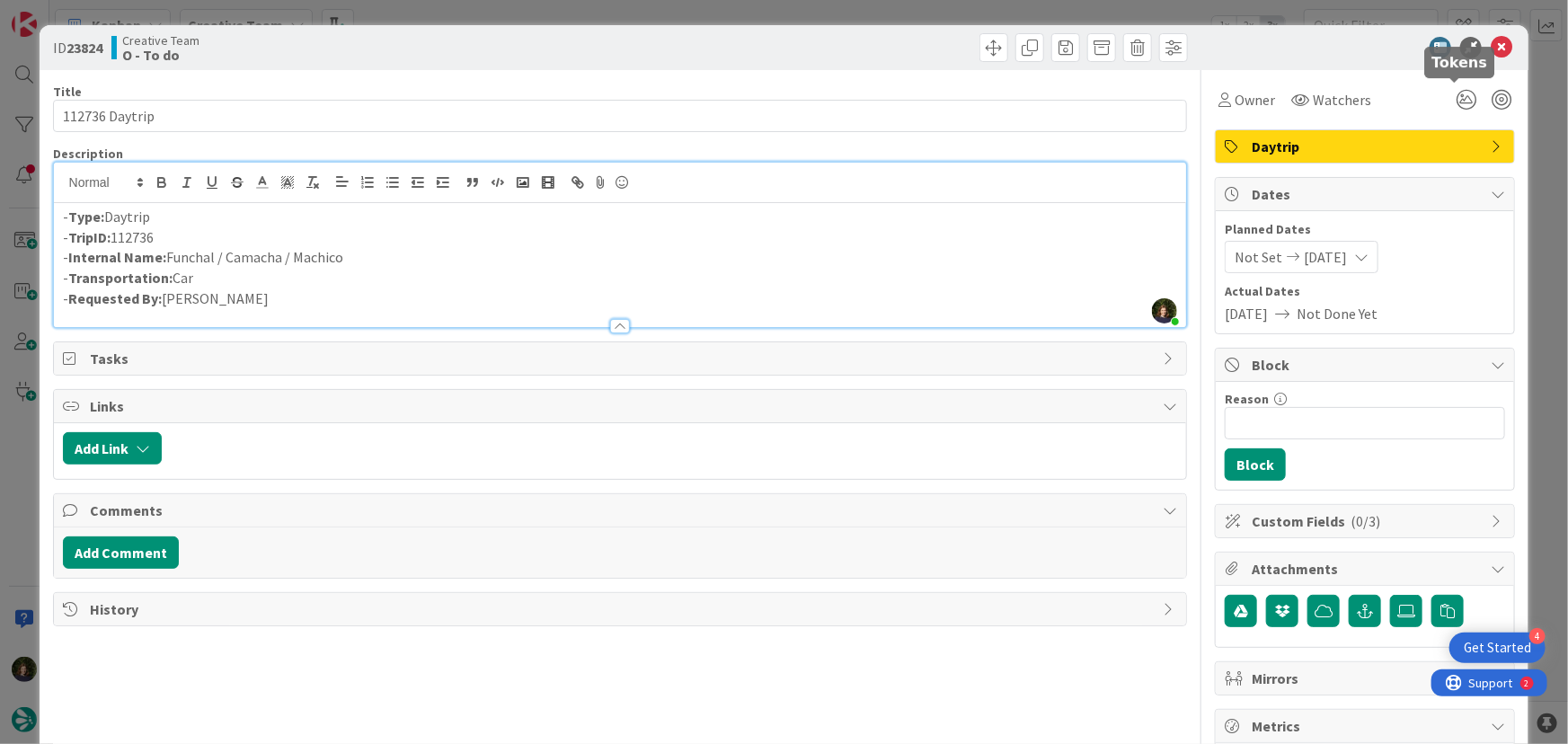
scroll to position [1250, 0]
drag, startPoint x: 1488, startPoint y: 51, endPoint x: 1428, endPoint y: 86, distance: 69.5
click at [1490, 51] on icon at bounding box center [1501, 47] width 22 height 22
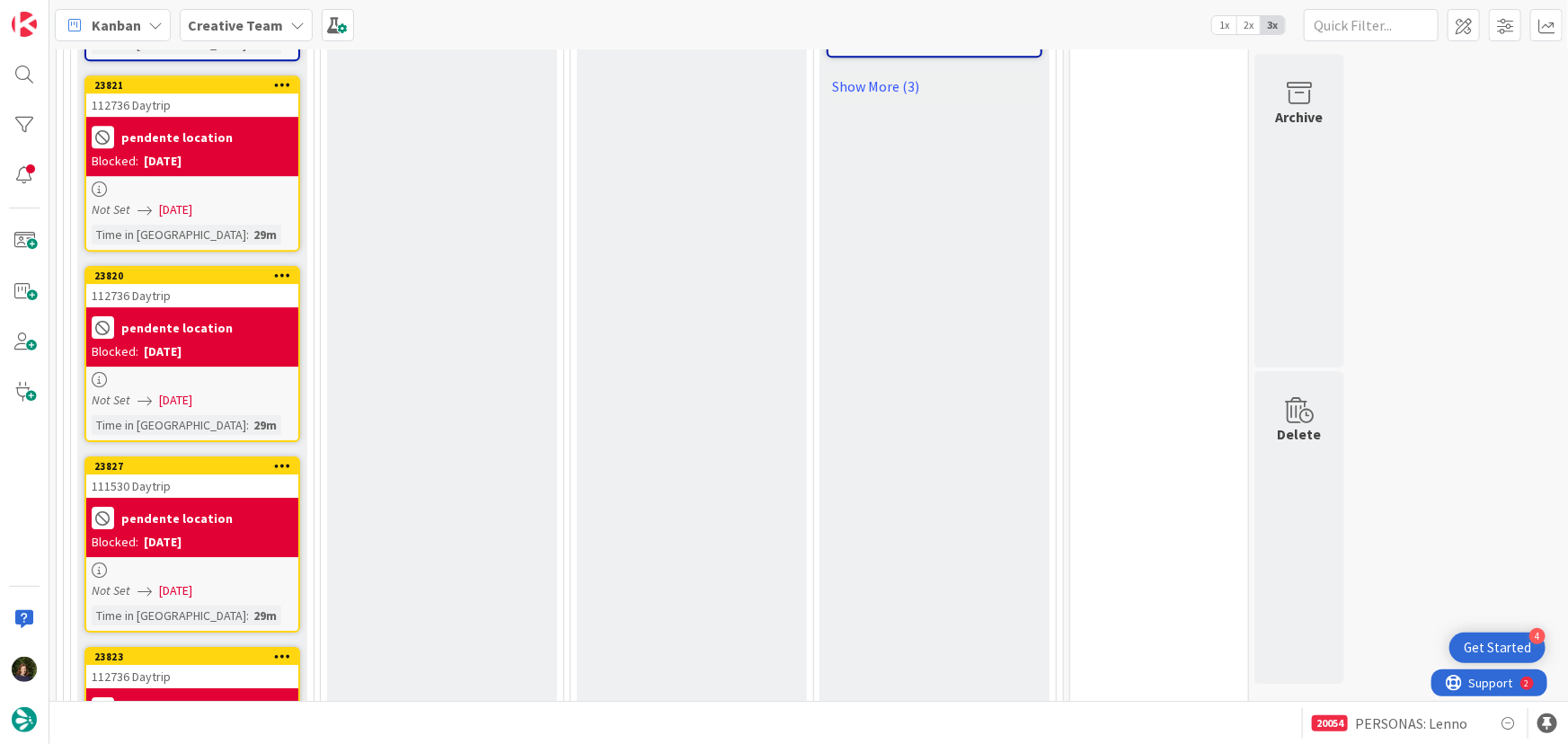
scroll to position [2802, 0]
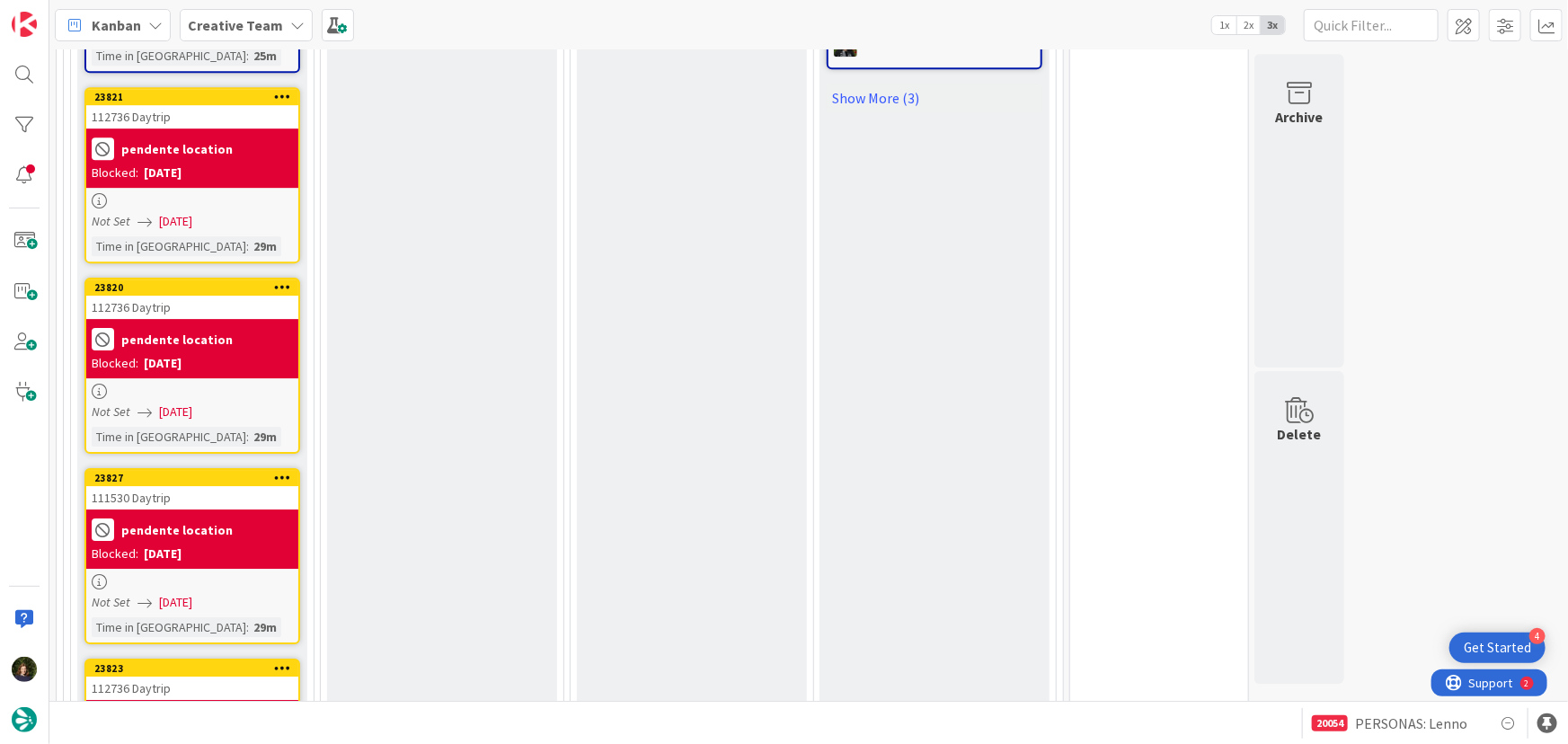
click at [163, 574] on div at bounding box center [192, 582] width 212 height 16
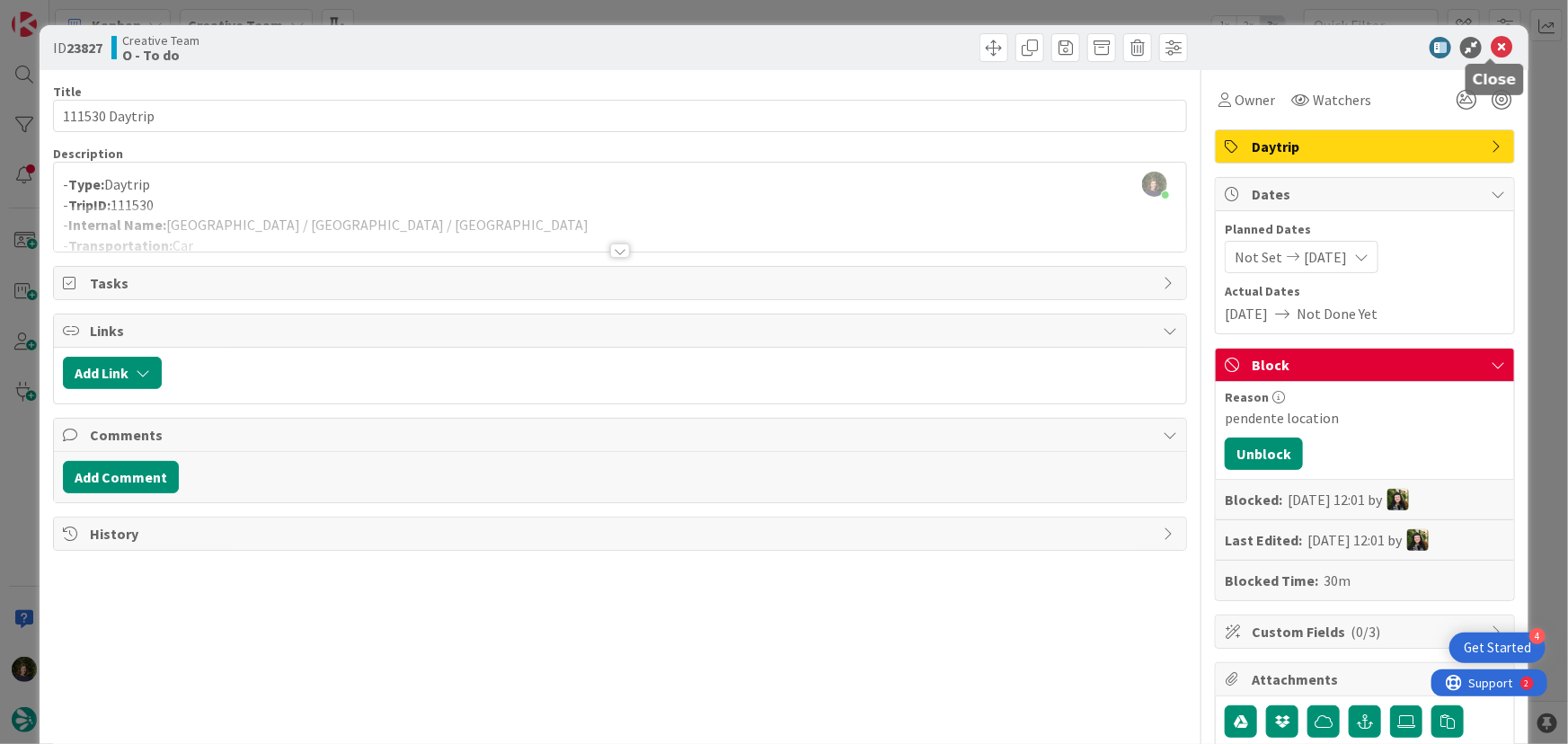
click at [1490, 47] on icon at bounding box center [1501, 47] width 22 height 22
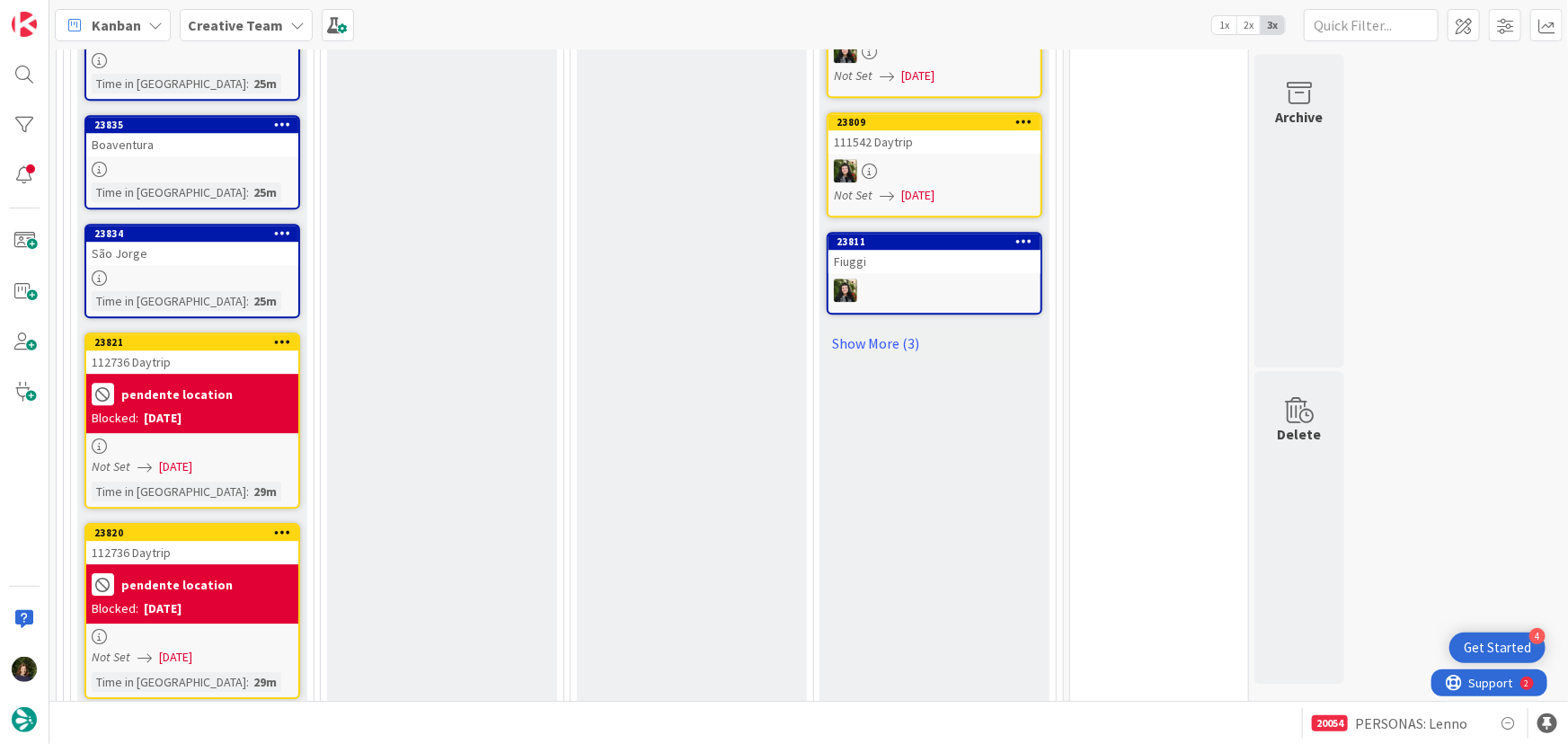
click at [179, 541] on div "112736 Daytrip" at bounding box center [192, 553] width 212 height 24
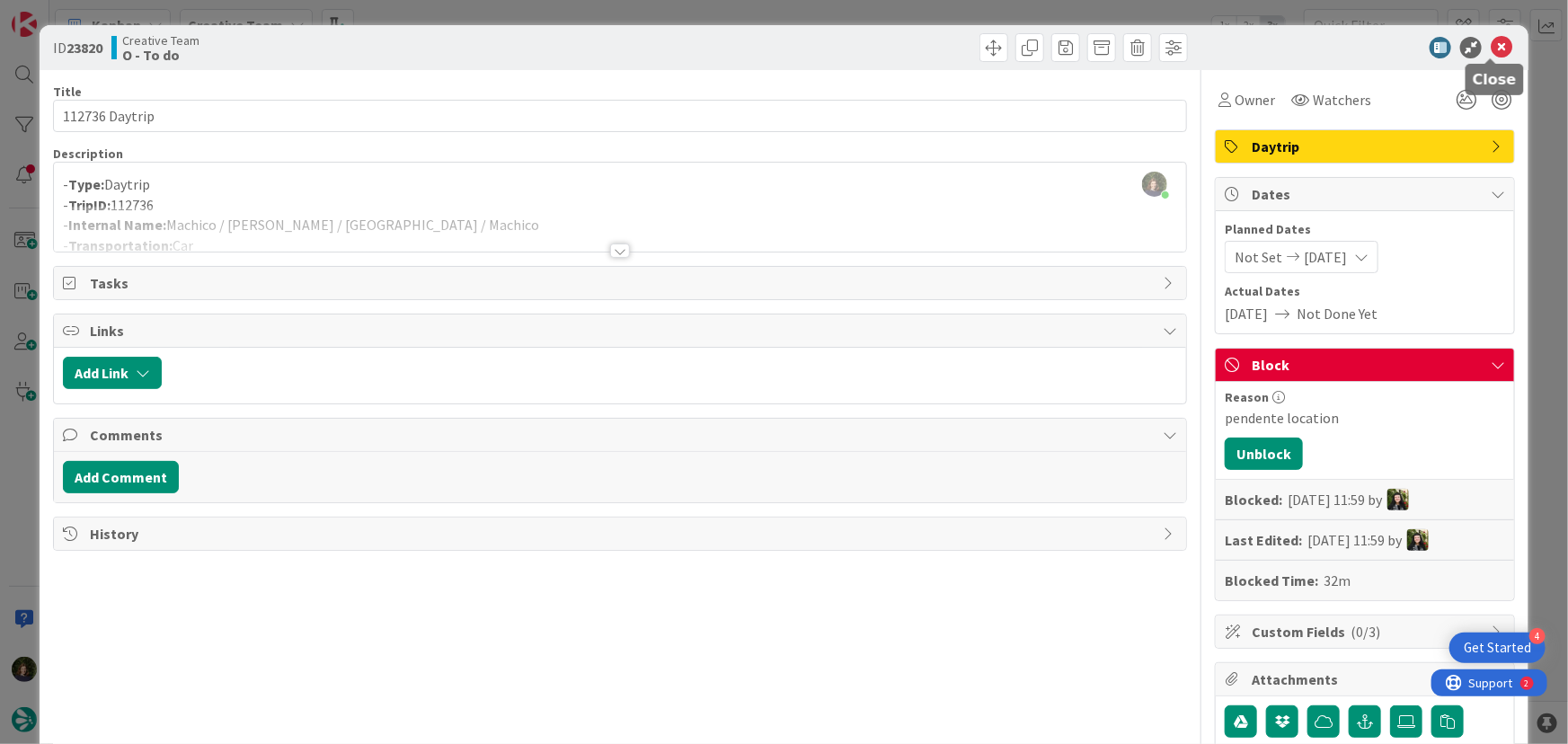
click at [1498, 47] on icon at bounding box center [1501, 47] width 22 height 22
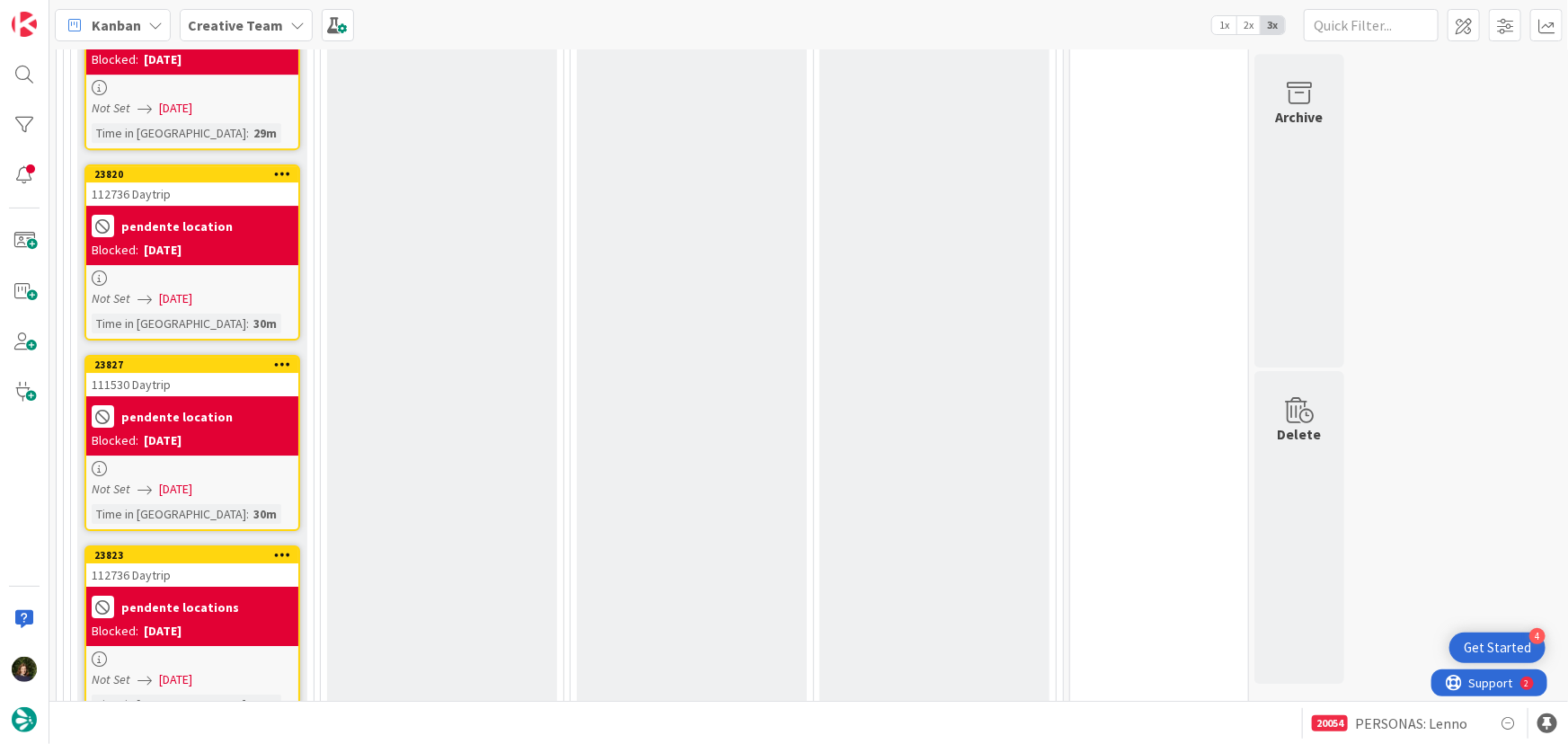
scroll to position [2964, 0]
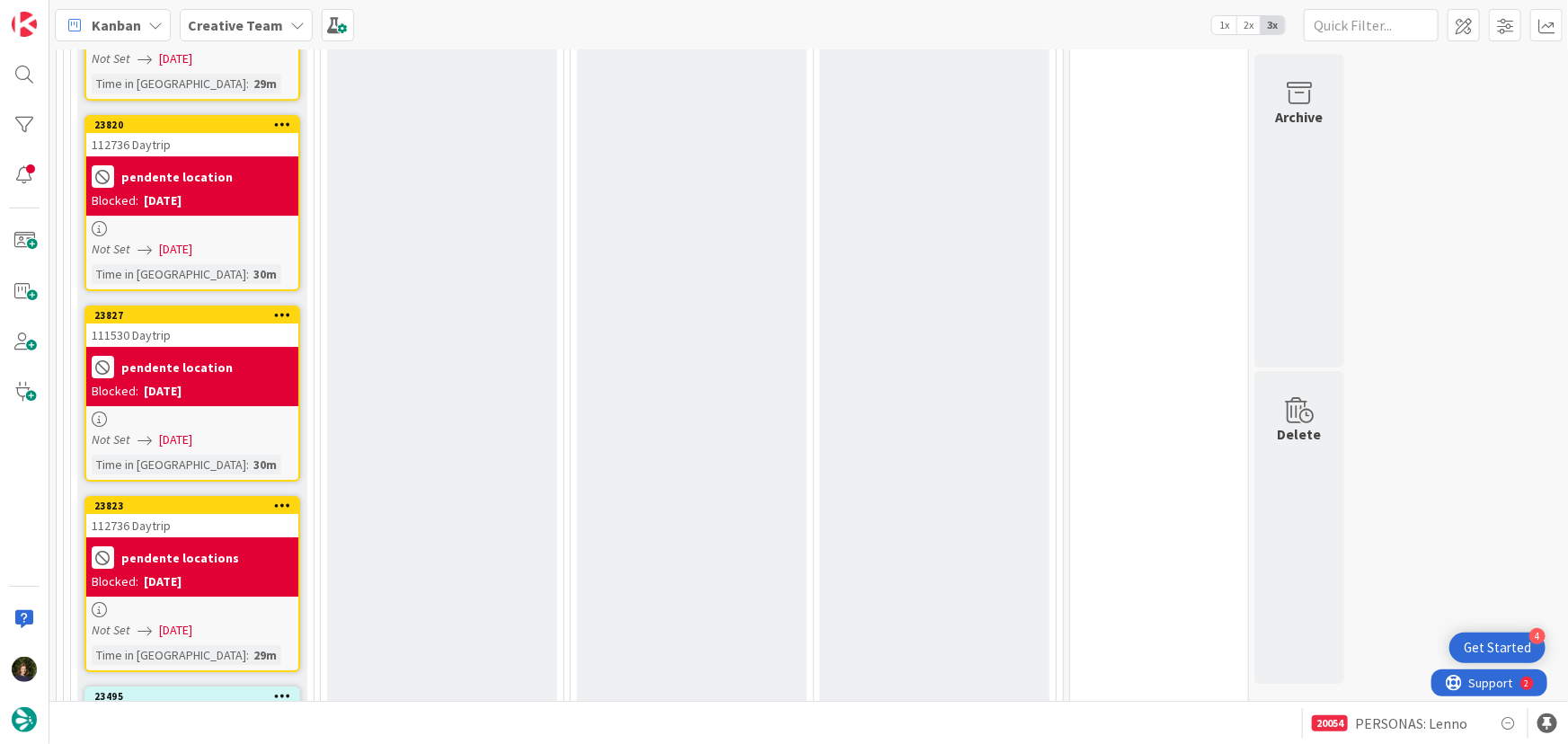
click at [189, 542] on div "pendente locations" at bounding box center [192, 557] width 201 height 30
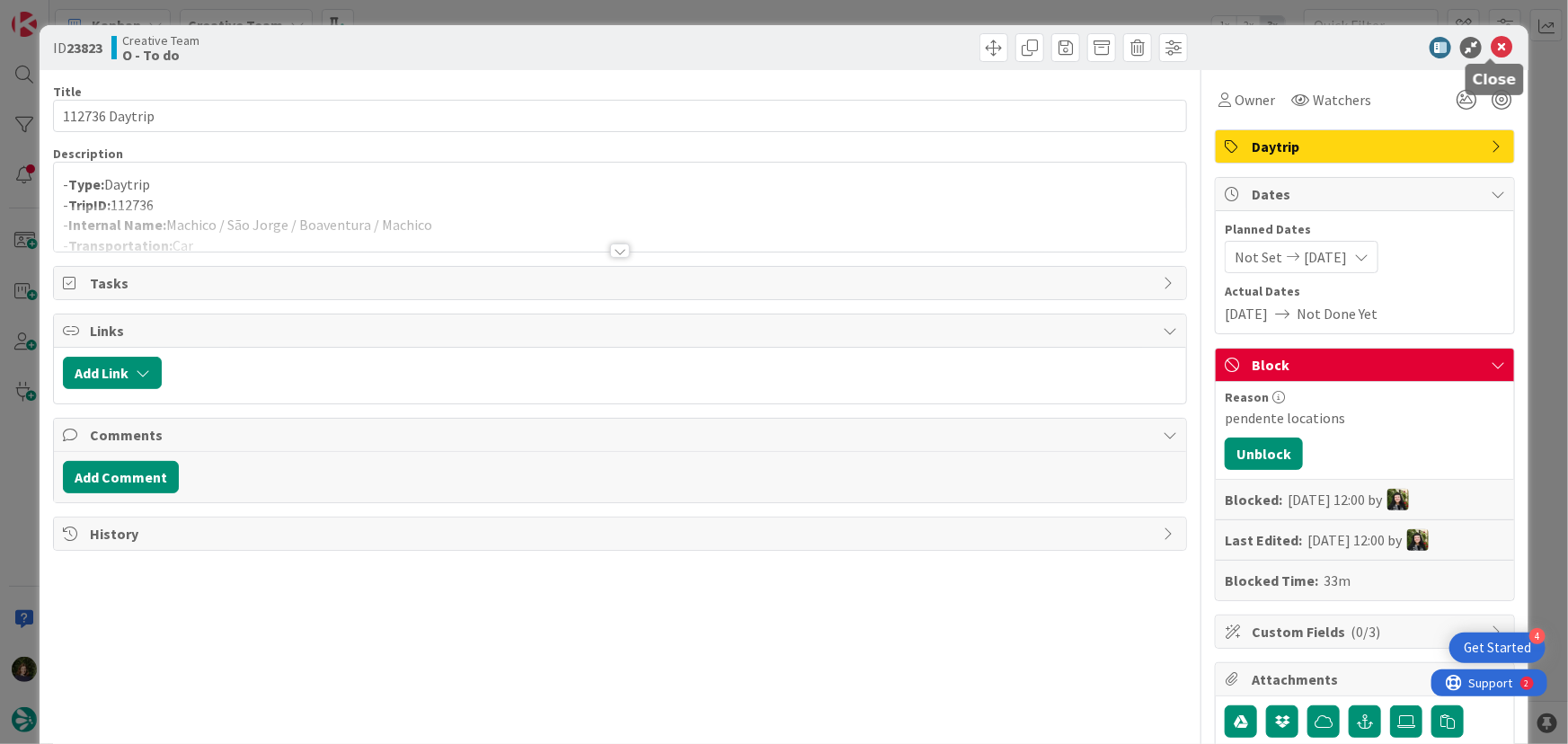
click at [1490, 53] on icon at bounding box center [1501, 47] width 22 height 22
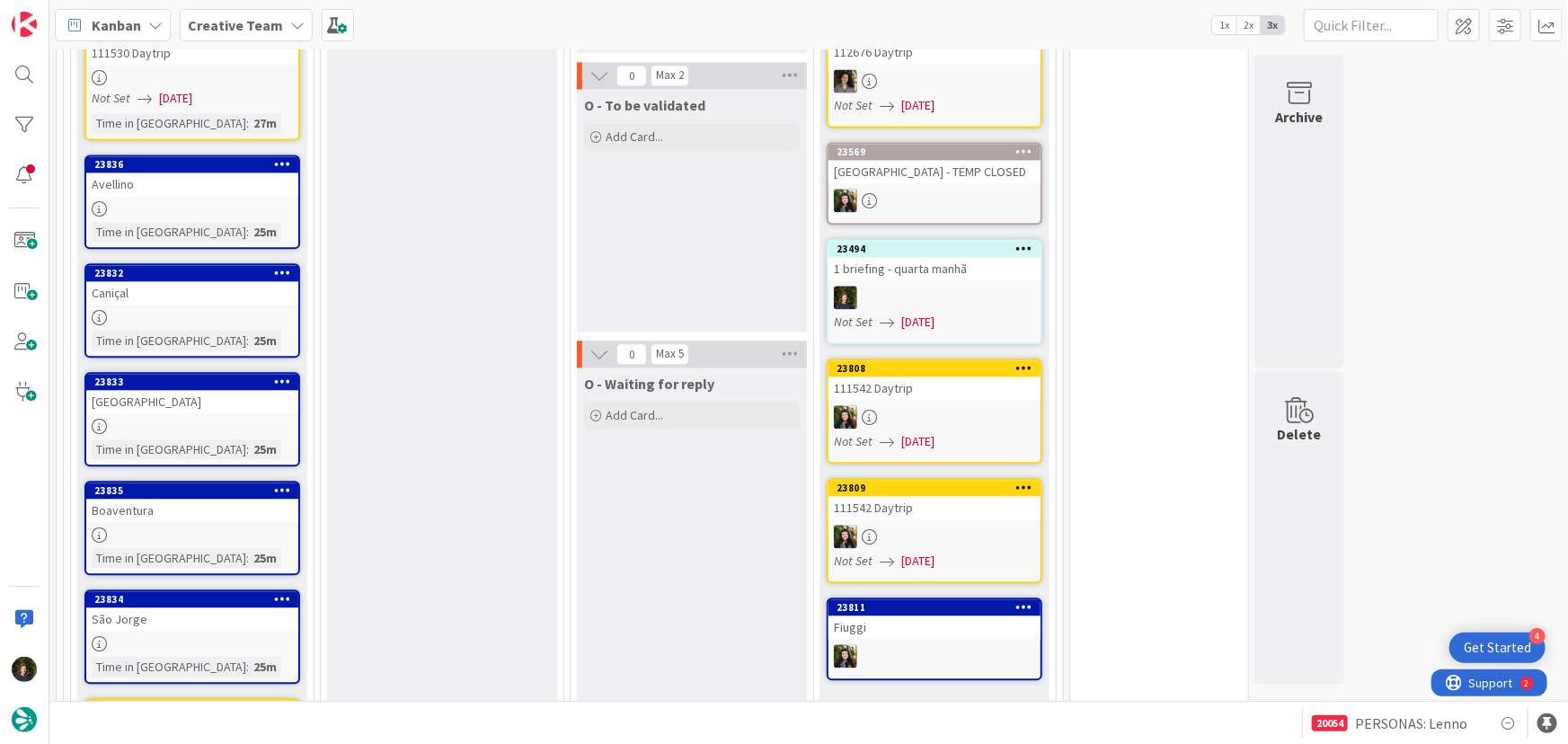
scroll to position [1879, 0]
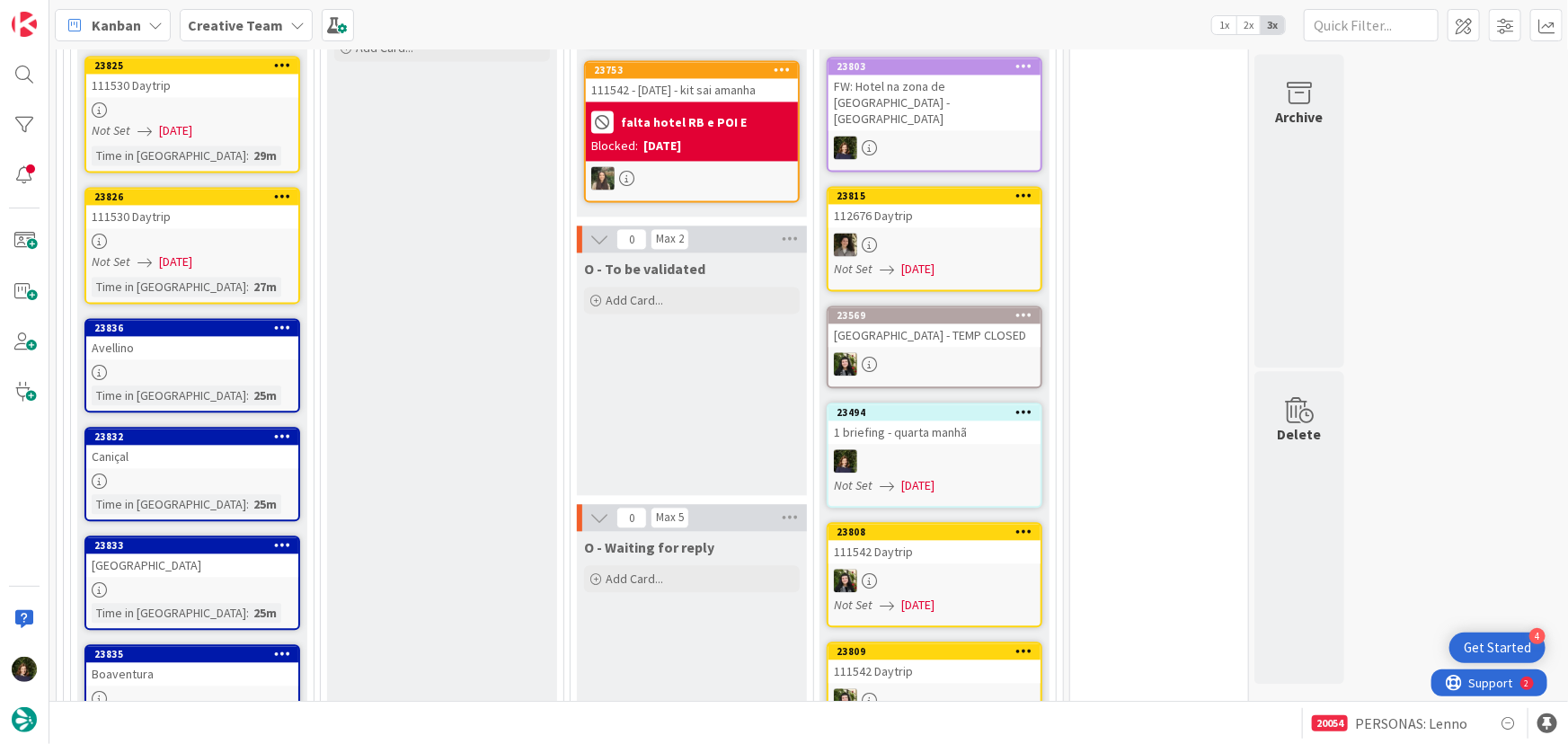
click at [170, 336] on div "Avellino" at bounding box center [192, 347] width 212 height 24
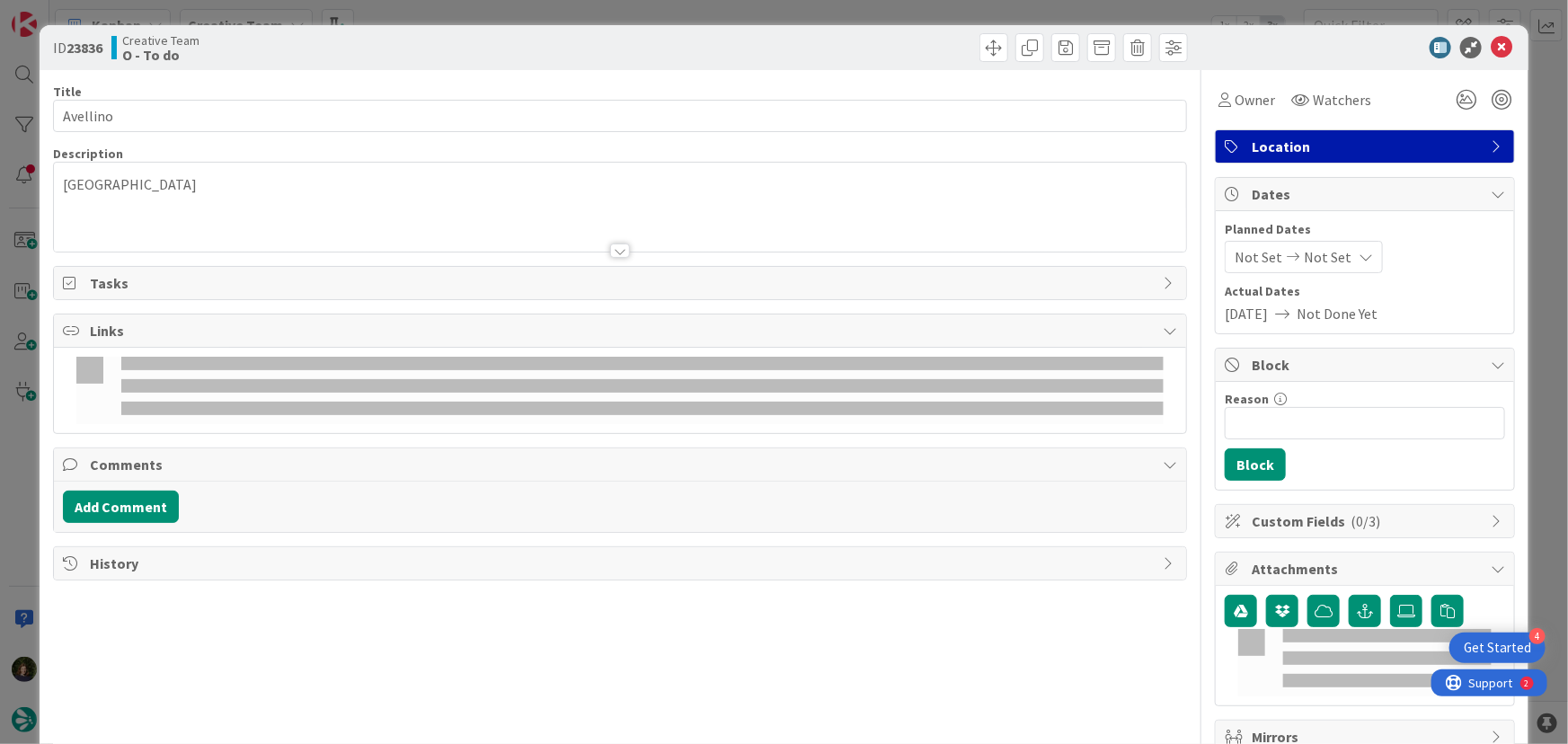
scroll to position [1887, 0]
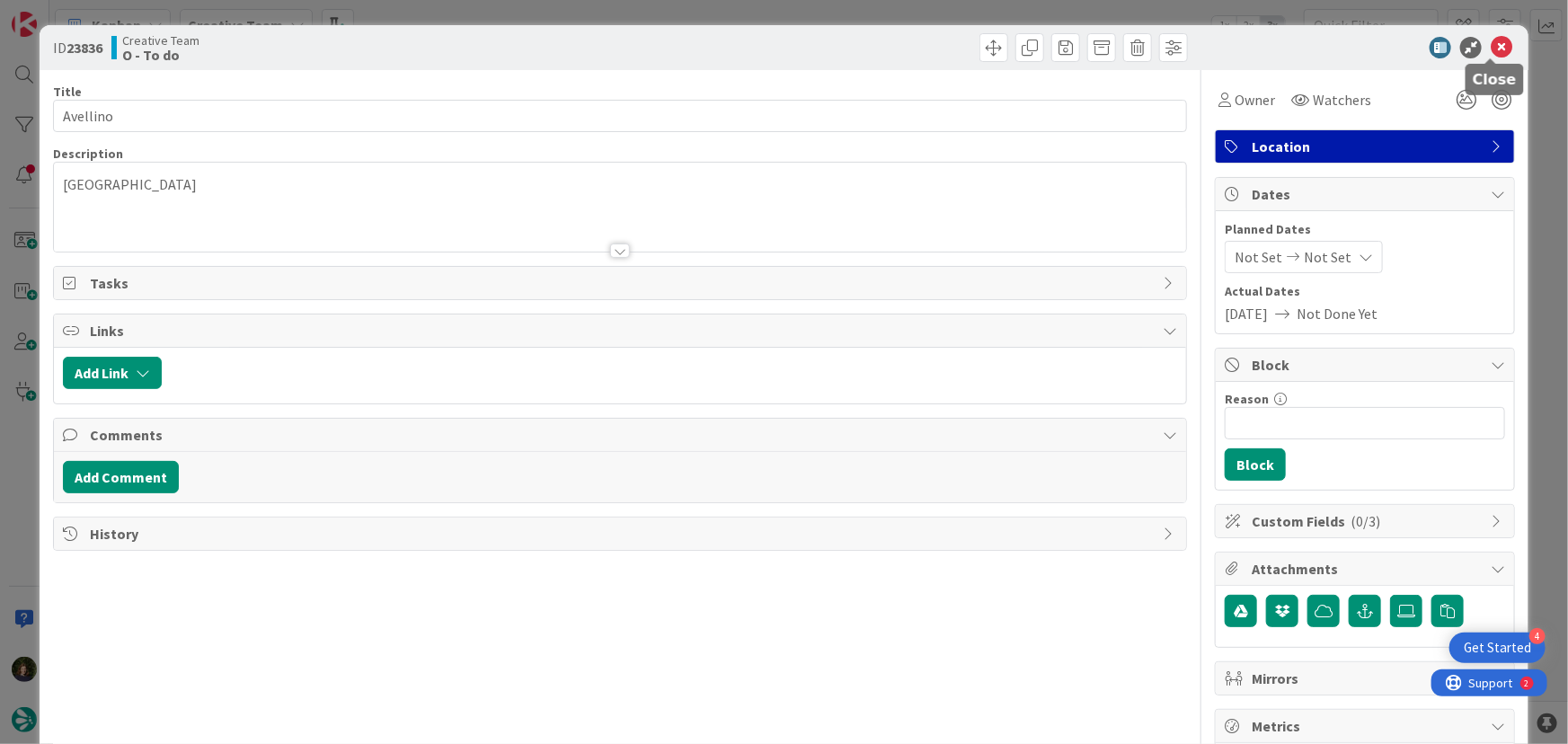
click at [1490, 45] on icon at bounding box center [1501, 47] width 22 height 22
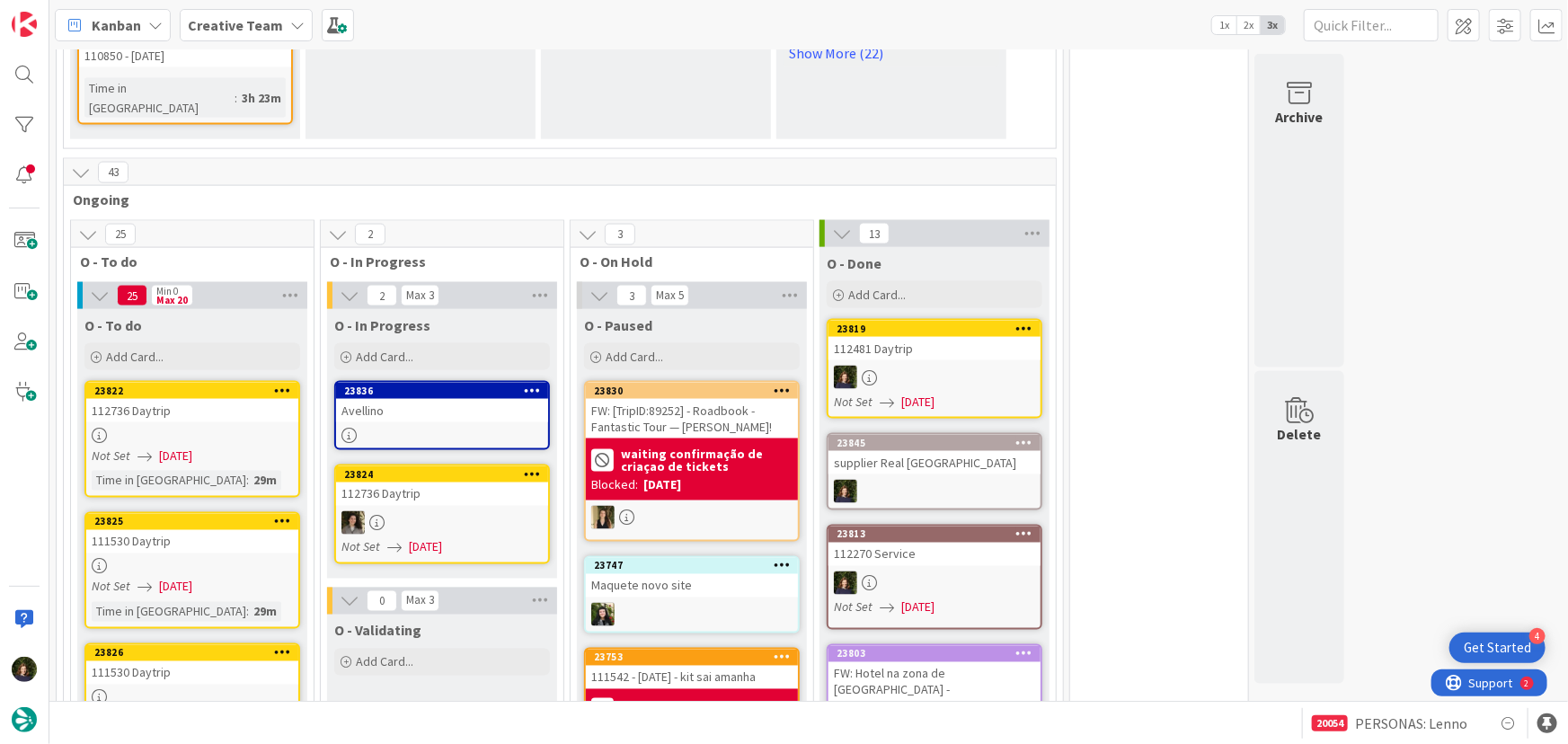
click at [446, 399] on div "Avellino" at bounding box center [441, 410] width 212 height 24
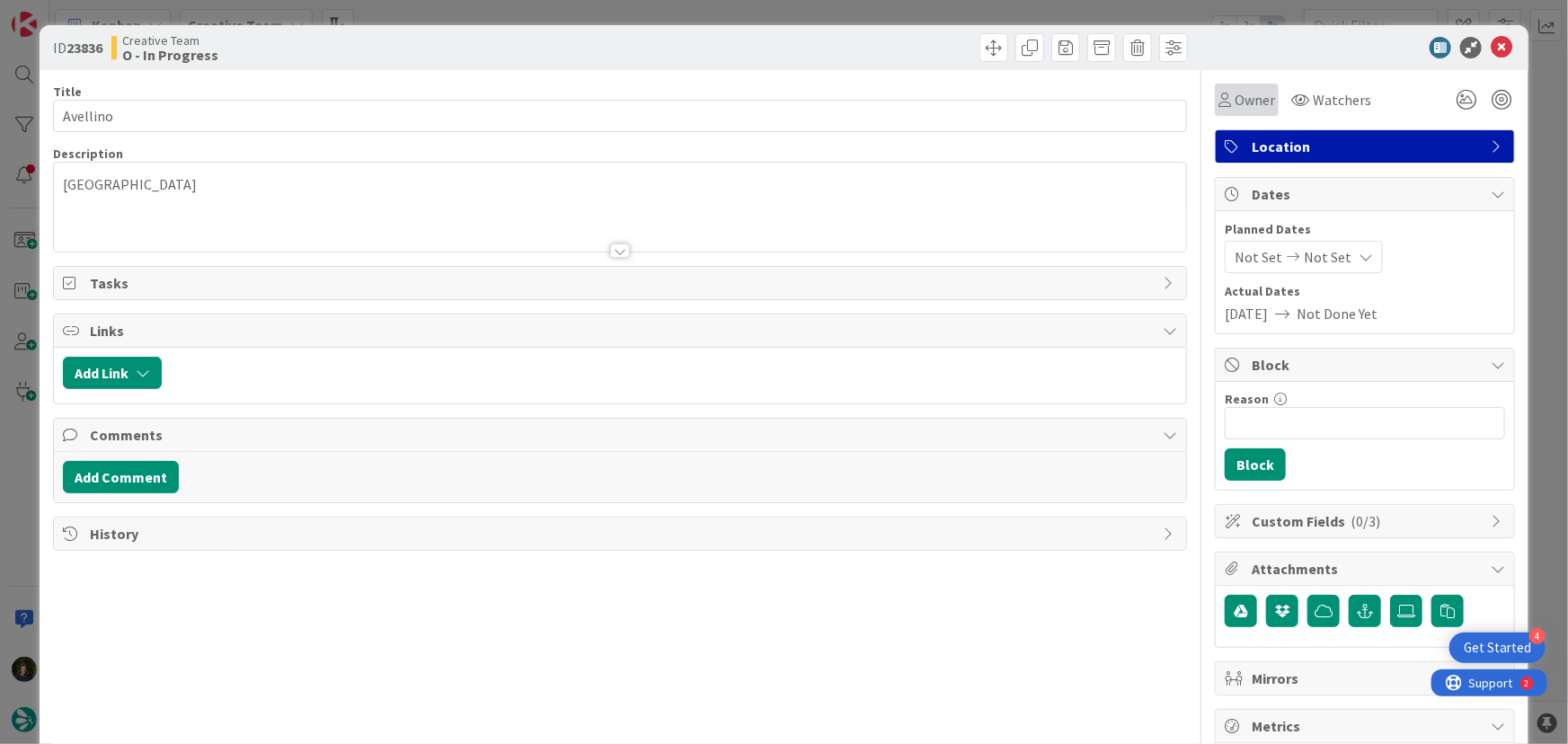
click at [1266, 104] on div "Owner" at bounding box center [1246, 99] width 64 height 32
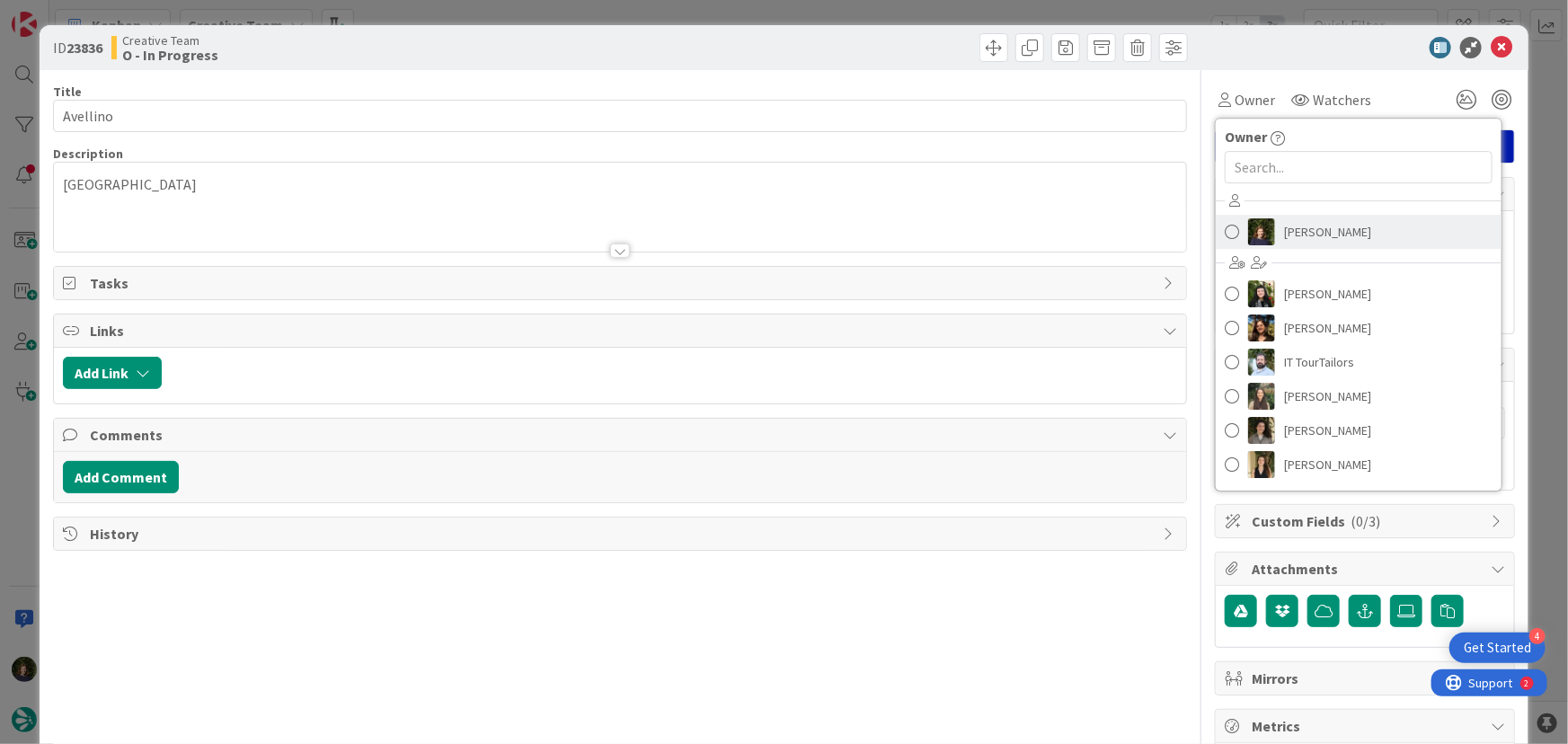
click at [1346, 235] on span "[PERSON_NAME]" at bounding box center [1327, 231] width 88 height 27
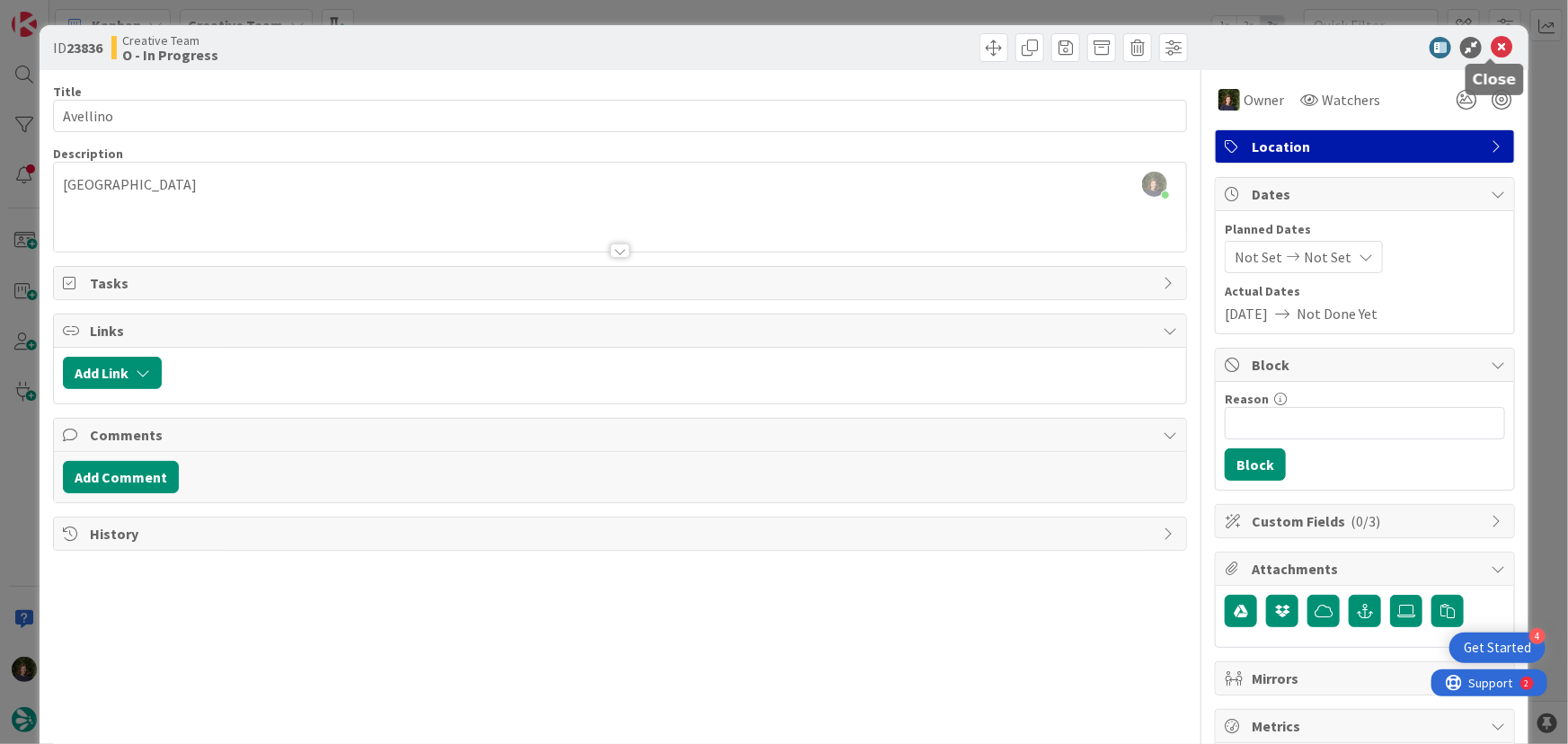
click at [1491, 46] on icon at bounding box center [1501, 47] width 22 height 22
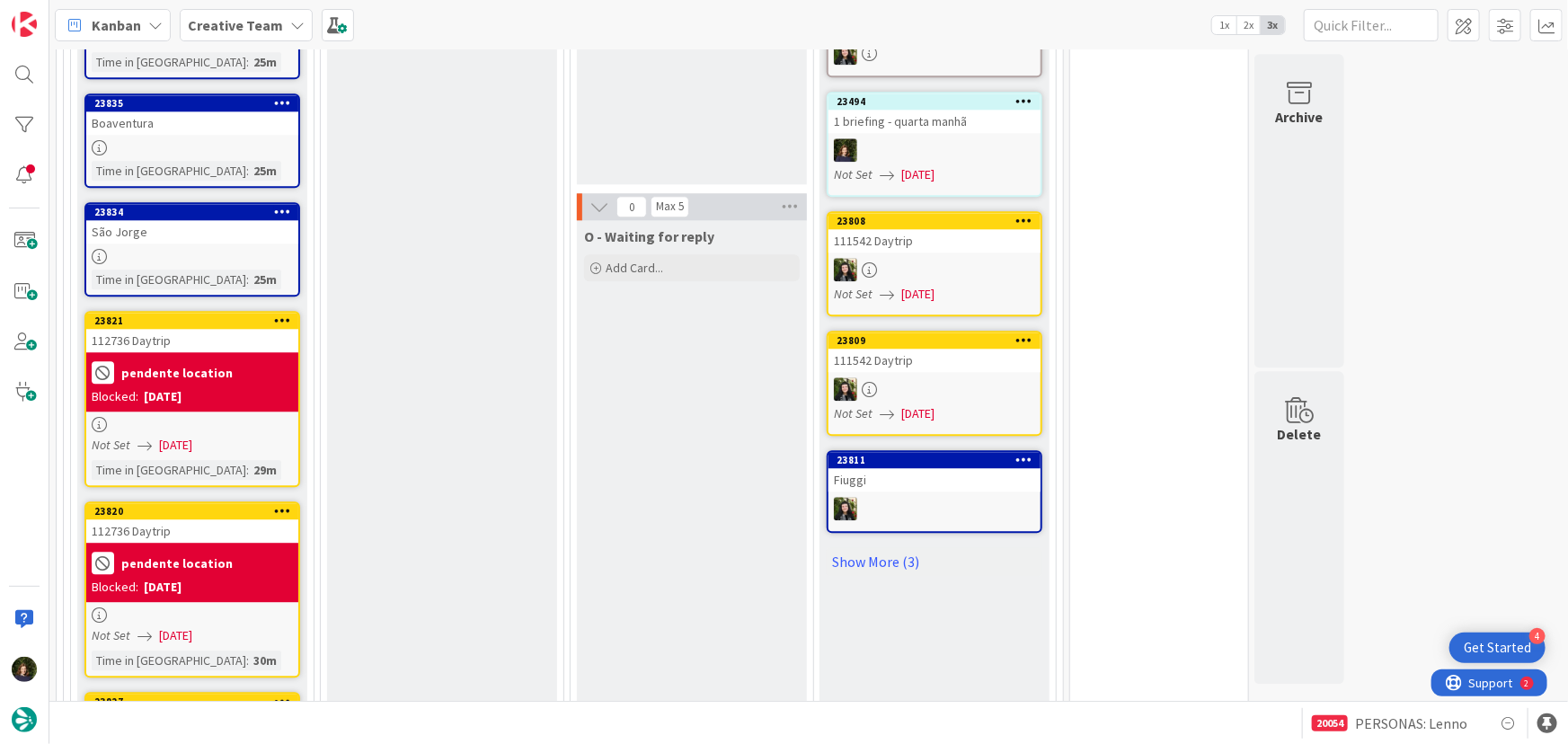
click at [171, 417] on div at bounding box center [192, 425] width 212 height 16
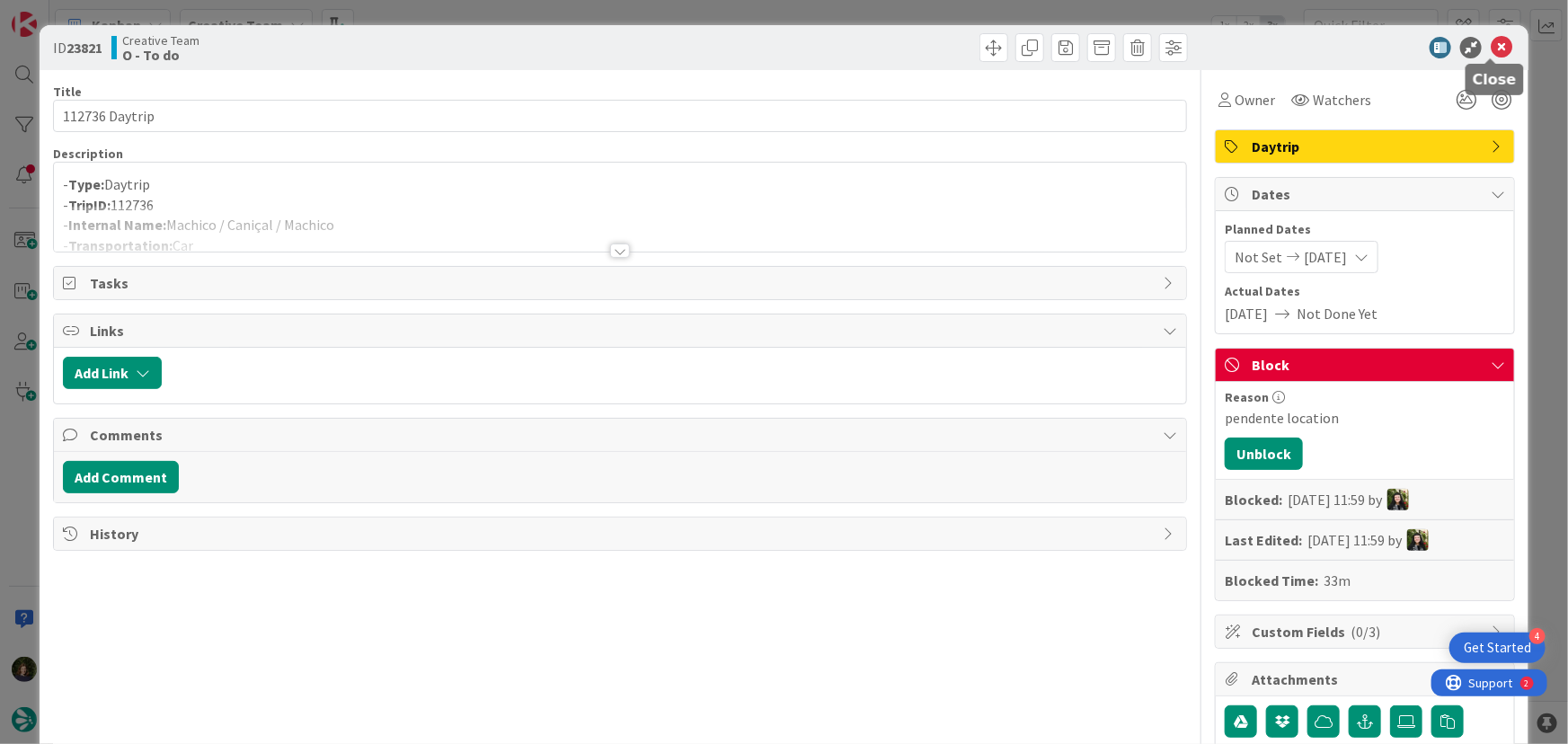
click at [1490, 53] on icon at bounding box center [1501, 47] width 22 height 22
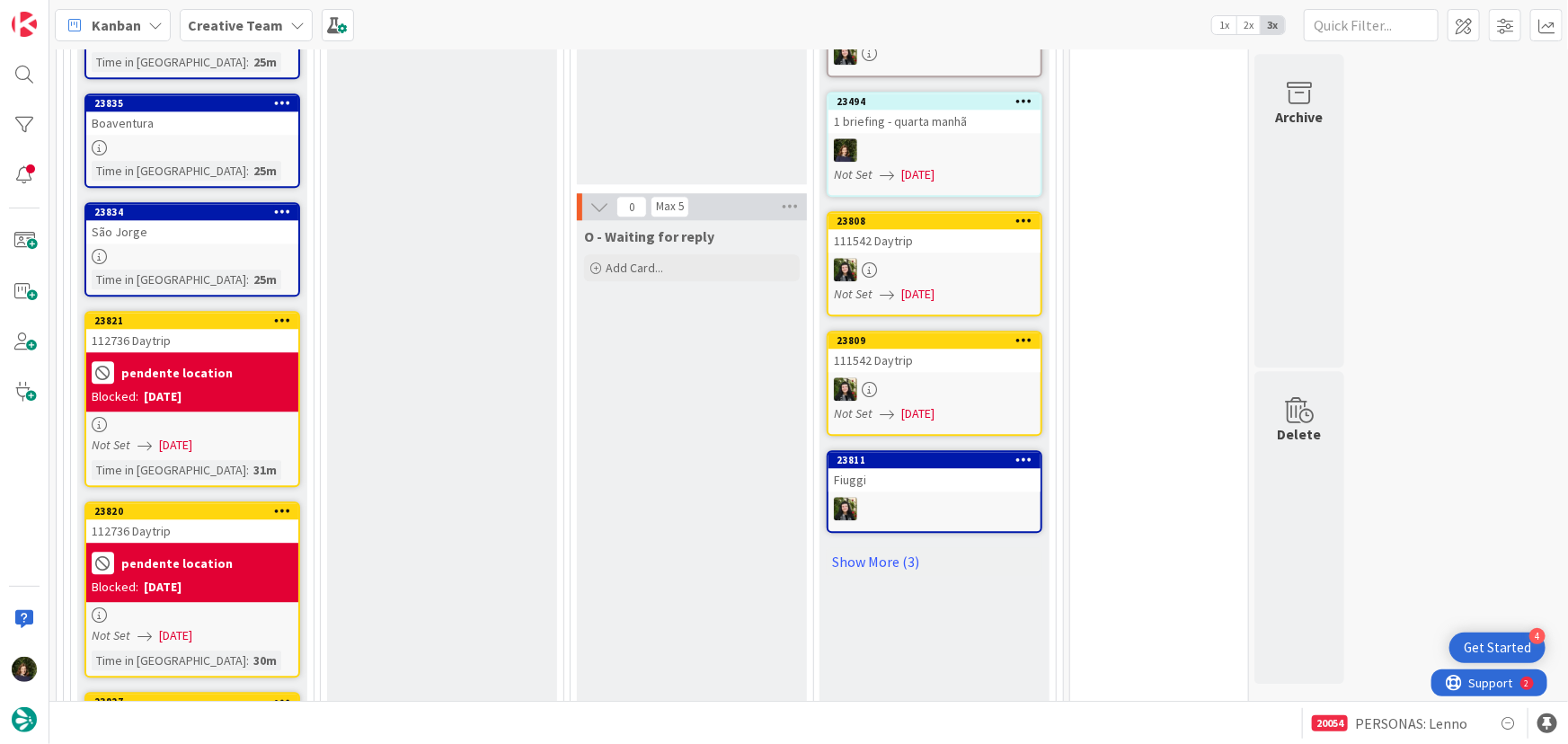
click at [202, 607] on div at bounding box center [192, 615] width 212 height 16
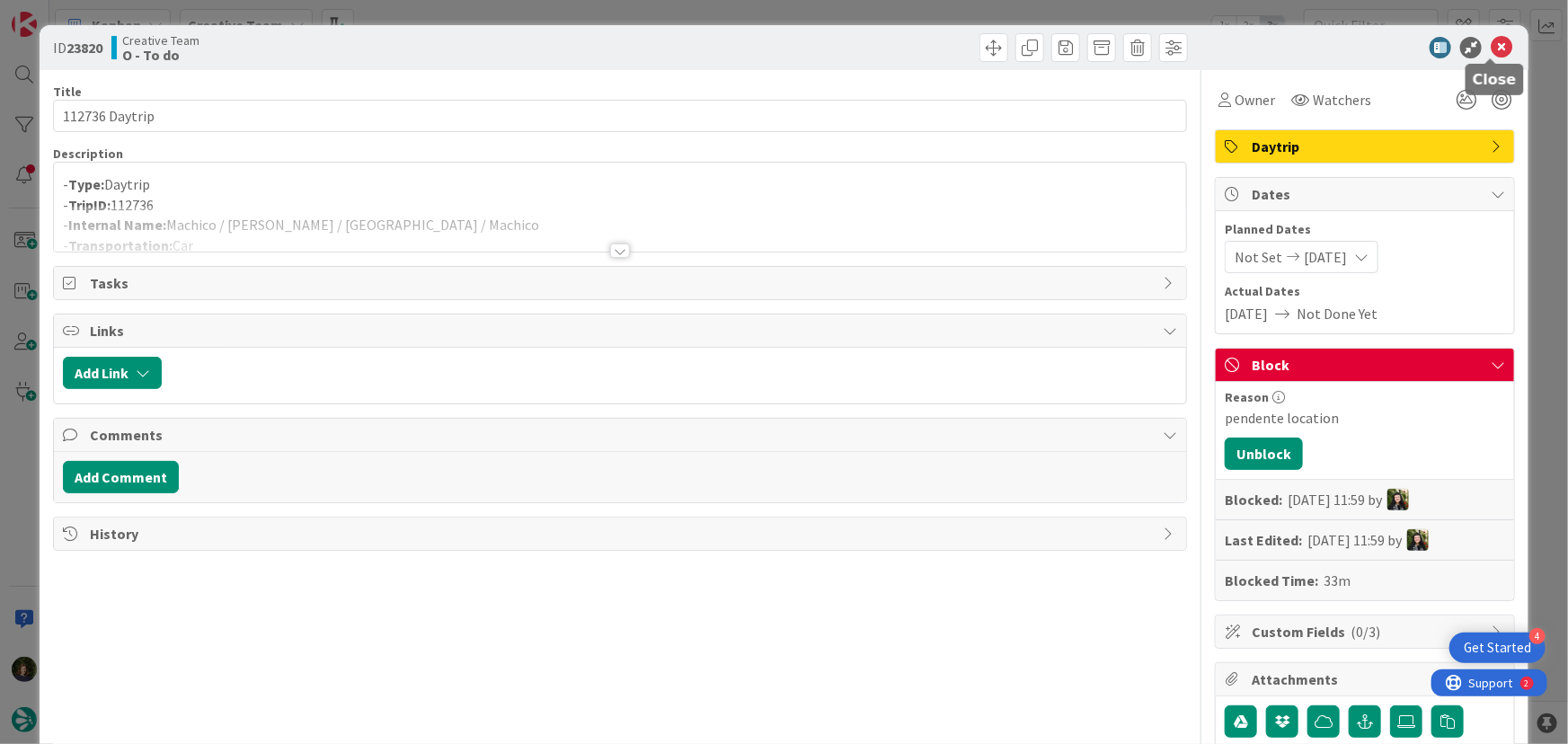
drag, startPoint x: 1485, startPoint y: 46, endPoint x: 1306, endPoint y: 129, distance: 197.3
click at [1490, 46] on icon at bounding box center [1501, 47] width 22 height 22
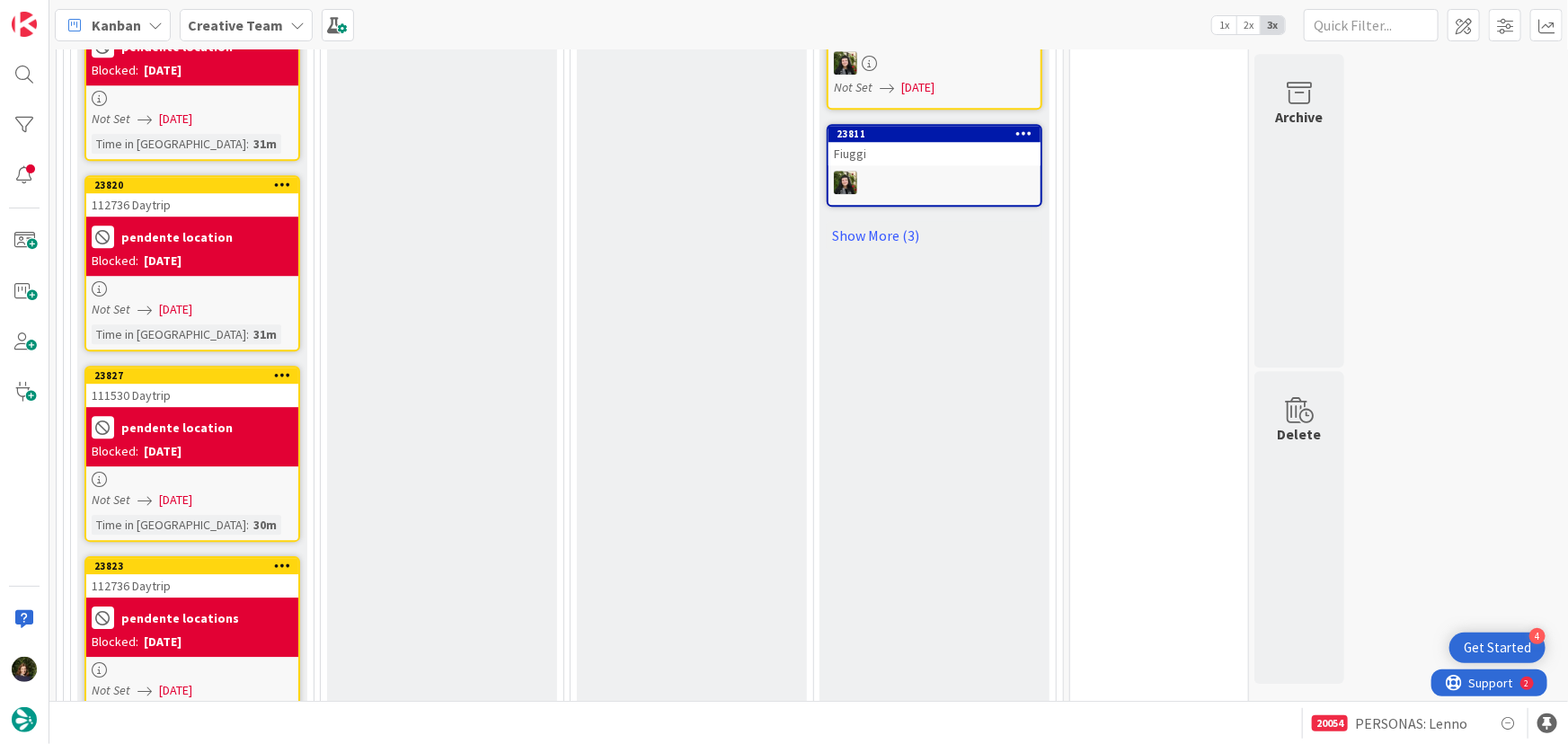
click at [145, 493] on icon at bounding box center [145, 500] width 15 height 15
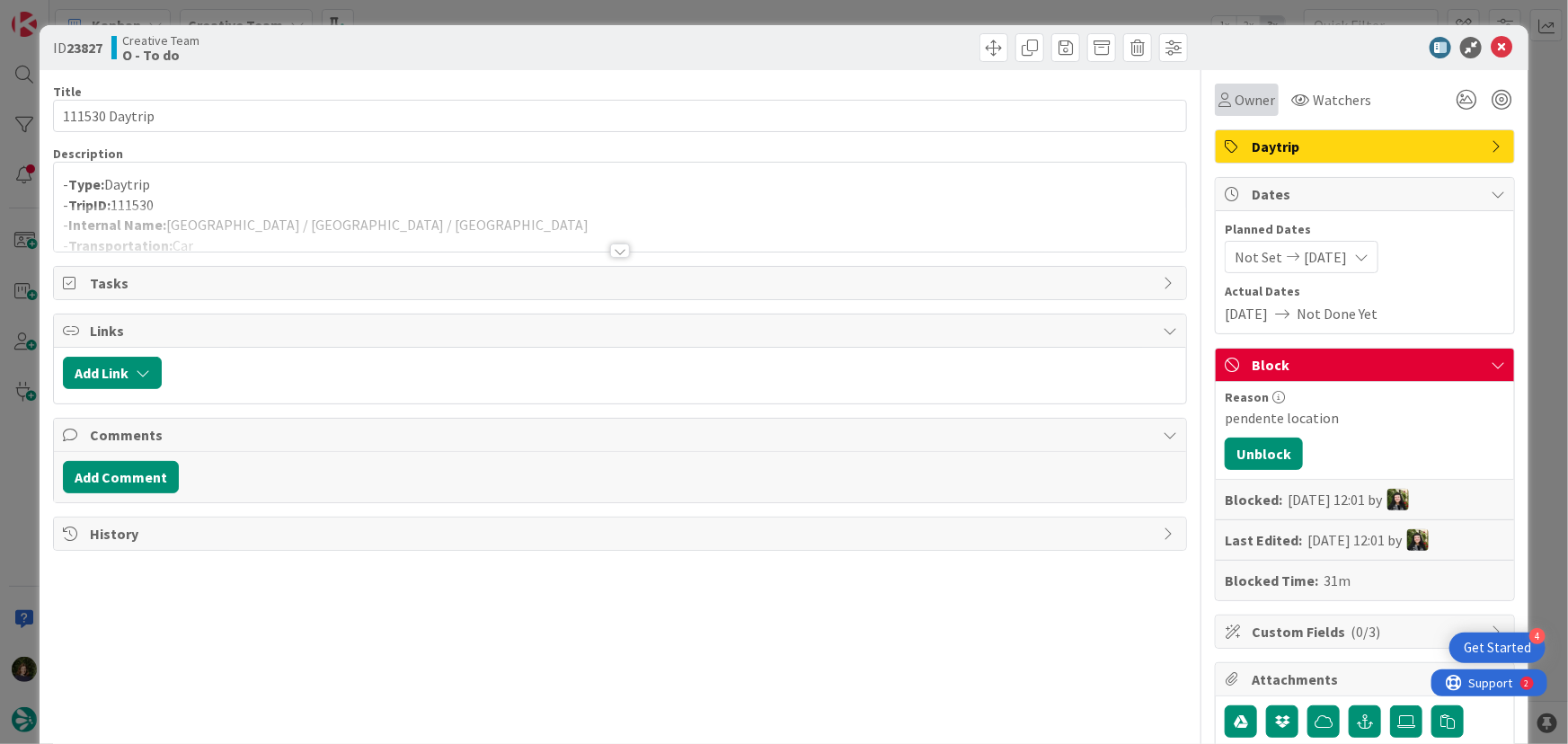
click at [1243, 98] on span "Owner" at bounding box center [1254, 99] width 40 height 22
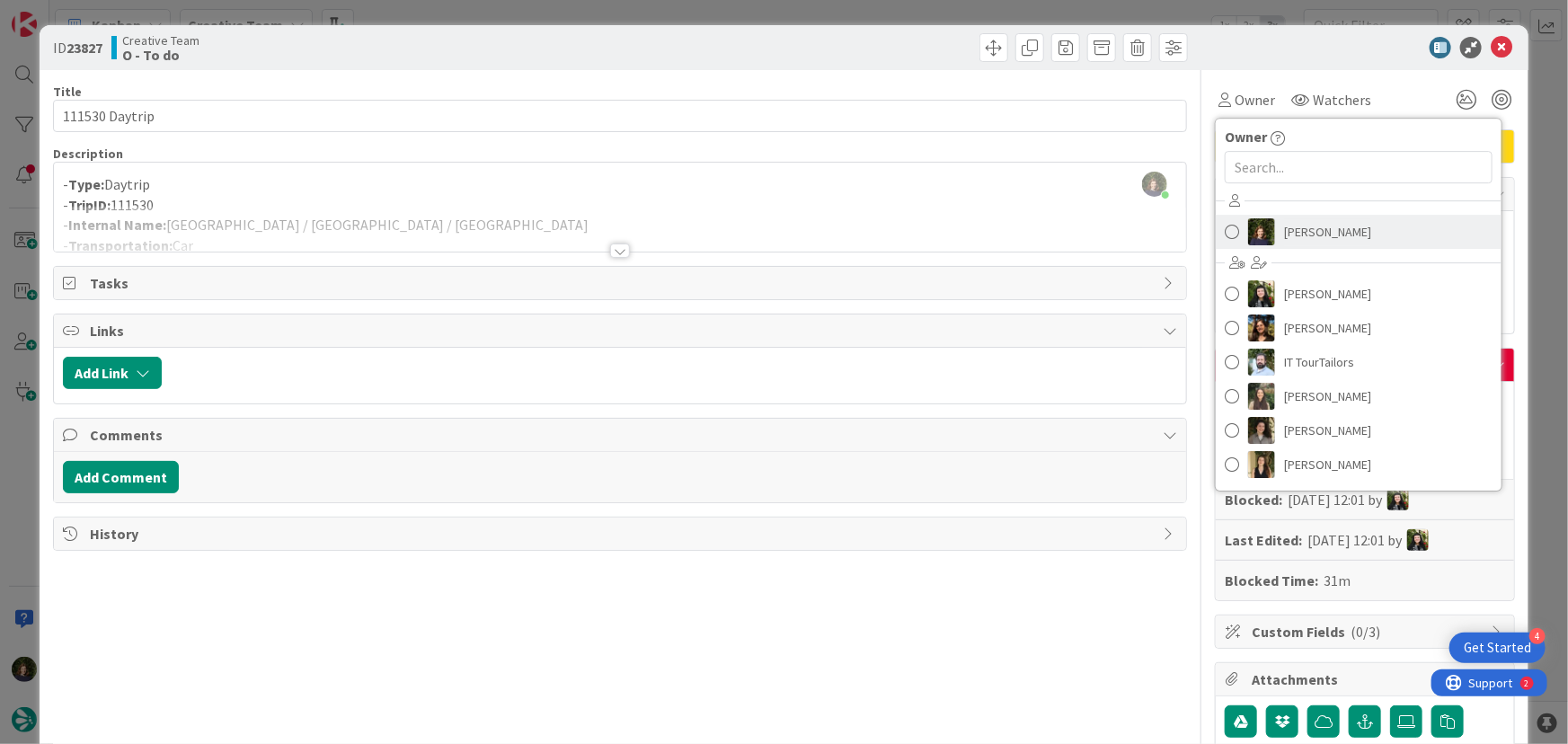
click at [1314, 233] on span "[PERSON_NAME]" at bounding box center [1327, 231] width 88 height 27
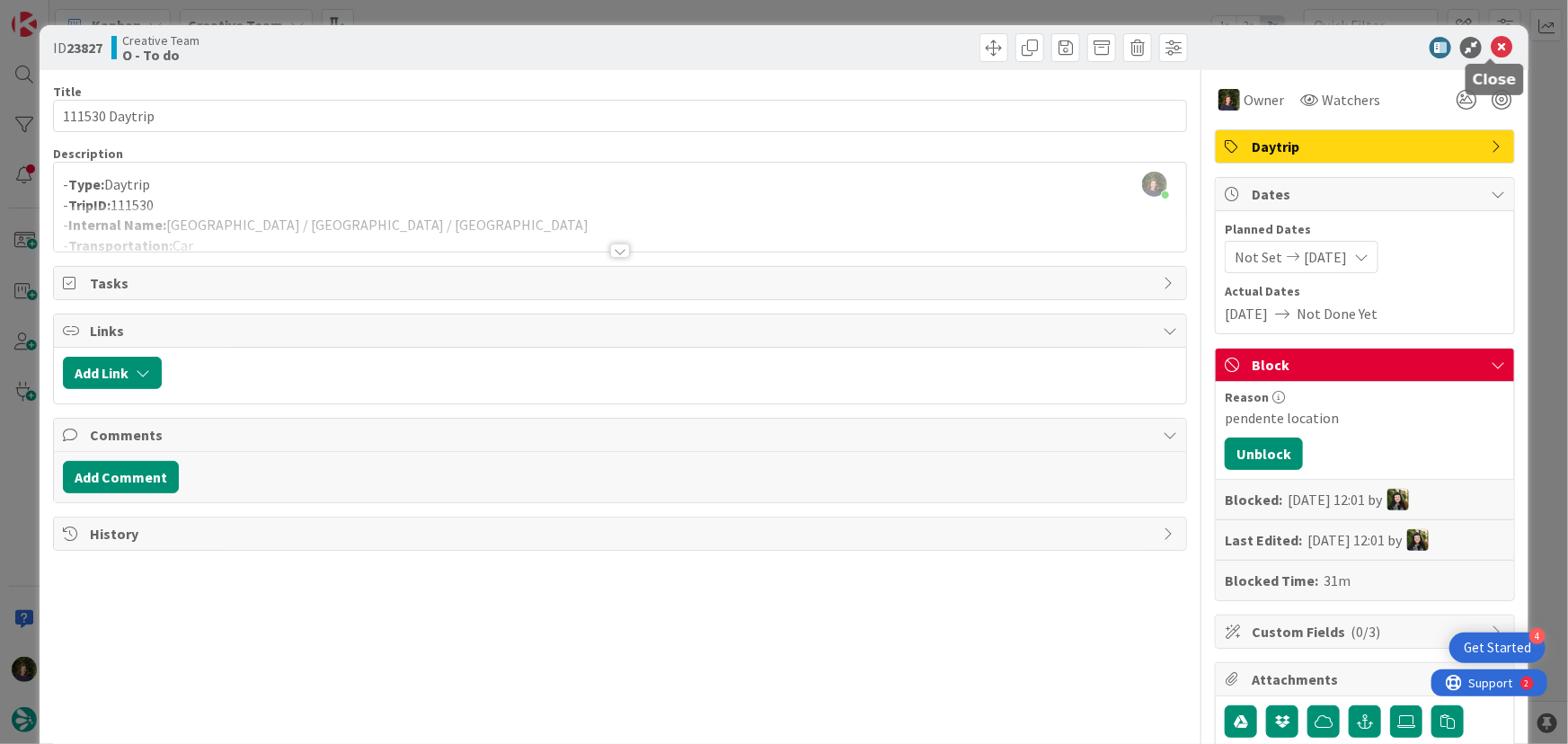
click at [1490, 52] on icon at bounding box center [1501, 47] width 22 height 22
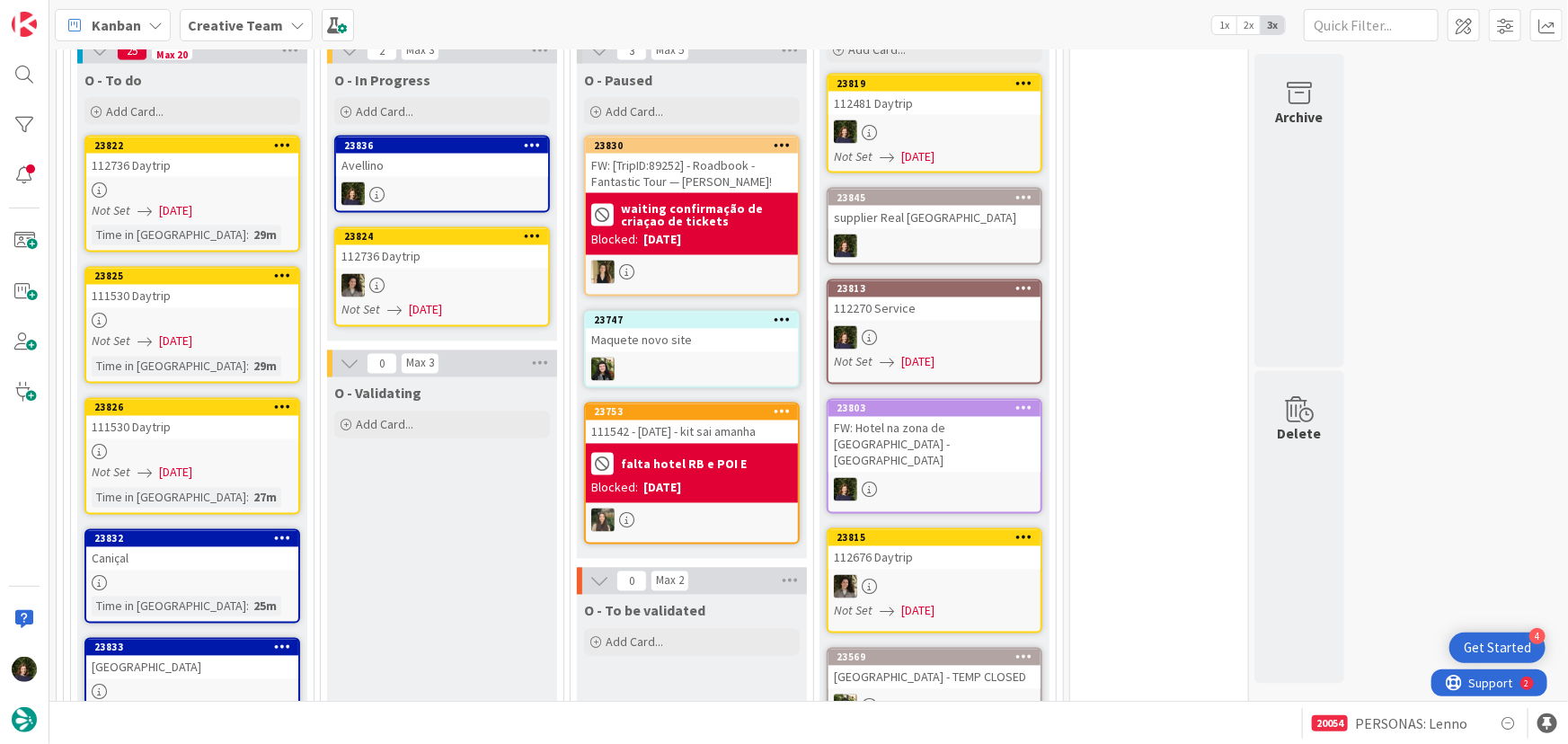
click at [164, 445] on div at bounding box center [192, 453] width 212 height 16
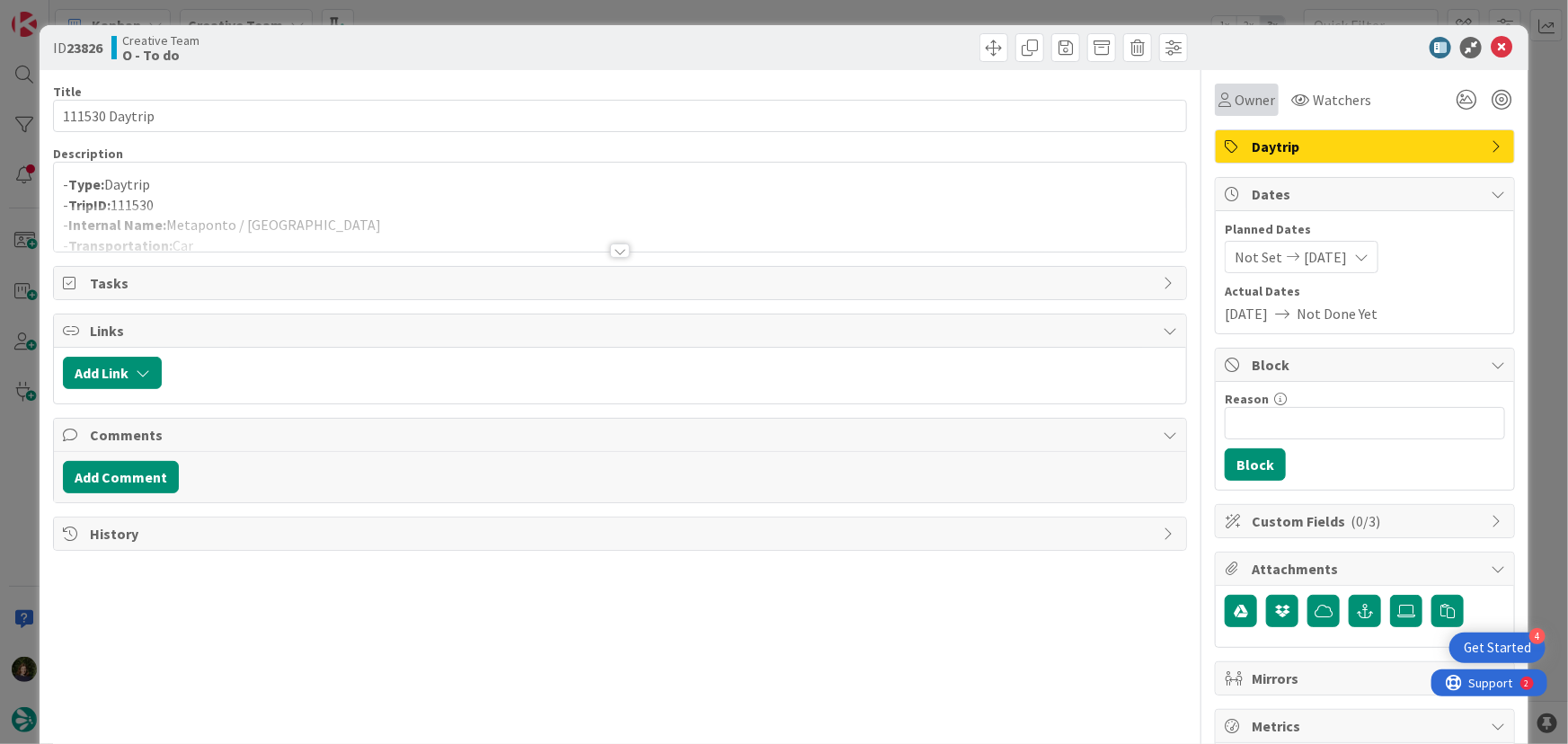
click at [1234, 103] on span "Owner" at bounding box center [1254, 99] width 40 height 22
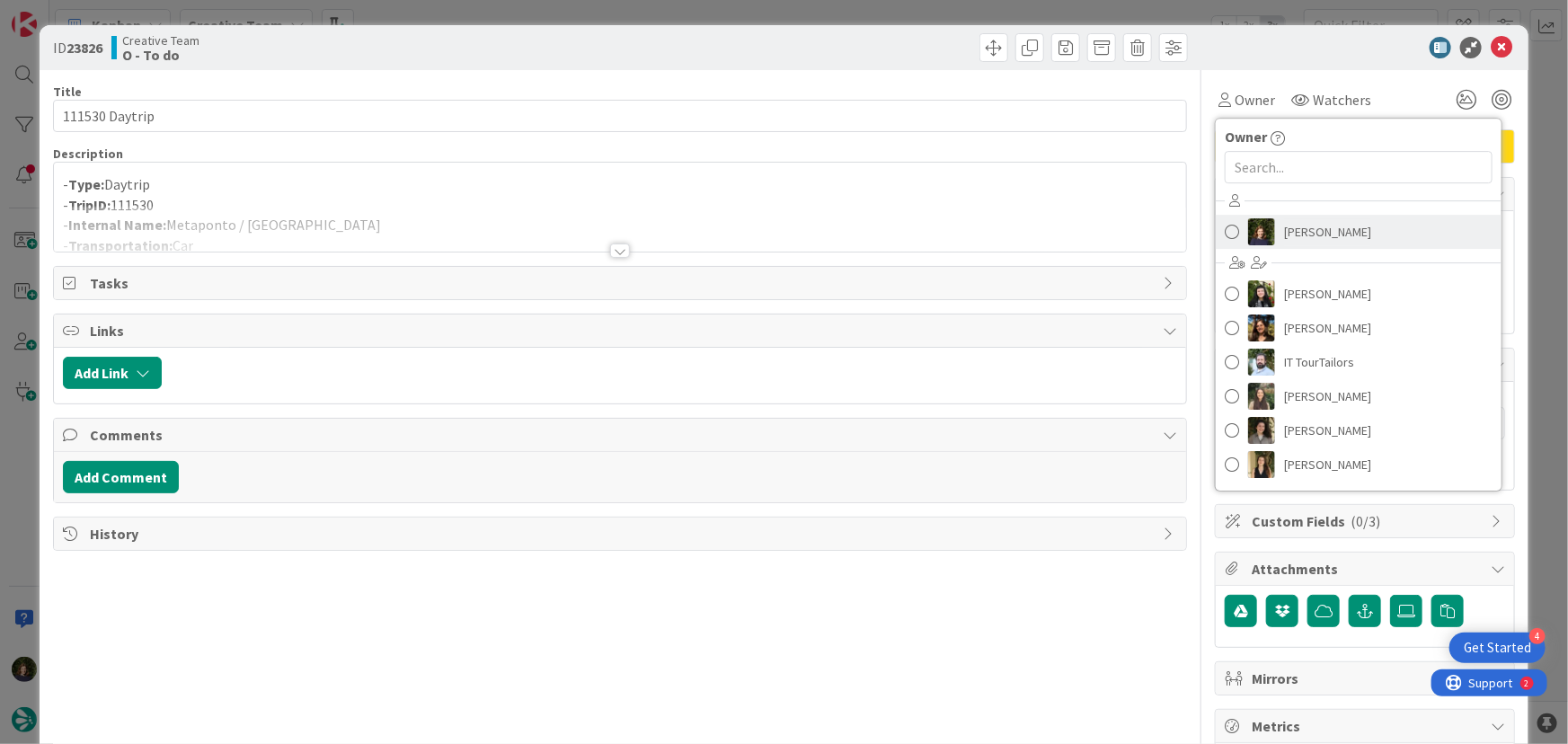
click at [1298, 233] on span "[PERSON_NAME]" at bounding box center [1327, 231] width 88 height 27
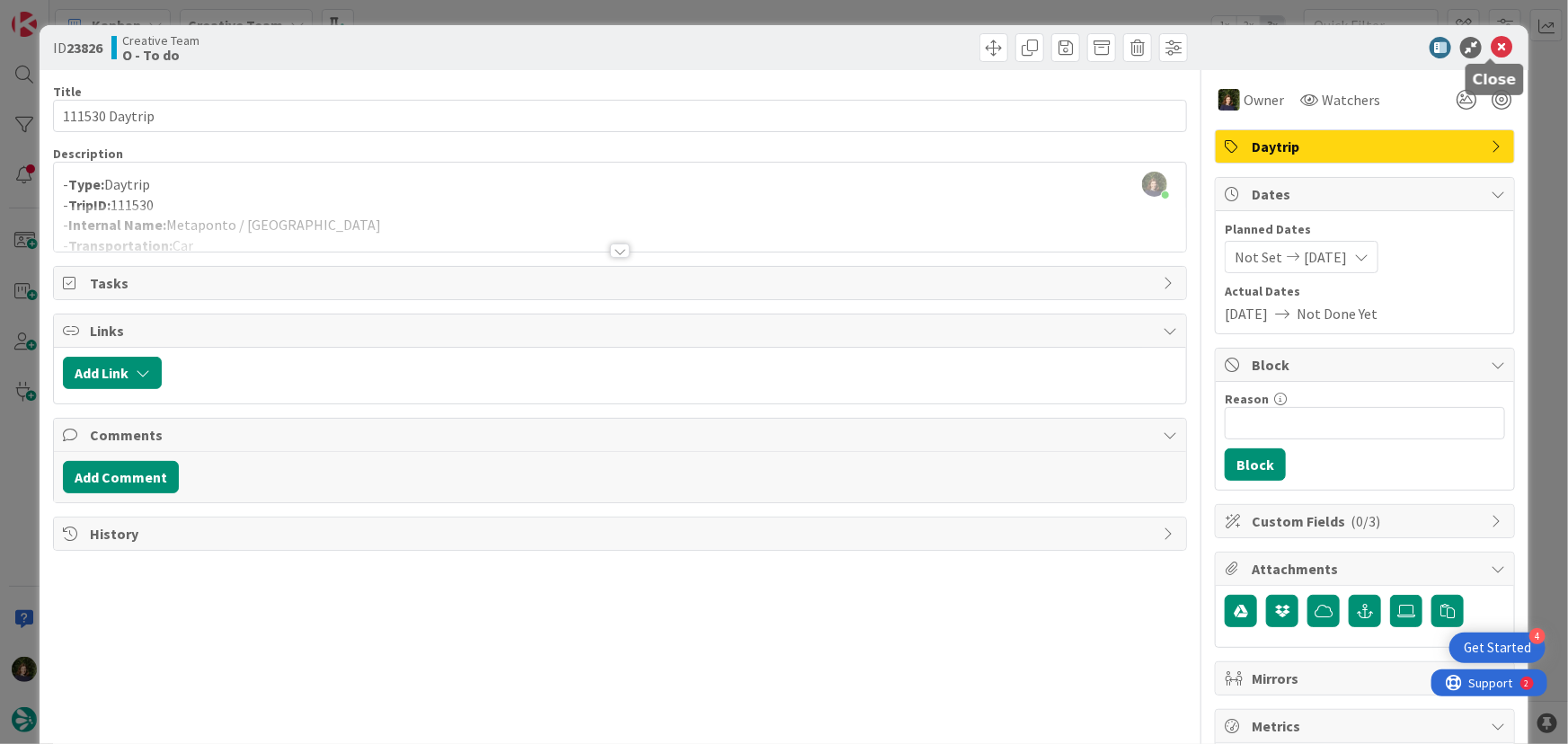
click at [1494, 47] on icon at bounding box center [1501, 47] width 22 height 22
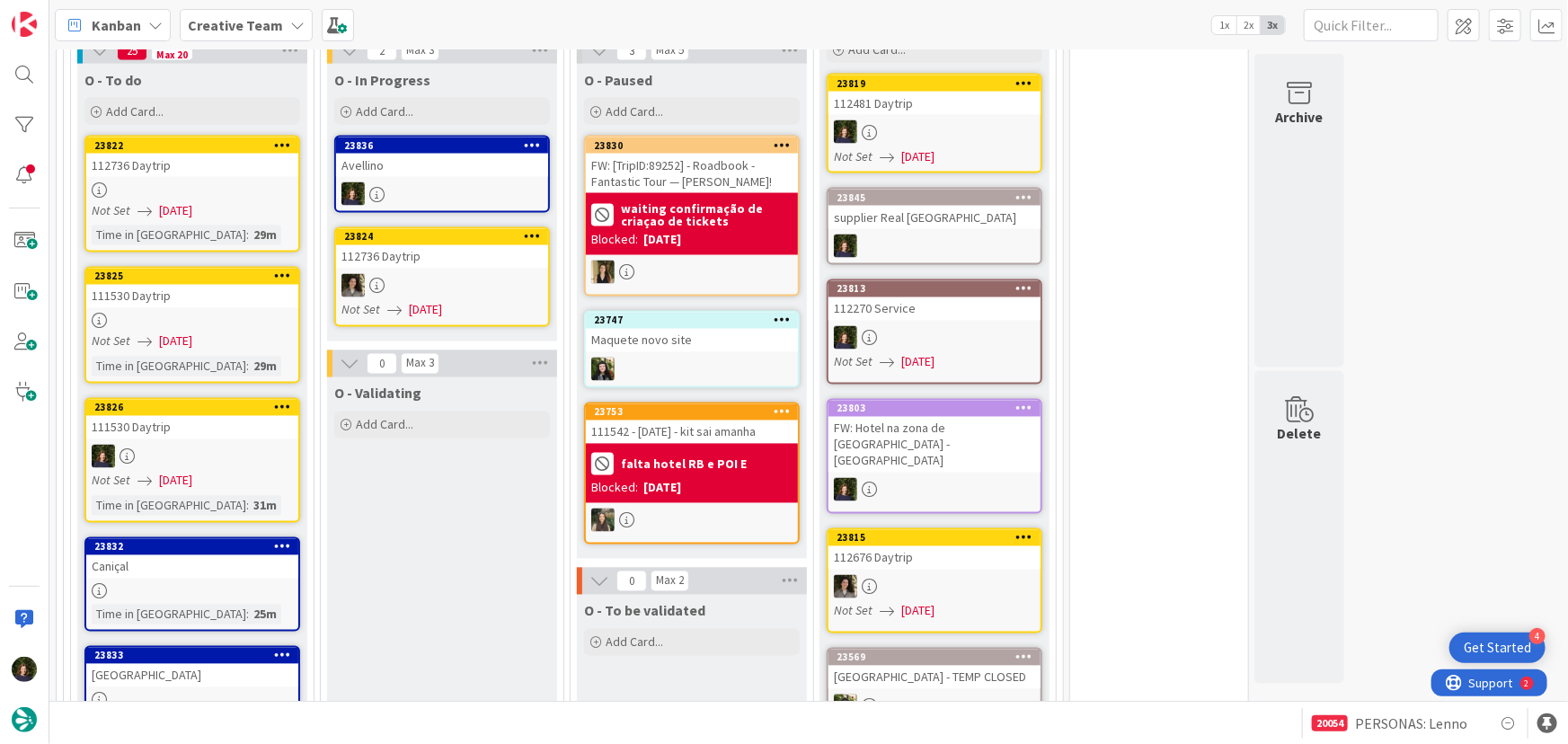
click at [169, 314] on div at bounding box center [192, 322] width 212 height 16
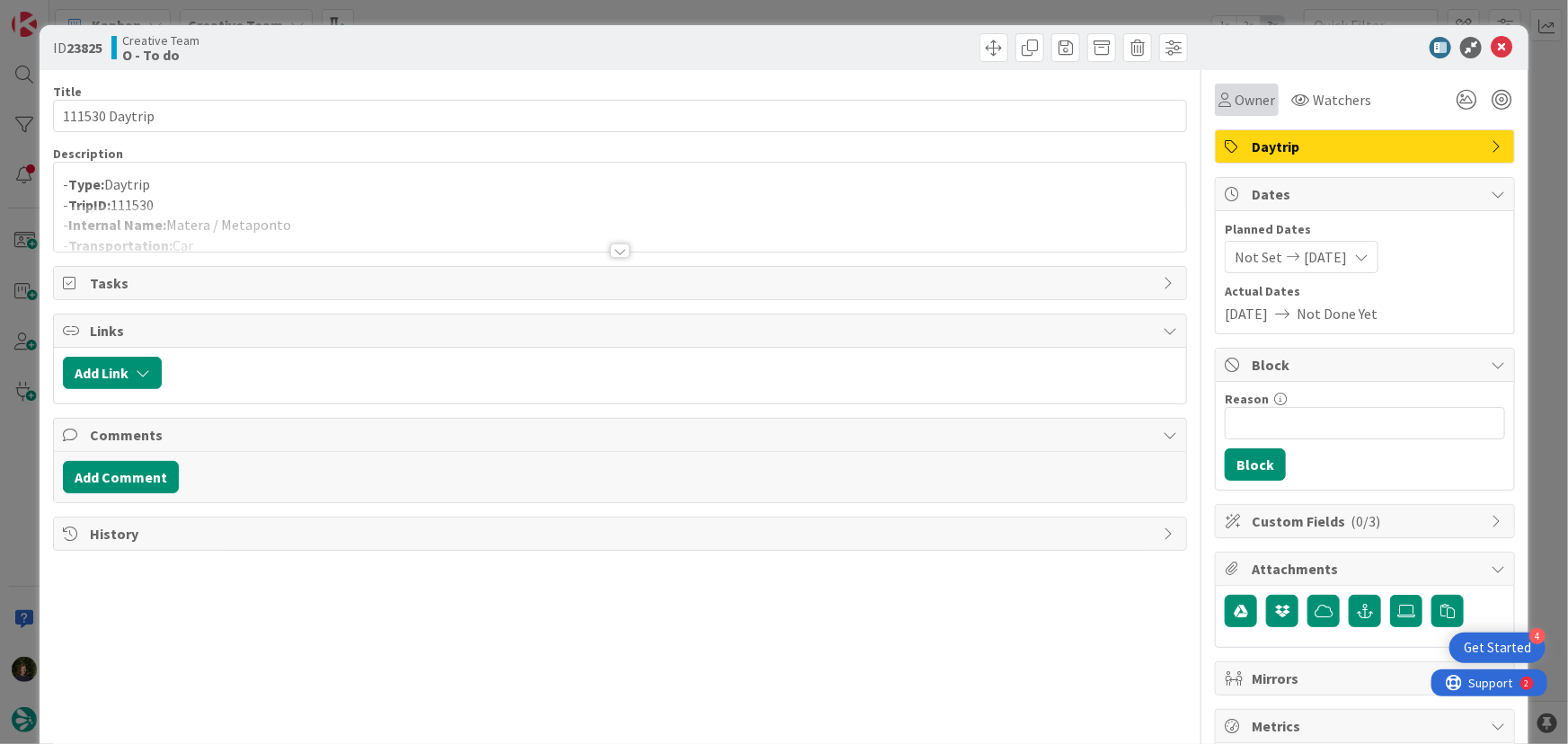
click at [1234, 104] on span "Owner" at bounding box center [1254, 99] width 40 height 22
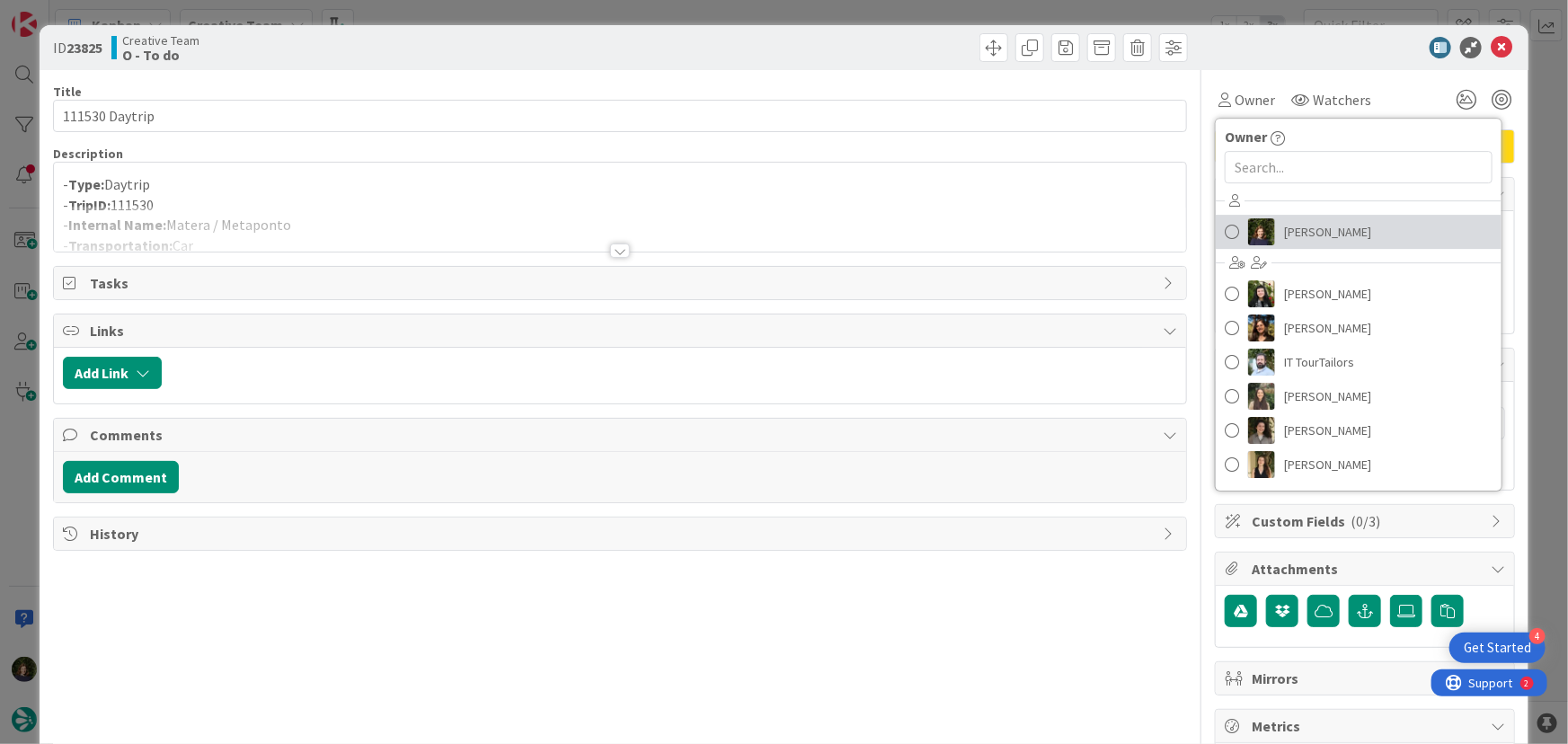
click at [1307, 223] on span "[PERSON_NAME]" at bounding box center [1327, 231] width 88 height 27
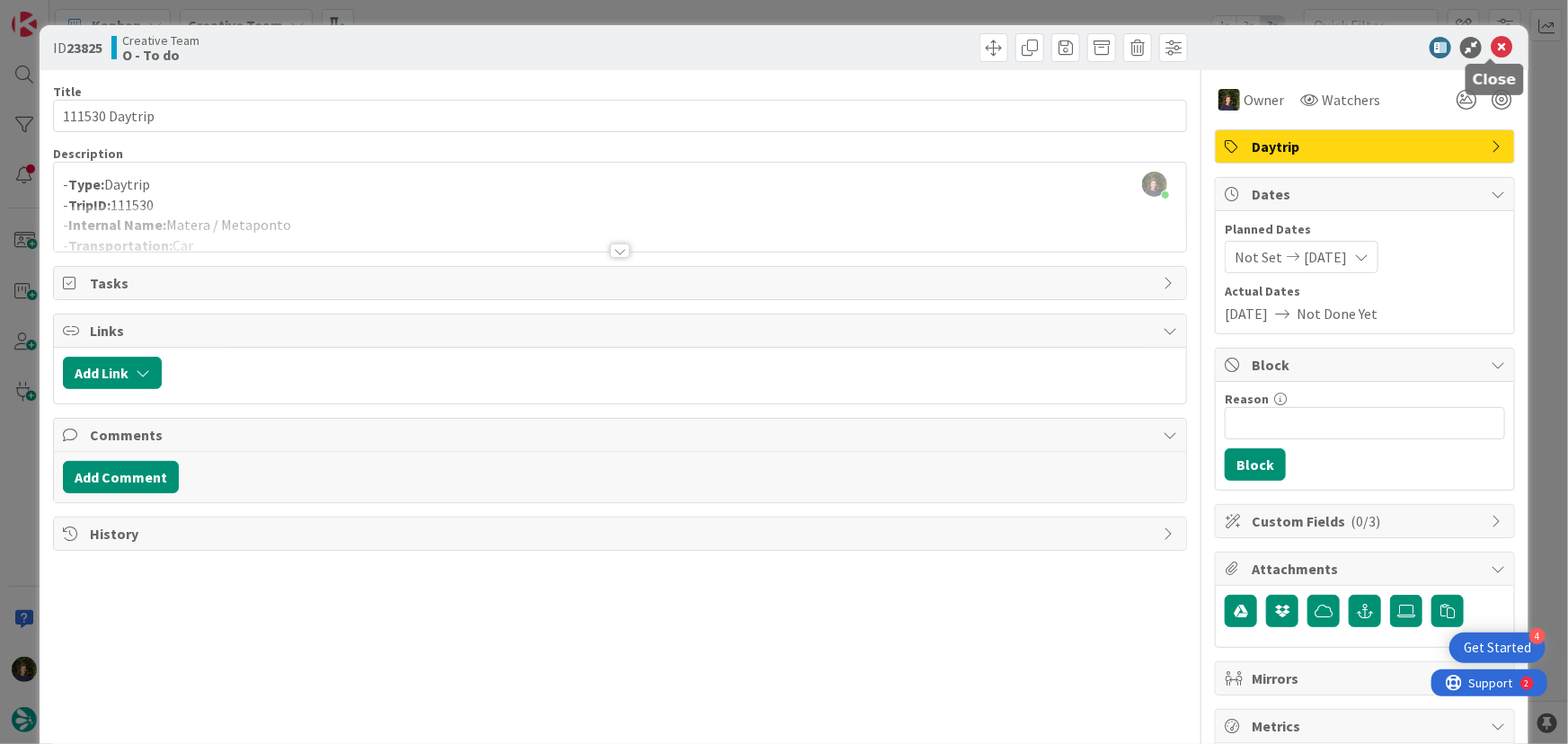
click at [1492, 43] on icon at bounding box center [1501, 47] width 22 height 22
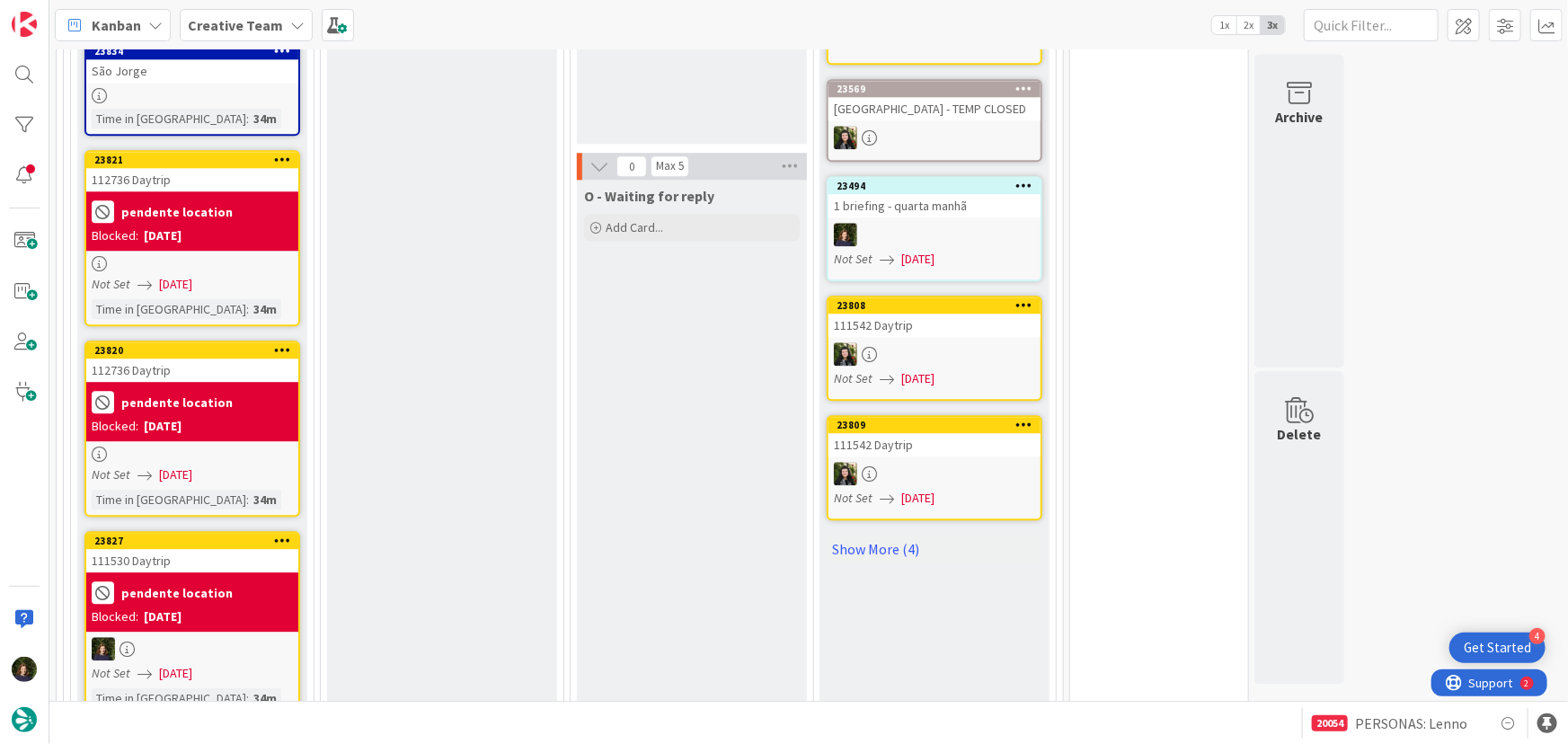
scroll to position [2329, 0]
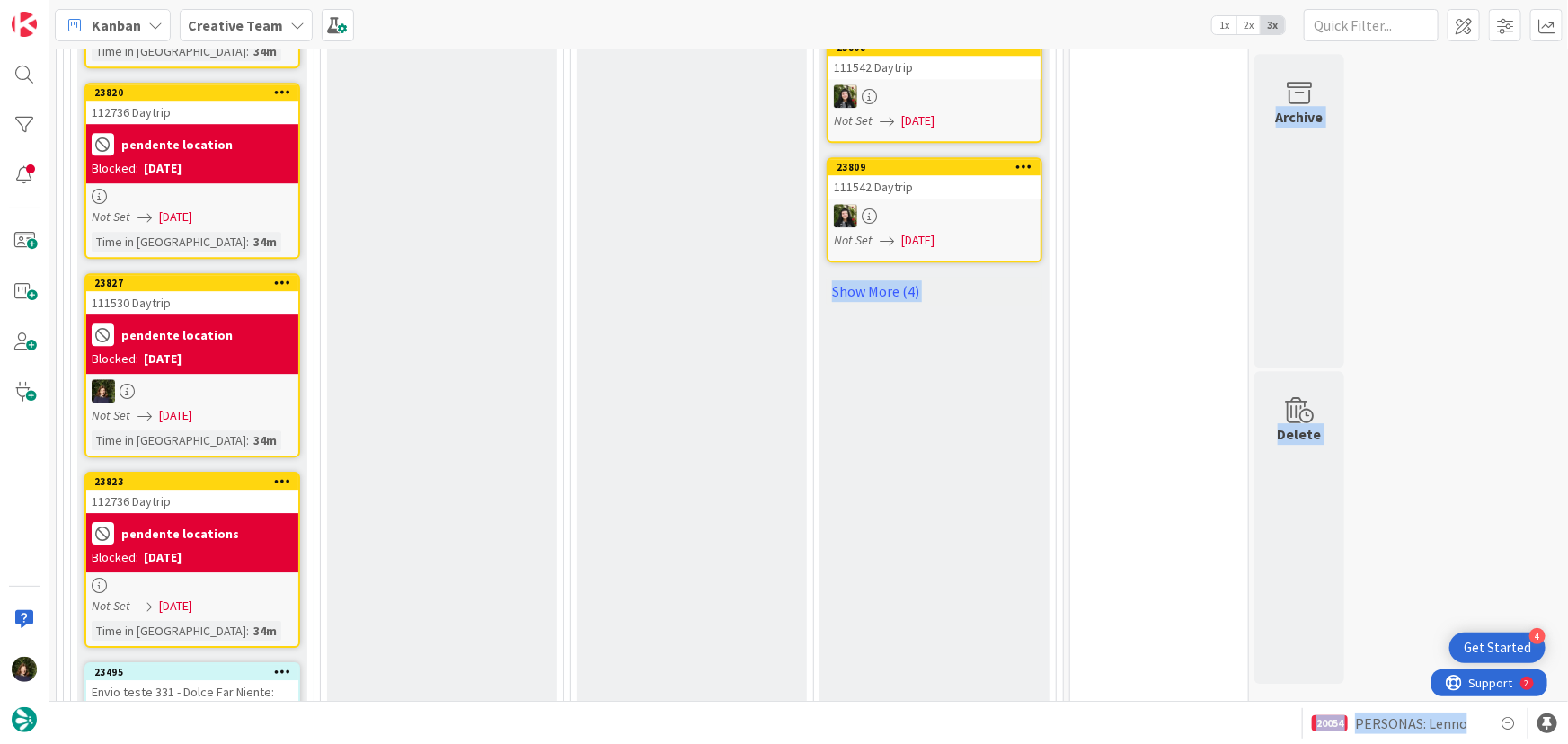
drag, startPoint x: 568, startPoint y: 637, endPoint x: 813, endPoint y: 767, distance: 277.4
click at [813, 744] on html "4 Get Started Kanban Creative Team 1x 2x 3x 107 Camembert 46 Expedite For criti…" at bounding box center [784, 372] width 1568 height 744
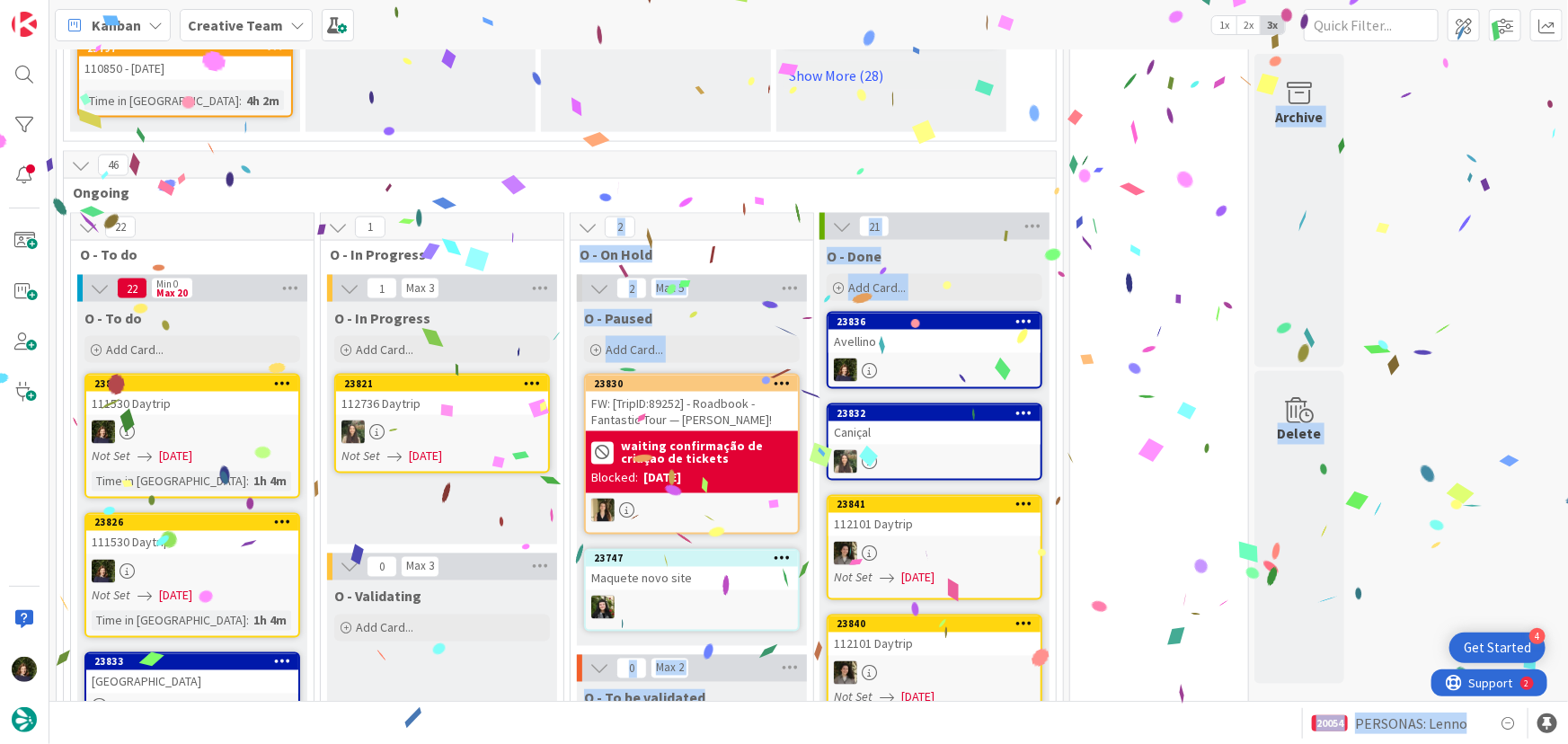
scroll to position [1419, 0]
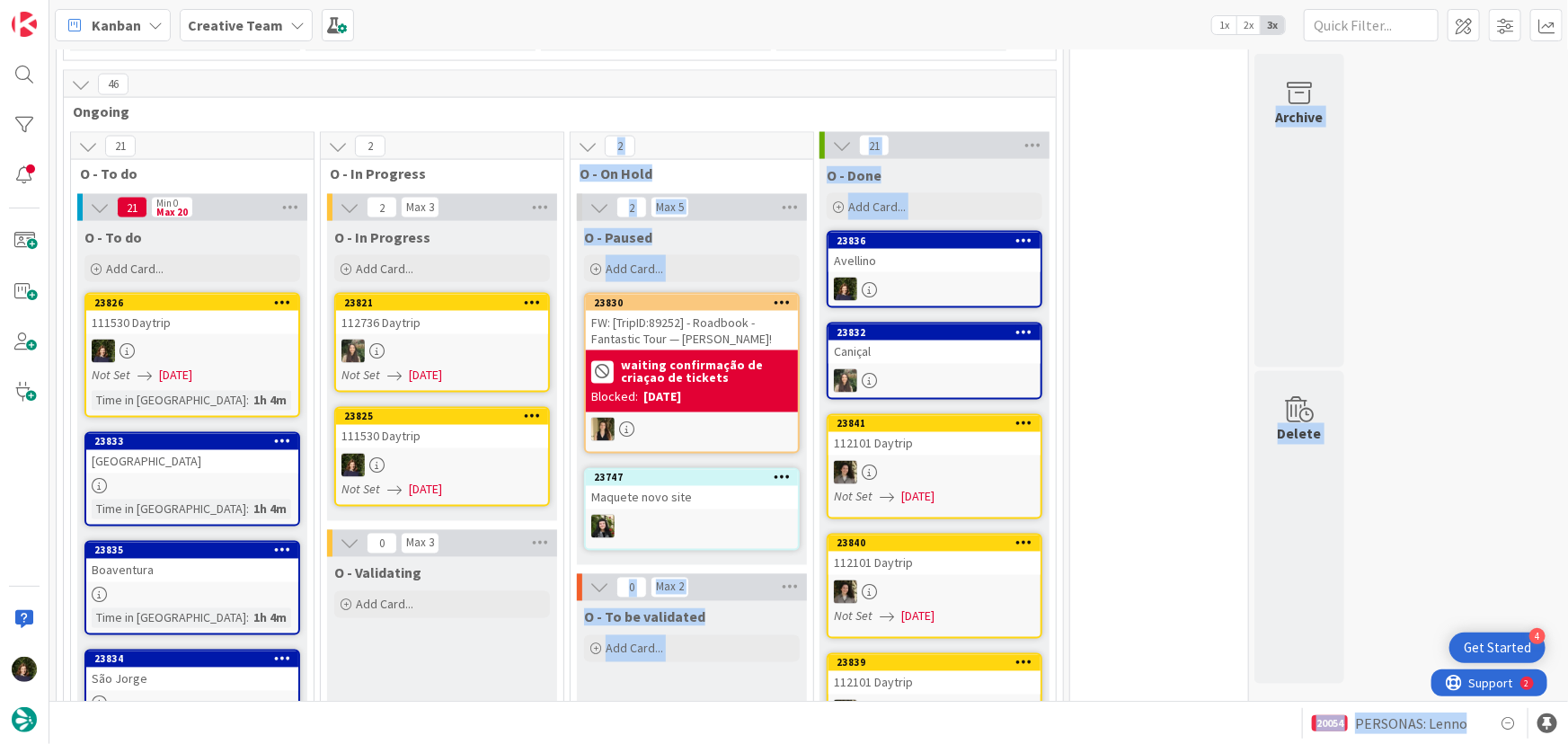
click at [421, 454] on div at bounding box center [441, 465] width 212 height 24
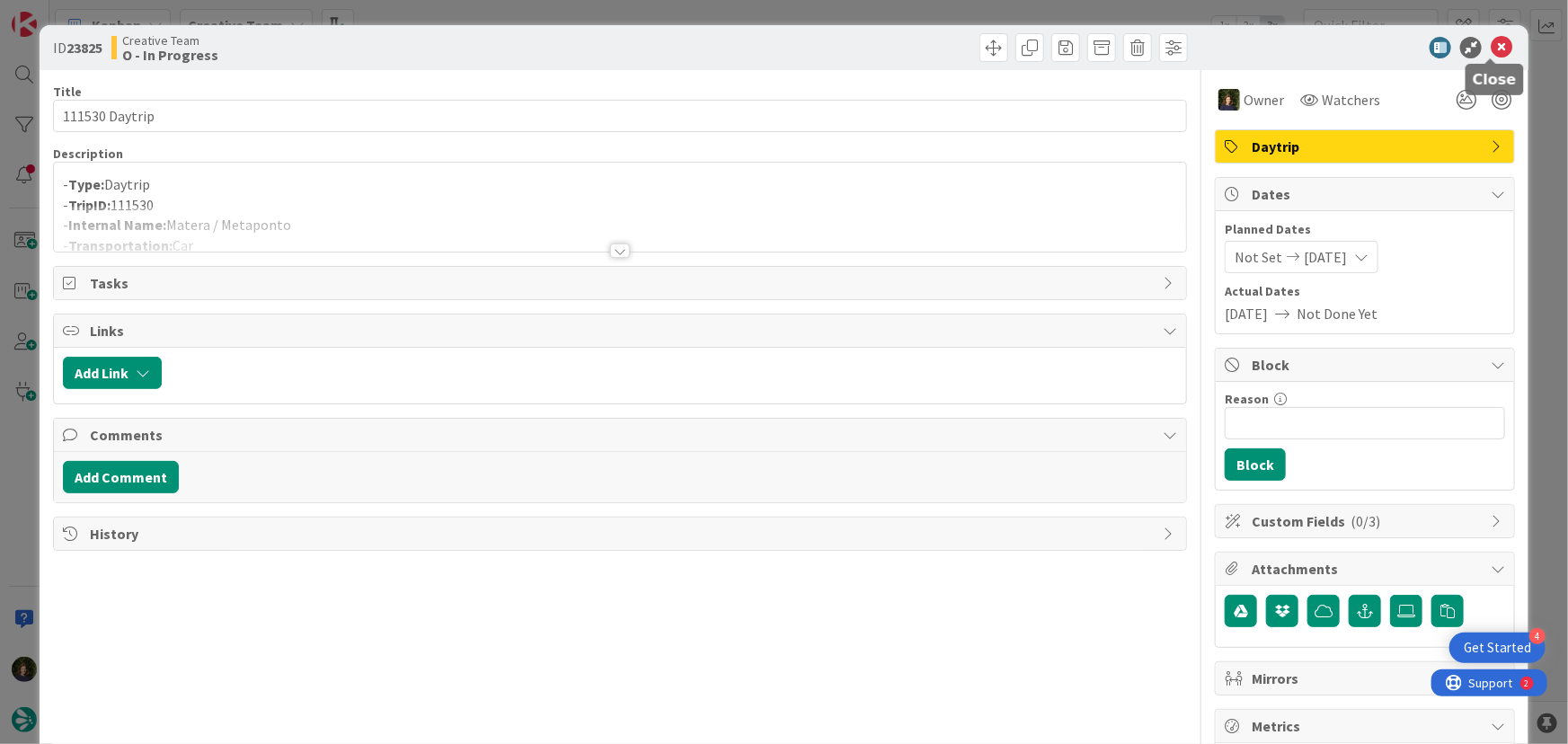
drag, startPoint x: 1494, startPoint y: 47, endPoint x: 726, endPoint y: 314, distance: 813.1
click at [1495, 47] on icon at bounding box center [1501, 47] width 22 height 22
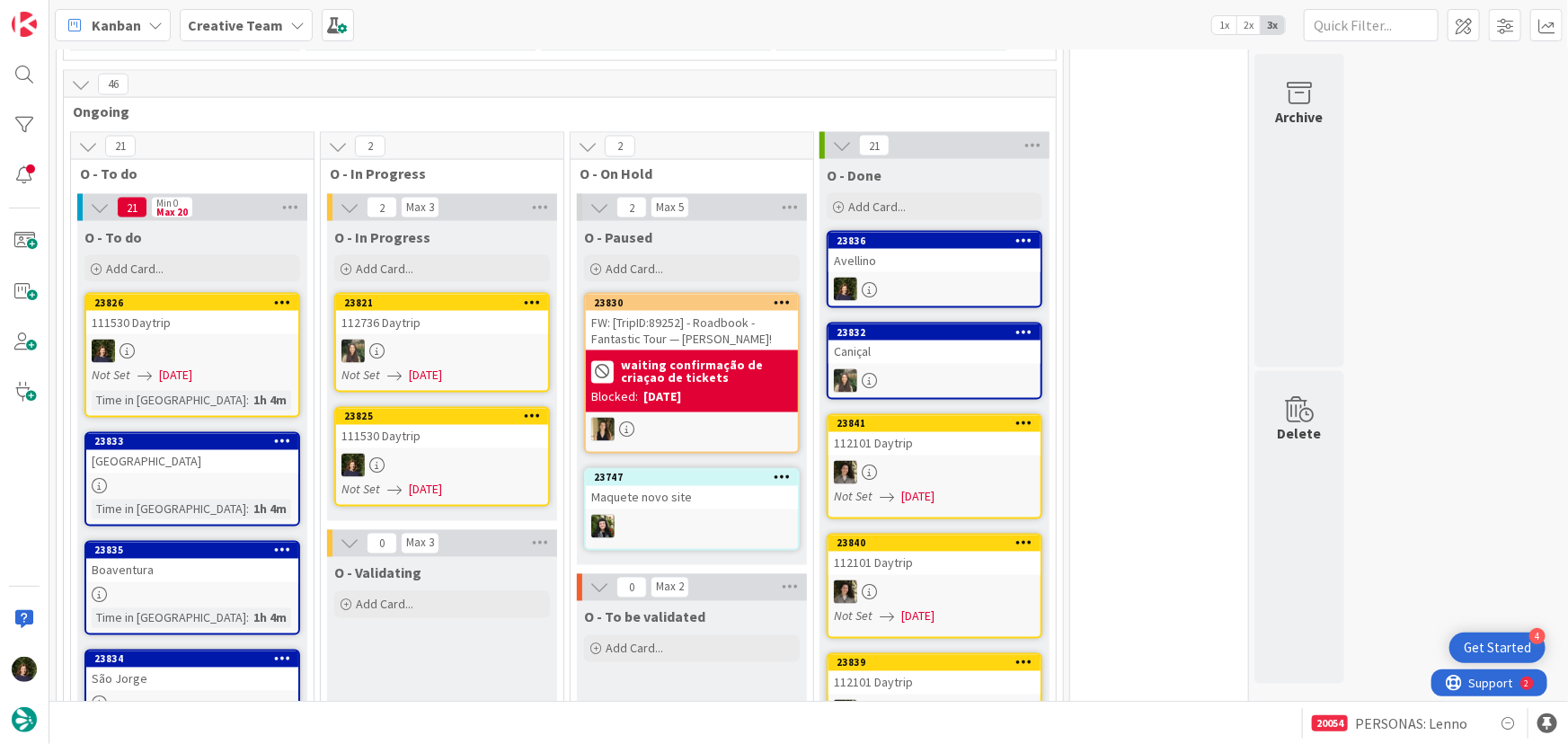
click at [701, 359] on b "waiting confirmação de criaçao de tickets" at bounding box center [707, 372] width 171 height 26
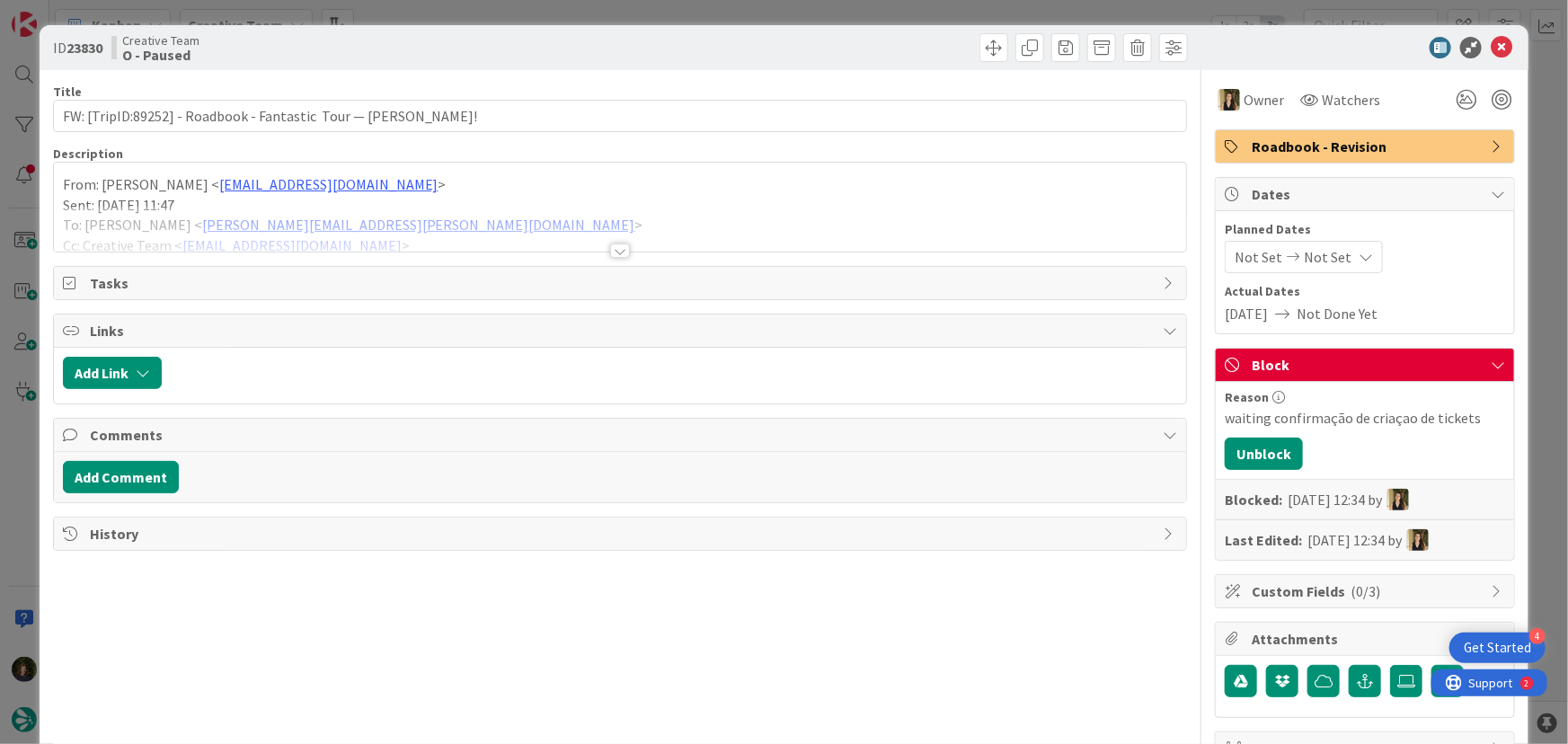
click at [616, 252] on div at bounding box center [620, 250] width 20 height 15
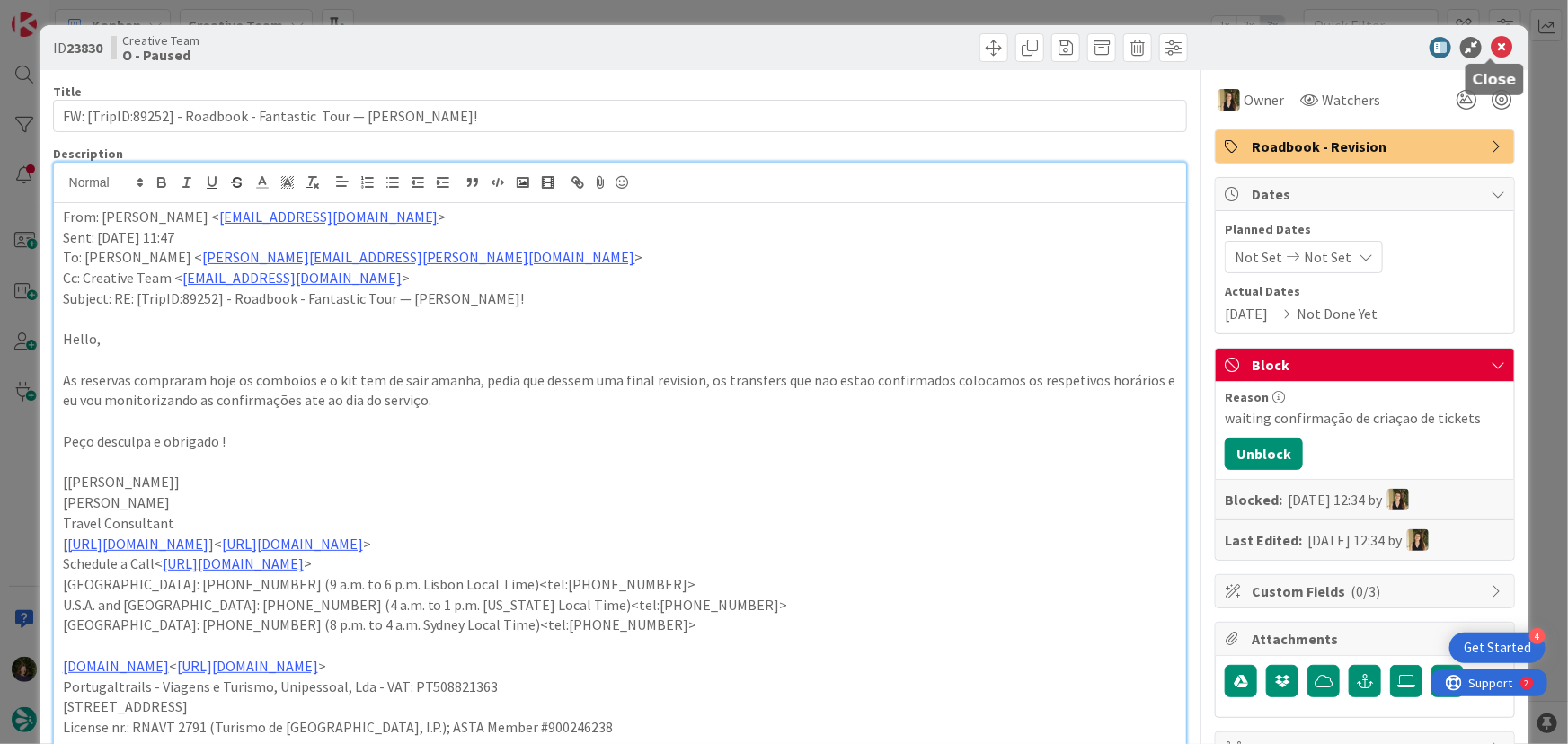
click at [1490, 48] on icon at bounding box center [1501, 47] width 22 height 22
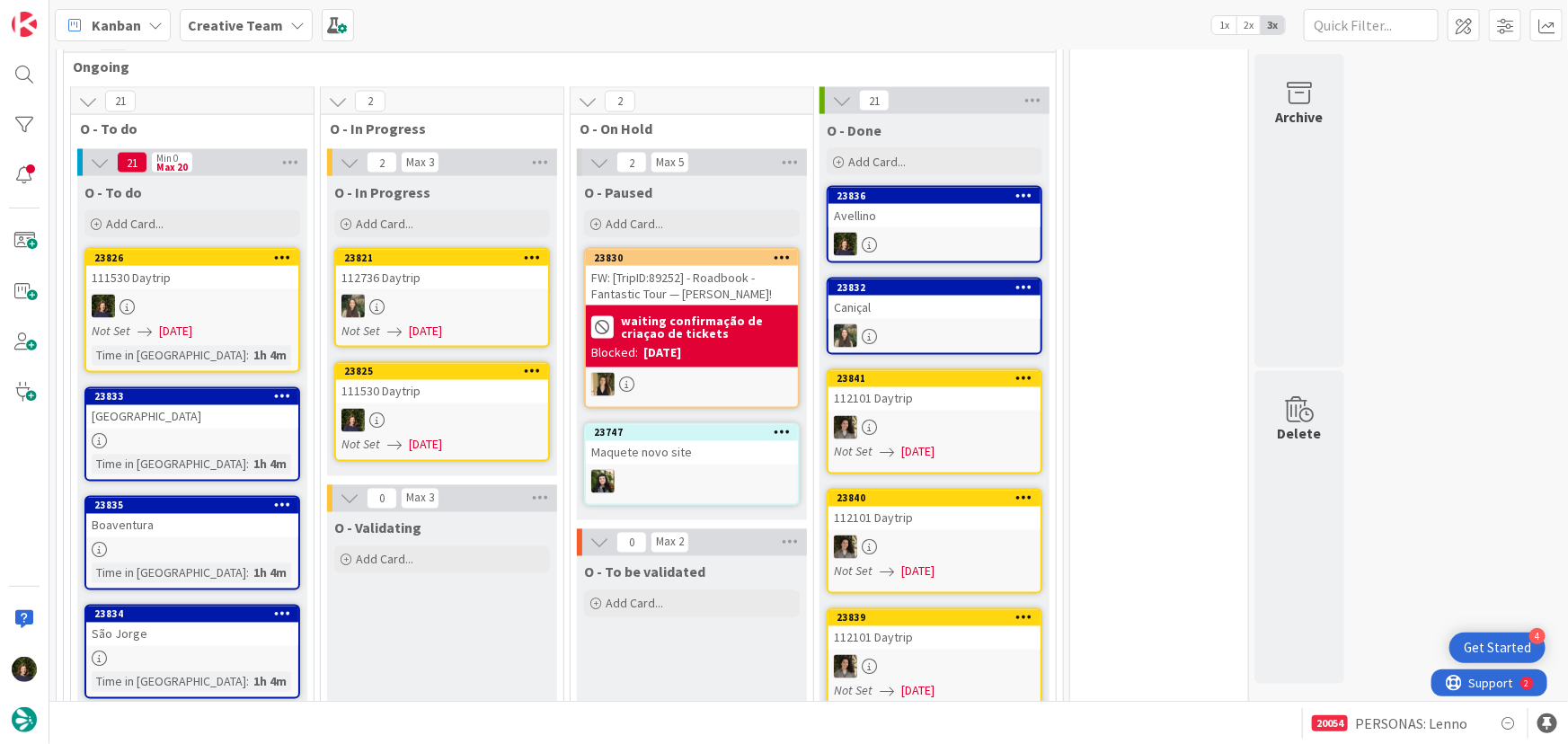
click at [449, 399] on link "23825 111530 Daytrip Not Set [DATE]" at bounding box center [442, 411] width 216 height 99
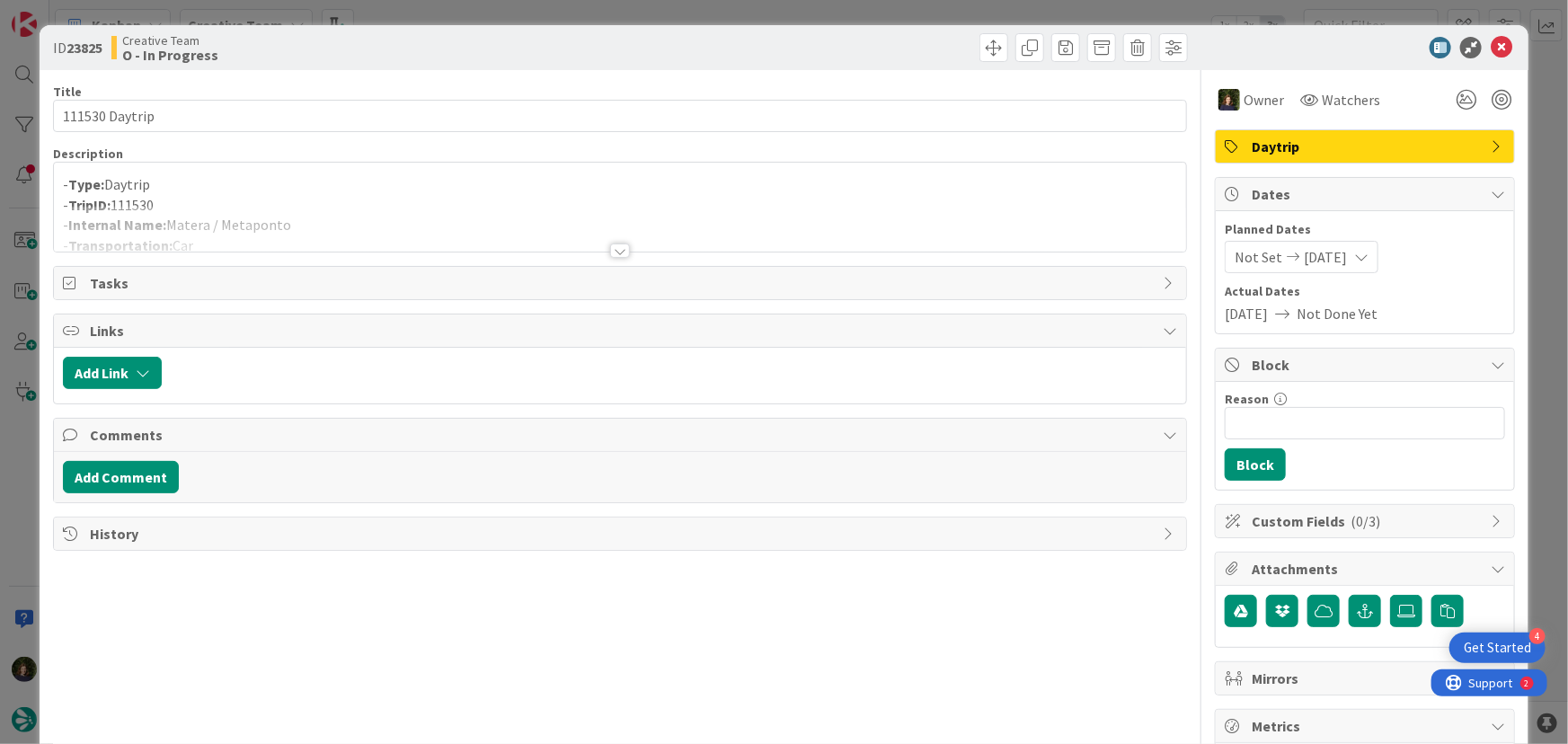
click at [612, 252] on div at bounding box center [620, 250] width 20 height 15
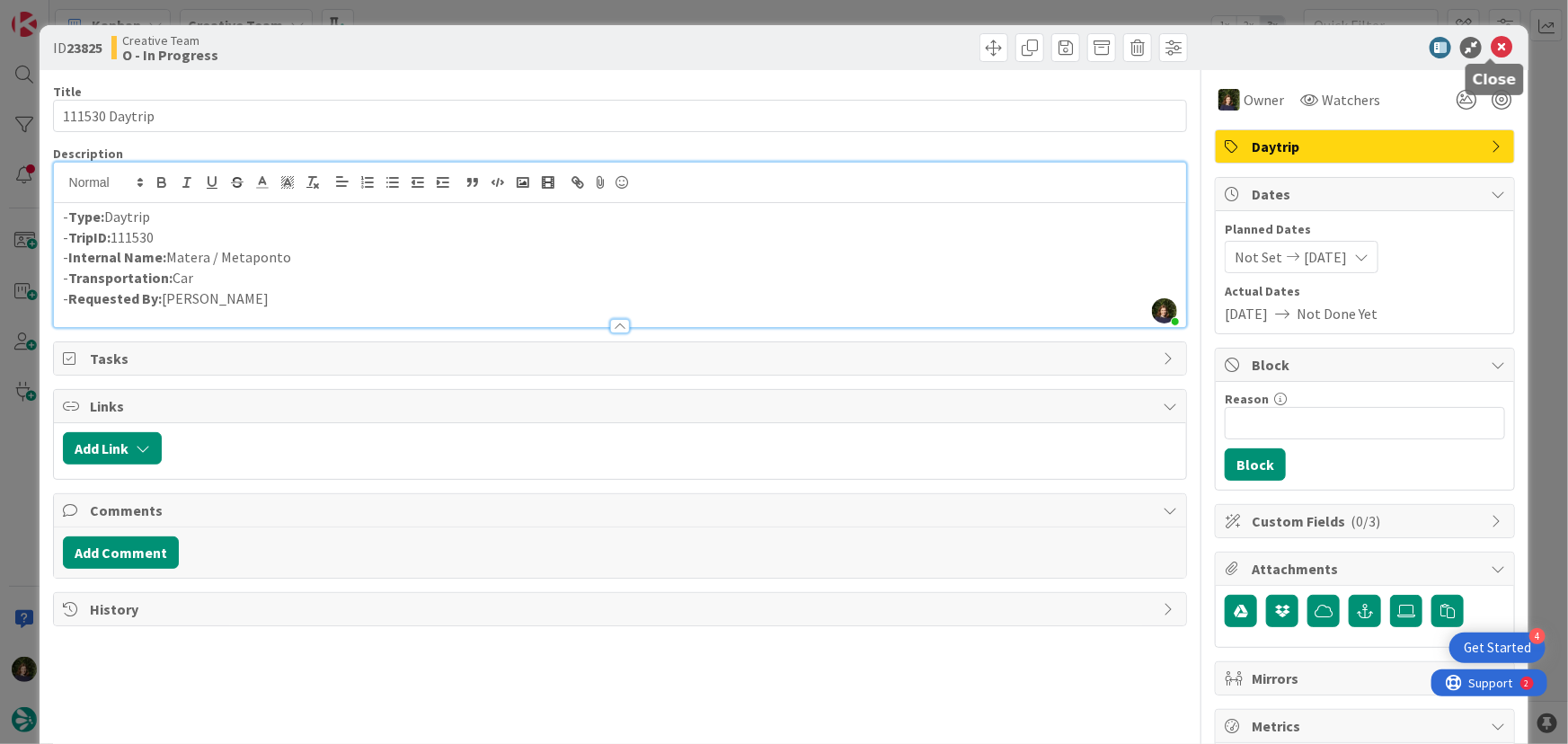
click at [1490, 47] on icon at bounding box center [1501, 47] width 22 height 22
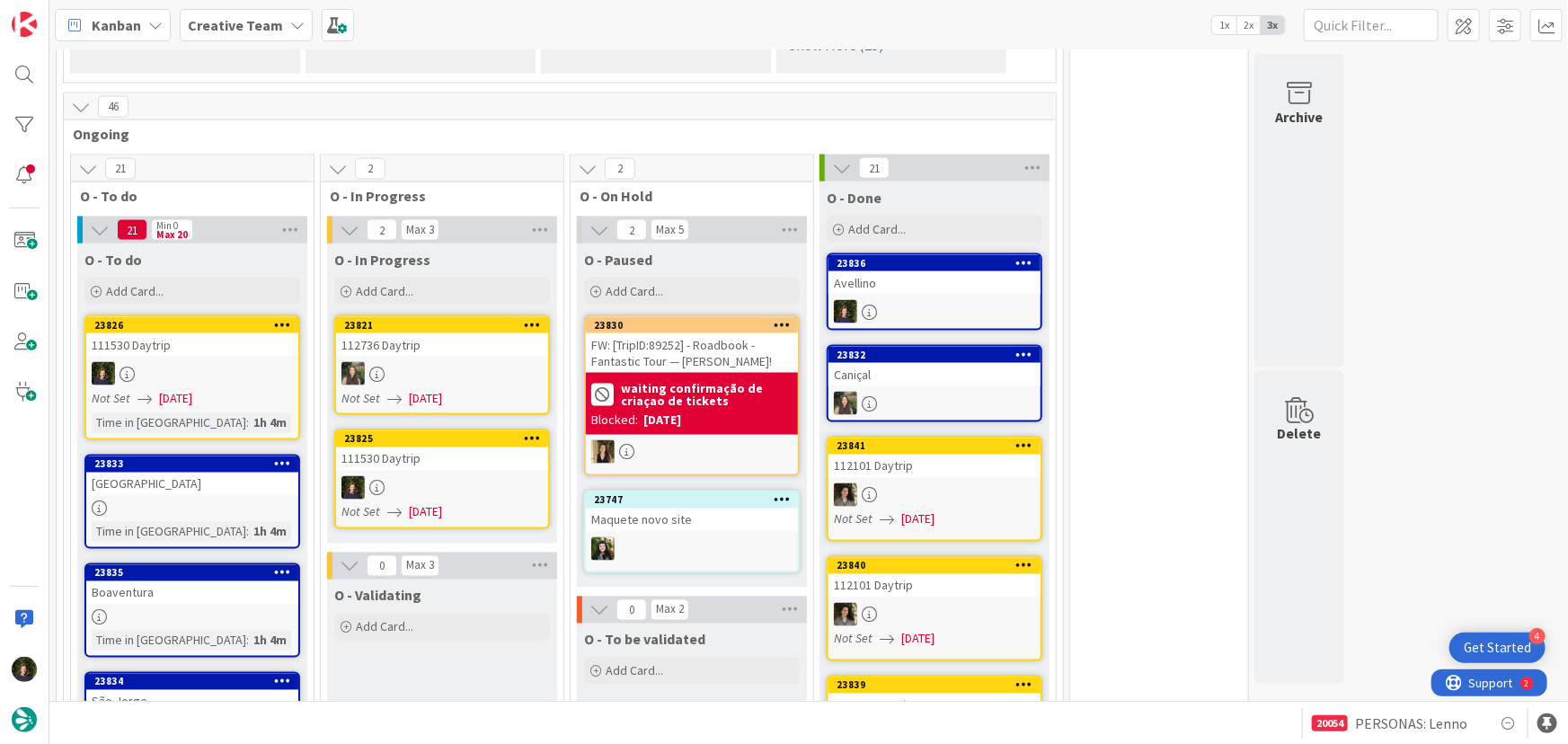
scroll to position [1333, 0]
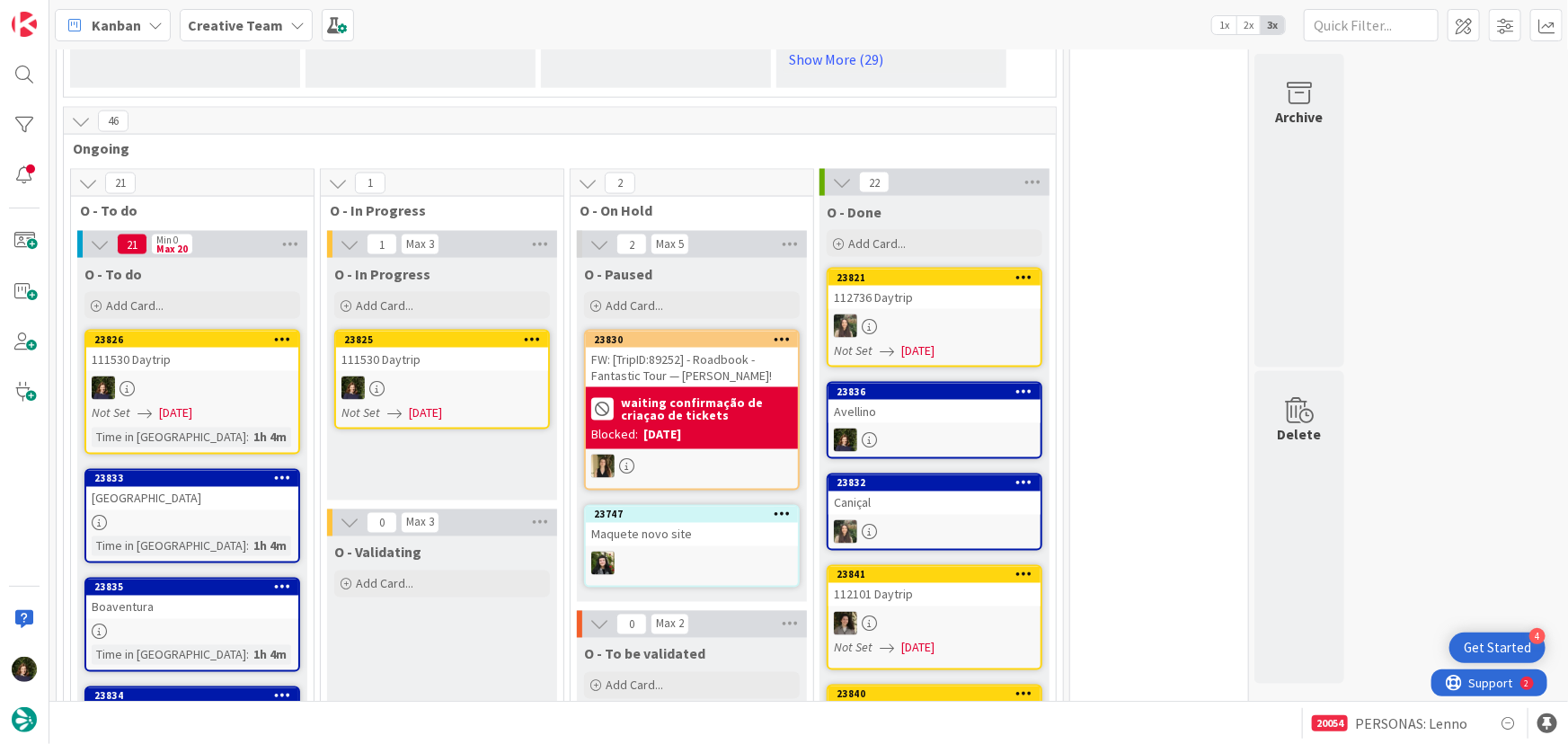
click at [422, 376] on div at bounding box center [441, 388] width 212 height 24
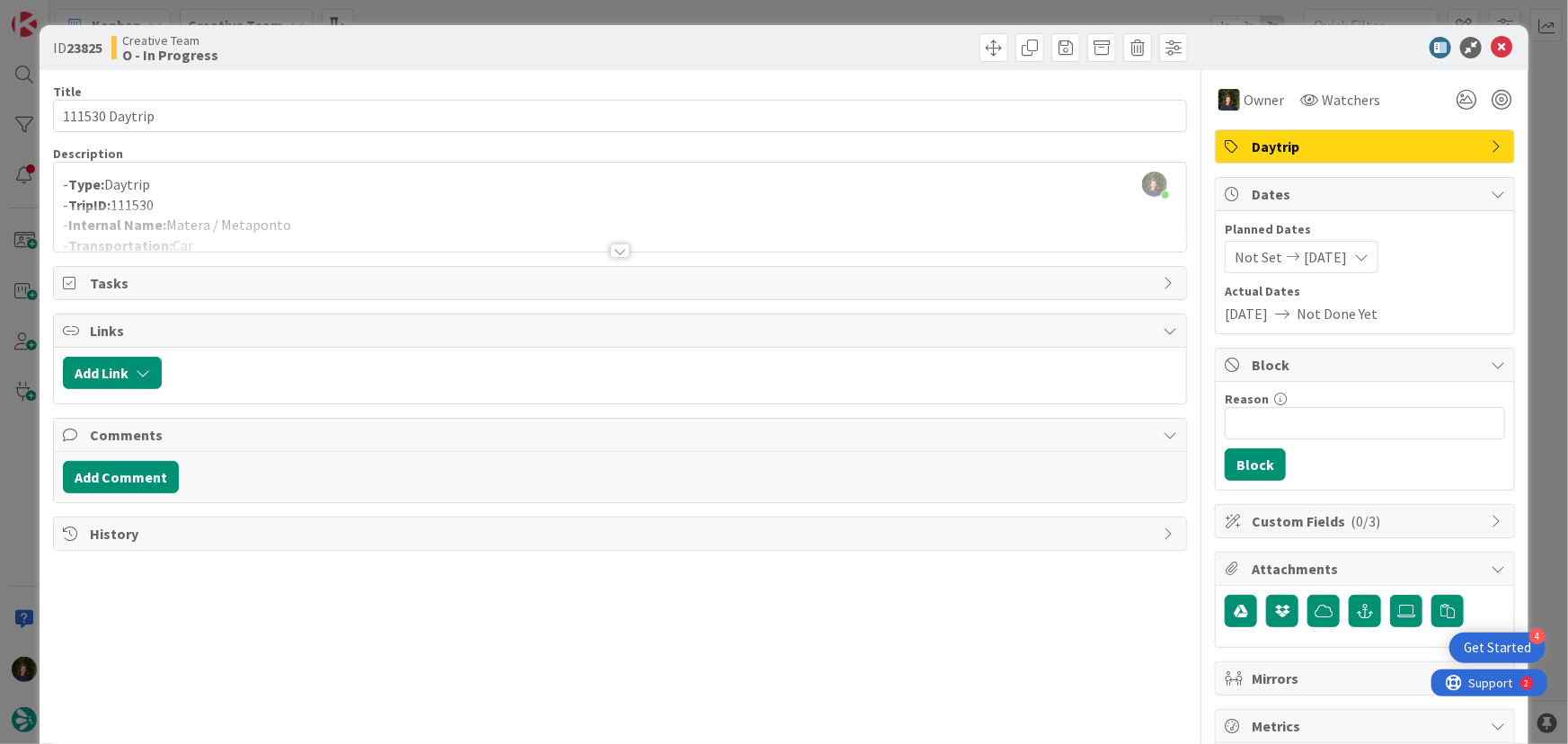
click at [357, 243] on div at bounding box center [620, 228] width 1133 height 46
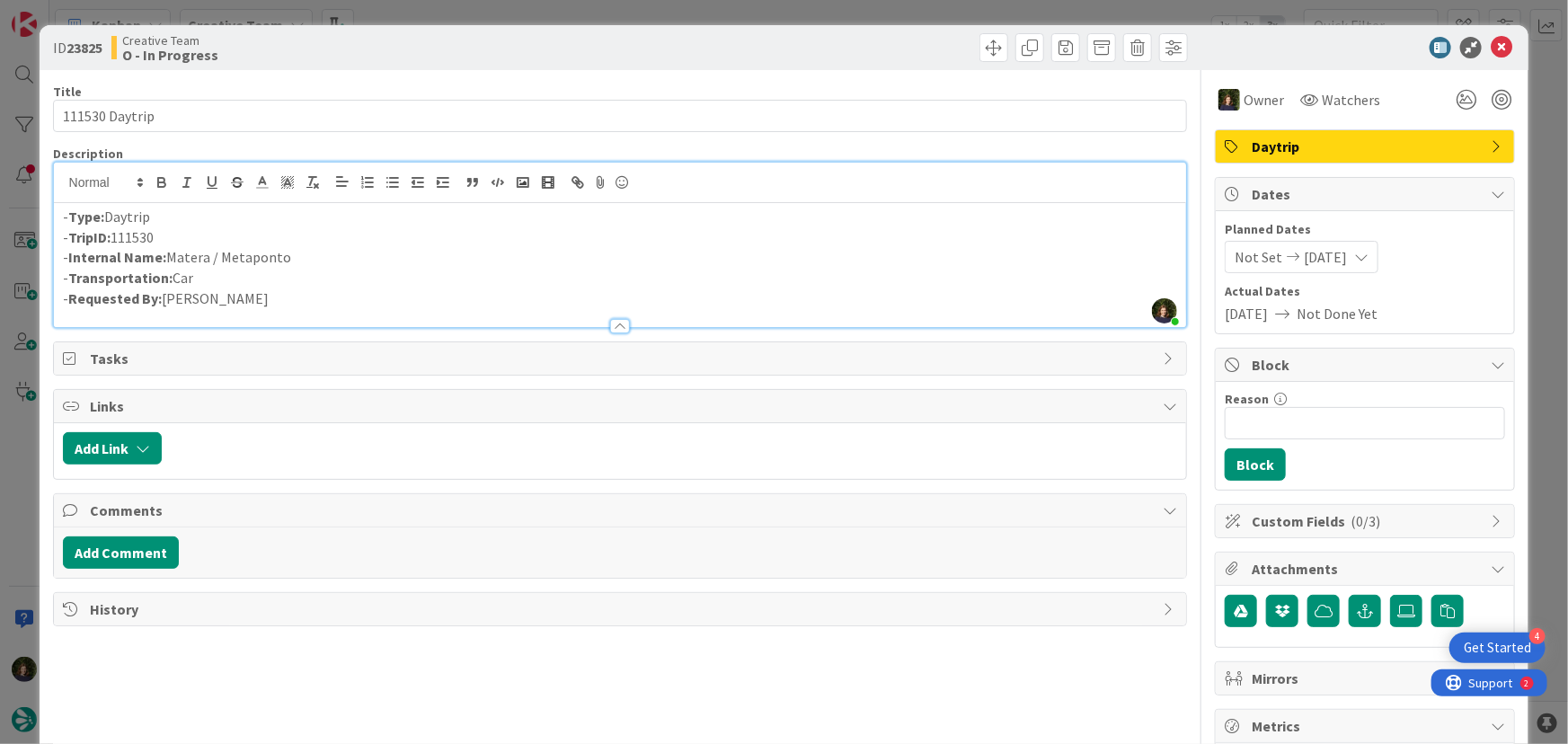
drag, startPoint x: 168, startPoint y: 258, endPoint x: 287, endPoint y: 254, distance: 119.1
click at [287, 254] on p "- Internal Name: [PERSON_NAME] / Metaponto" at bounding box center [620, 257] width 1115 height 21
drag, startPoint x: 1487, startPoint y: 52, endPoint x: 1347, endPoint y: 94, distance: 146.2
click at [1490, 52] on icon at bounding box center [1501, 47] width 22 height 22
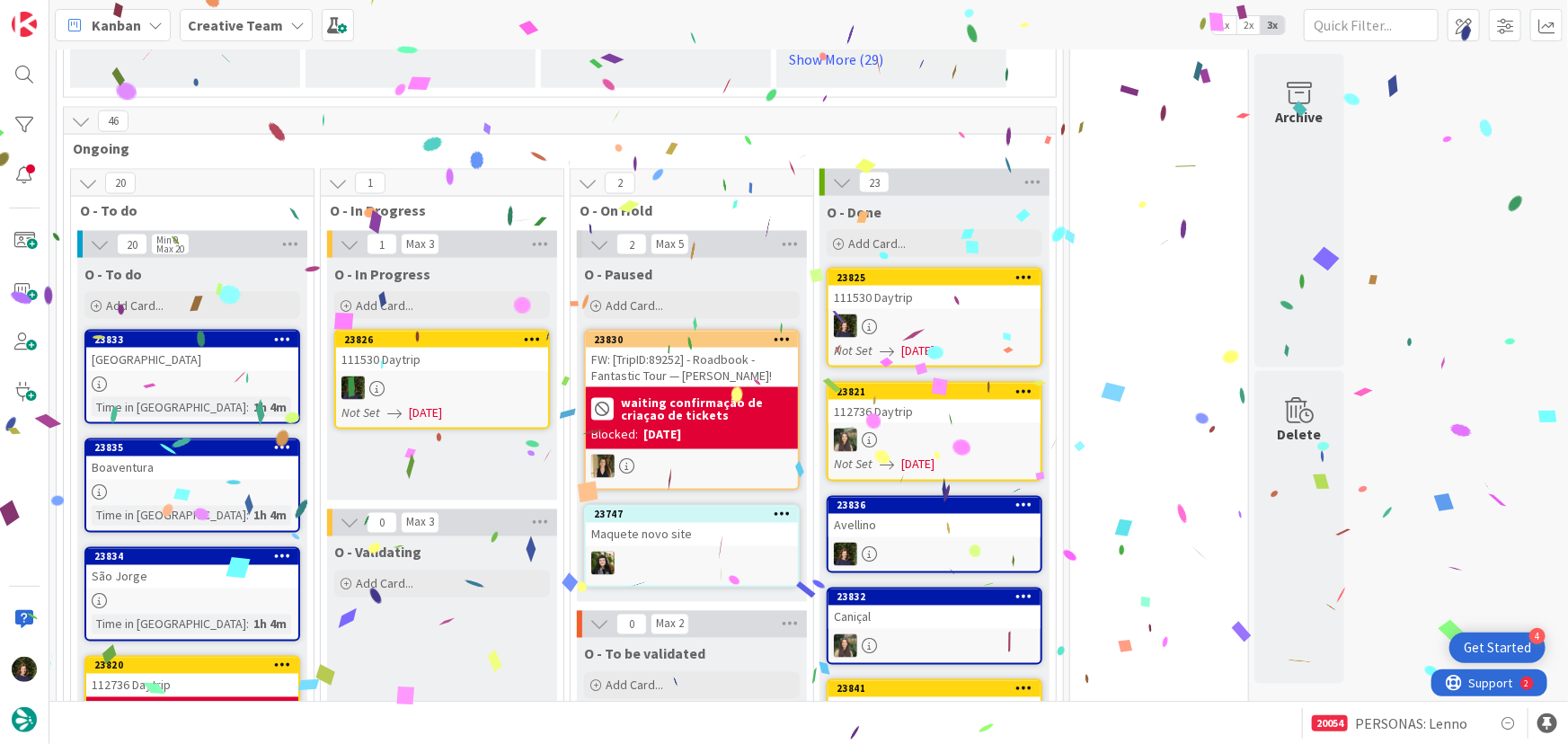
click at [423, 382] on div at bounding box center [441, 388] width 212 height 24
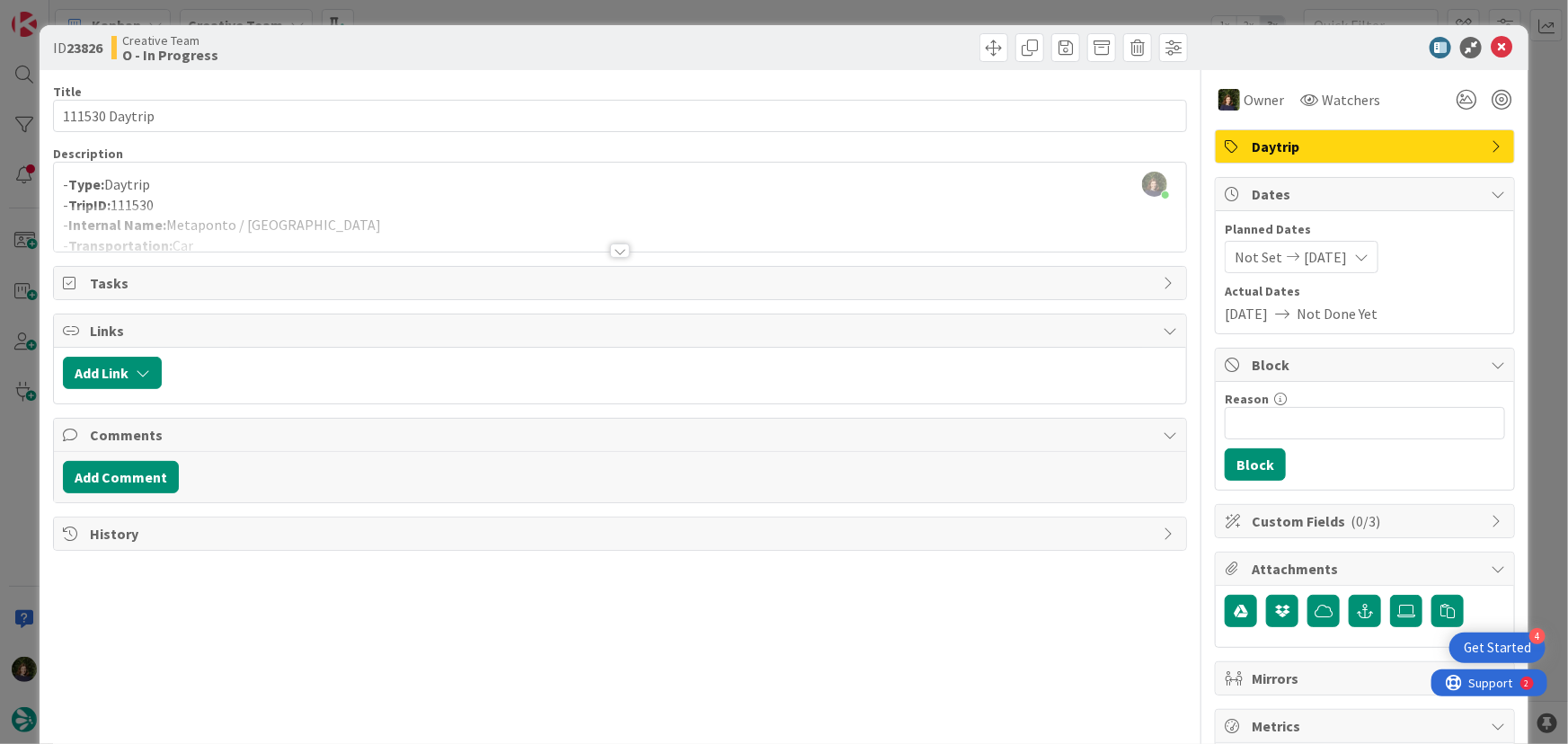
click at [279, 243] on div at bounding box center [620, 228] width 1133 height 46
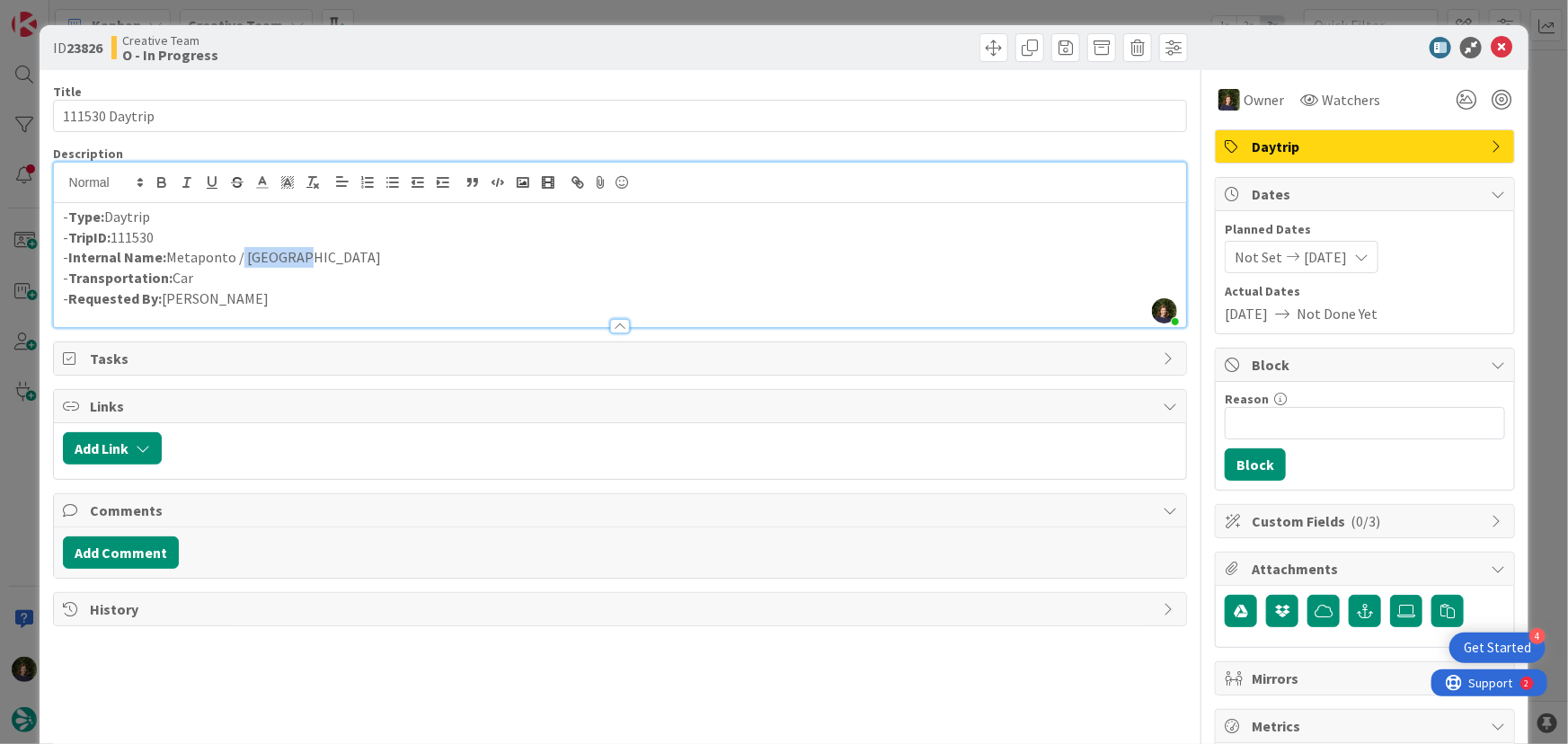
scroll to position [1333, 0]
click at [170, 257] on p "- Internal Name: Metaponto / Salerno" at bounding box center [620, 257] width 1115 height 21
drag, startPoint x: 1484, startPoint y: 53, endPoint x: 1126, endPoint y: 186, distance: 381.9
click at [1490, 53] on icon at bounding box center [1501, 47] width 22 height 22
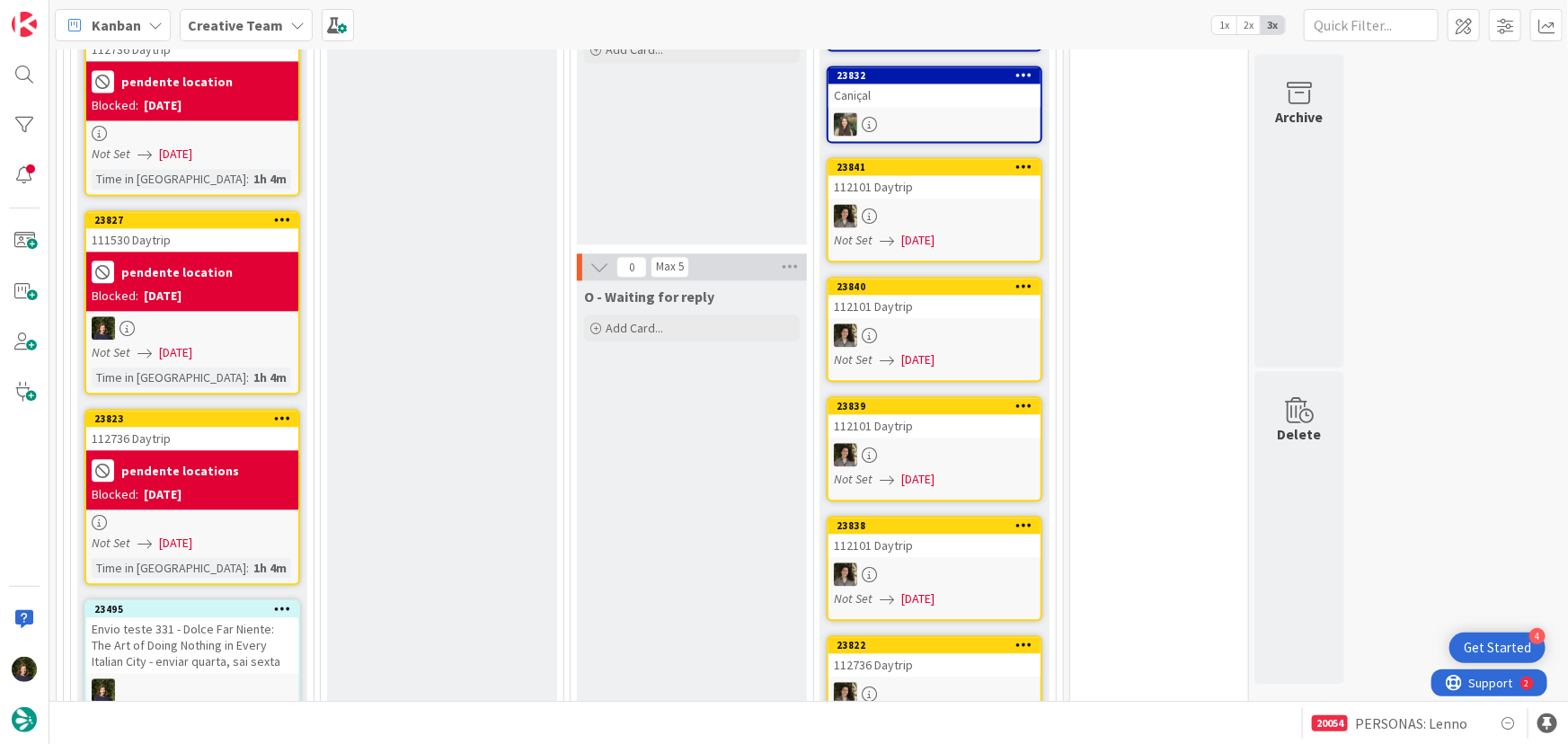
scroll to position [1986, 0]
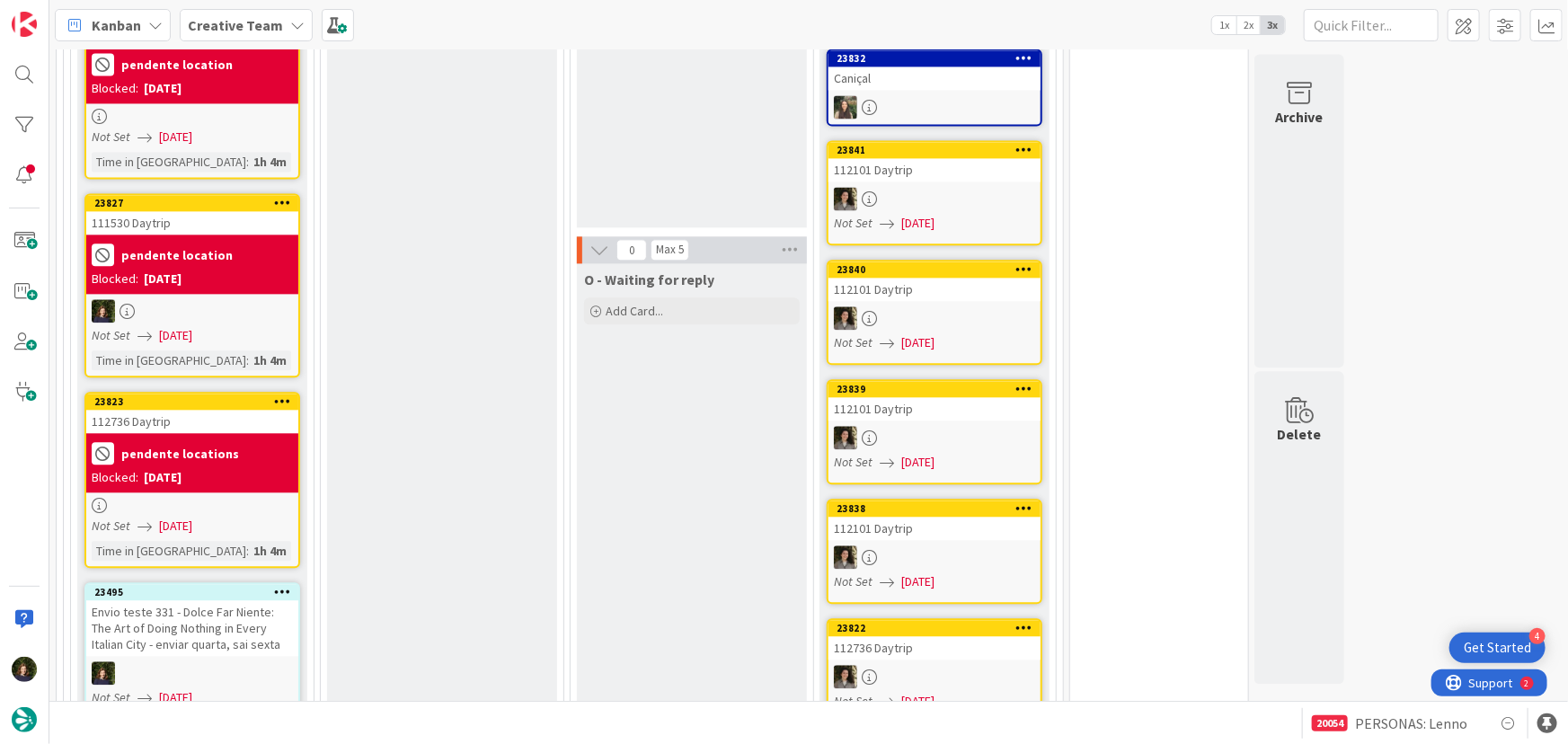
click at [192, 328] on span "[DATE]" at bounding box center [176, 335] width 33 height 19
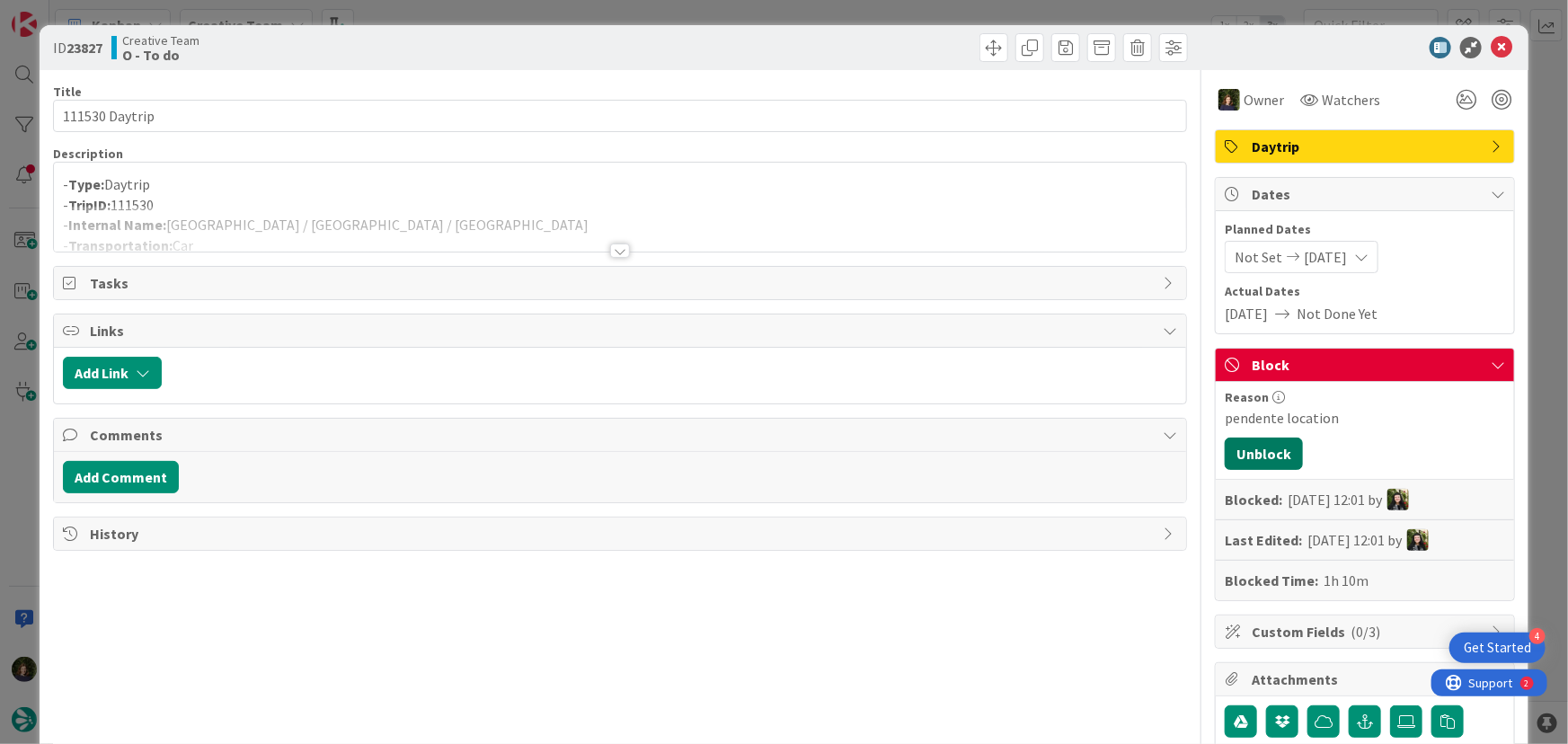
click at [1248, 449] on button "Unblock" at bounding box center [1263, 454] width 78 height 32
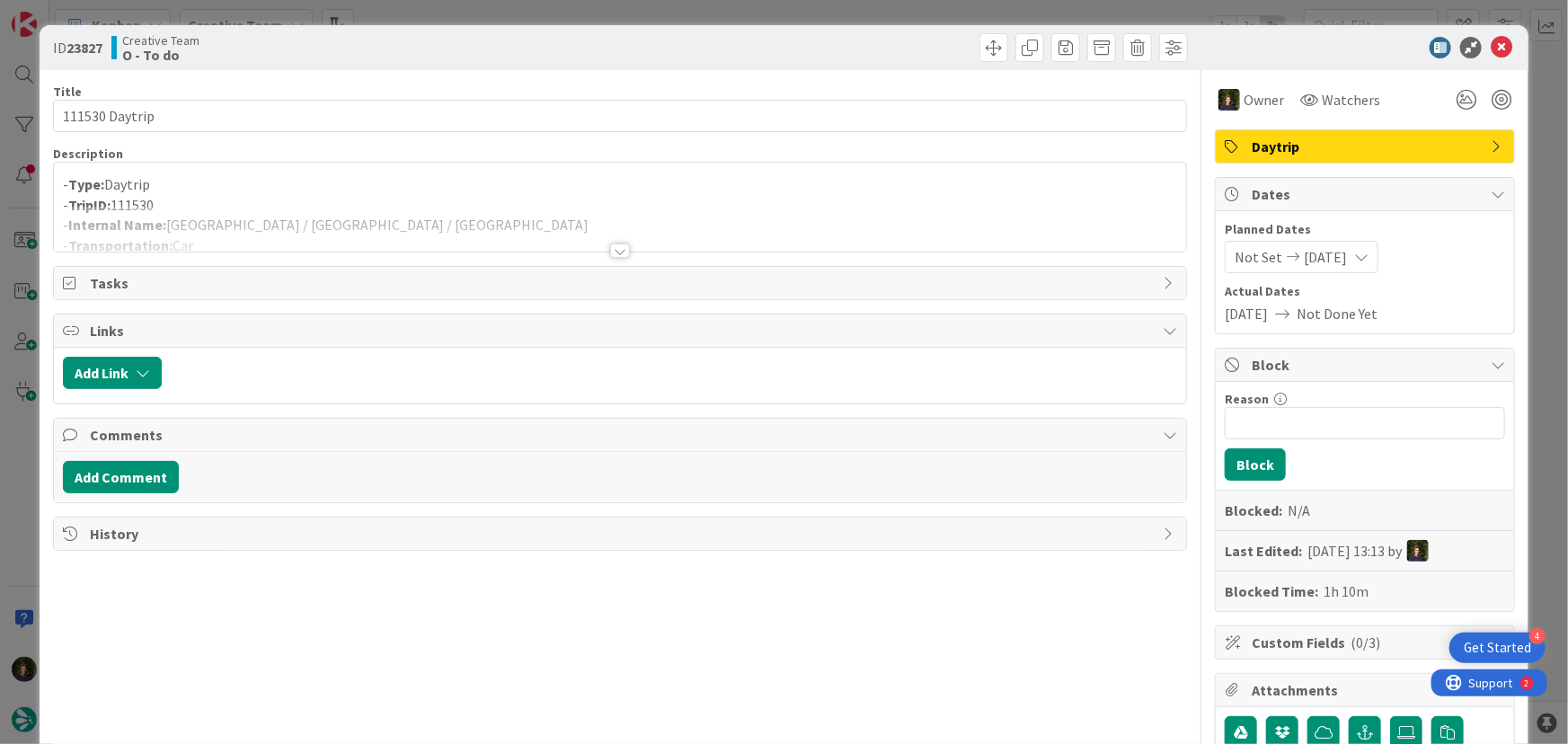
click at [366, 221] on div at bounding box center [620, 228] width 1133 height 46
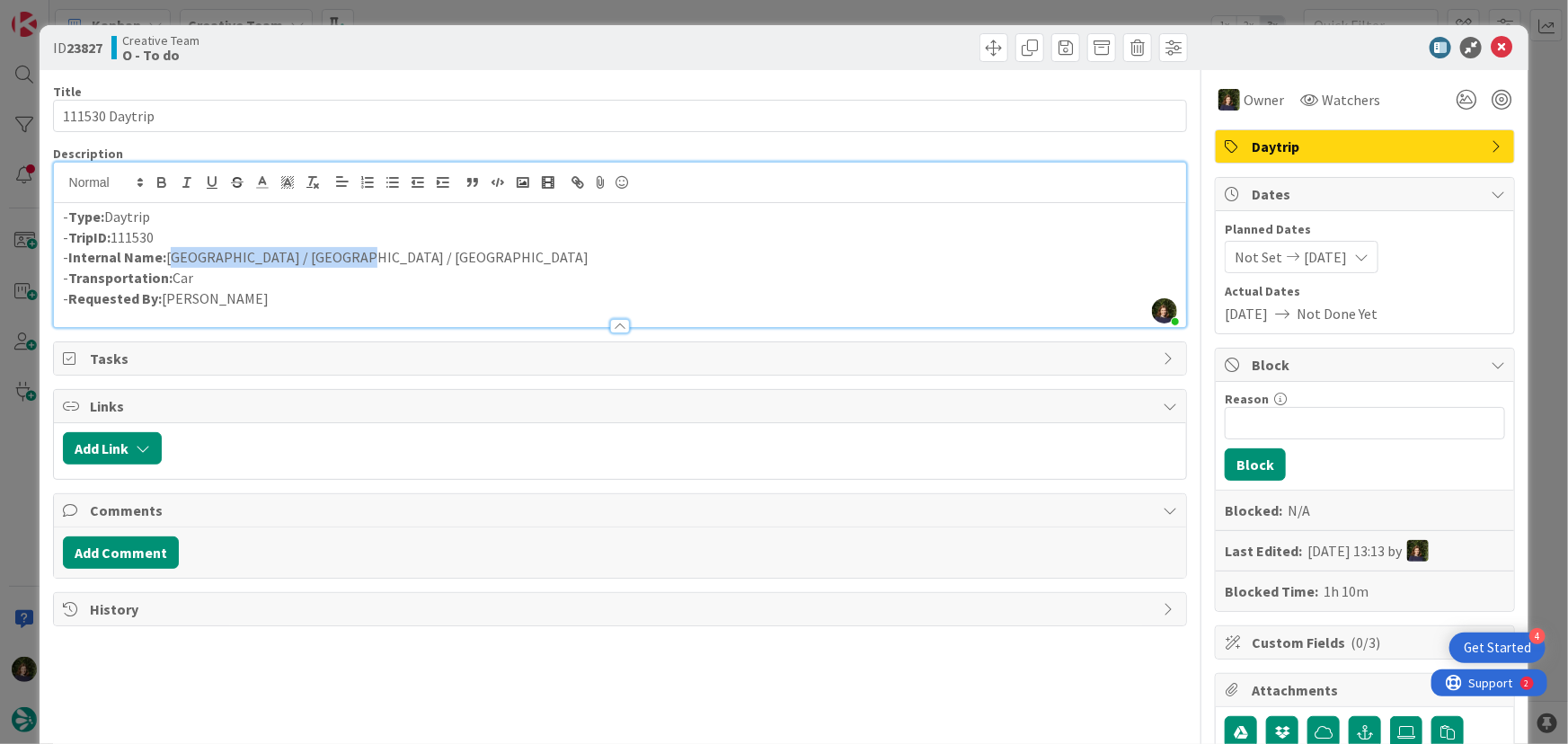
drag, startPoint x: 332, startPoint y: 257, endPoint x: 168, endPoint y: 257, distance: 164.0
click at [168, 257] on p "- Internal Name: Salerno / Avellino / Naples" at bounding box center [620, 257] width 1115 height 21
copy p "[GEOGRAPHIC_DATA] / [GEOGRAPHIC_DATA] / [GEOGRAPHIC_DATA]"
drag, startPoint x: 180, startPoint y: 233, endPoint x: 69, endPoint y: 241, distance: 111.3
click at [69, 241] on p "- TripID: 111530" at bounding box center [620, 237] width 1115 height 21
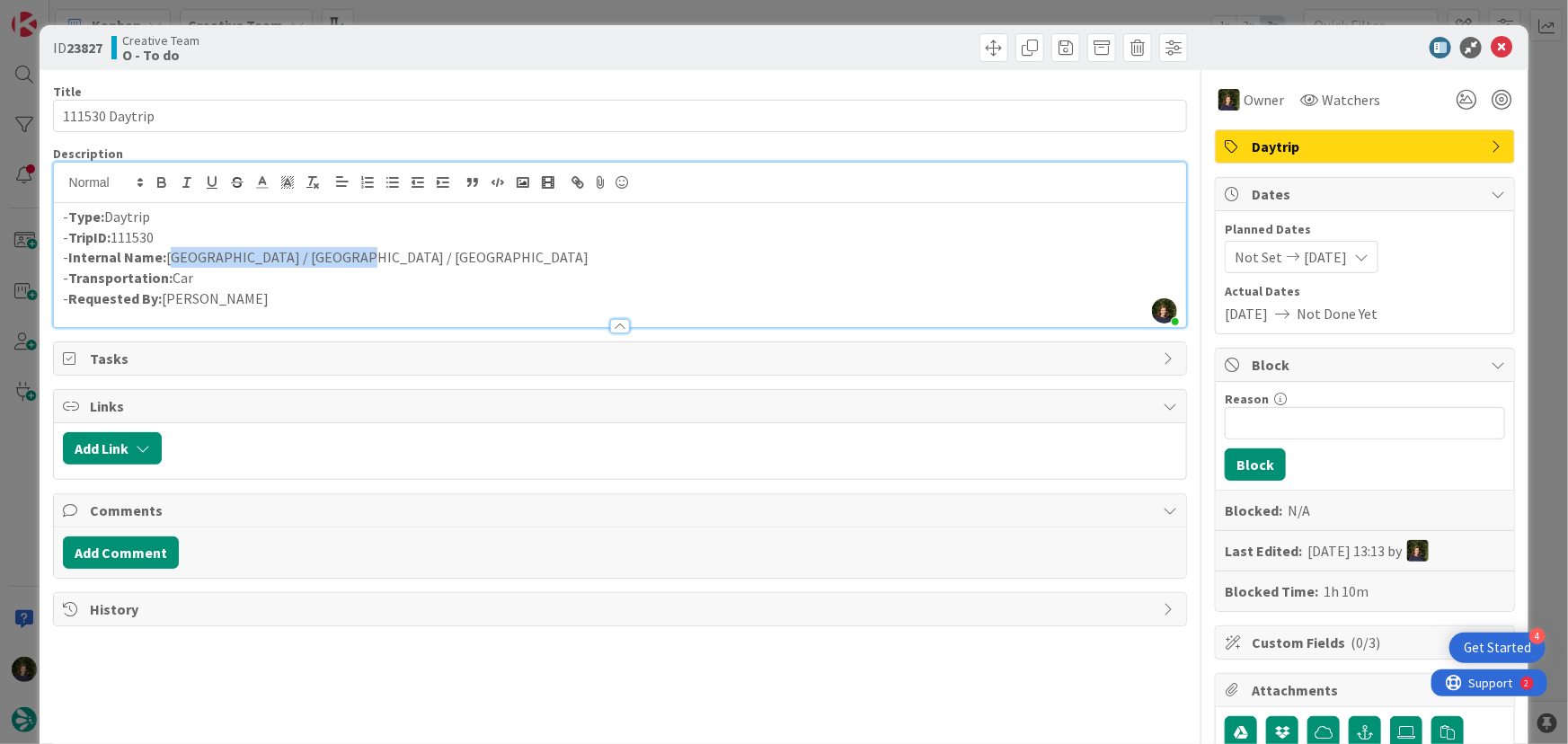
copy p "TripID: 111530"
click at [1490, 45] on icon at bounding box center [1501, 47] width 22 height 22
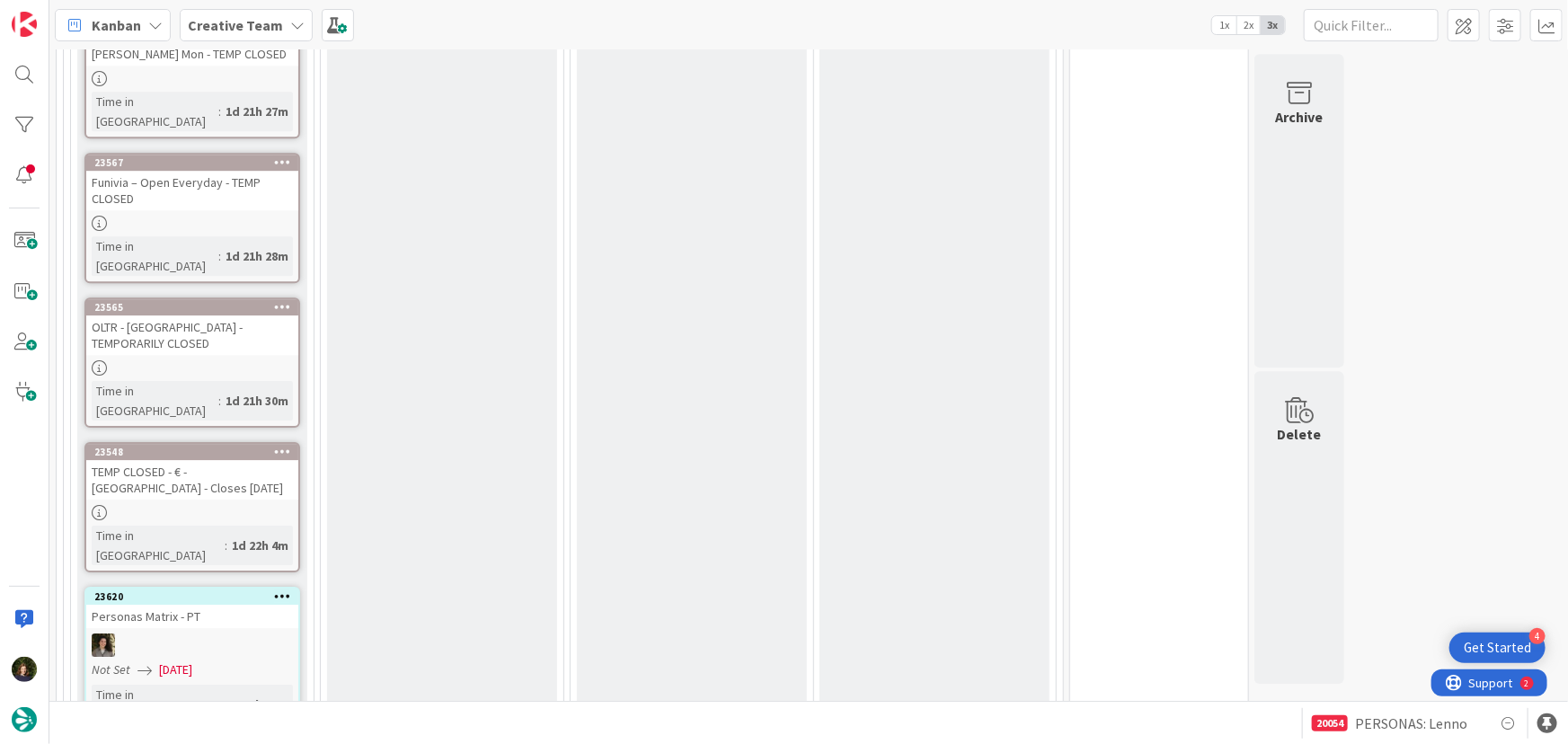
scroll to position [2733, 0]
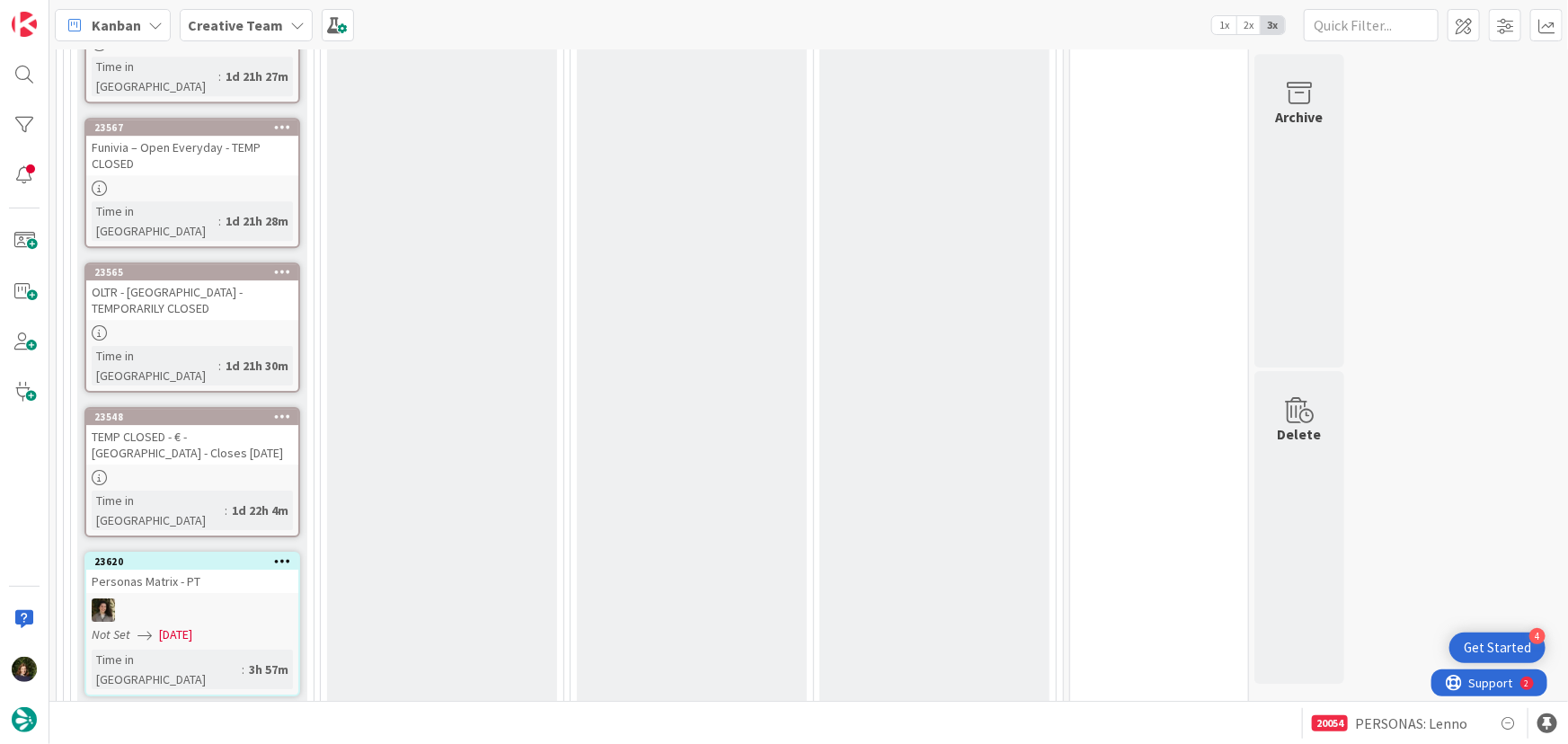
click at [202, 407] on link "23548 TEMP CLOSED - € - Bar Josefi - Closes on Mon Time in Column : 1d 22h 4m" at bounding box center [192, 472] width 216 height 130
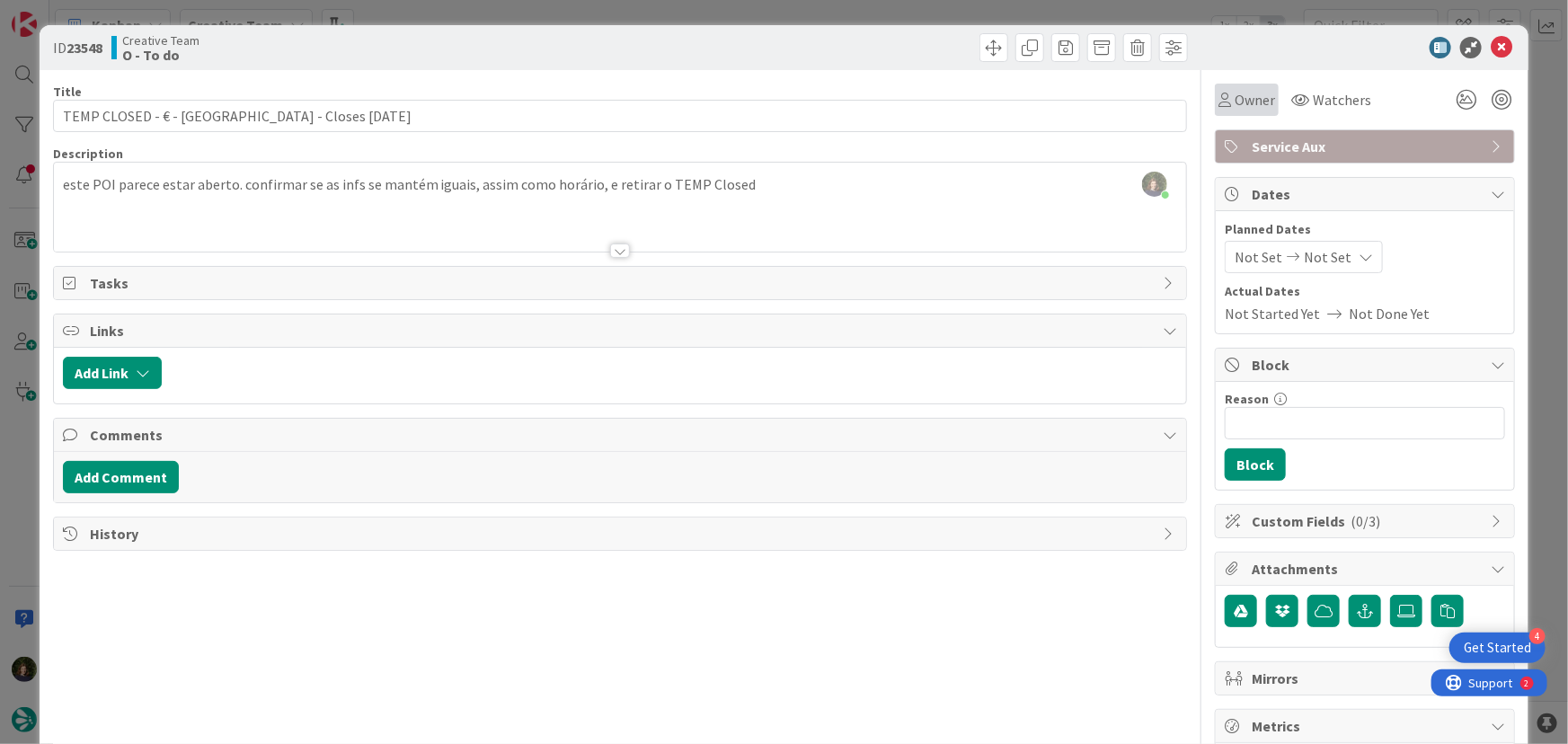
click at [1226, 111] on div "Owner" at bounding box center [1246, 99] width 64 height 32
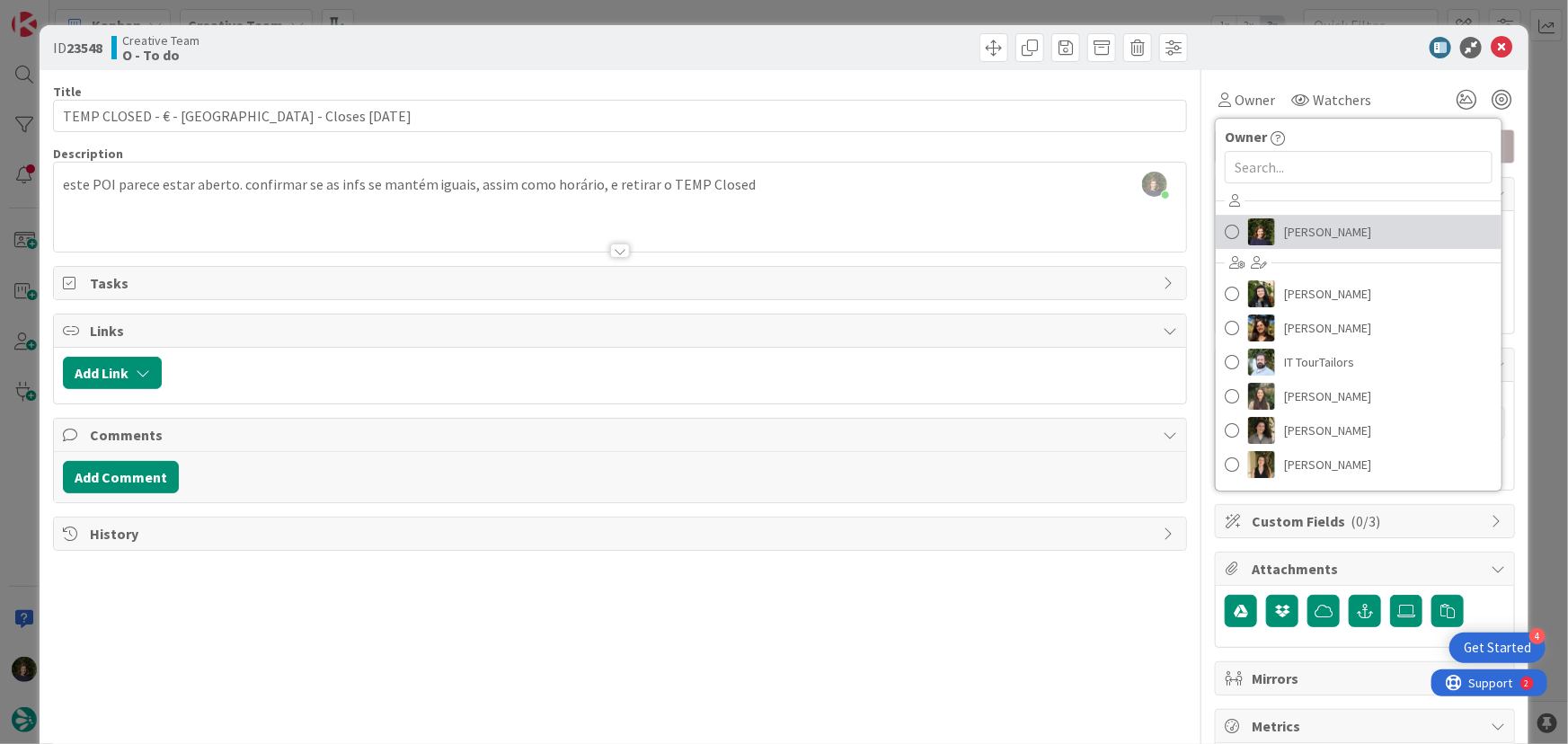
click at [1292, 231] on span "[PERSON_NAME]" at bounding box center [1327, 231] width 88 height 27
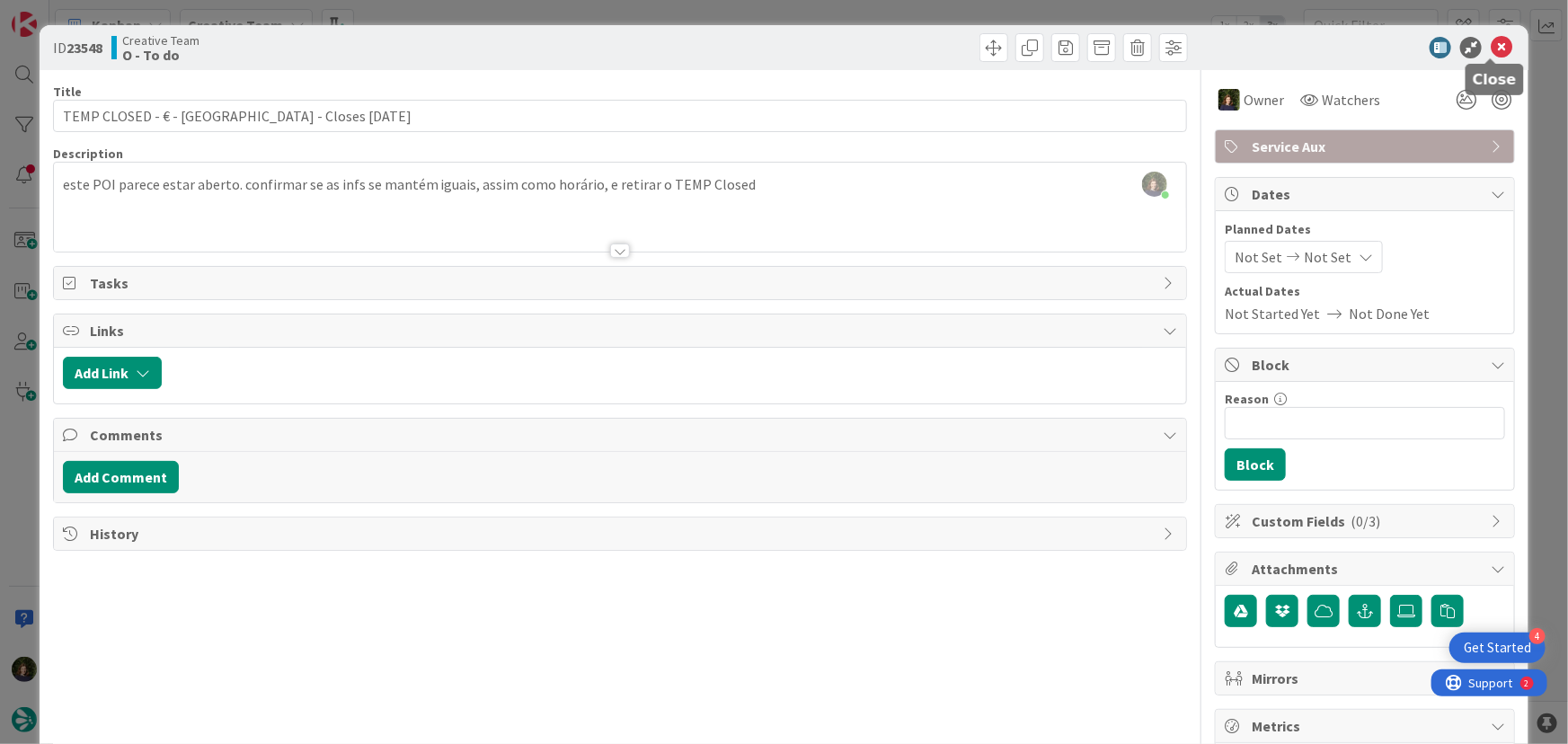
click at [1490, 51] on icon at bounding box center [1501, 47] width 22 height 22
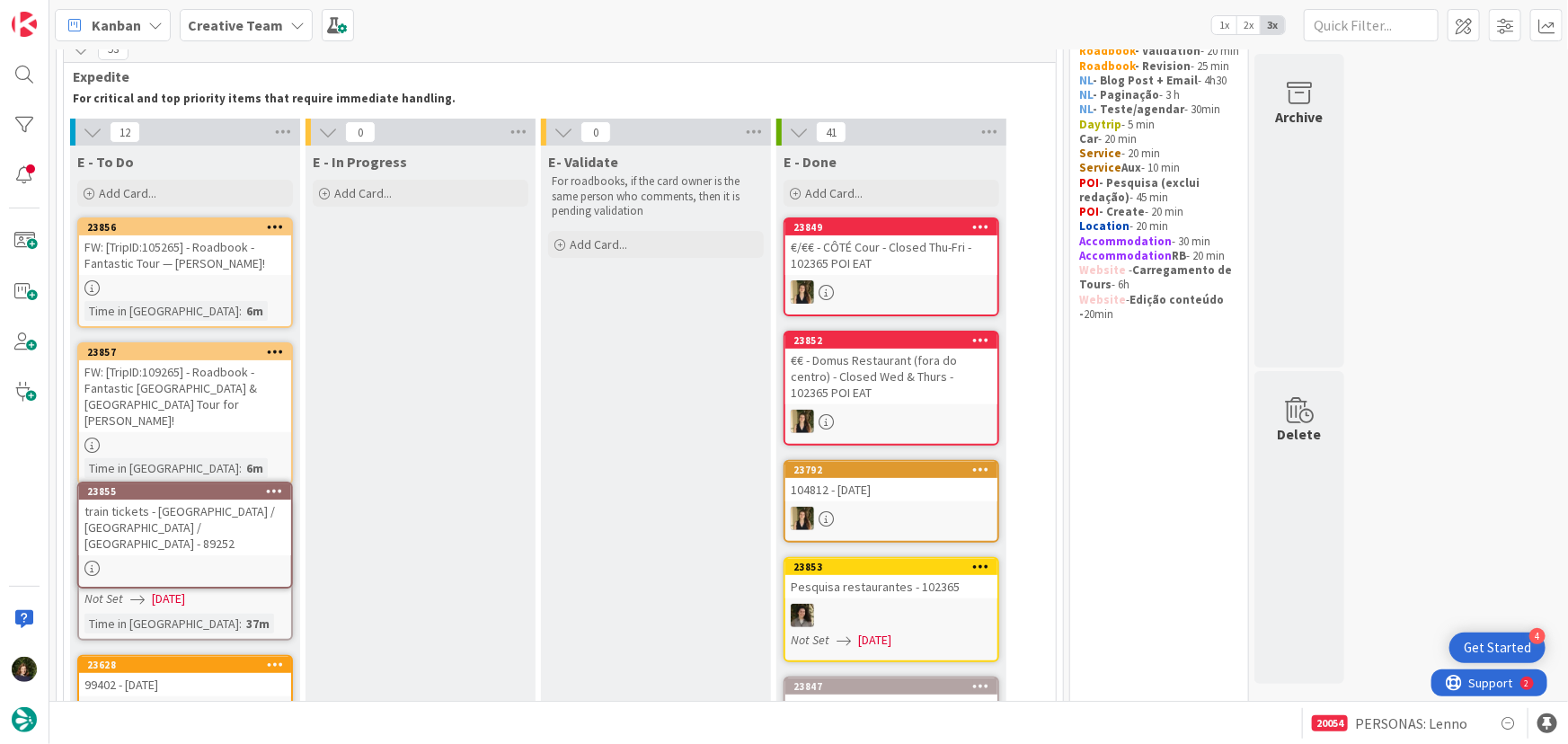
scroll to position [89, 0]
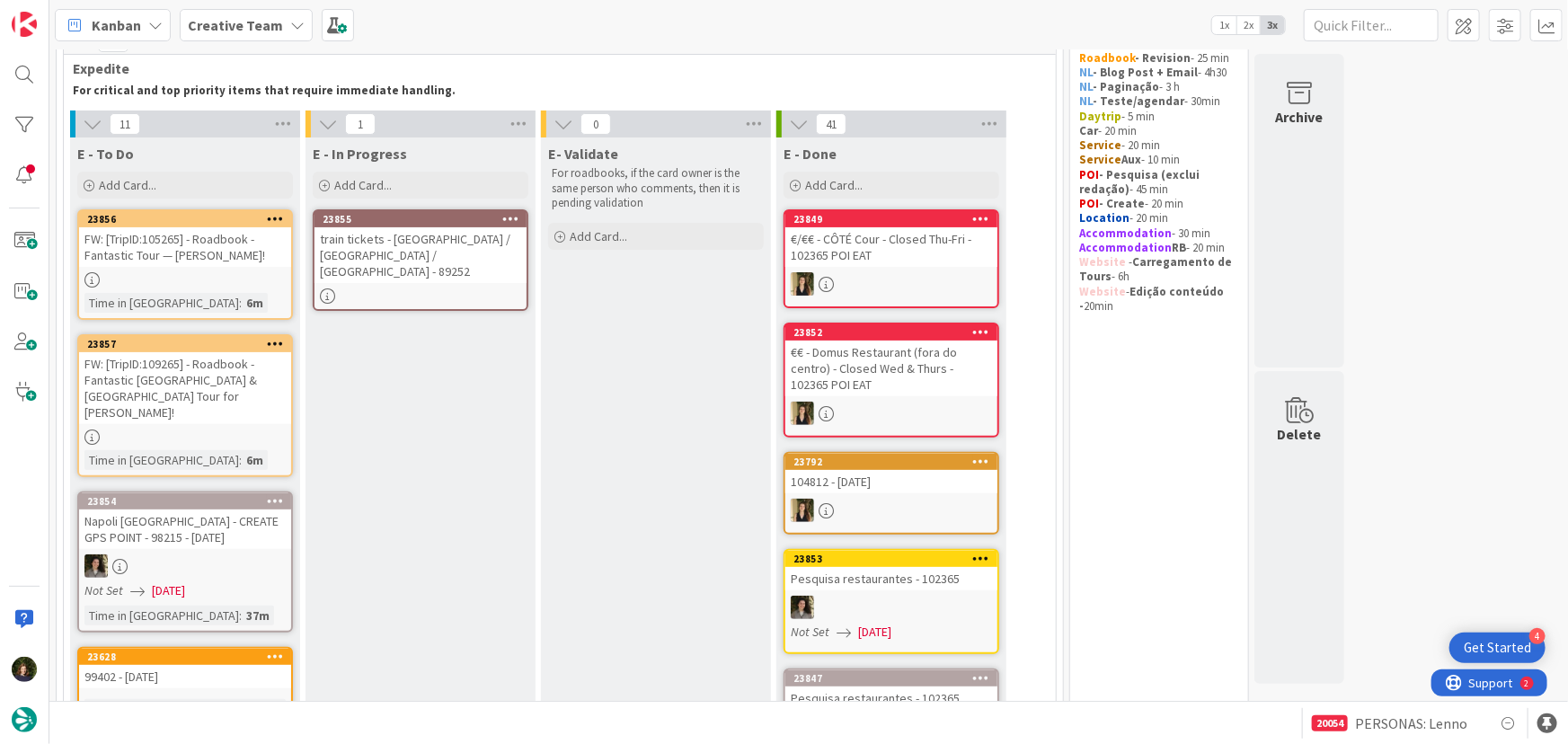
click at [415, 288] on div at bounding box center [420, 296] width 212 height 16
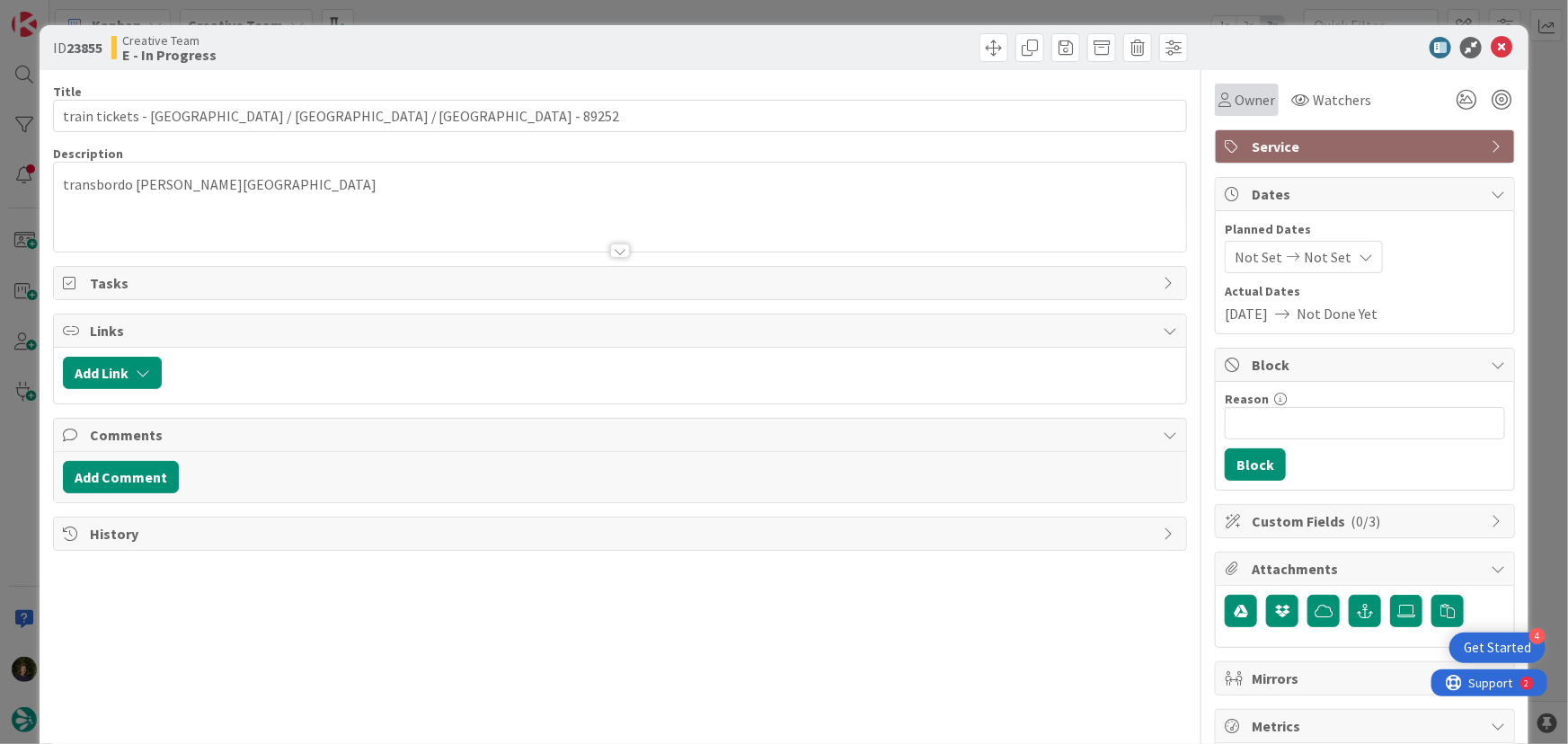
click at [1234, 100] on span "Owner" at bounding box center [1254, 99] width 40 height 22
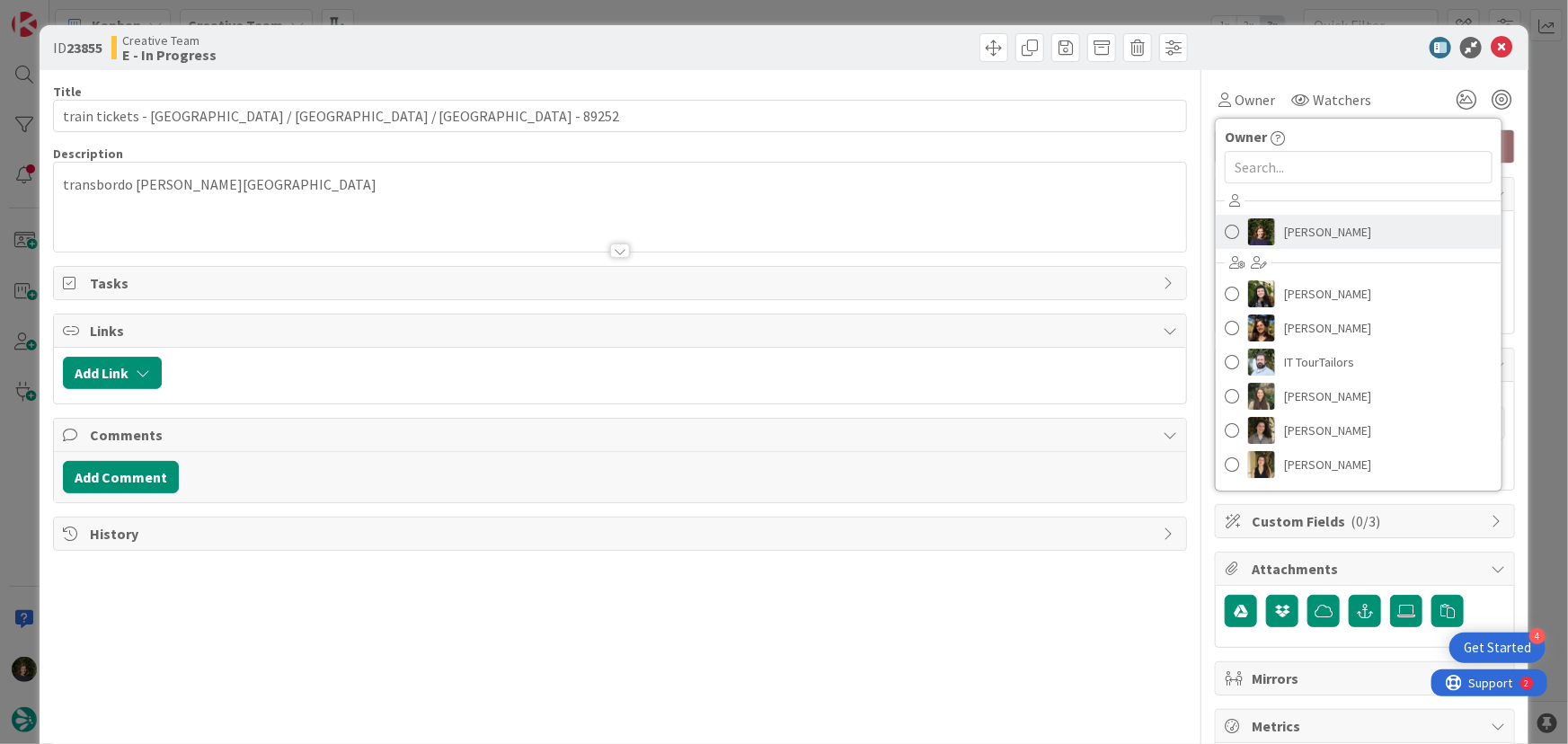
click at [1294, 241] on span "[PERSON_NAME]" at bounding box center [1327, 231] width 88 height 27
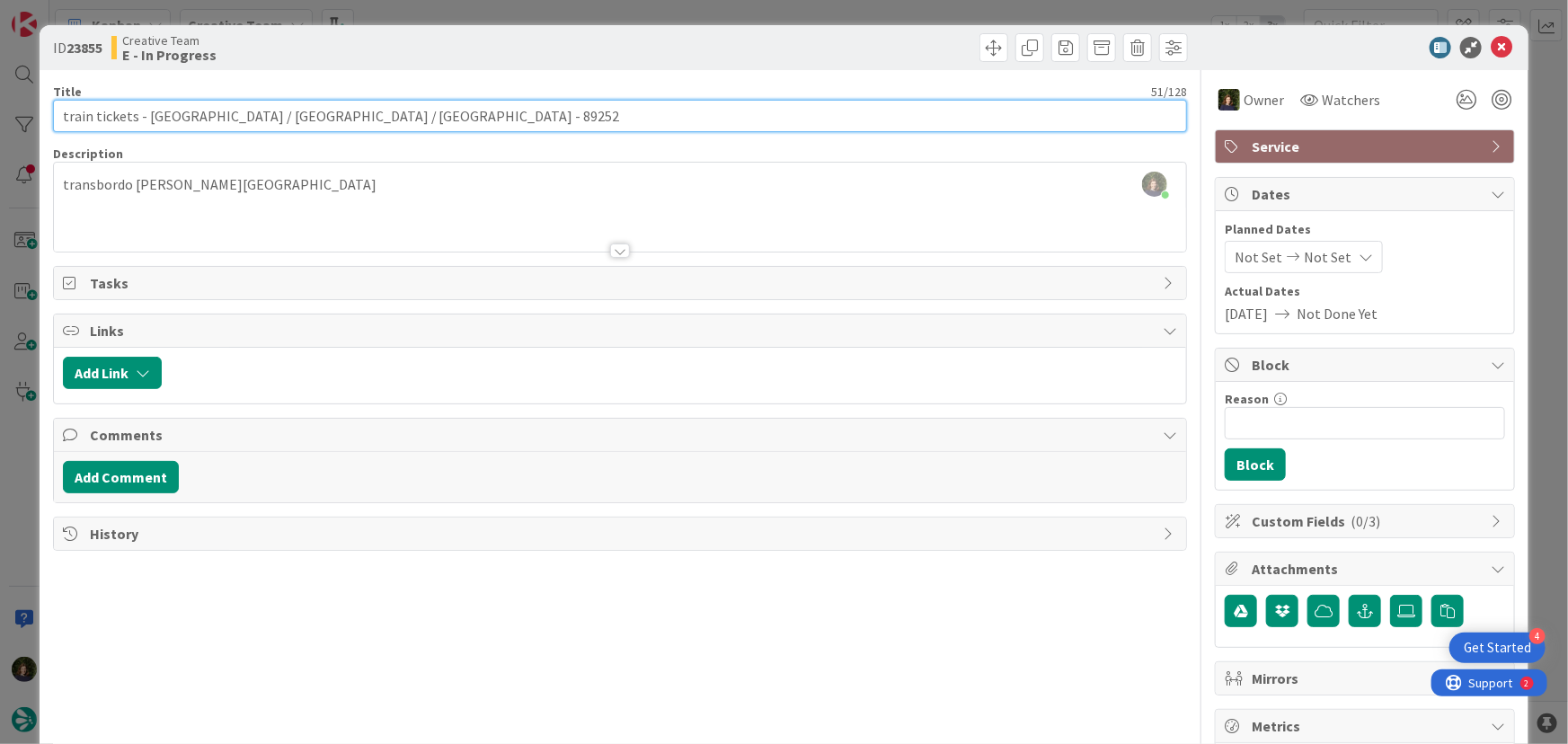
drag, startPoint x: 142, startPoint y: 117, endPoint x: 305, endPoint y: 114, distance: 163.0
click at [305, 114] on input "train tickets - Córdoba / Madrid / Valencia - 89252" at bounding box center [620, 115] width 1135 height 32
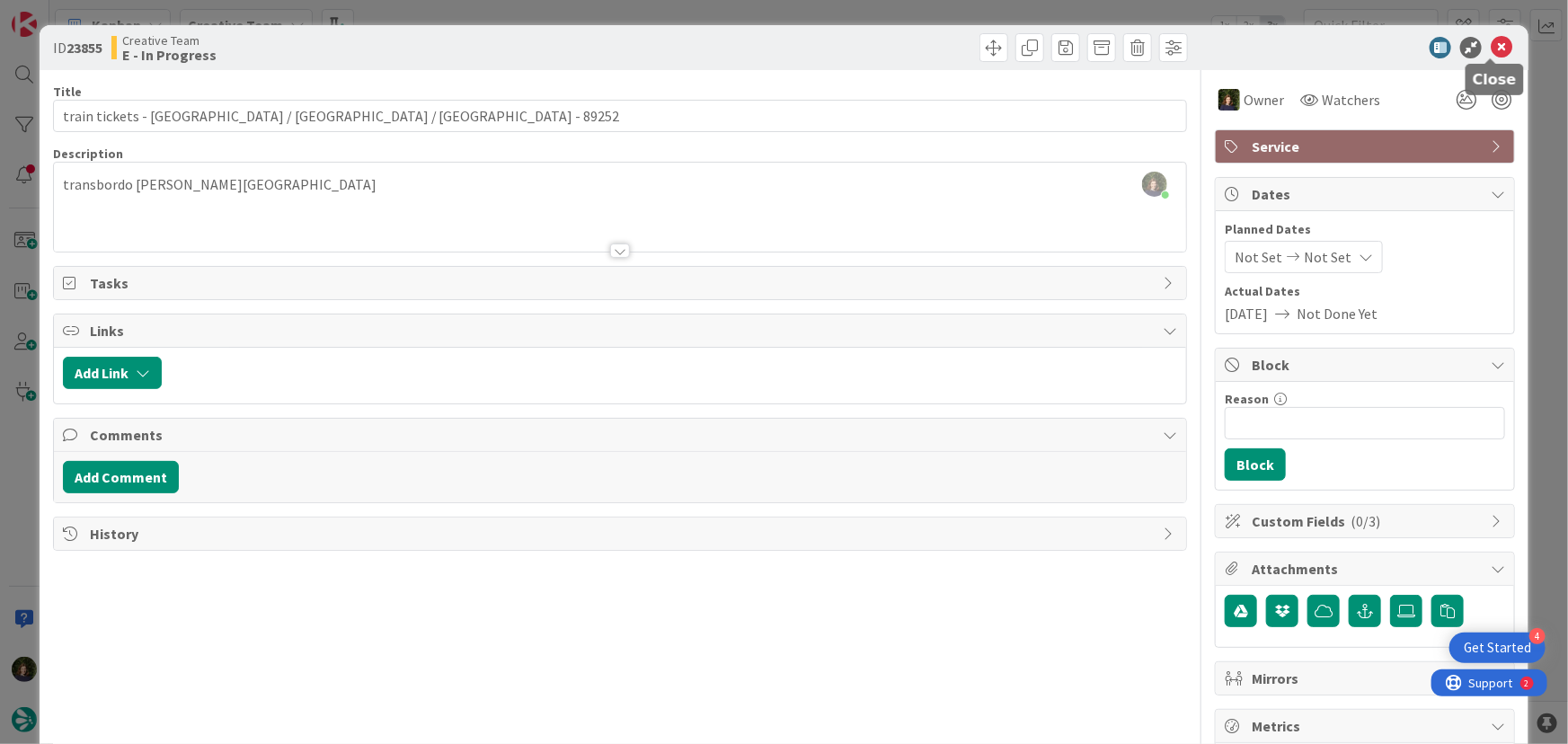
click at [1495, 45] on icon at bounding box center [1501, 47] width 22 height 22
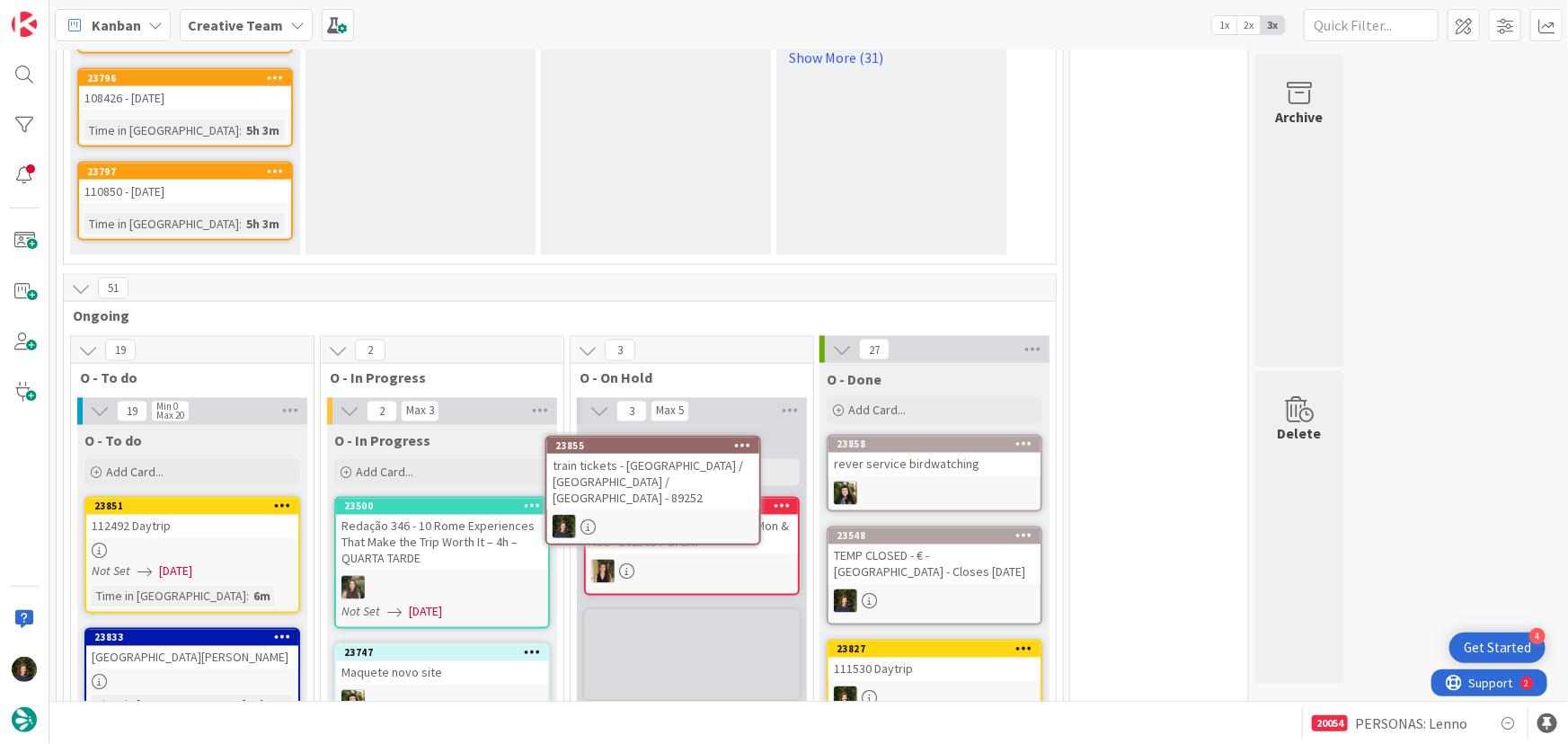
scroll to position [1392, 0]
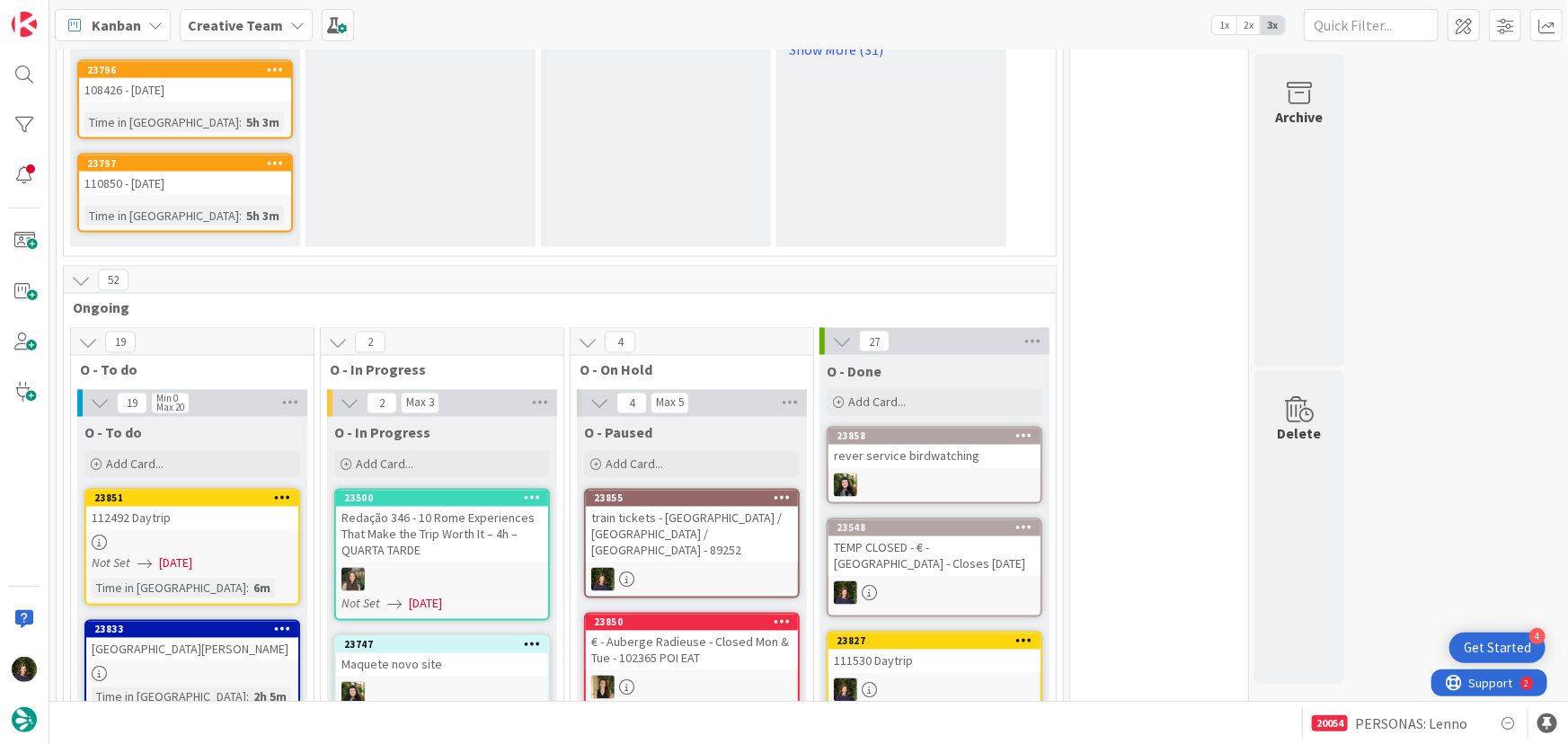
click at [190, 489] on link "23851 112492 Daytrip Not Set 24/09/2025 Time in Column : 6m" at bounding box center [192, 547] width 216 height 117
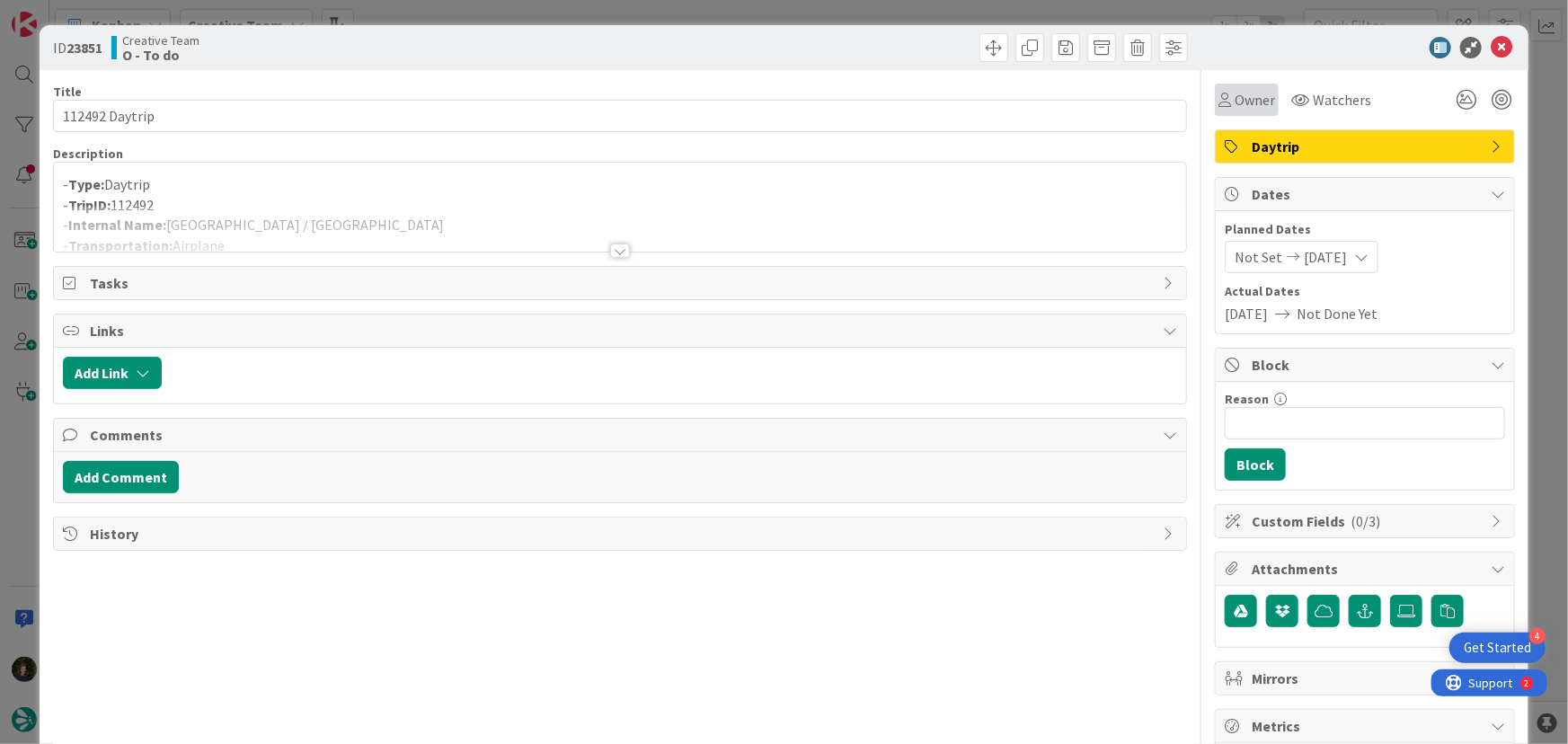
click at [1242, 98] on span "Owner" at bounding box center [1254, 99] width 40 height 22
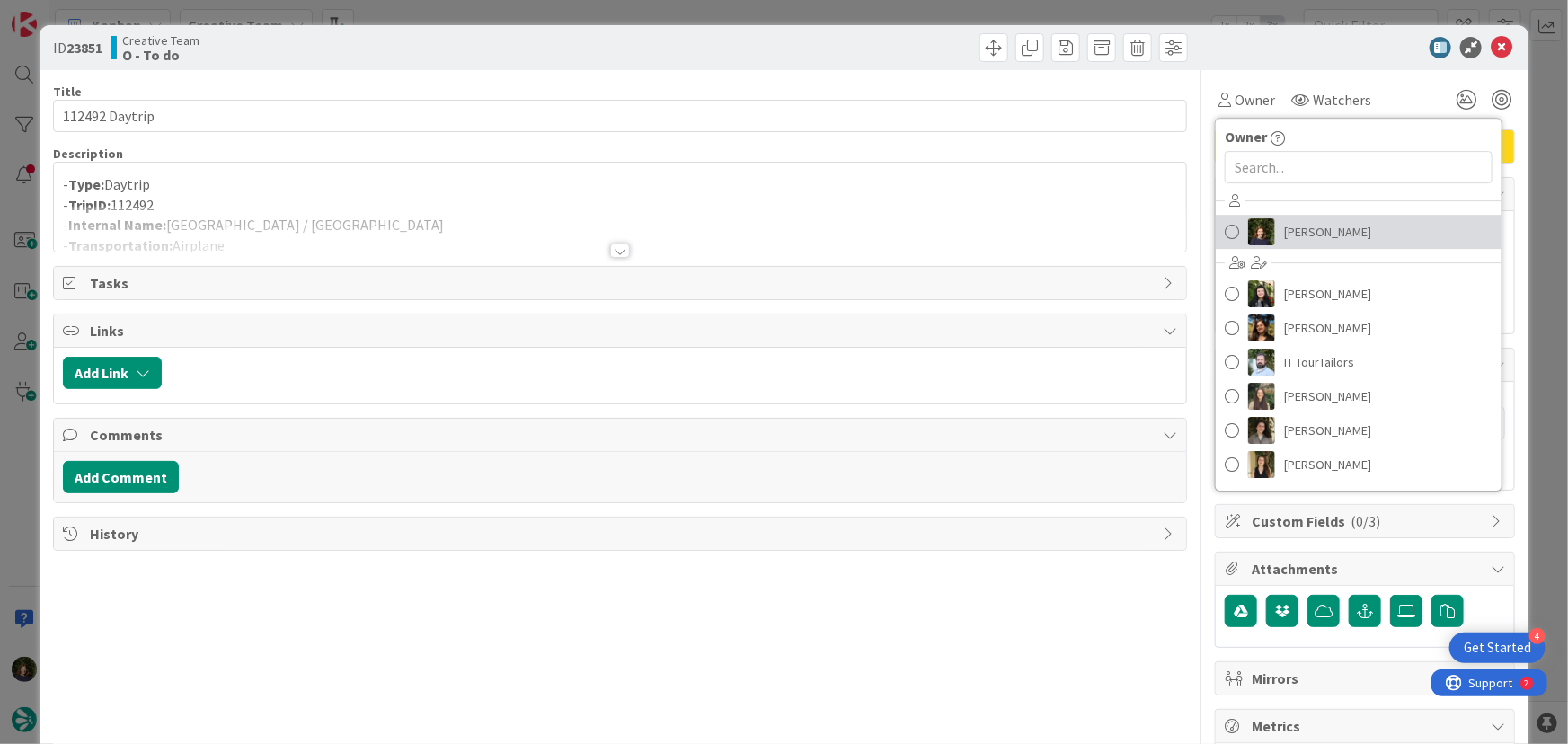
drag, startPoint x: 1298, startPoint y: 234, endPoint x: 1304, endPoint y: 215, distance: 19.9
click at [1299, 235] on span "[PERSON_NAME]" at bounding box center [1327, 231] width 88 height 27
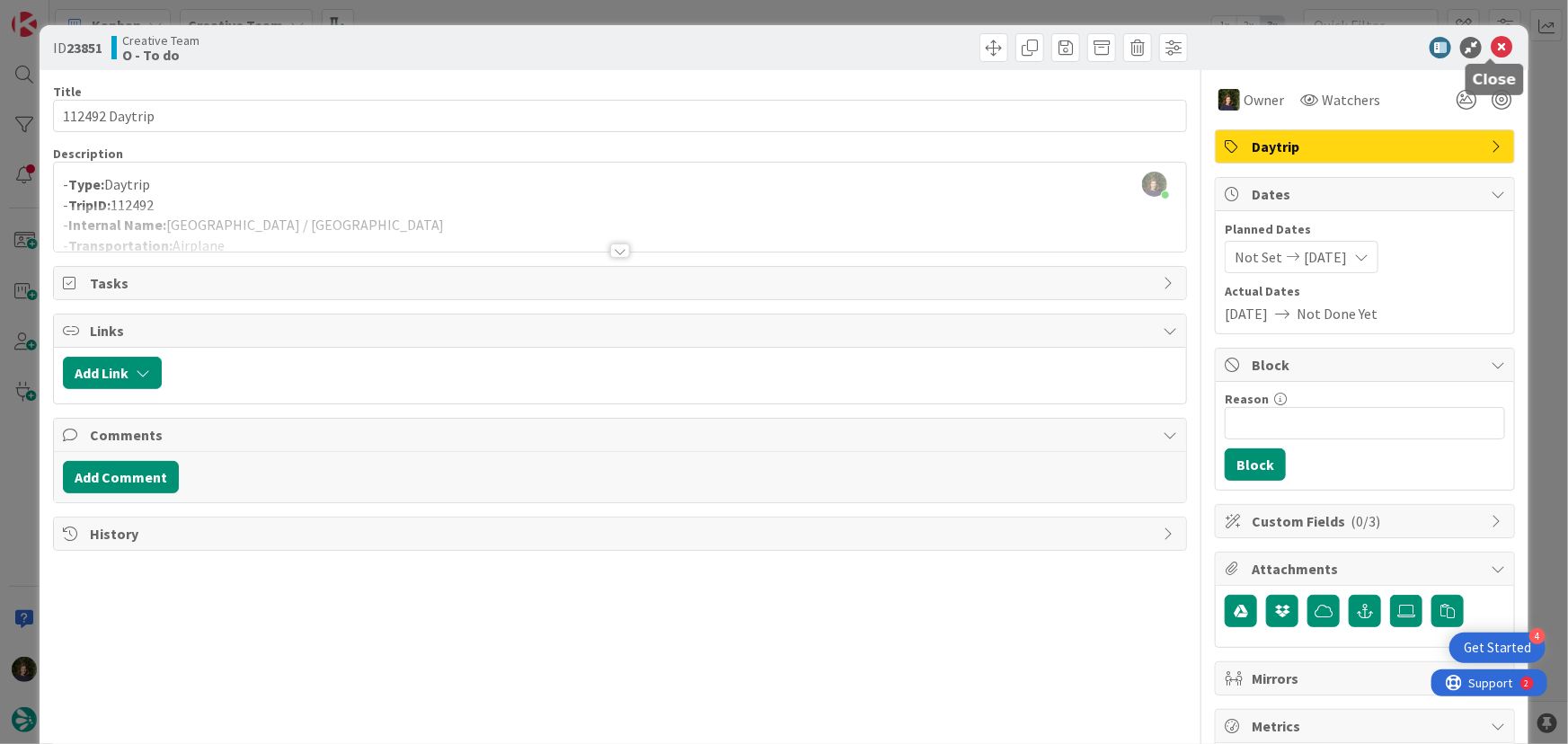
click at [1500, 46] on icon at bounding box center [1501, 47] width 22 height 22
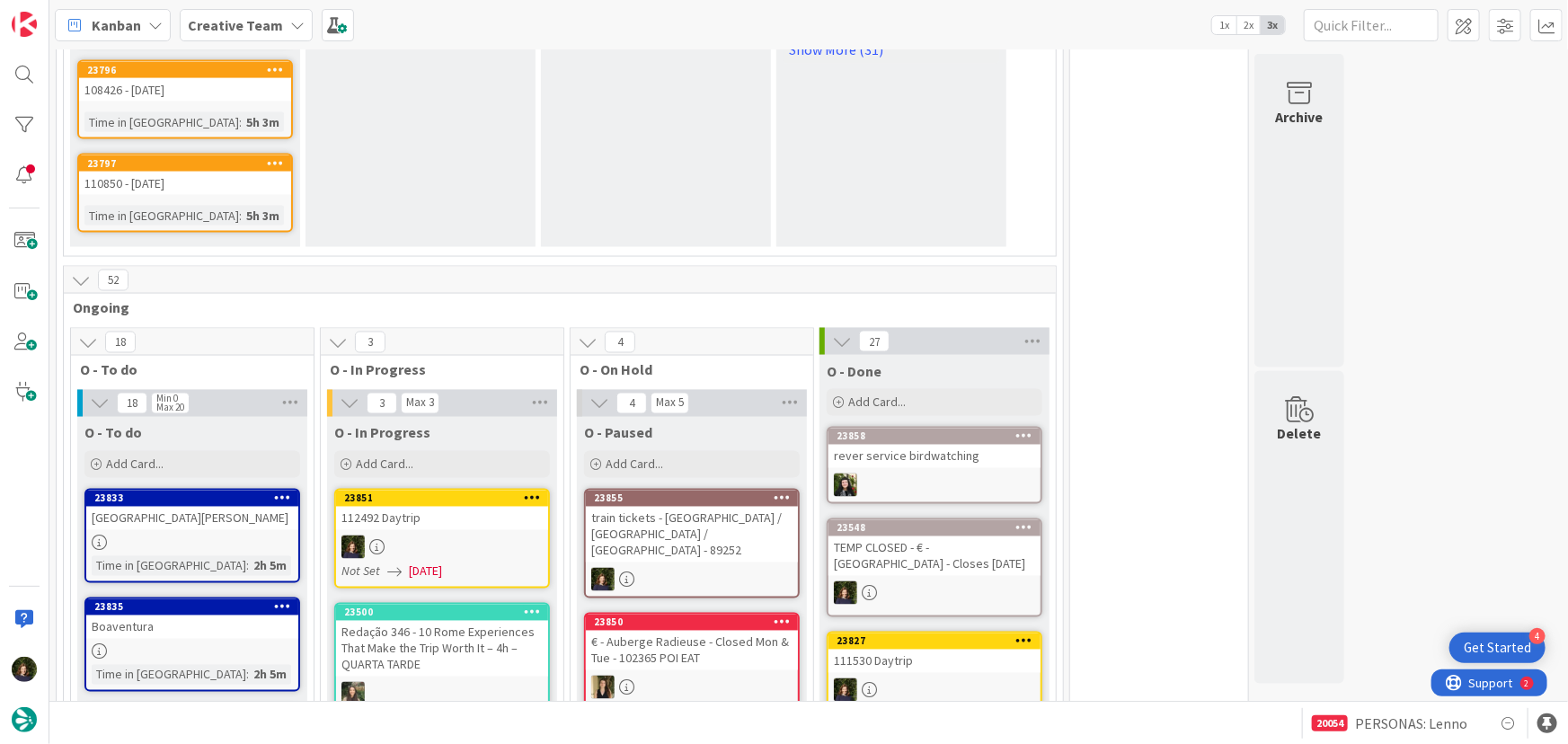
click at [432, 507] on div "112492 Daytrip" at bounding box center [441, 519] width 212 height 24
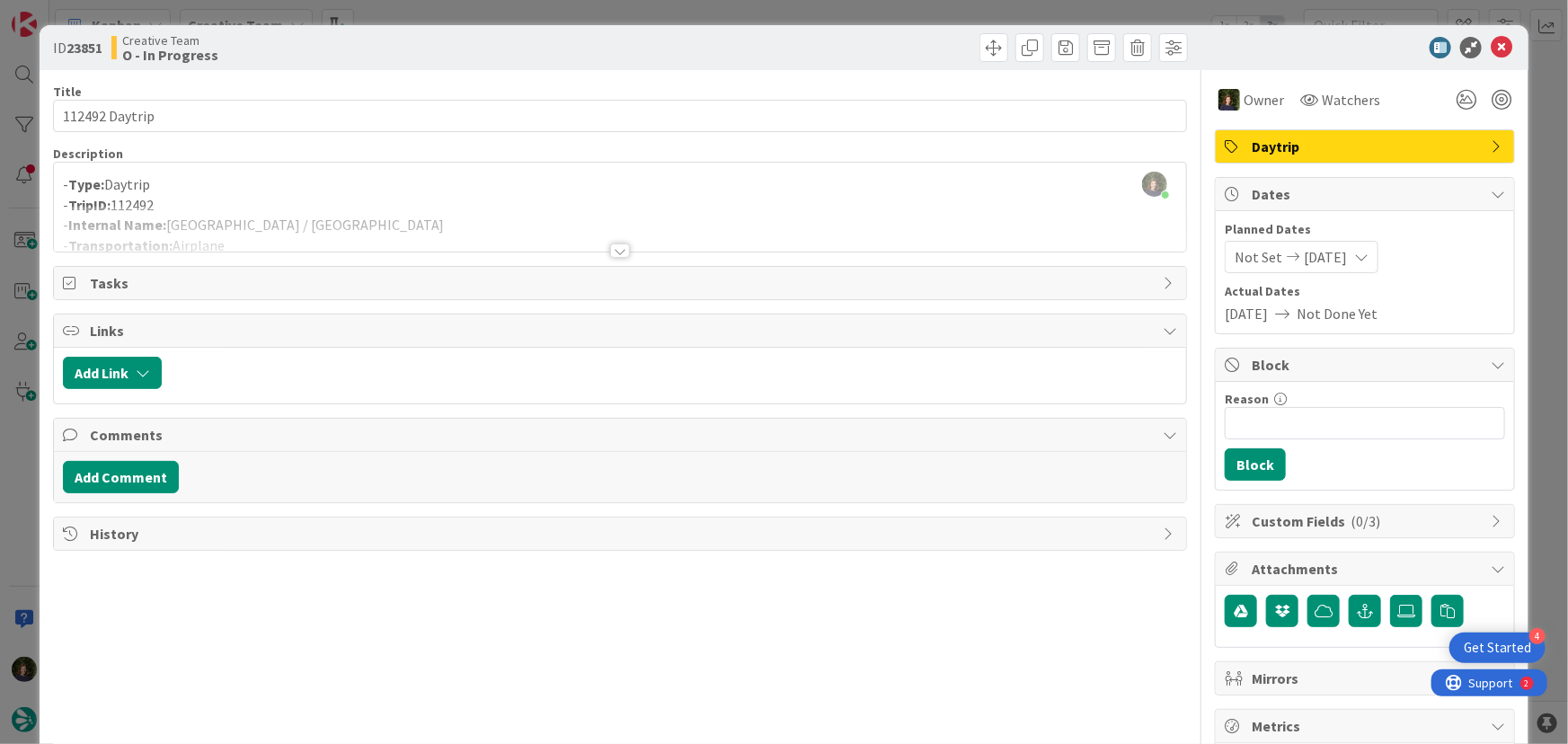
click at [611, 252] on div at bounding box center [620, 250] width 20 height 15
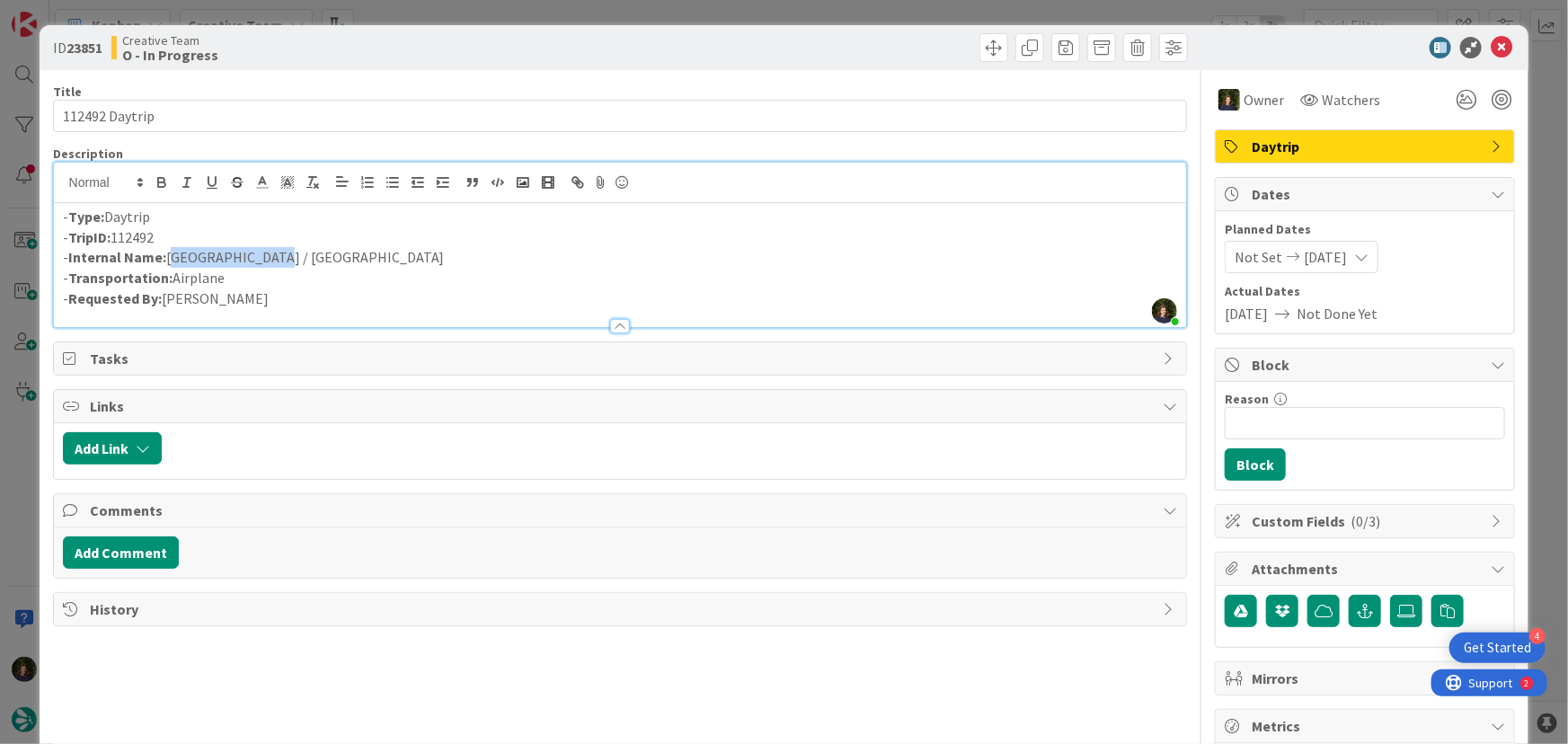
drag, startPoint x: 255, startPoint y: 261, endPoint x: 170, endPoint y: 265, distance: 85.1
click at [170, 265] on p "- Internal Name: Florence / Nice" at bounding box center [620, 257] width 1115 height 21
copy p "Florence / Nice"
drag, startPoint x: 163, startPoint y: 233, endPoint x: 71, endPoint y: 236, distance: 92.0
click at [65, 236] on p "- TripID: 112492" at bounding box center [620, 237] width 1115 height 21
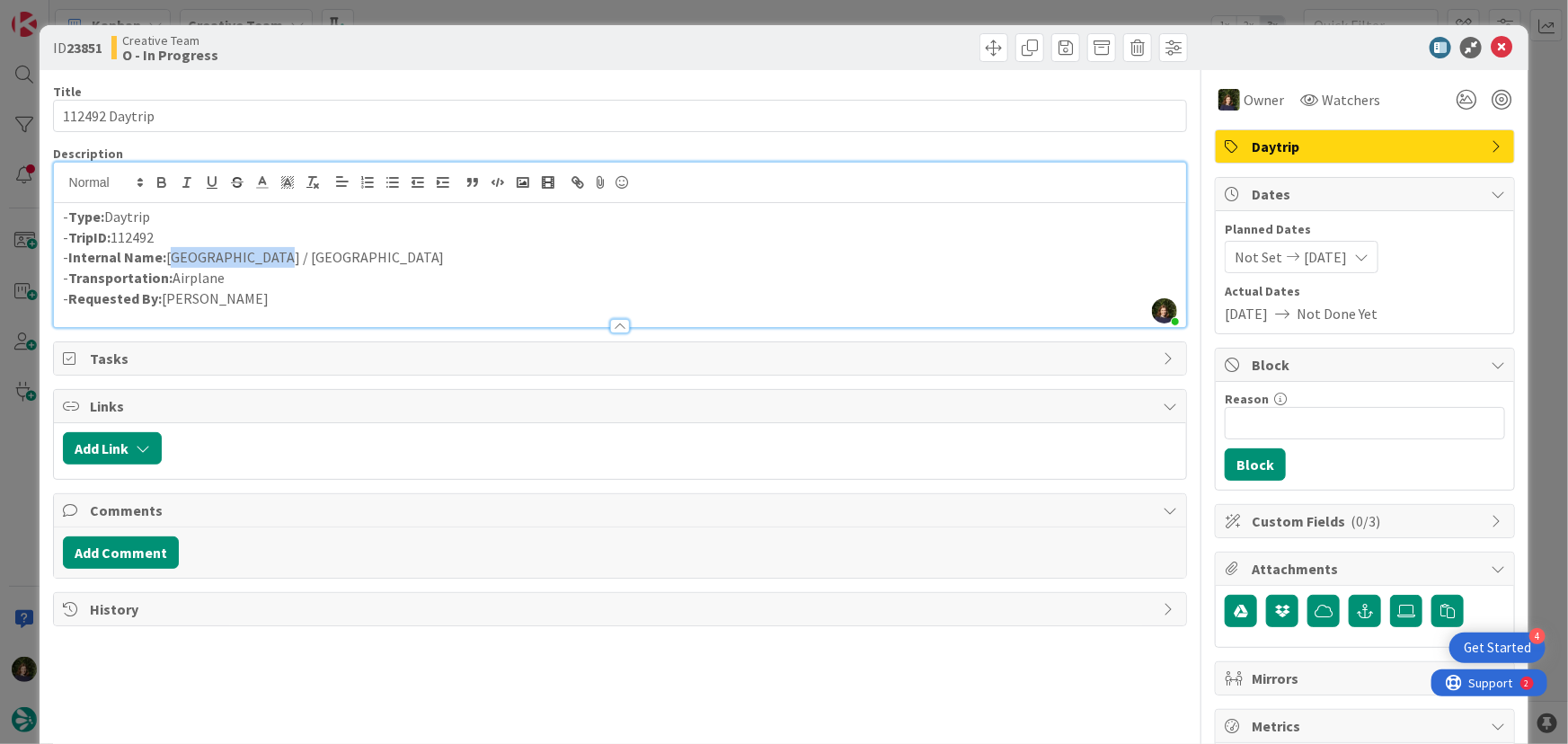
copy p "TripID: 112492"
drag, startPoint x: 1483, startPoint y: 49, endPoint x: 1065, endPoint y: 211, distance: 448.3
click at [1490, 49] on icon at bounding box center [1501, 47] width 22 height 22
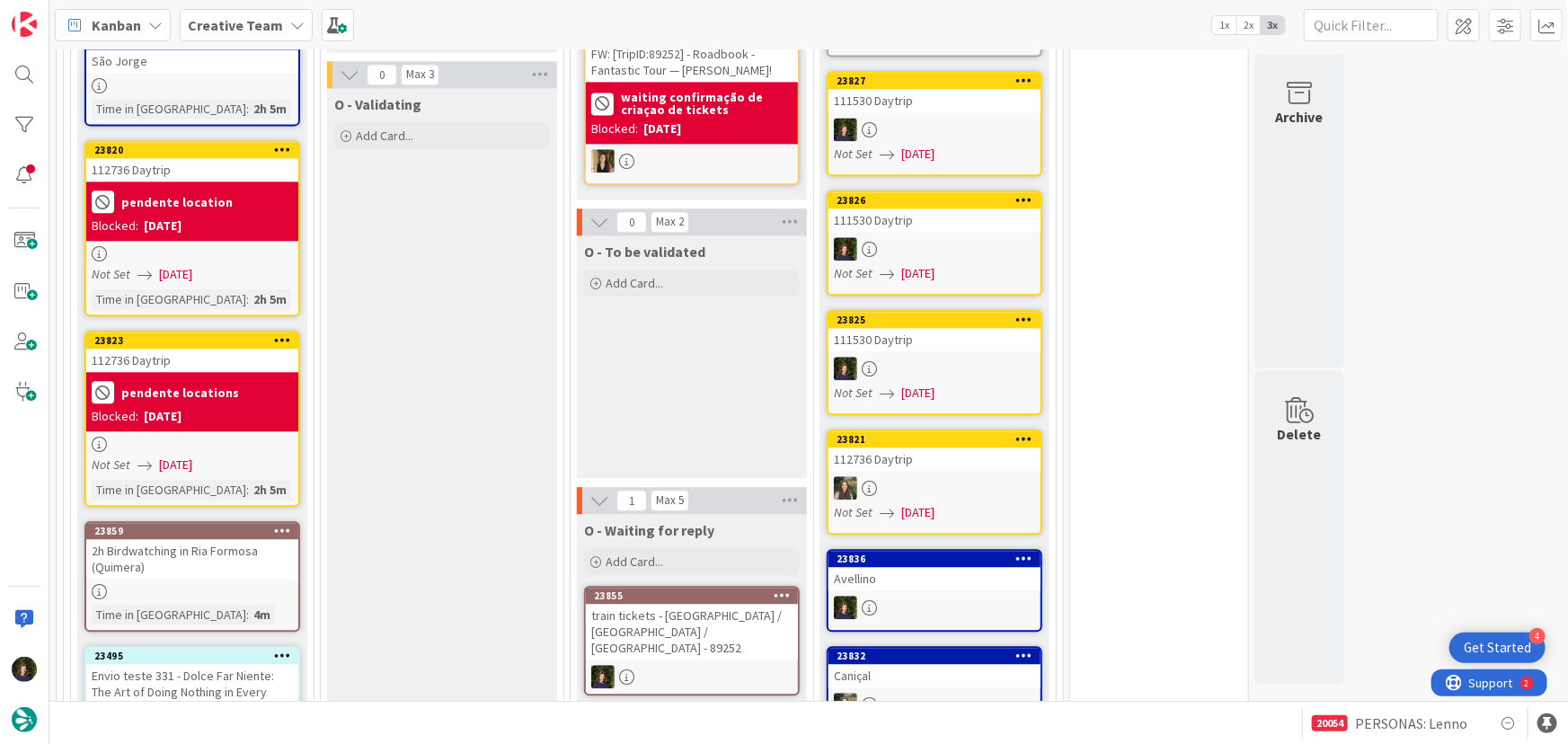
scroll to position [2084, 0]
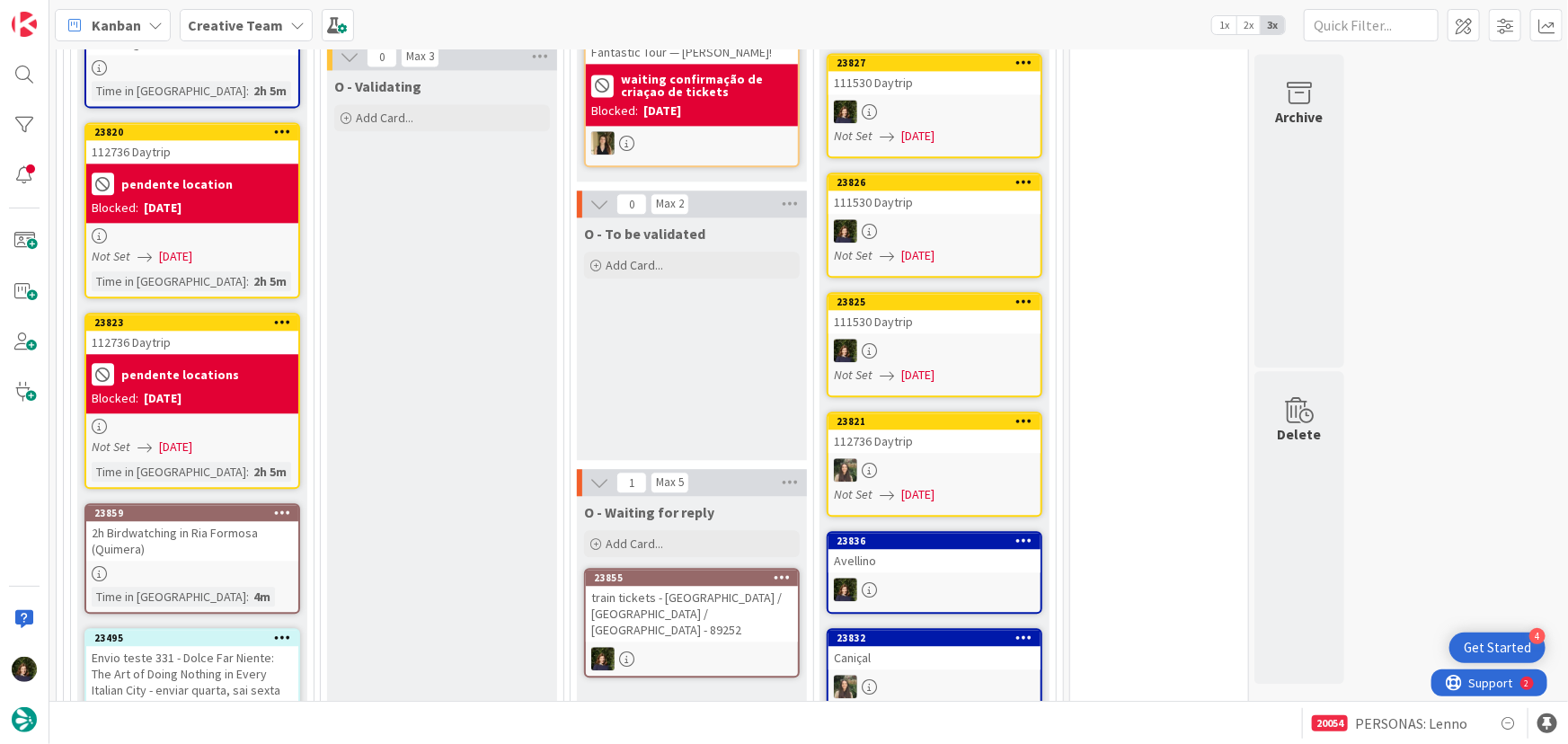
click at [162, 521] on div "2h Birdwatching in Ria Formosa (Quimera)" at bounding box center [192, 540] width 212 height 39
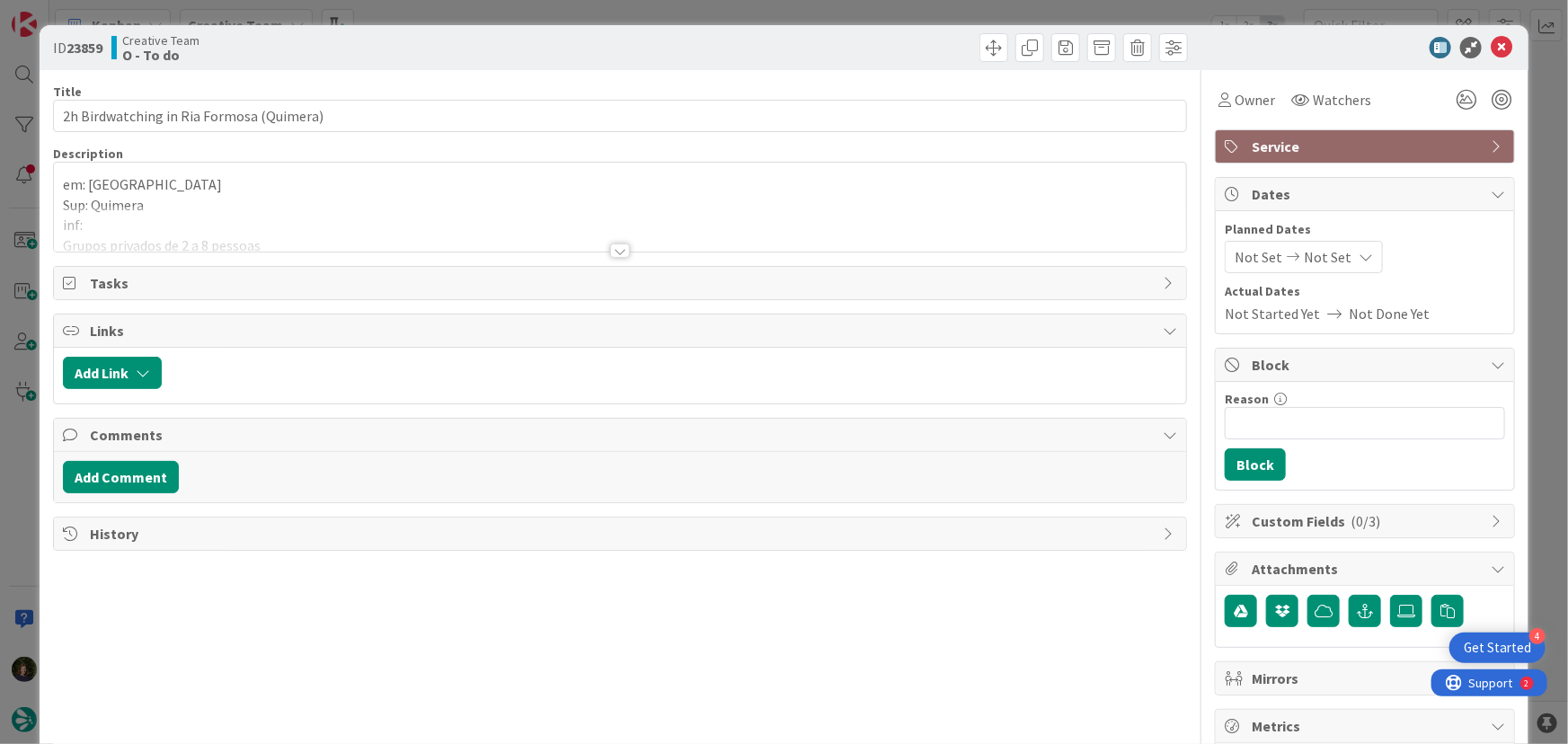
click at [615, 255] on div at bounding box center [620, 250] width 20 height 15
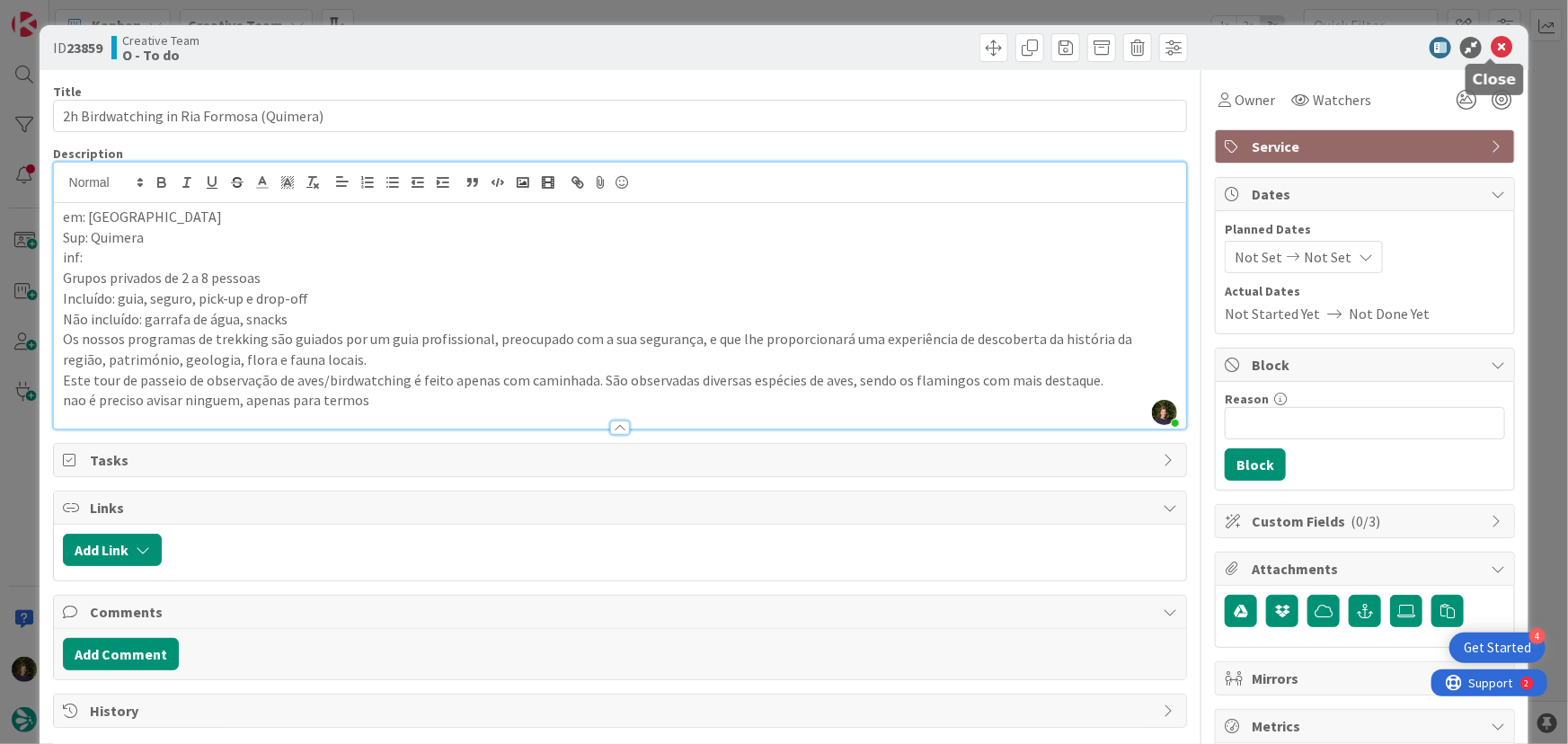
click at [1493, 53] on icon at bounding box center [1501, 47] width 22 height 22
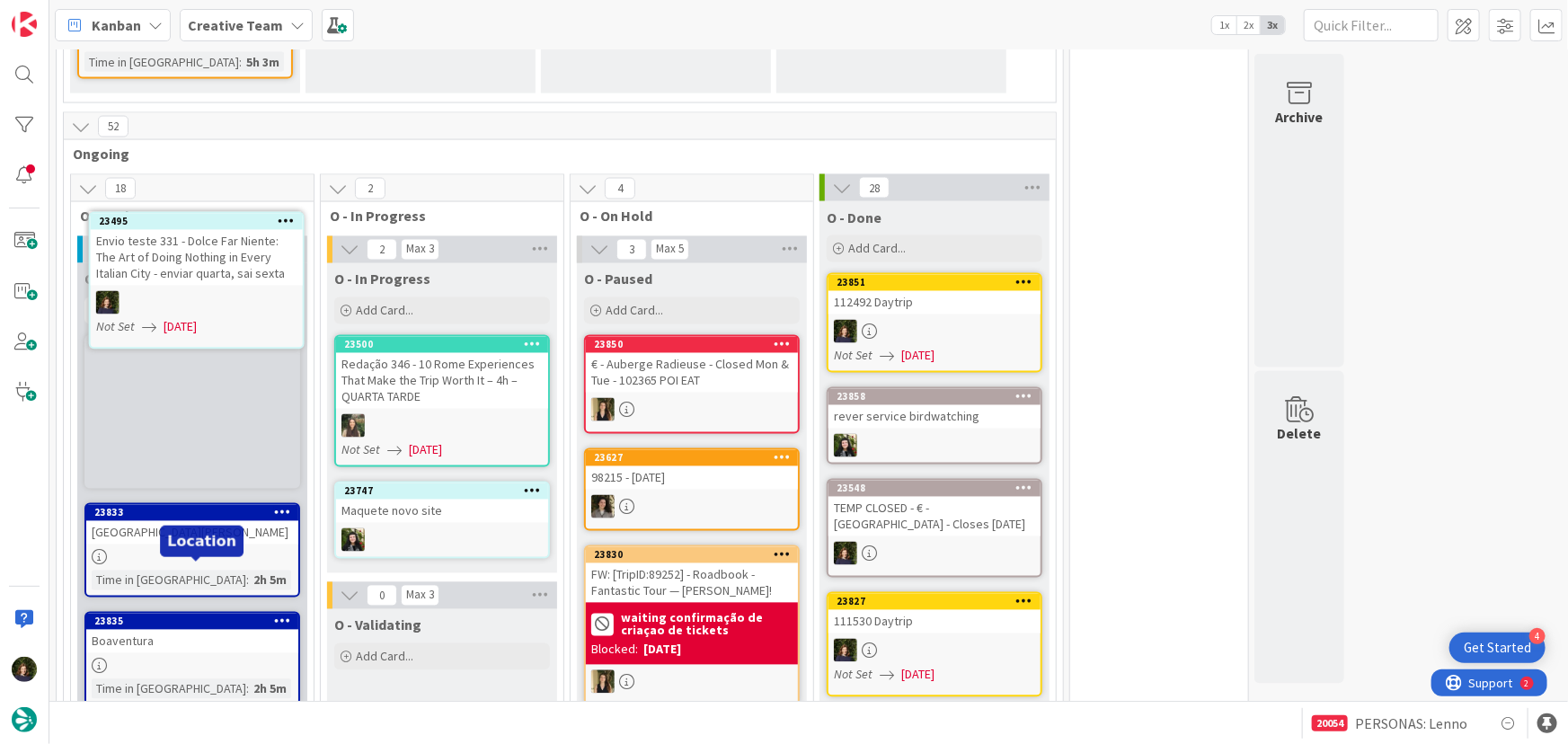
scroll to position [1536, 0]
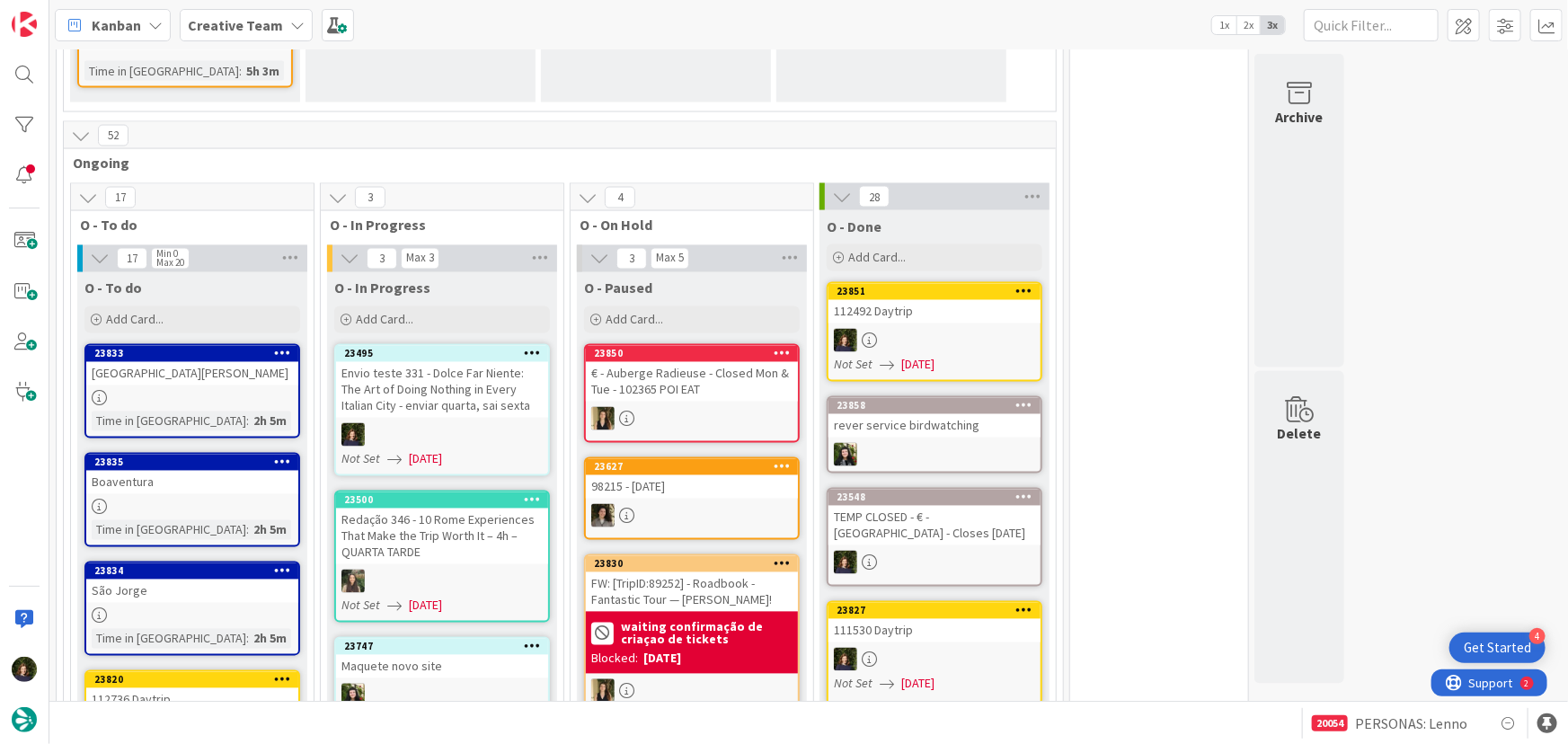
click at [448, 362] on div "Envio teste 331 - Dolce Far Niente: The Art of Doing Nothing in Every Italian C…" at bounding box center [441, 390] width 212 height 56
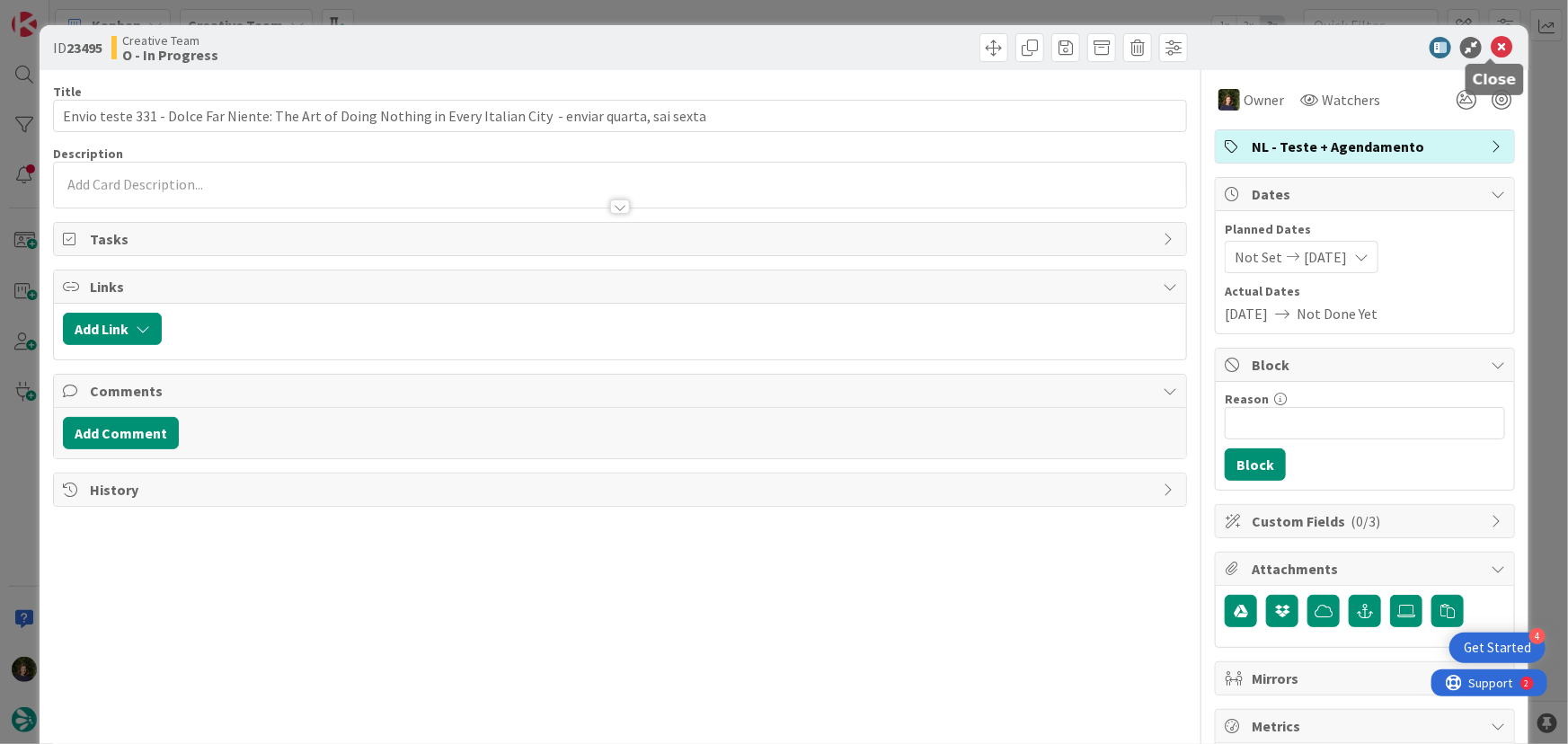
click at [1490, 54] on icon at bounding box center [1501, 47] width 22 height 22
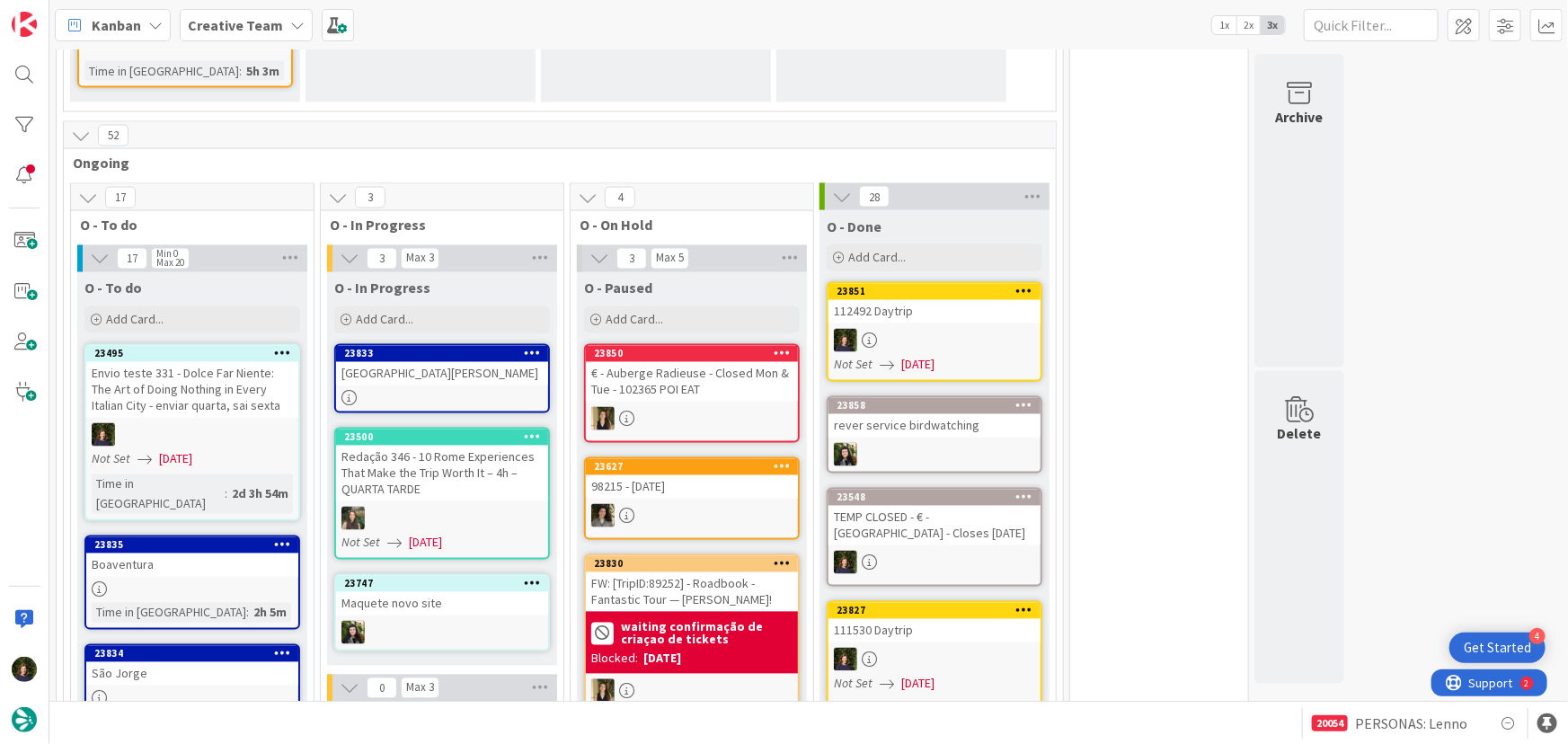
click at [403, 362] on div "[GEOGRAPHIC_DATA]" at bounding box center [441, 374] width 212 height 24
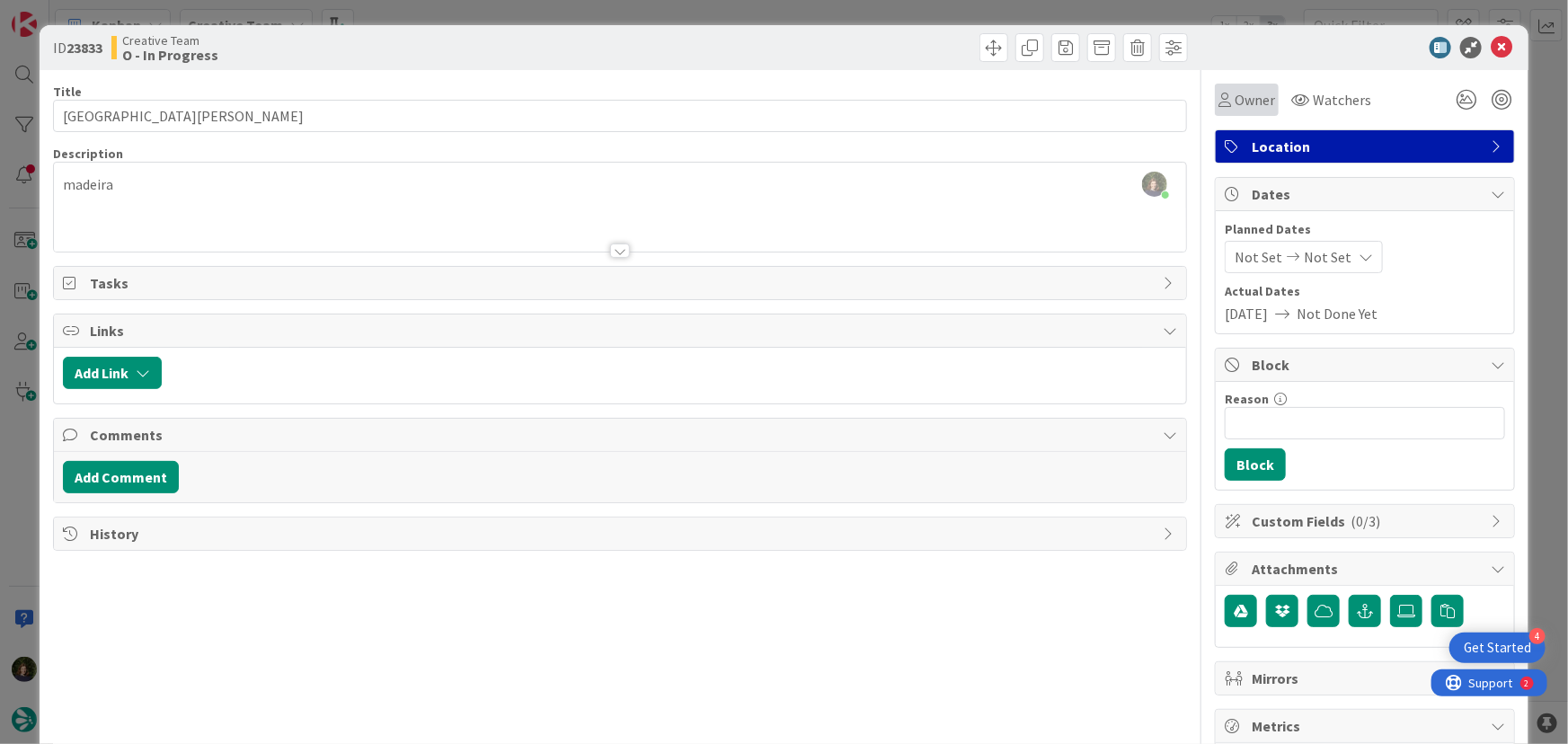
click at [1242, 96] on span "Owner" at bounding box center [1254, 99] width 40 height 22
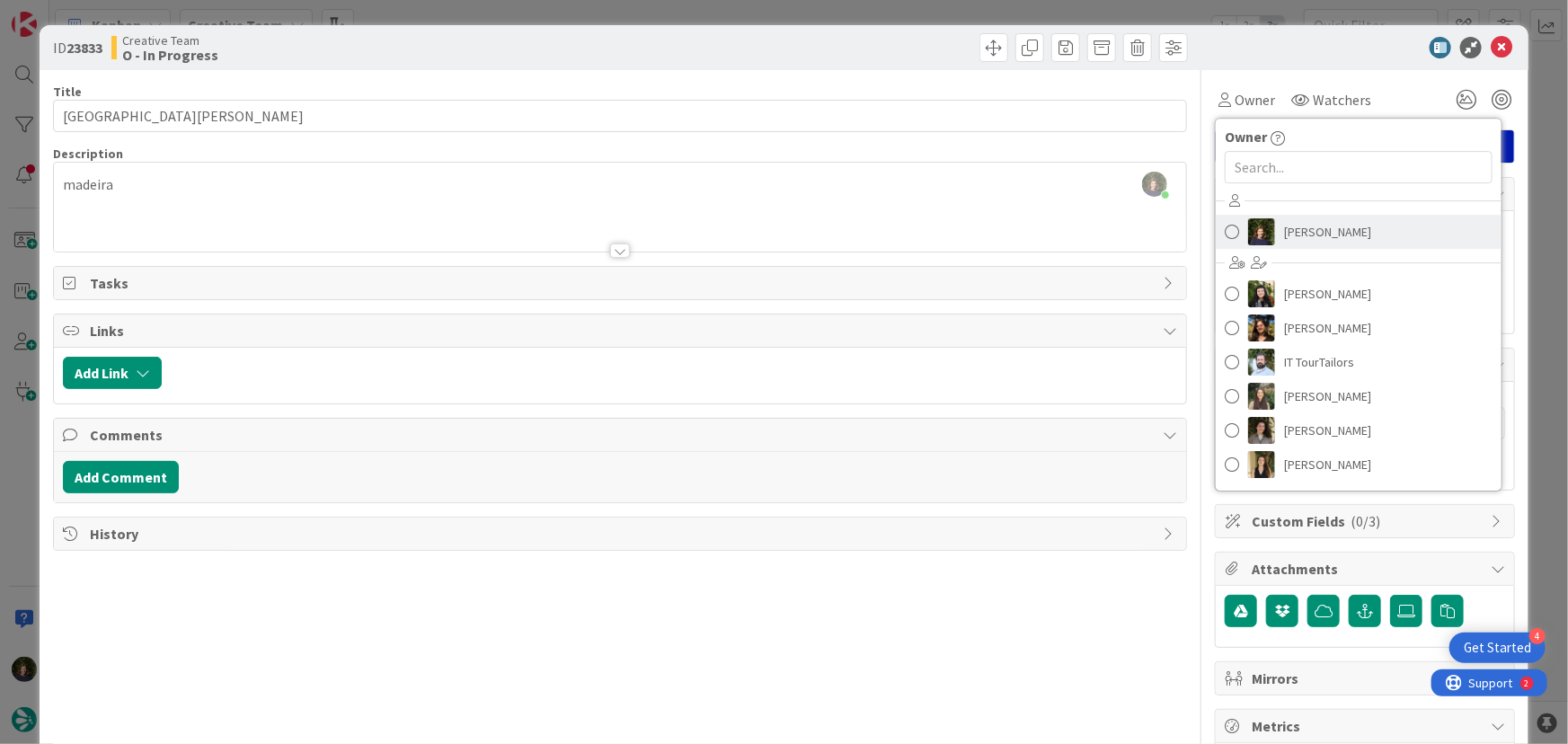
click at [1302, 230] on span "[PERSON_NAME]" at bounding box center [1327, 231] width 88 height 27
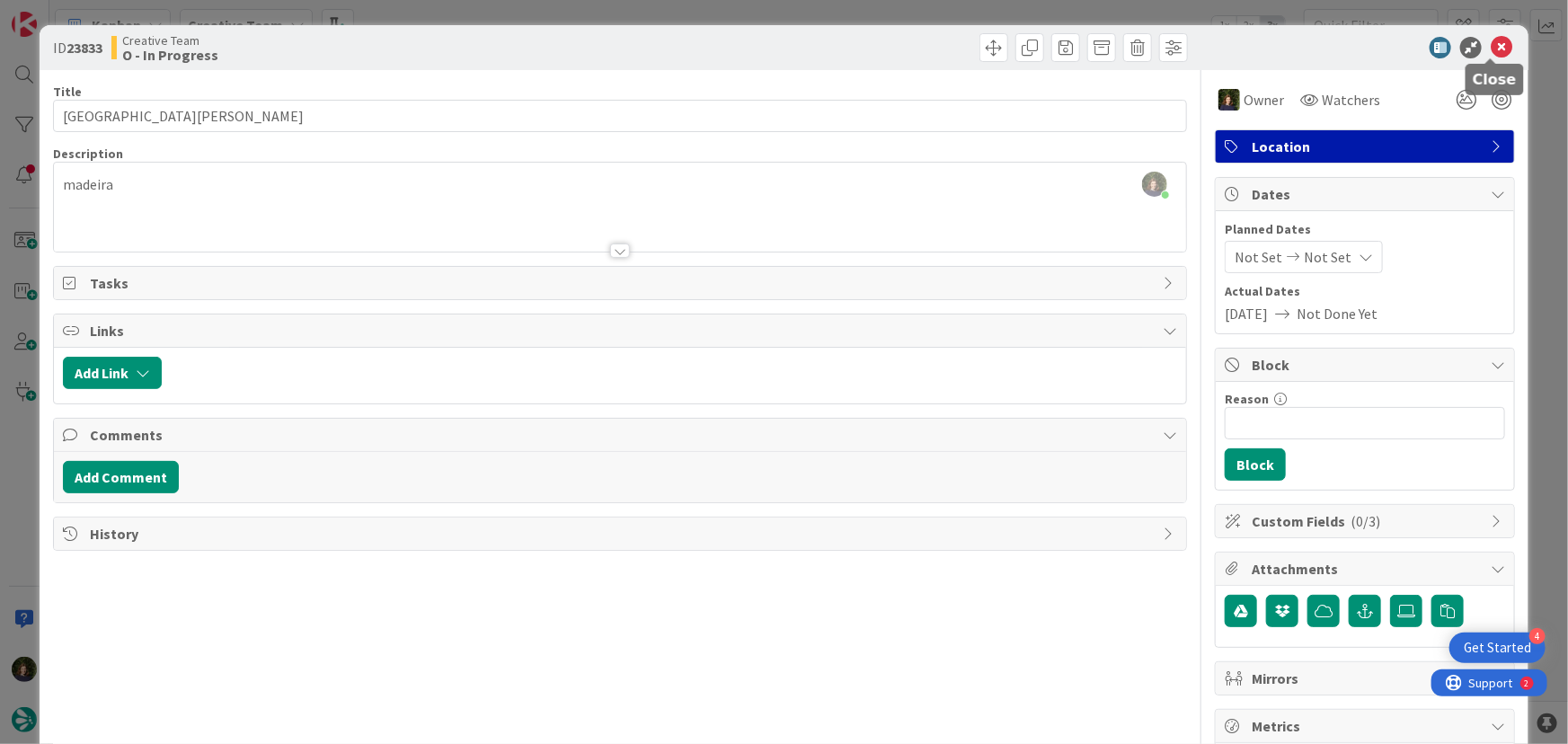
click at [1492, 47] on icon at bounding box center [1501, 47] width 22 height 22
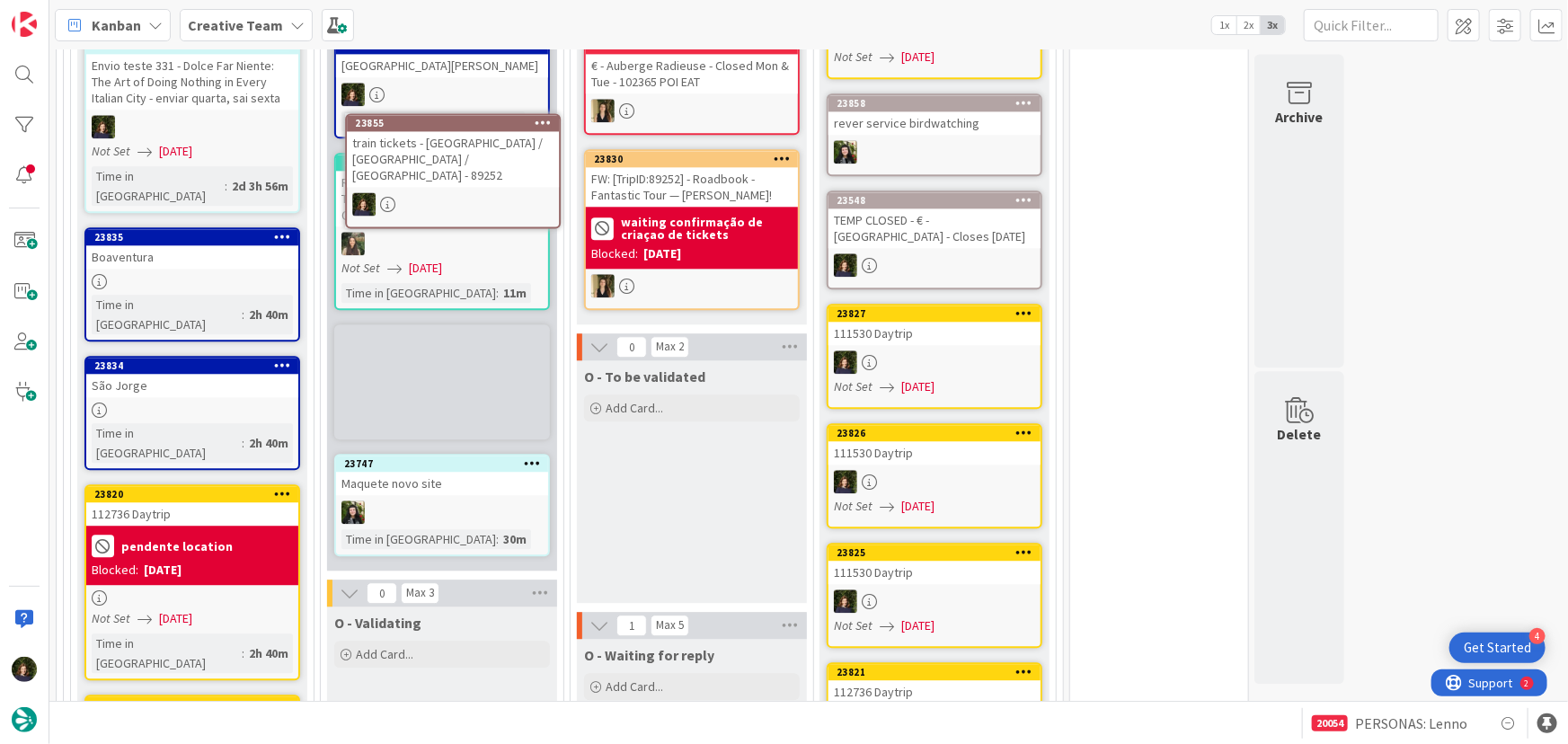
scroll to position [2068, 0]
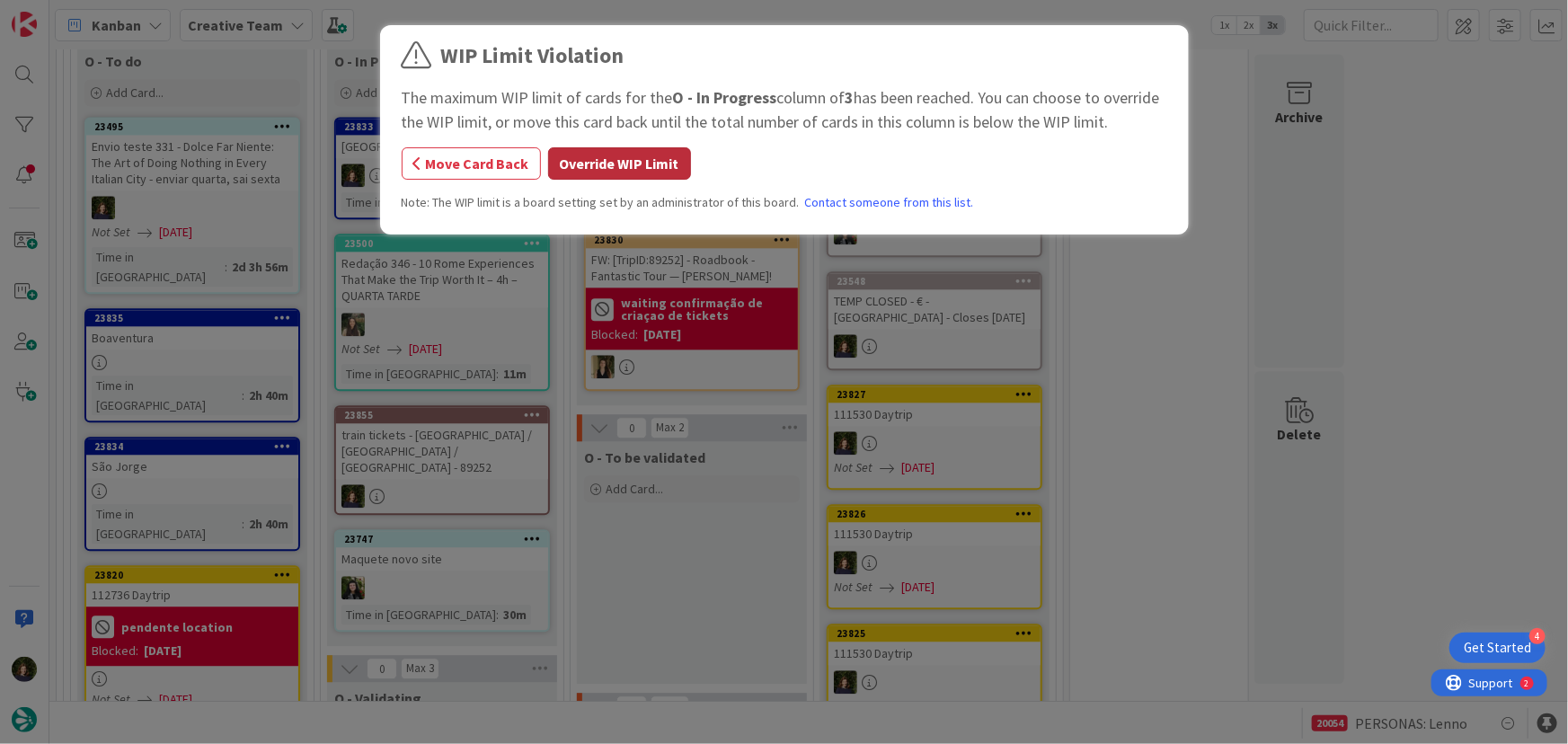
click at [611, 162] on button "Override WIP Limit" at bounding box center [619, 163] width 143 height 32
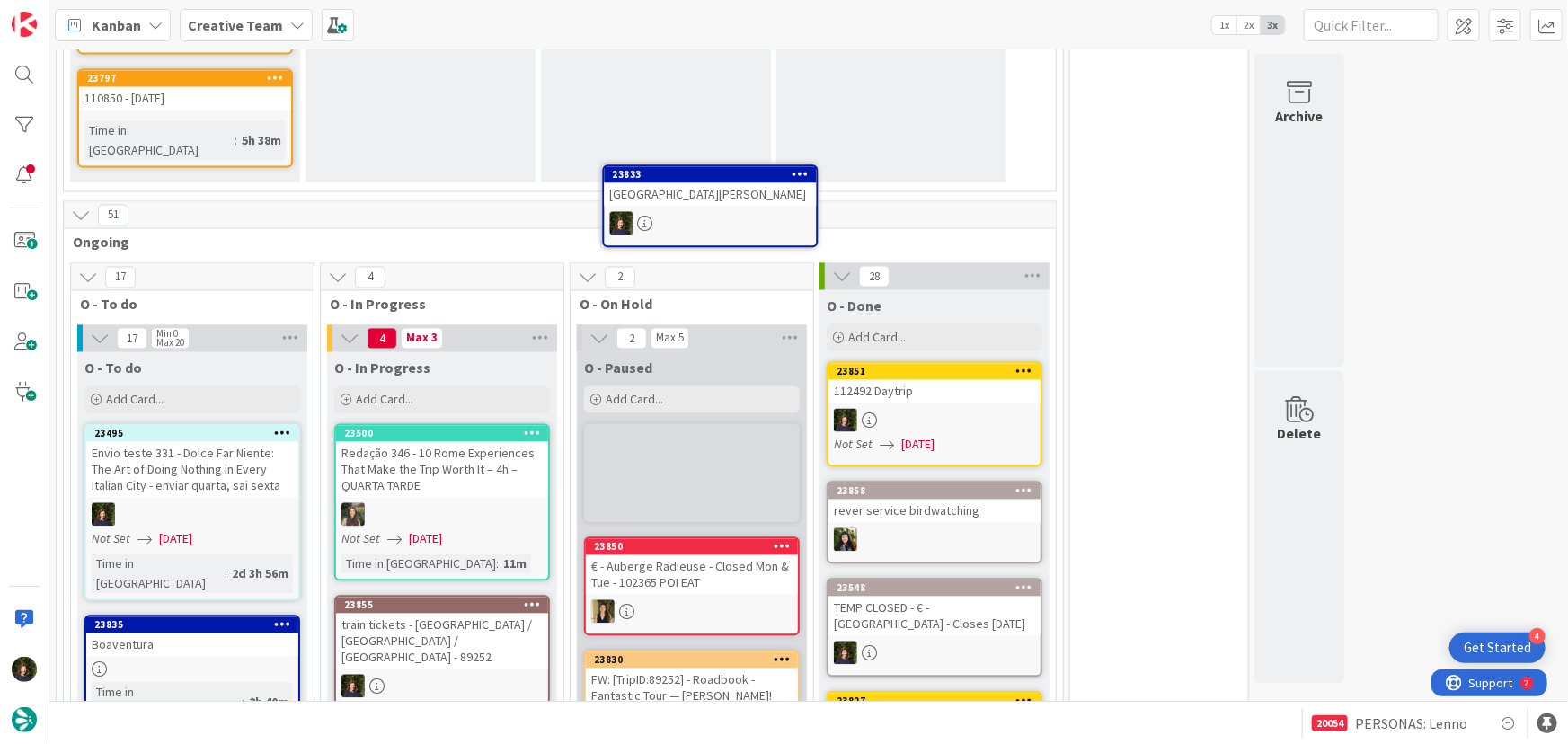
scroll to position [1700, 0]
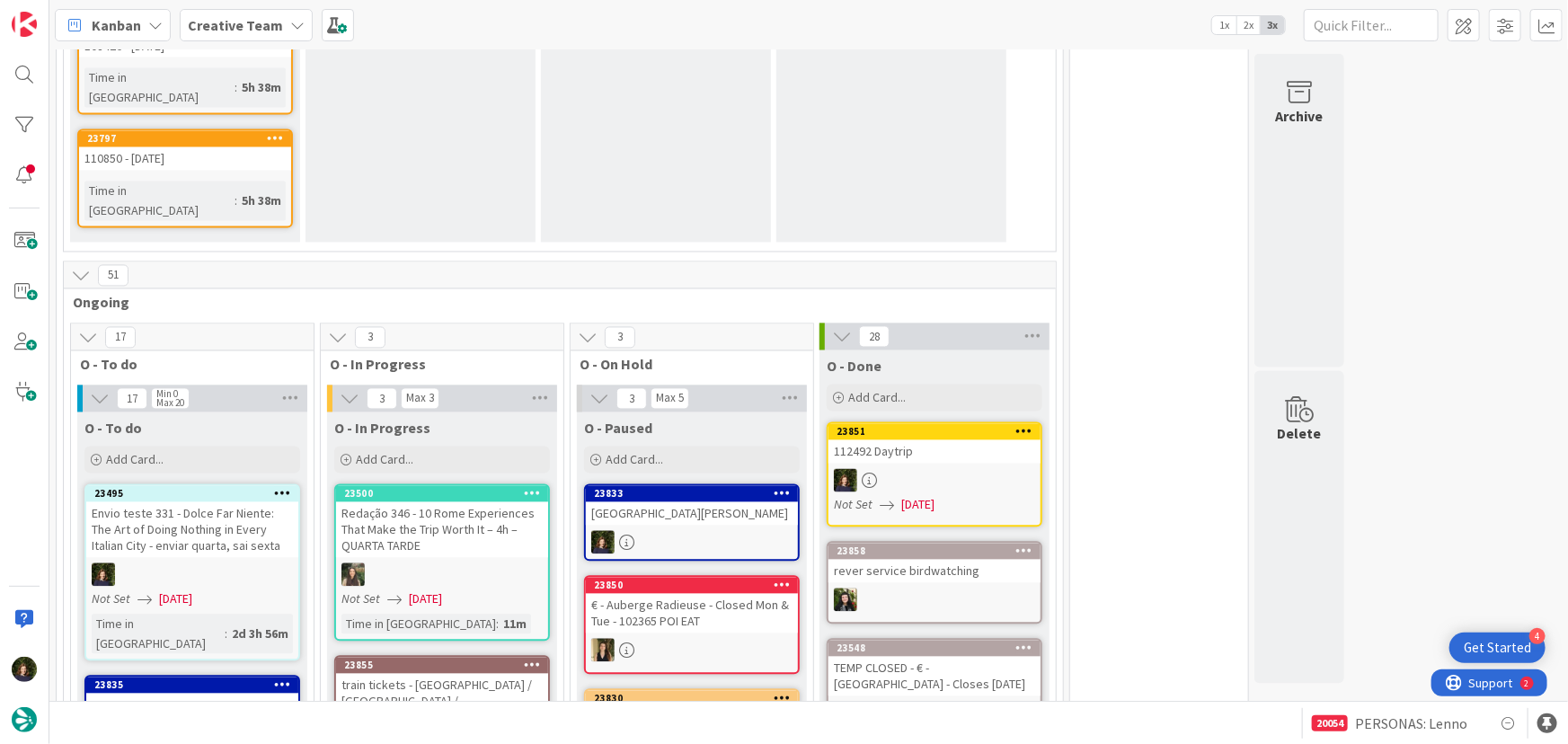
click at [457, 674] on div "train tickets - Córdoba / Madrid / Valencia - 89252" at bounding box center [441, 702] width 212 height 56
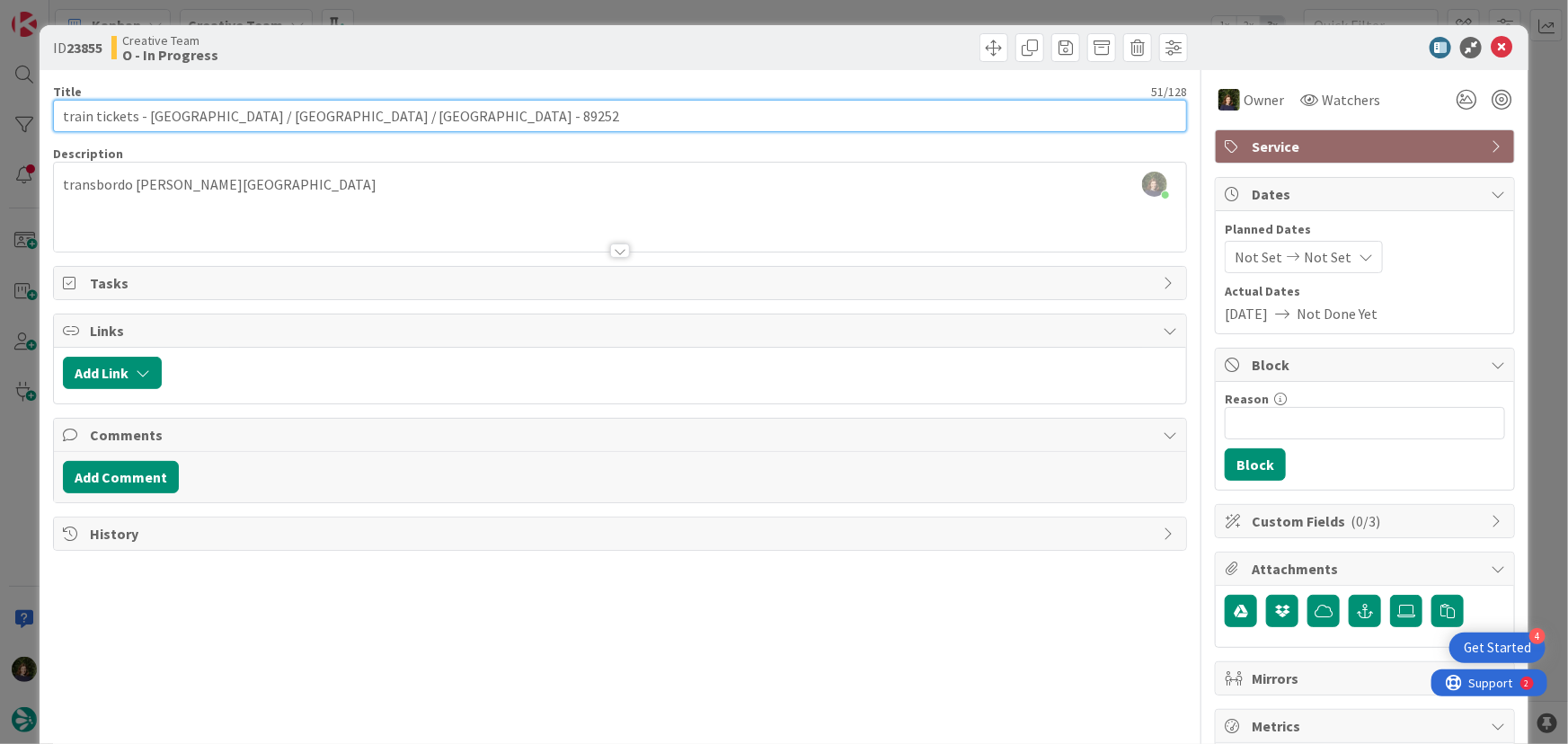
drag, startPoint x: 391, startPoint y: 113, endPoint x: 320, endPoint y: 118, distance: 71.2
click at [320, 118] on input "train tickets - Córdoba / Madrid / Valencia - 89252" at bounding box center [620, 115] width 1135 height 32
drag, startPoint x: 140, startPoint y: 114, endPoint x: 304, endPoint y: 117, distance: 164.0
click at [304, 117] on input "train tickets - Córdoba / Madrid / Valencia - 89252" at bounding box center [620, 115] width 1135 height 32
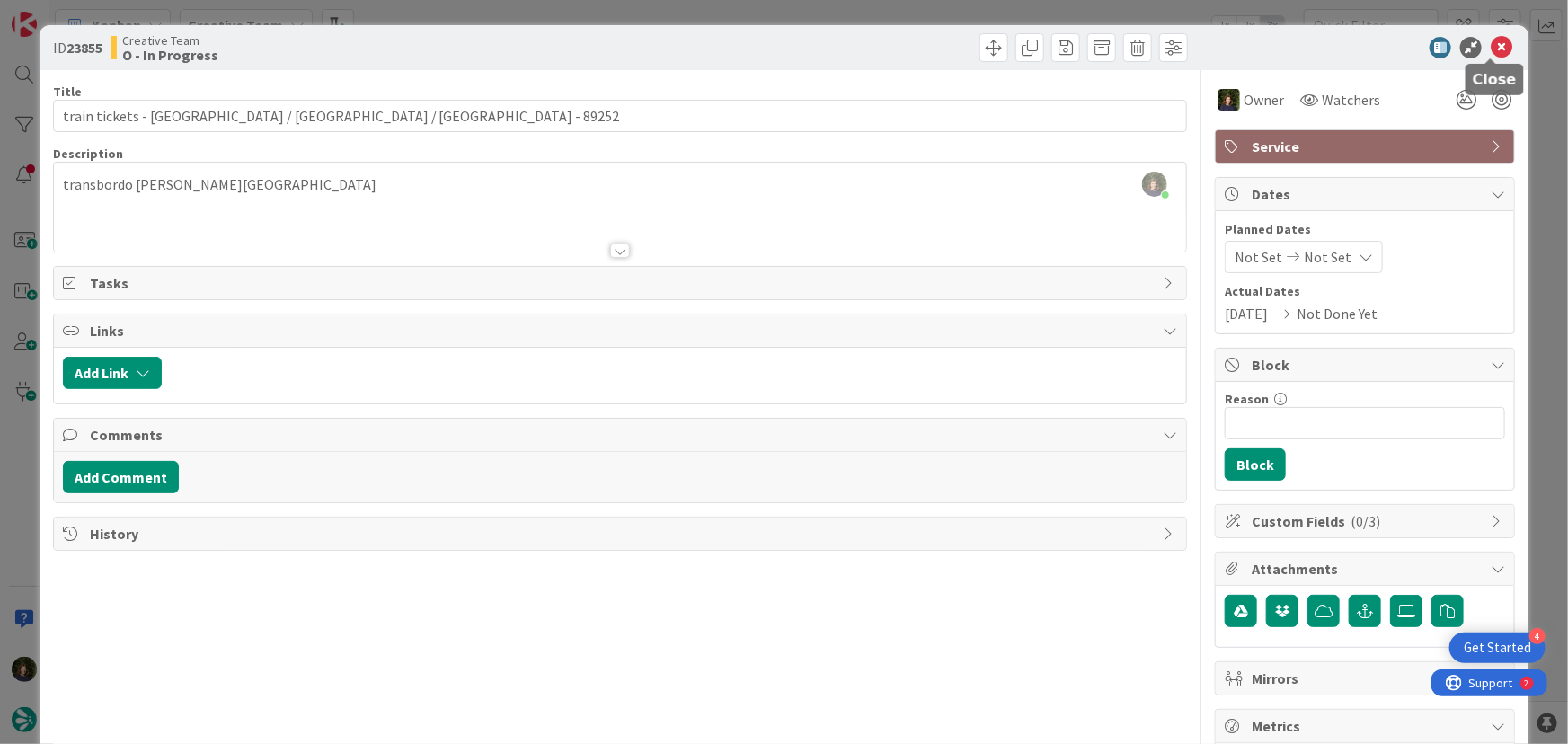
click at [1491, 42] on icon at bounding box center [1501, 47] width 22 height 22
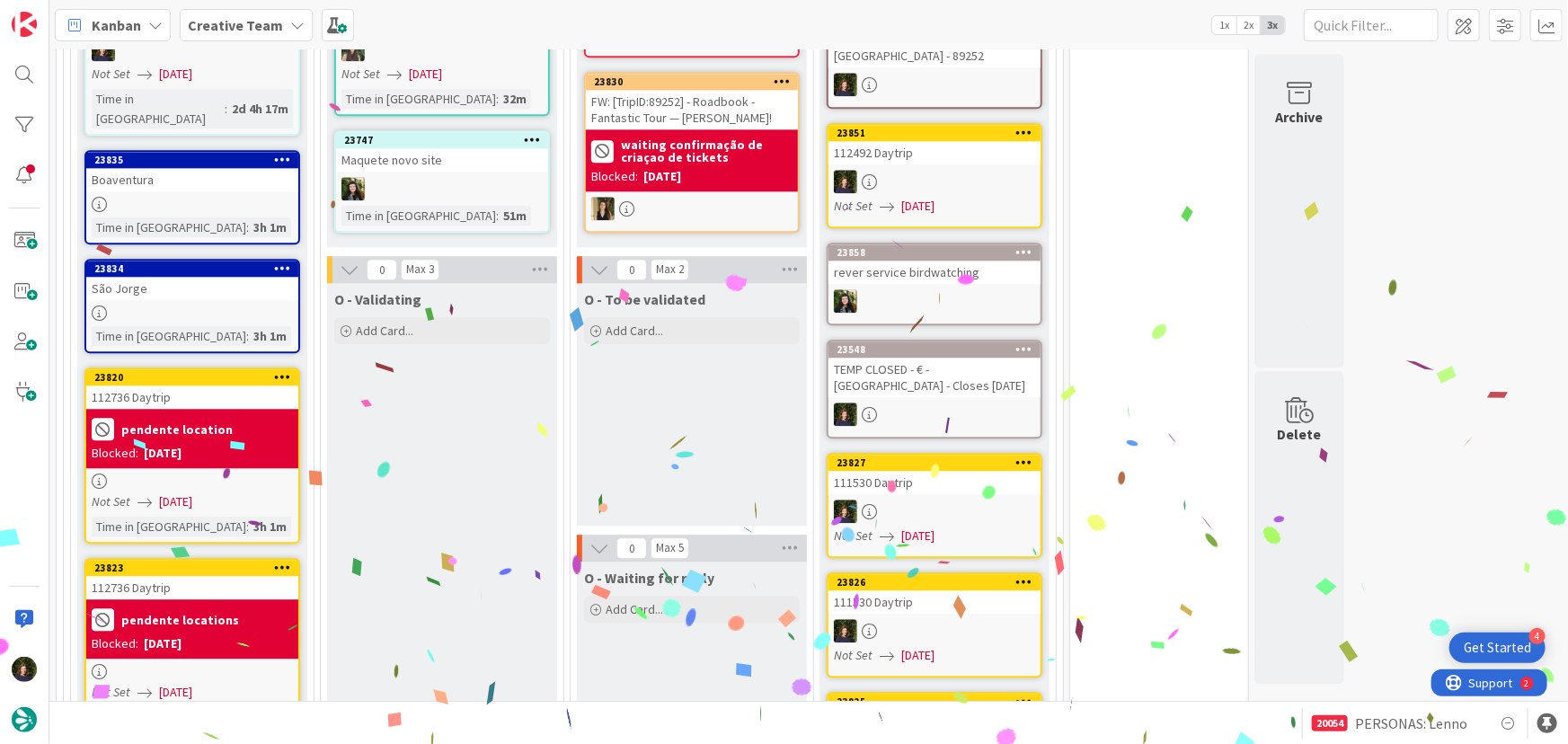
scroll to position [2379, 0]
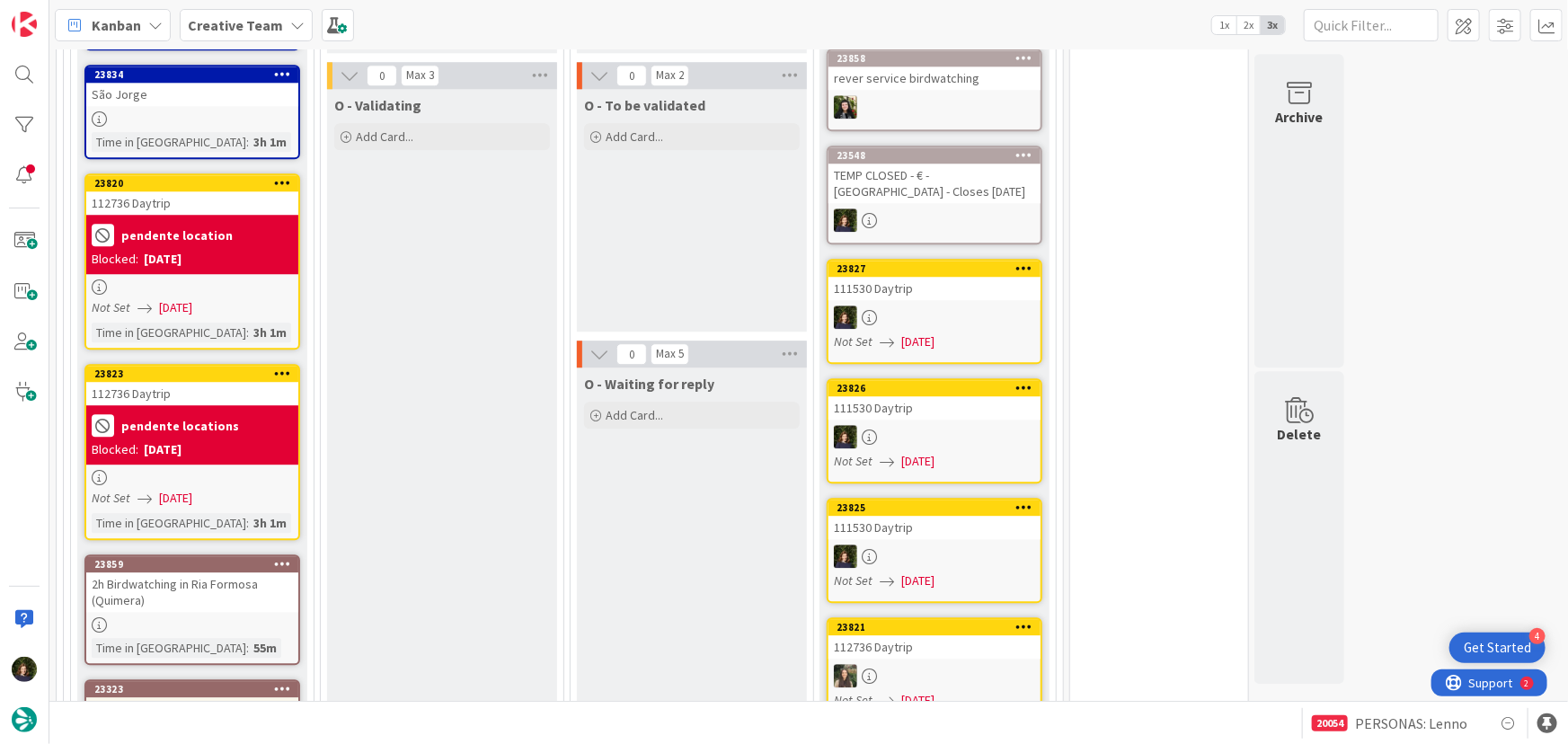
click at [181, 440] on div "[DATE]" at bounding box center [162, 449] width 37 height 19
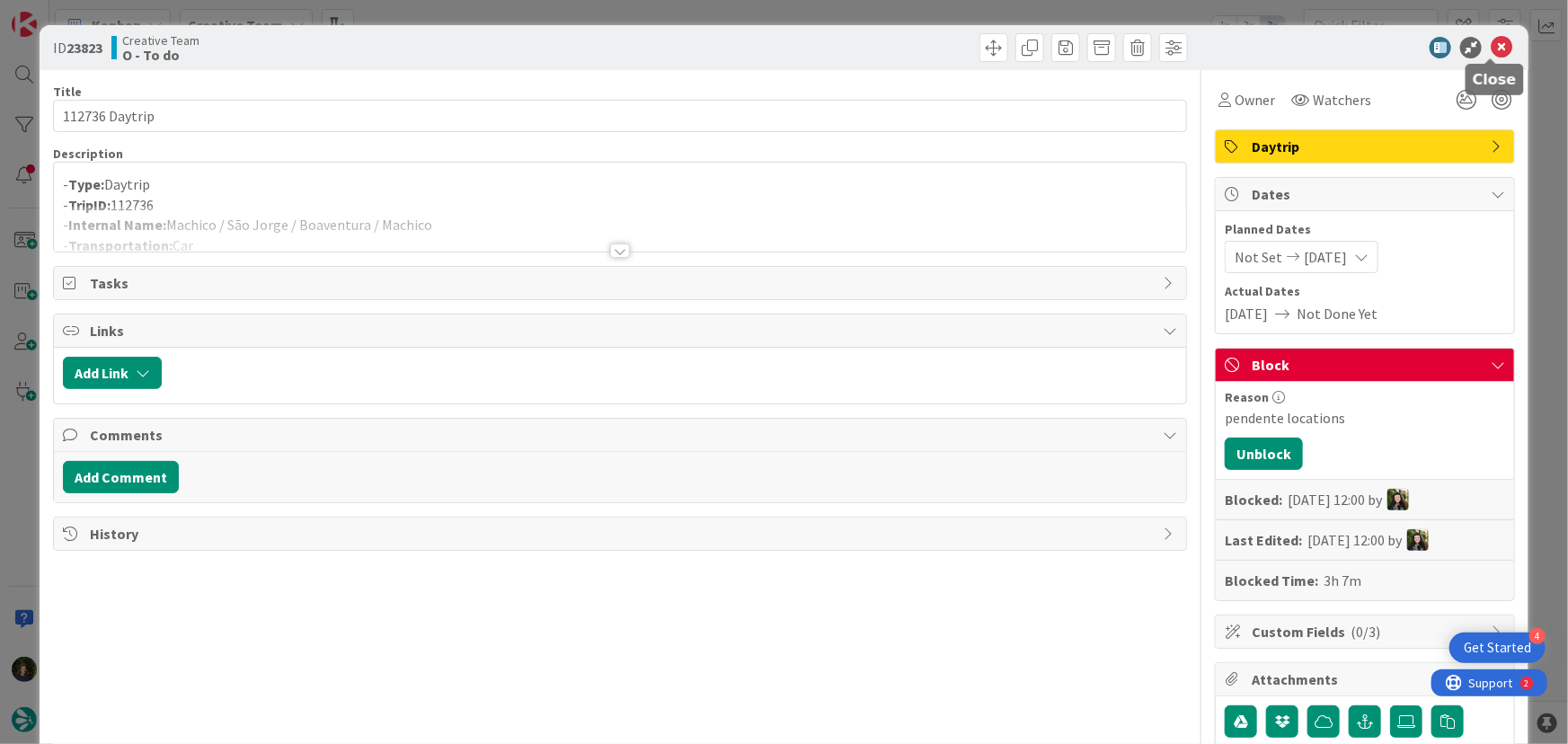
click at [1500, 46] on icon at bounding box center [1501, 47] width 22 height 22
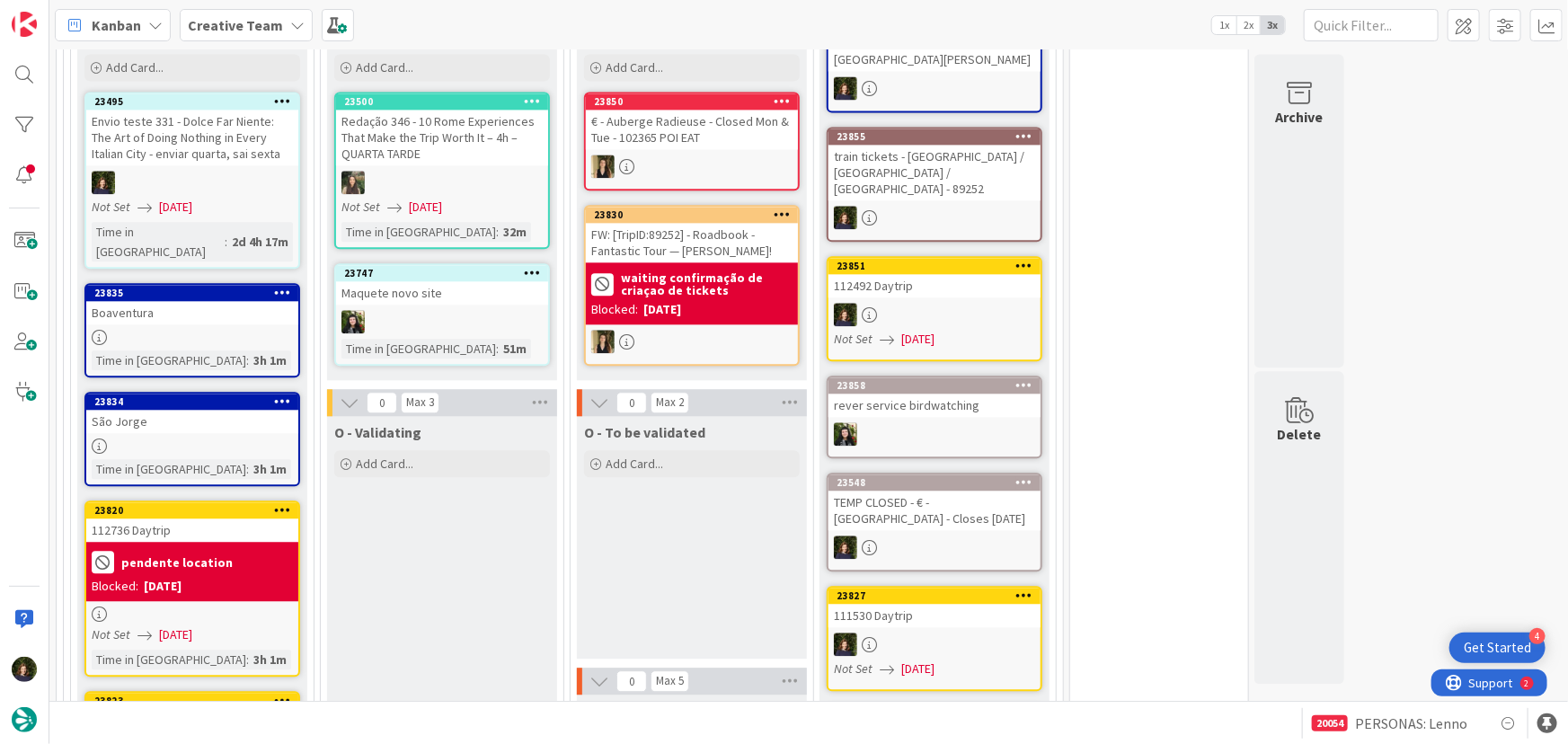
click at [135, 556] on b "pendente location" at bounding box center [176, 562] width 111 height 13
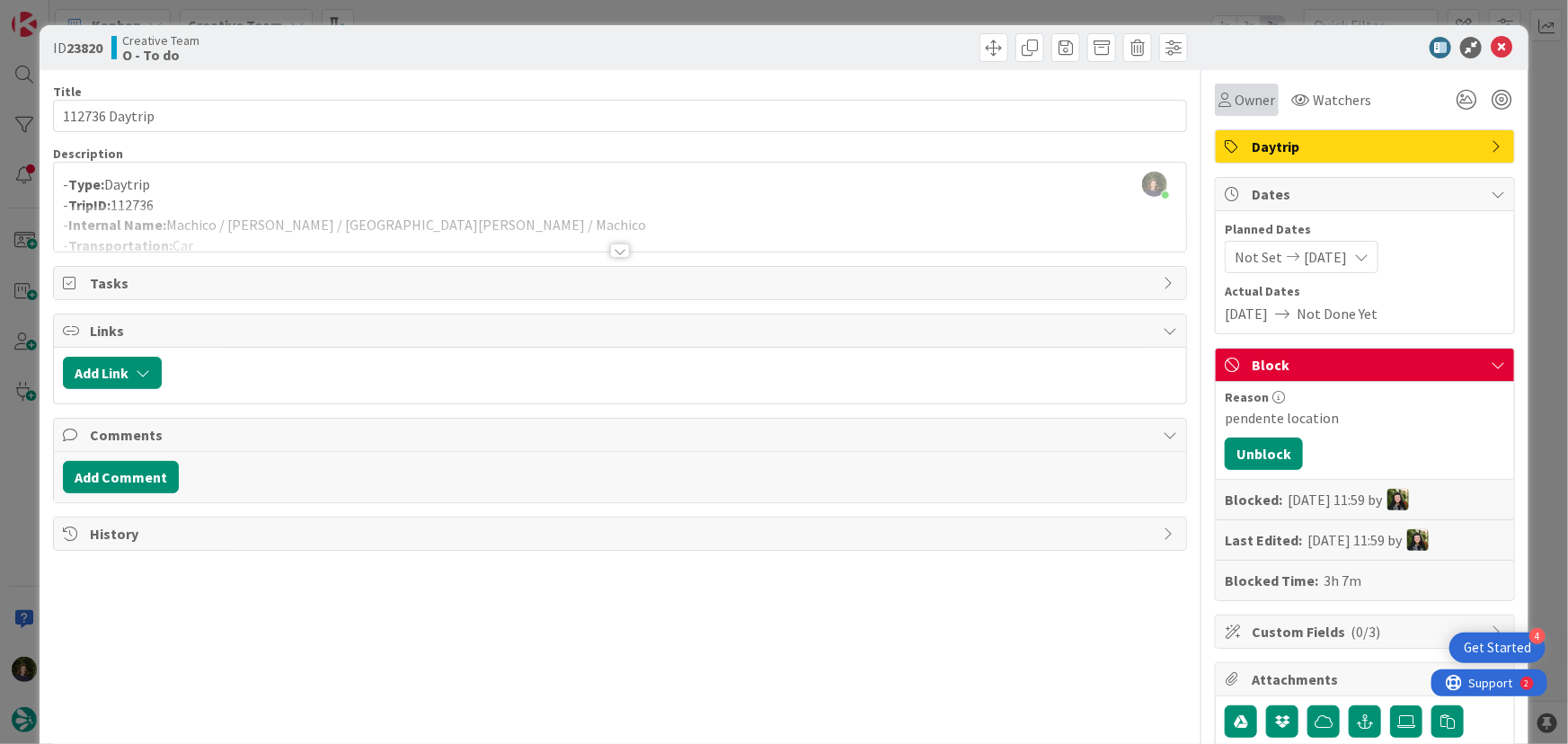
click at [1242, 95] on span "Owner" at bounding box center [1254, 99] width 40 height 22
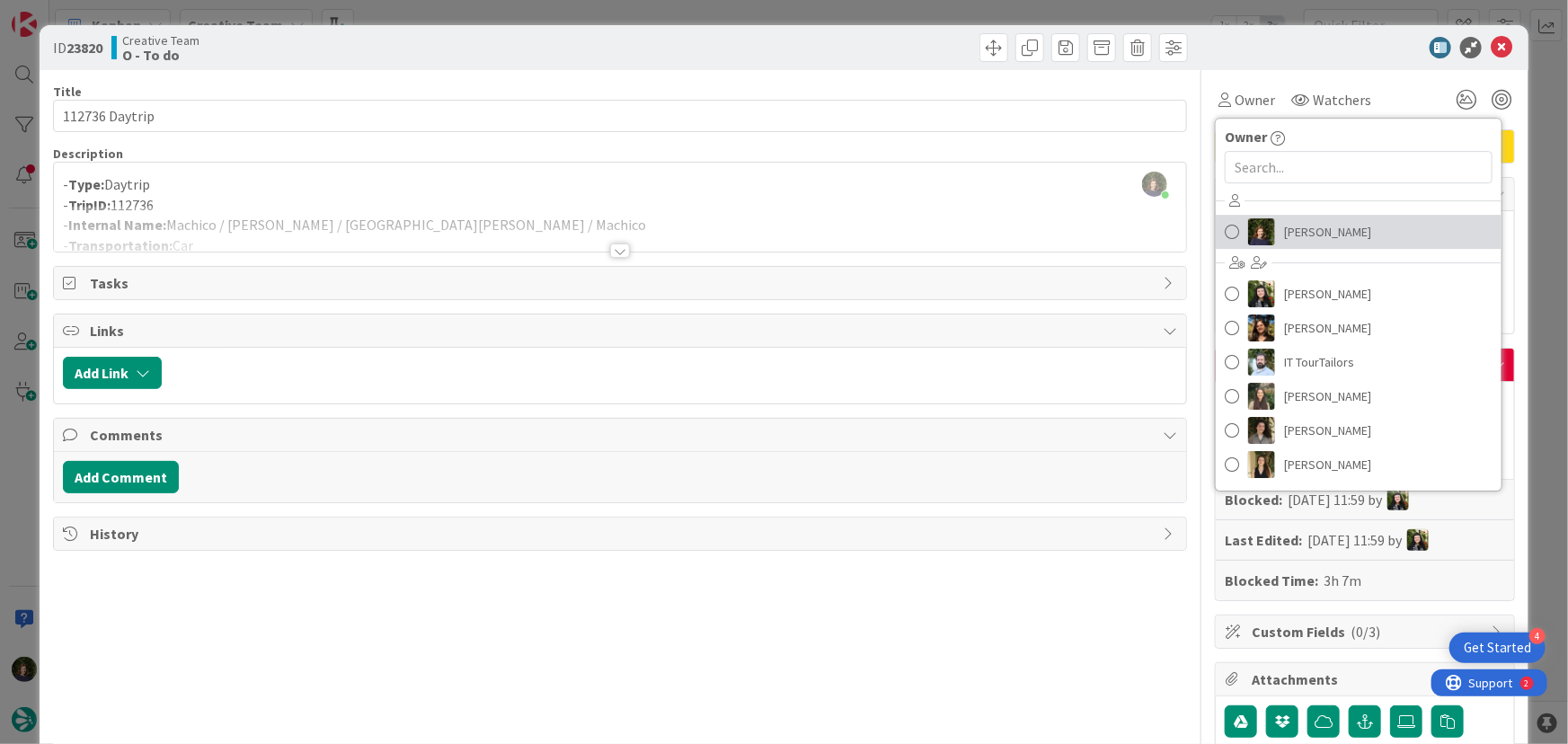
click at [1292, 228] on span "[PERSON_NAME]" at bounding box center [1327, 231] width 88 height 27
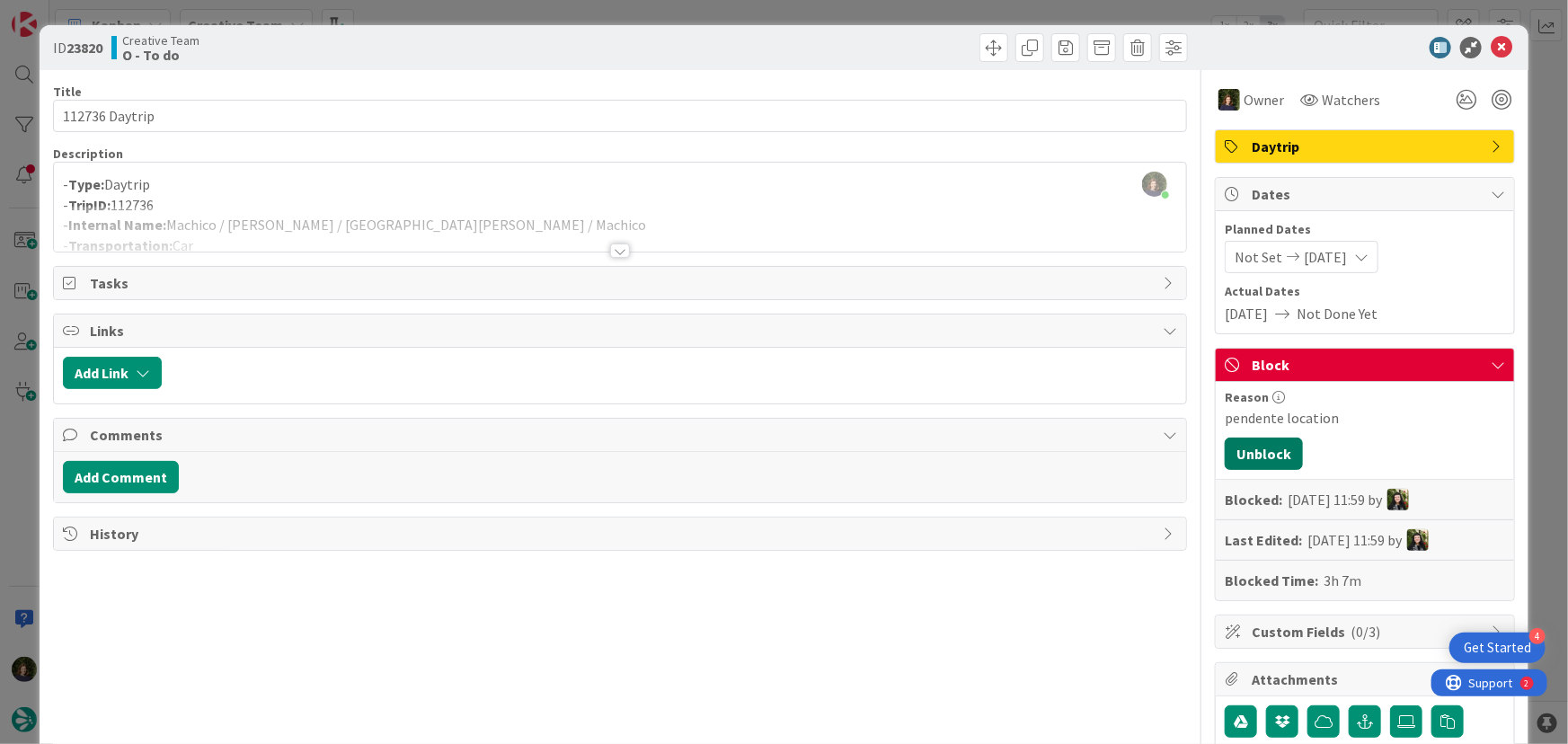
click at [1246, 456] on button "Unblock" at bounding box center [1263, 454] width 78 height 32
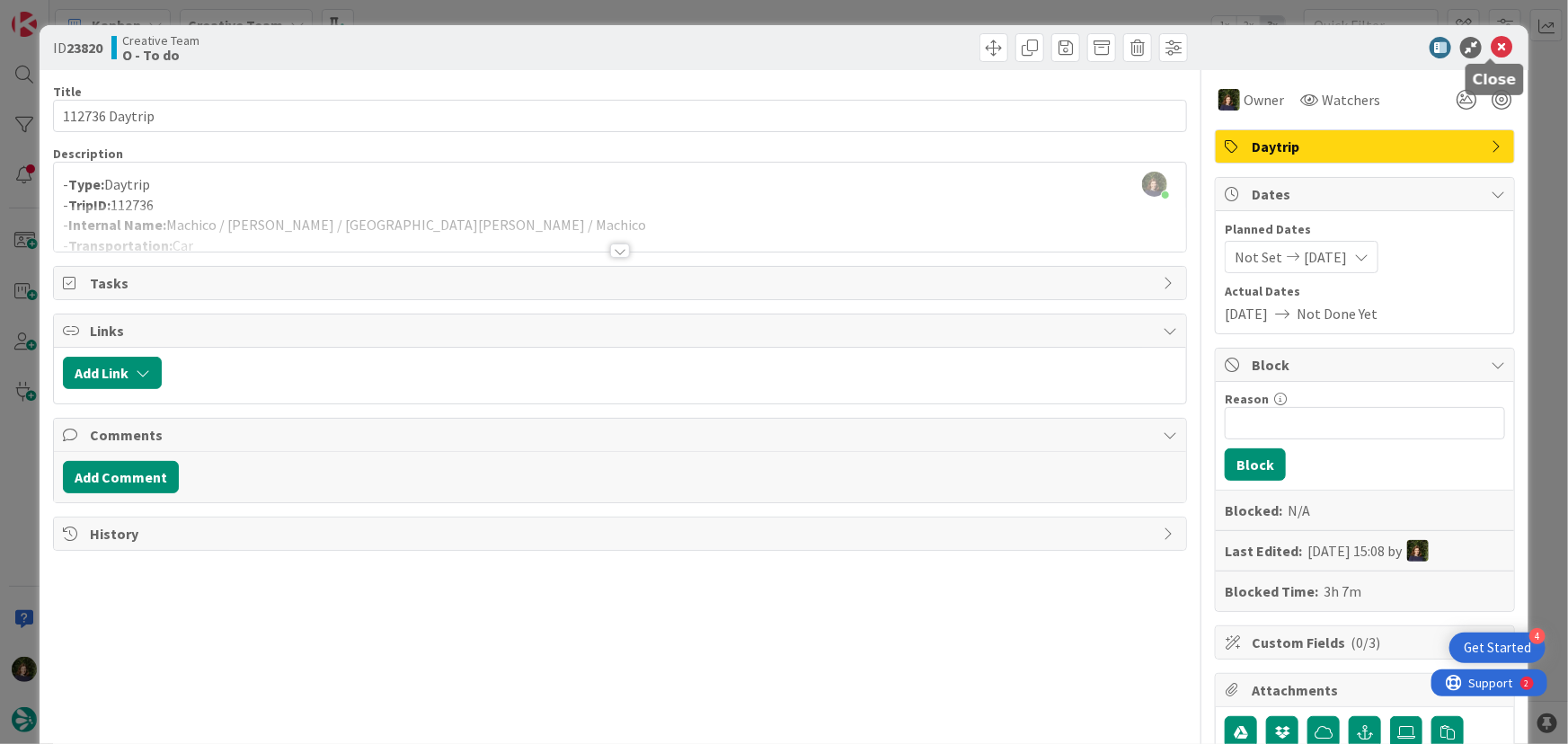
click at [1490, 45] on icon at bounding box center [1501, 47] width 22 height 22
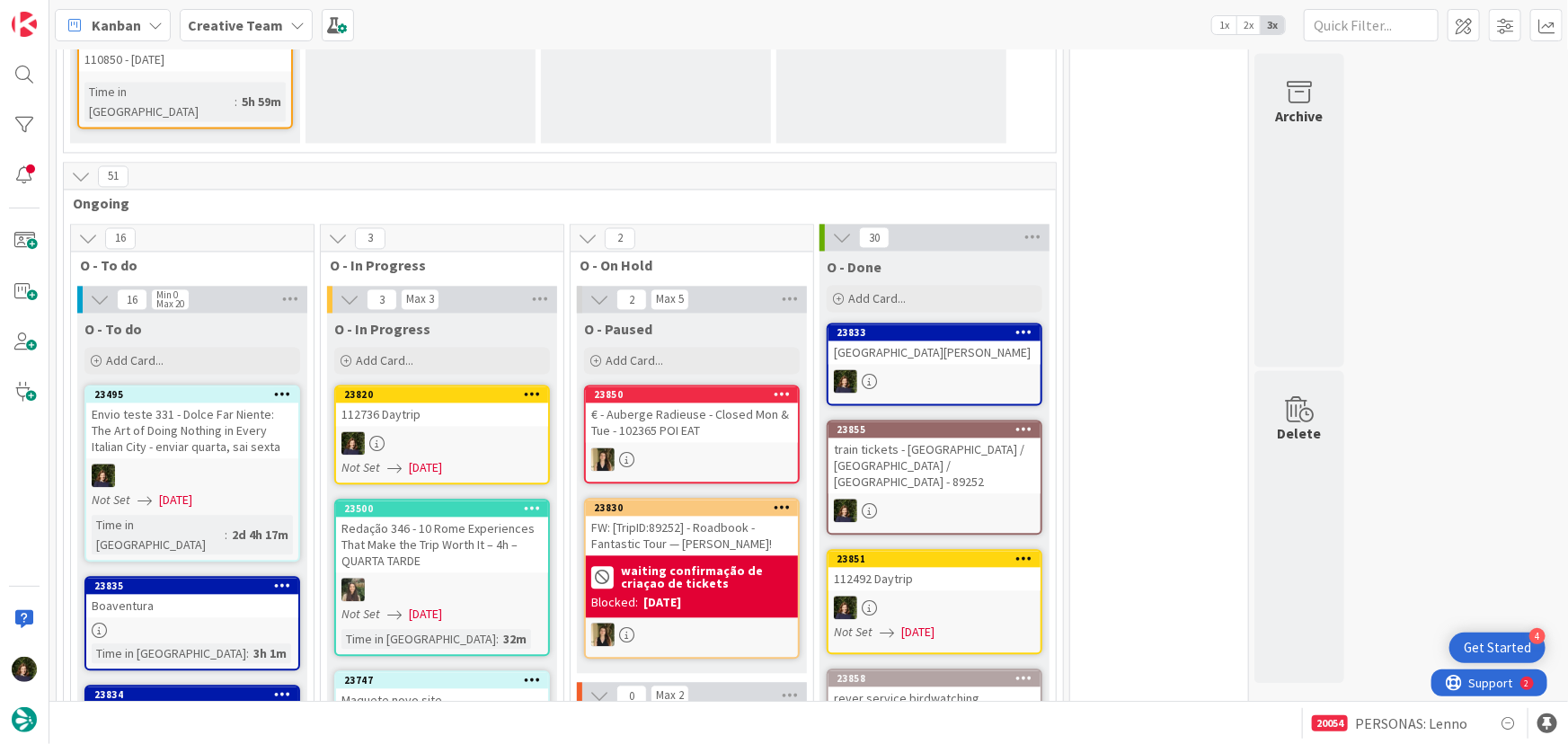
scroll to position [1752, 0]
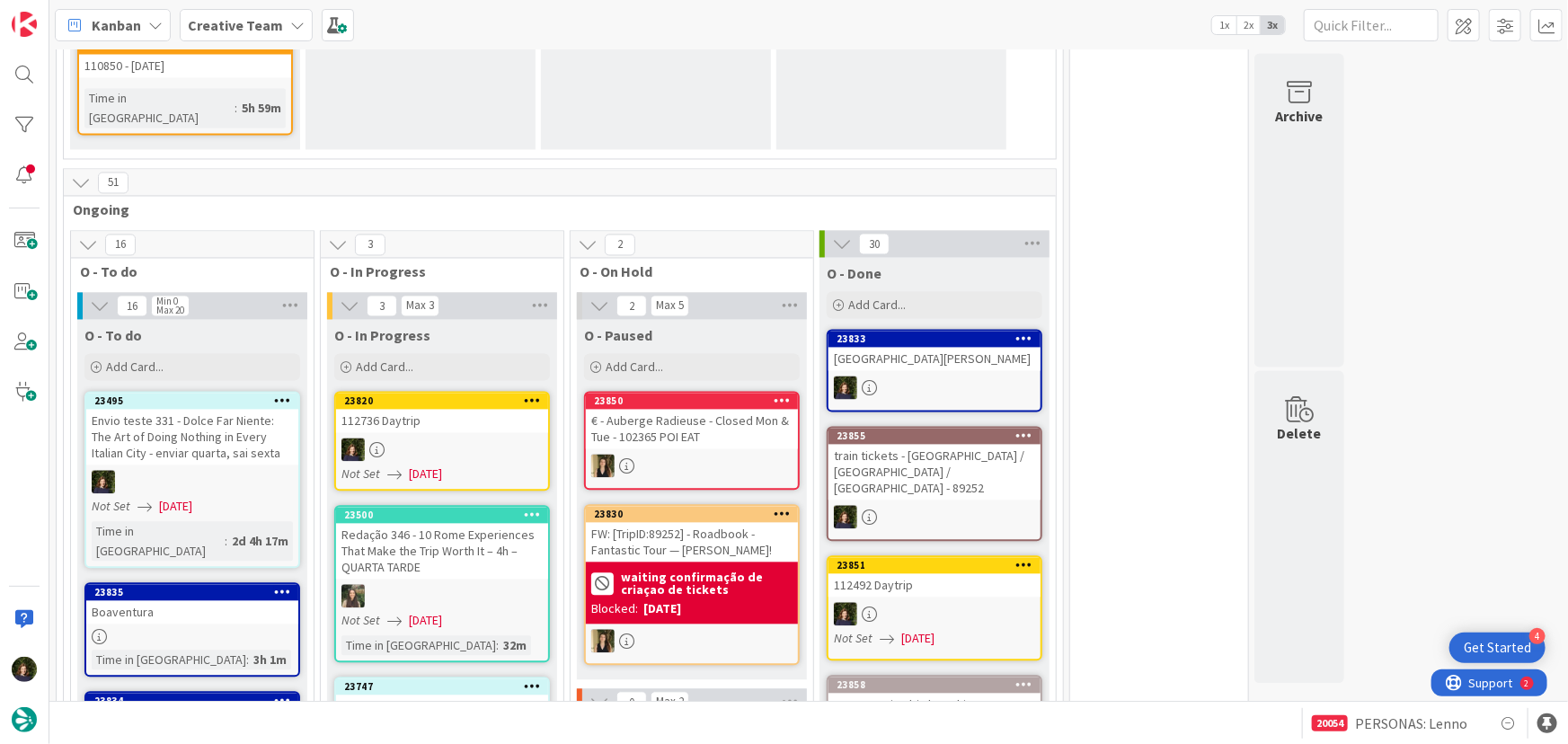
click at [472, 409] on div "112736 Daytrip" at bounding box center [441, 421] width 212 height 24
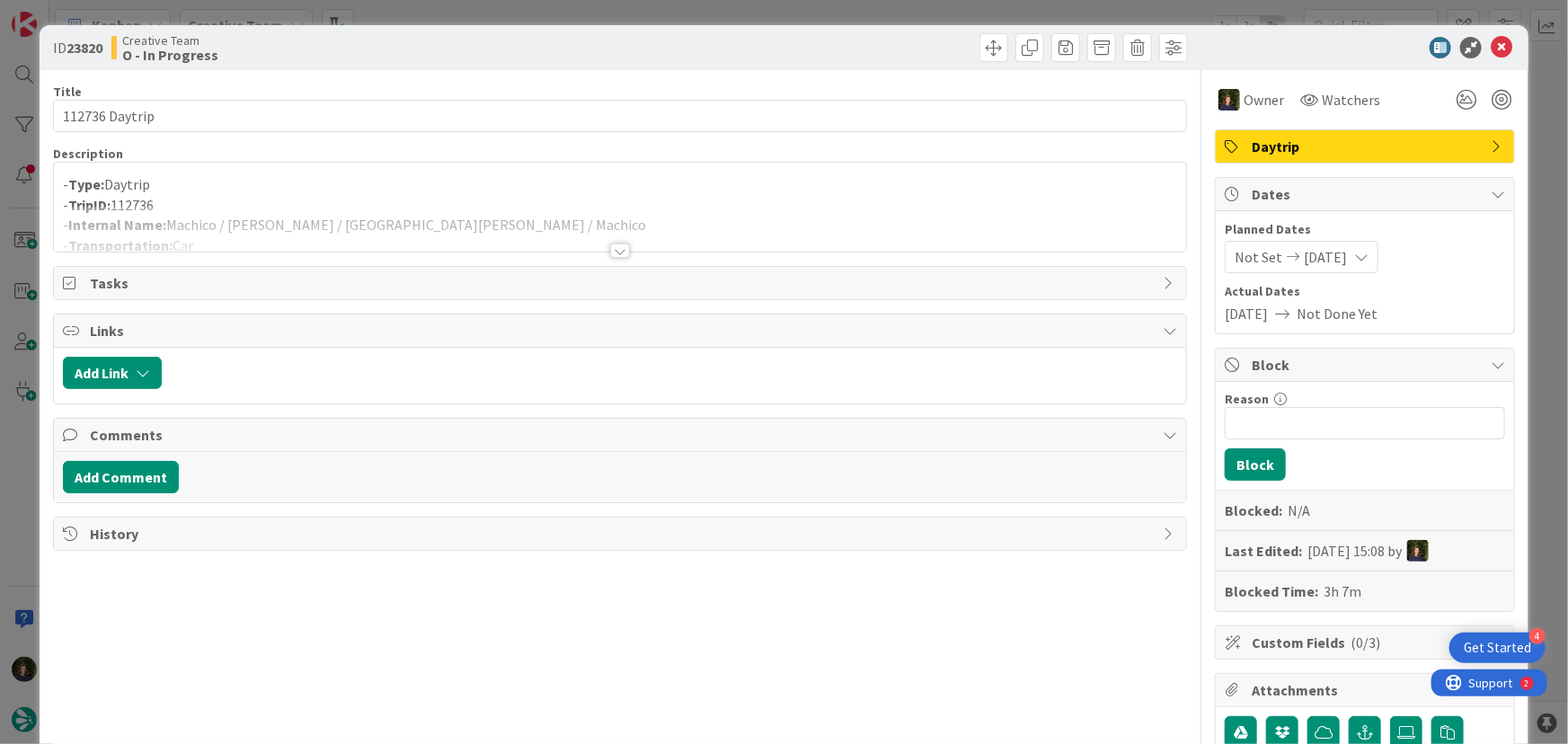
click at [613, 254] on div at bounding box center [620, 250] width 20 height 15
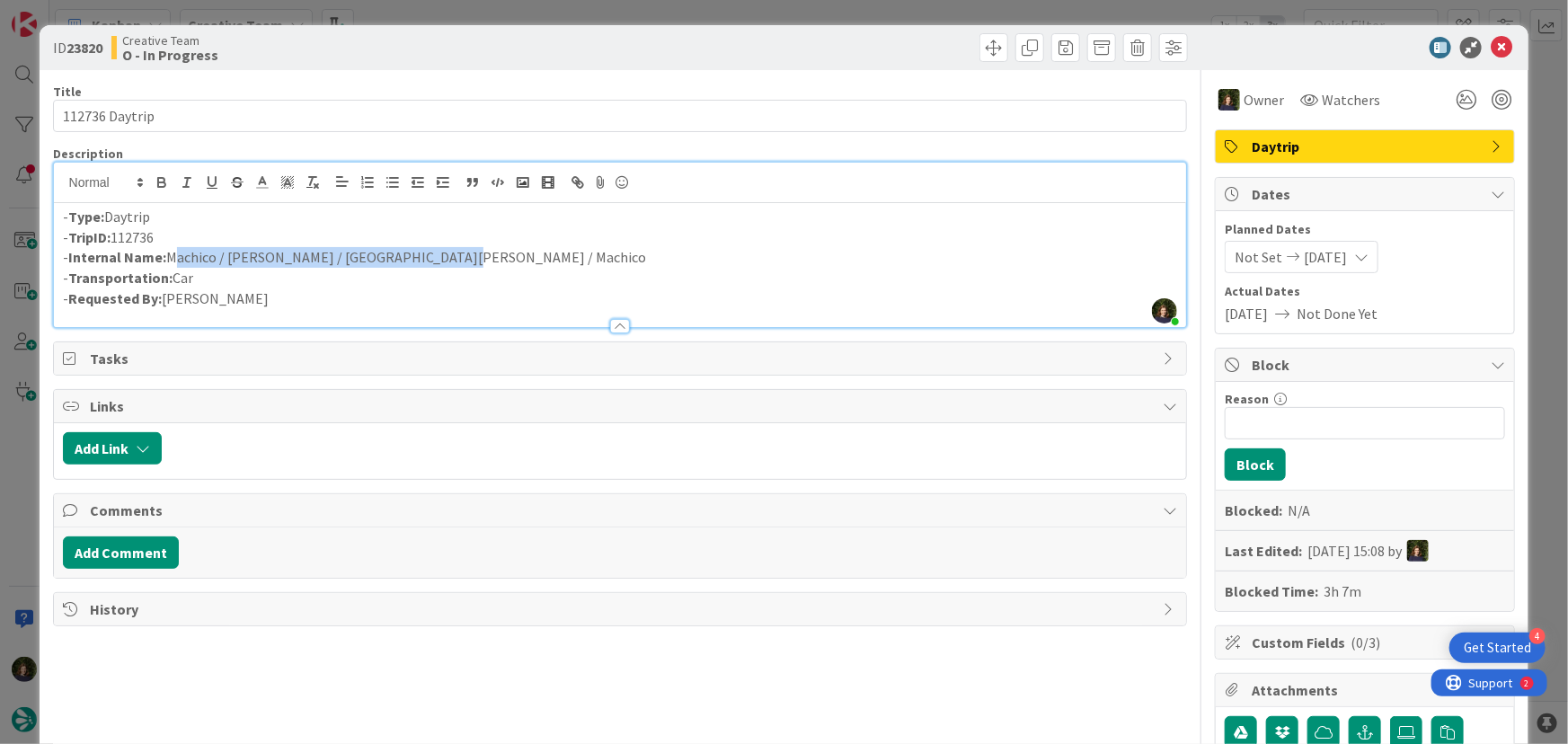
drag, startPoint x: 168, startPoint y: 261, endPoint x: 399, endPoint y: 263, distance: 231.0
click at [435, 251] on p "- Internal Name: Machico / Santana / Porto da Cruz / Machico" at bounding box center [620, 257] width 1115 height 21
copy p "Machico / [PERSON_NAME] / [GEOGRAPHIC_DATA] / Machico"
drag, startPoint x: 1488, startPoint y: 45, endPoint x: 1225, endPoint y: 125, distance: 274.9
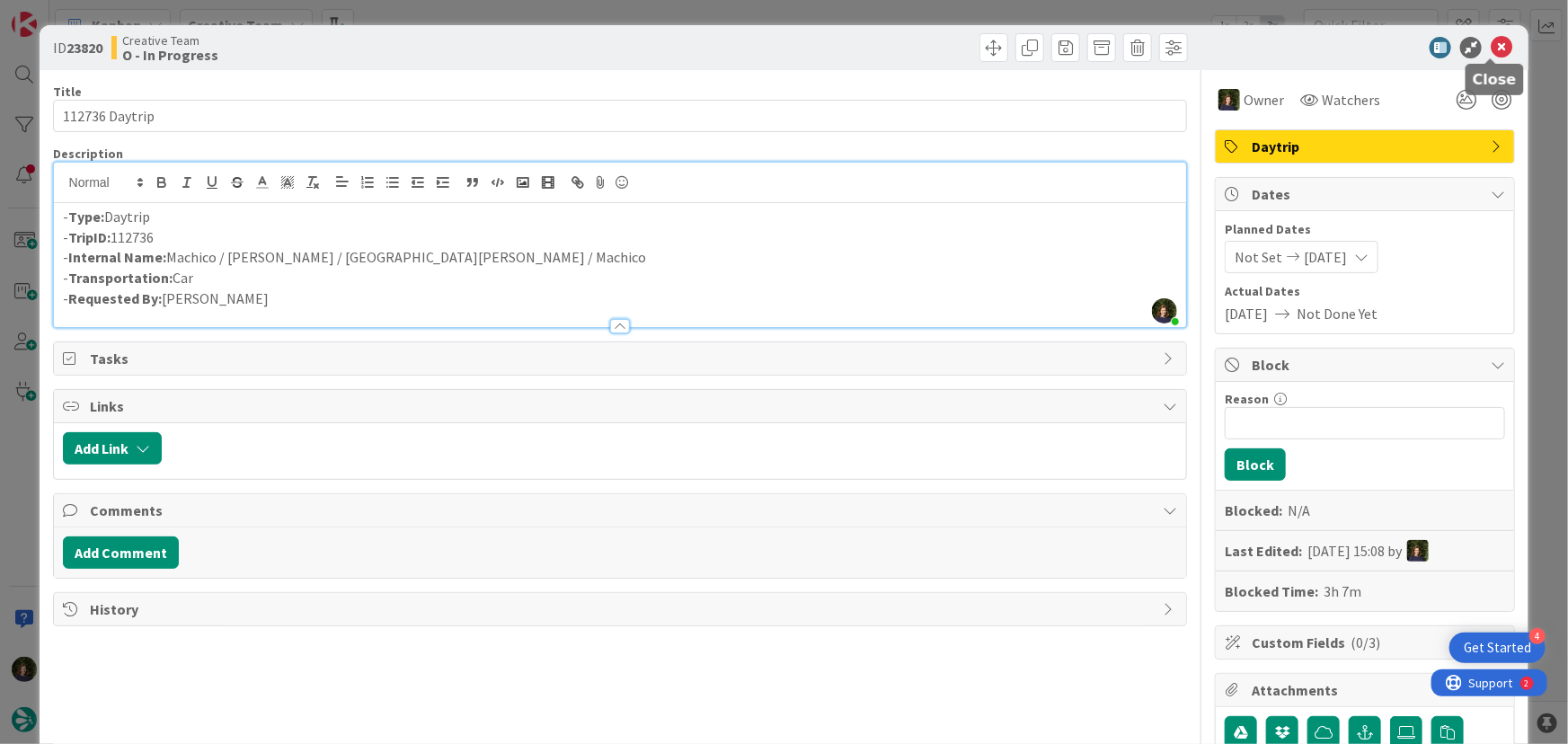
click at [1490, 45] on icon at bounding box center [1501, 47] width 22 height 22
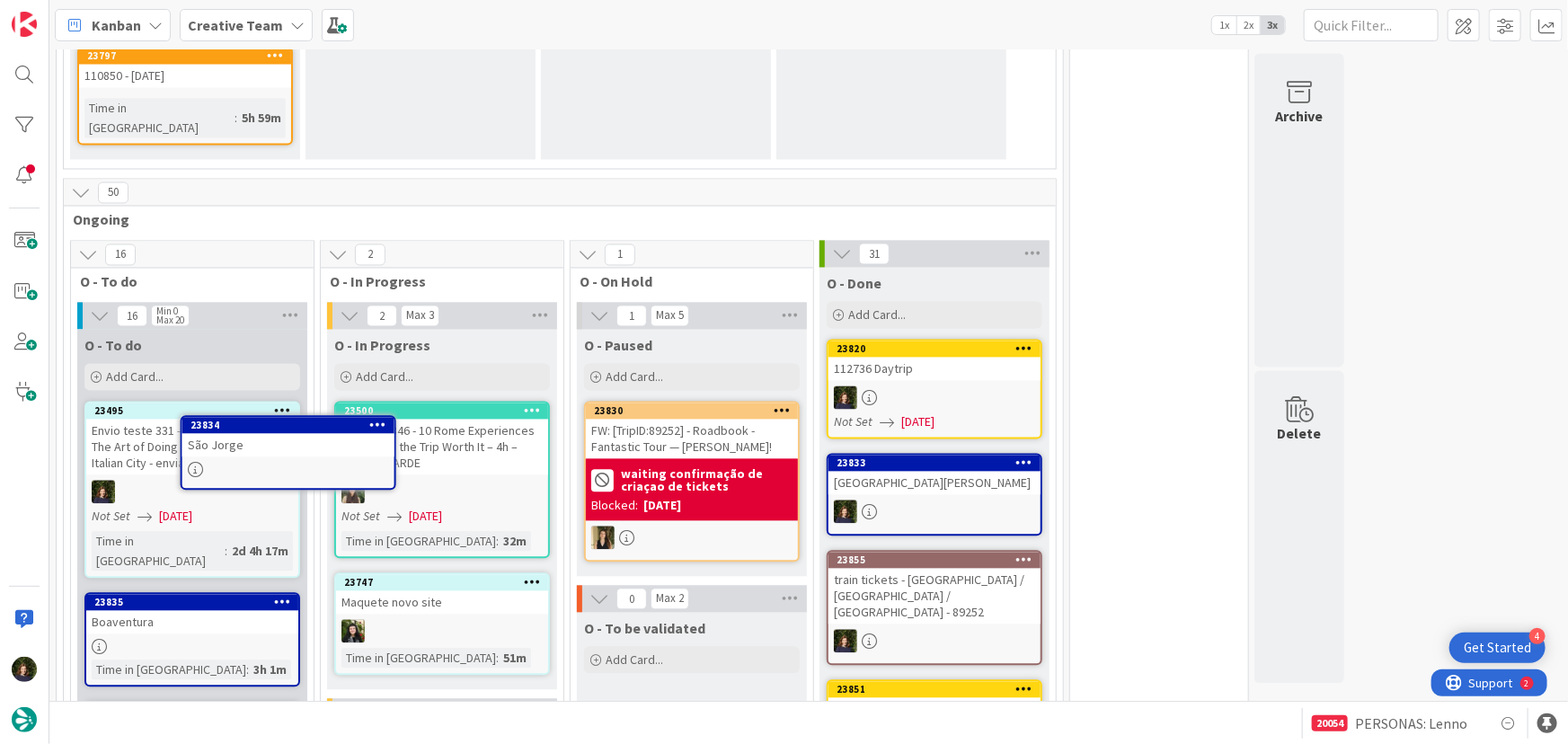
scroll to position [1769, 0]
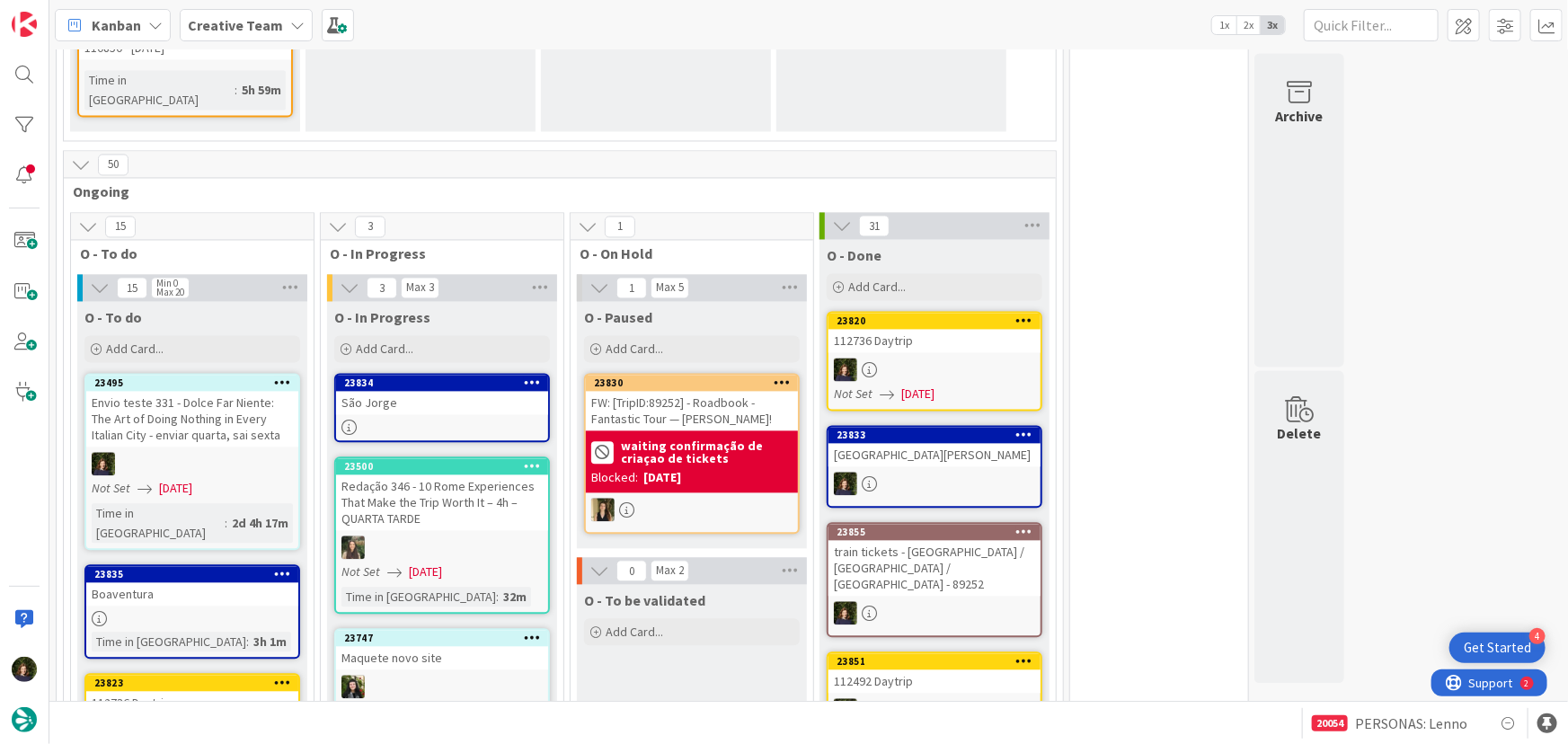
click at [447, 374] on link "23834 São Jorge" at bounding box center [442, 408] width 216 height 69
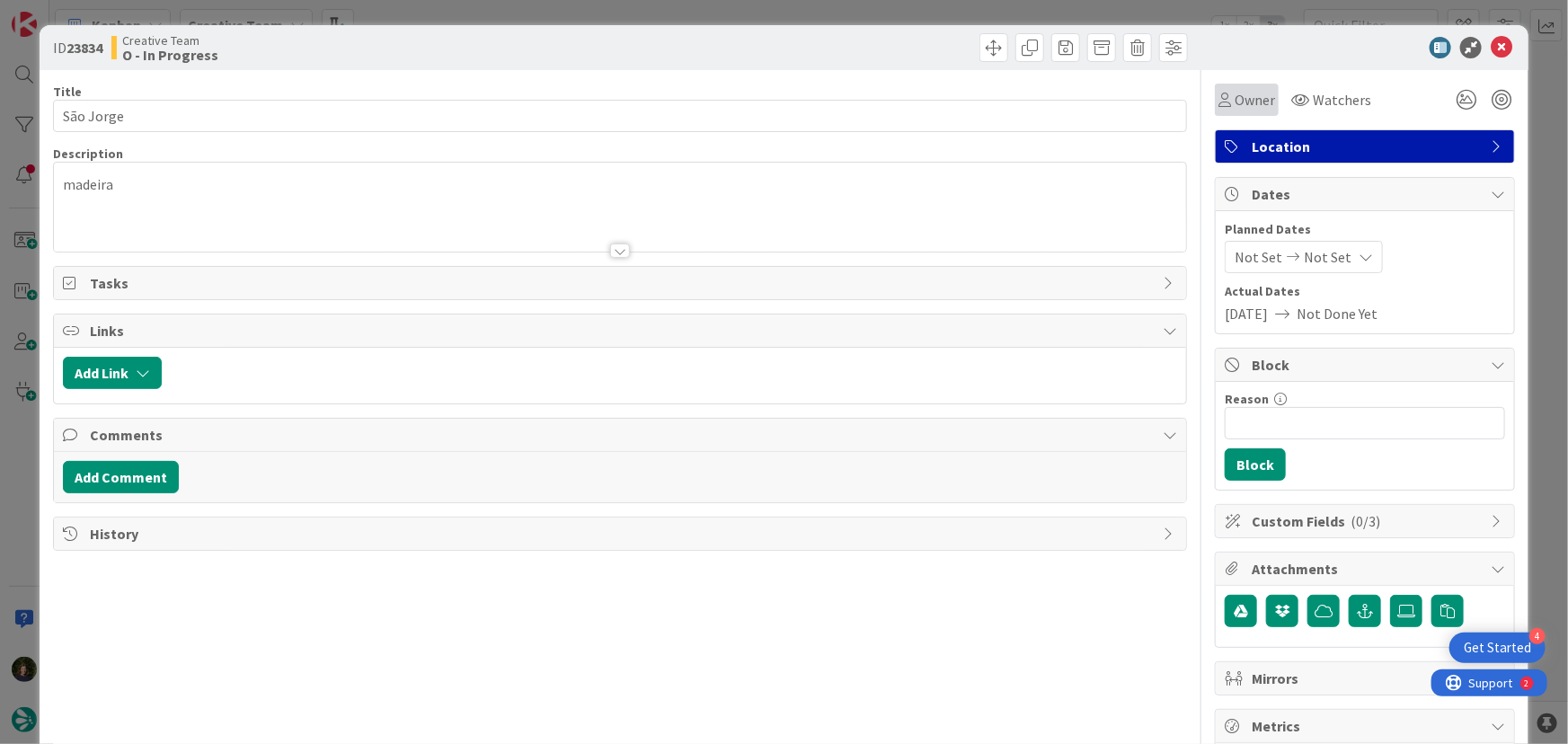
click at [1234, 94] on span "Owner" at bounding box center [1254, 99] width 40 height 22
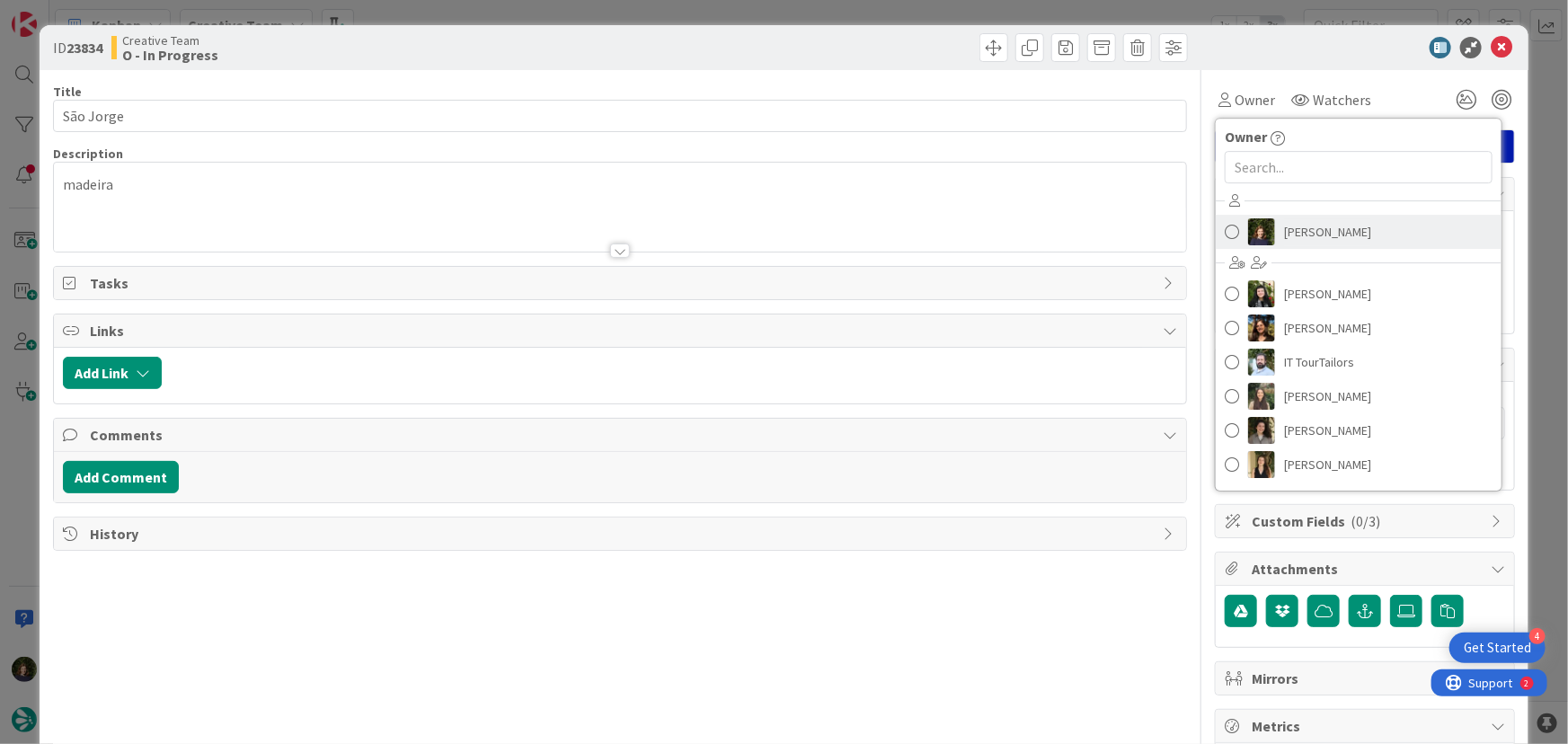
click at [1294, 247] on link "[PERSON_NAME]" at bounding box center [1358, 231] width 285 height 34
